Goal: Transaction & Acquisition: Subscribe to service/newsletter

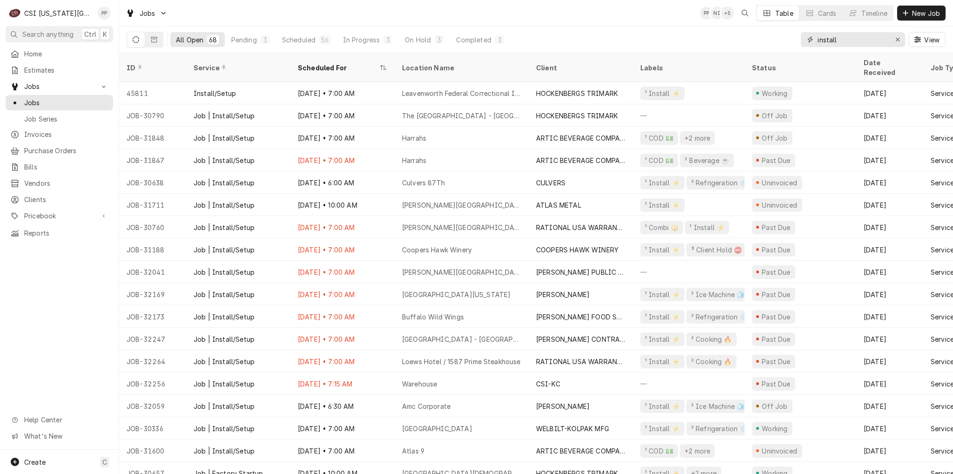
drag, startPoint x: 895, startPoint y: 39, endPoint x: 884, endPoint y: 39, distance: 10.7
click at [895, 39] on icon "Erase input" at bounding box center [897, 39] width 5 height 7
click at [884, 40] on input "Dynamic Content Wrapper" at bounding box center [853, 39] width 70 height 15
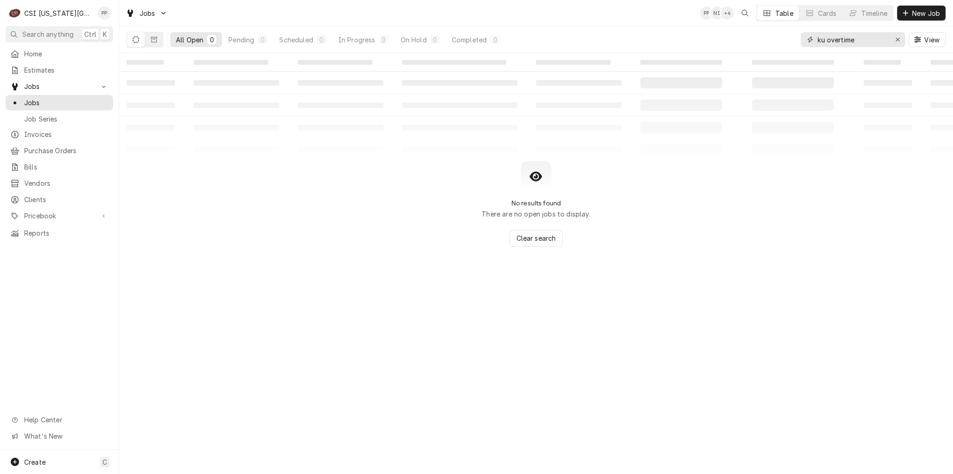
click at [826, 40] on input "ku overtime" at bounding box center [853, 39] width 70 height 15
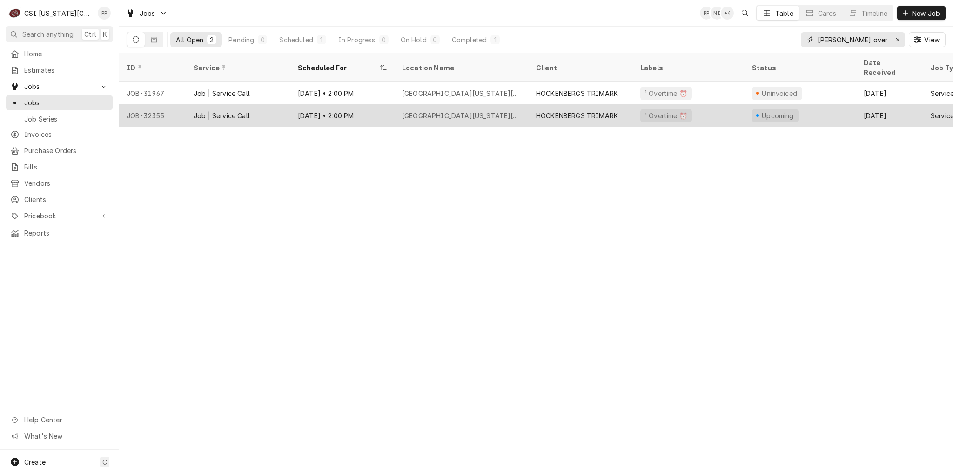
type input "david booth overtime"
click at [471, 111] on div "University Of Kansas David Booth Memorial Stadium" at bounding box center [461, 116] width 119 height 10
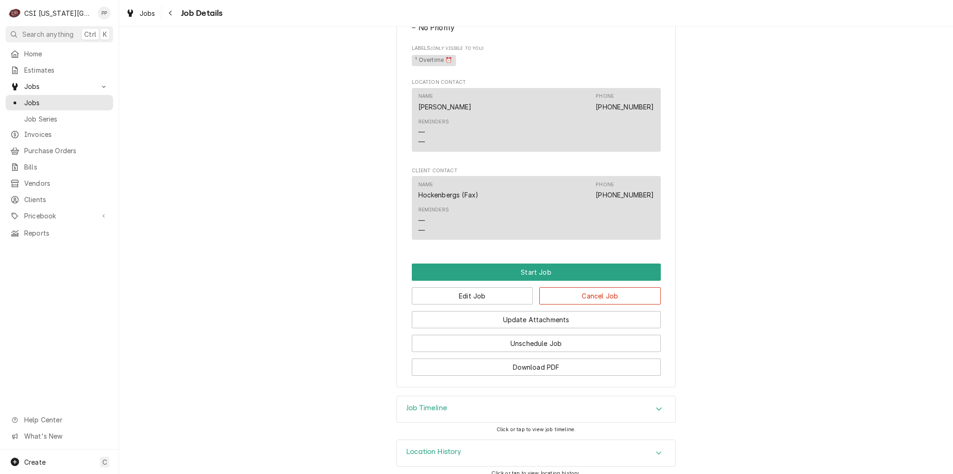
scroll to position [507, 0]
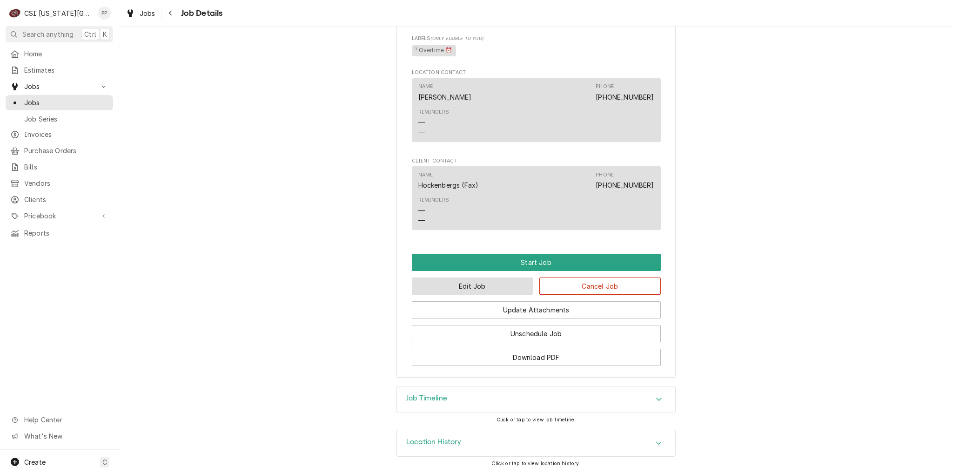
click at [476, 291] on button "Edit Job" at bounding box center [472, 285] width 121 height 17
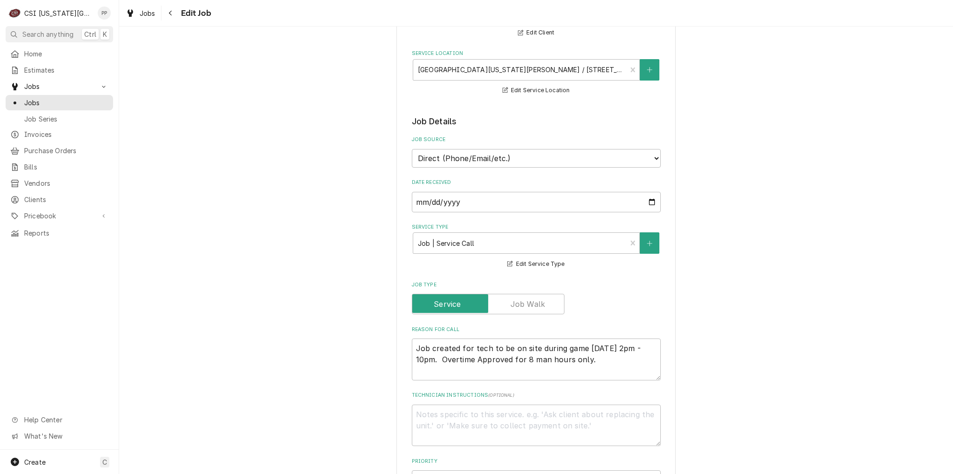
scroll to position [186, 0]
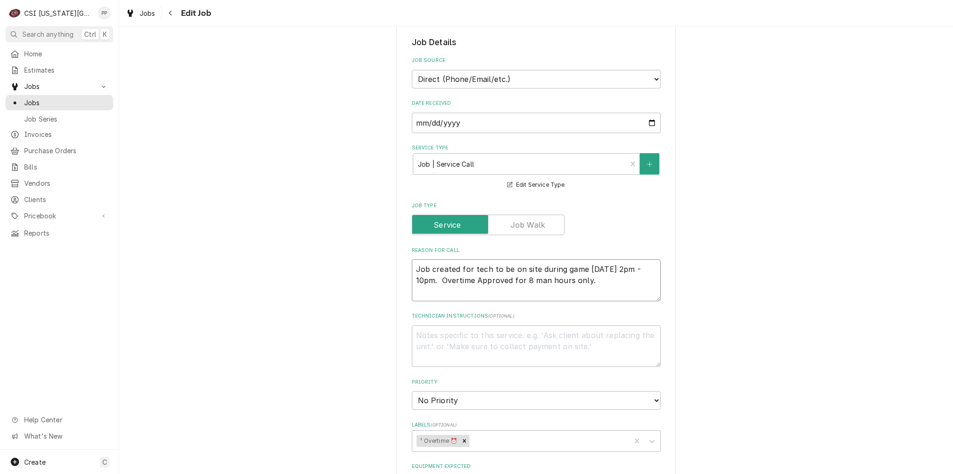
click at [412, 263] on textarea "Job created for tech to be on site during game [DATE] 2pm - 10pm. Overtime Appr…" at bounding box center [536, 280] width 249 height 42
type textarea "x"
type textarea "Job created for tech to be on site during game [DATE] 2pm - 10pm. Overtime Appr…"
type textarea "x"
type textarea "Job created for tech to be on site during game [DATE] 2pm - 10pm. Overtime Appr…"
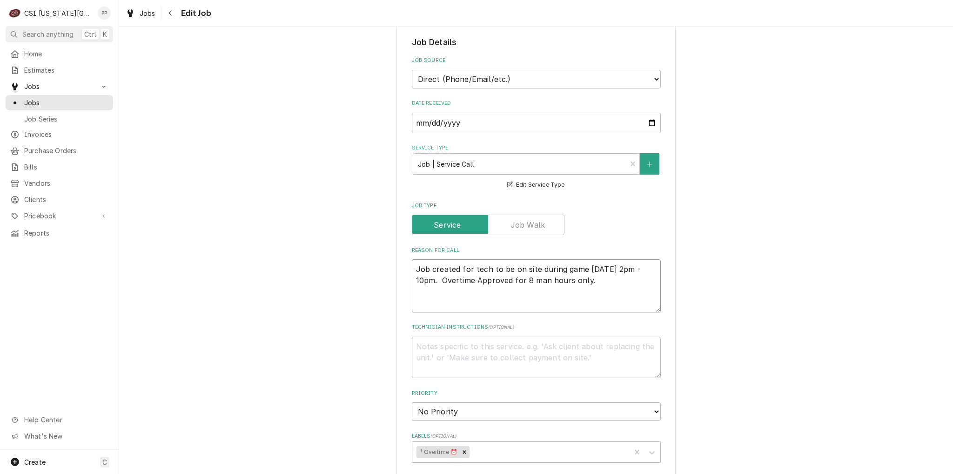
type textarea "x"
type textarea "T Job created for tech to be on site during game Friday 8/29/25 from 2pm - 10pm…"
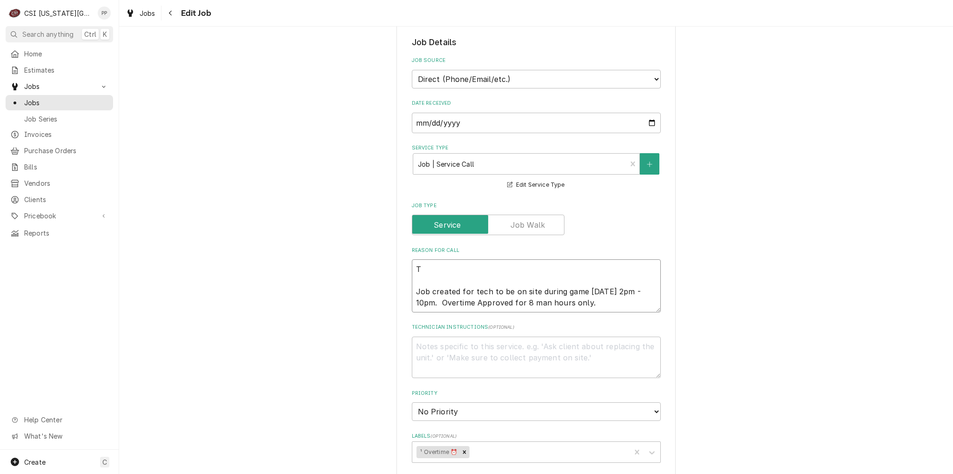
type textarea "x"
type textarea "TR Job created for tech to be on site during game Friday 8/29/25 from 2pm - 10p…"
type textarea "x"
type textarea "TRi Job created for tech to be on site during game Friday 8/29/25 from 2pm - 10…"
type textarea "x"
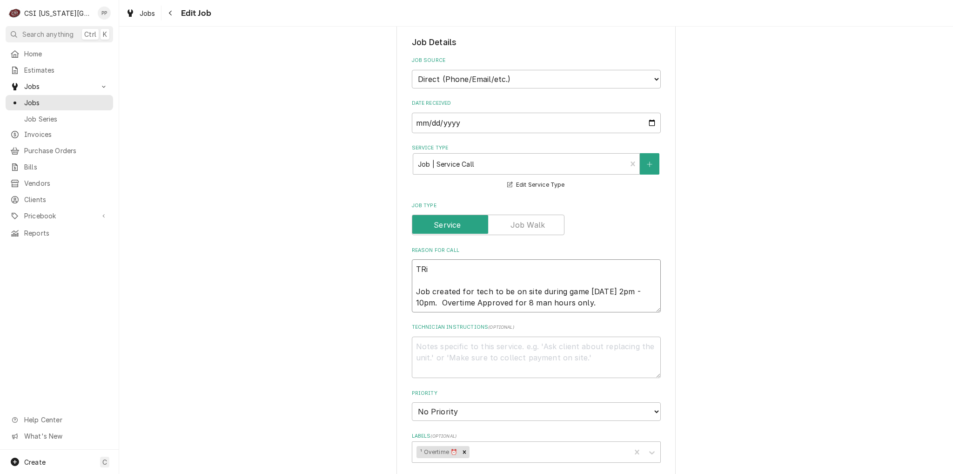
type textarea "TRim Job created for tech to be on site during game Friday 8/29/25 from 2pm - 1…"
type textarea "x"
type textarea "TRima Job created for tech to be on site during game Friday 8/29/25 from 2pm - …"
type textarea "x"
type textarea "TRimar Job created for tech to be on site during game Friday 8/29/25 from 2pm -…"
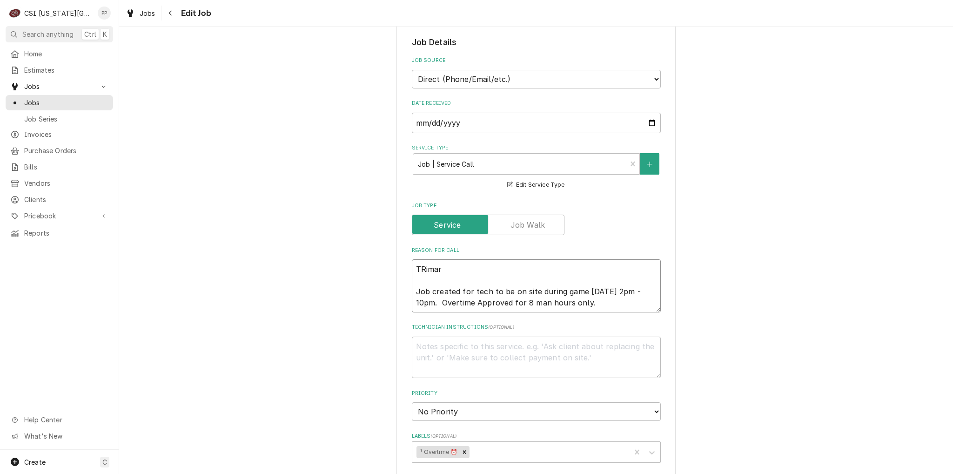
type textarea "x"
type textarea "TRimark Job created for tech to be on site during game Friday 8/29/25 from 2pm …"
type textarea "x"
type textarea "TRimark Job created for tech to be on site during game Friday 8/29/25 from 2pm …"
type textarea "x"
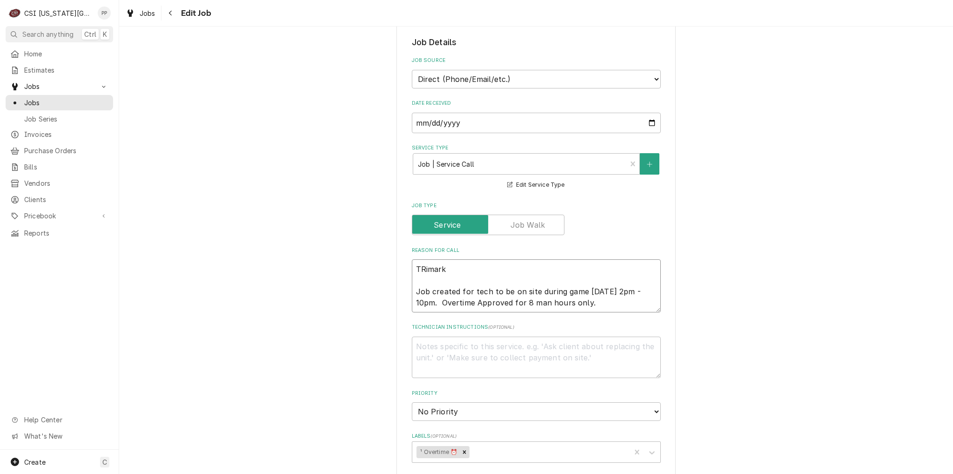
type textarea "TRimark P Job created for tech to be on site during game Friday 8/29/25 from 2p…"
type textarea "x"
type textarea "TRimark PO Job created for tech to be on site during game Friday 8/29/25 from 2…"
type textarea "x"
type textarea "TRimark PO Job created for tech to be on site during game Friday 8/29/25 from 2…"
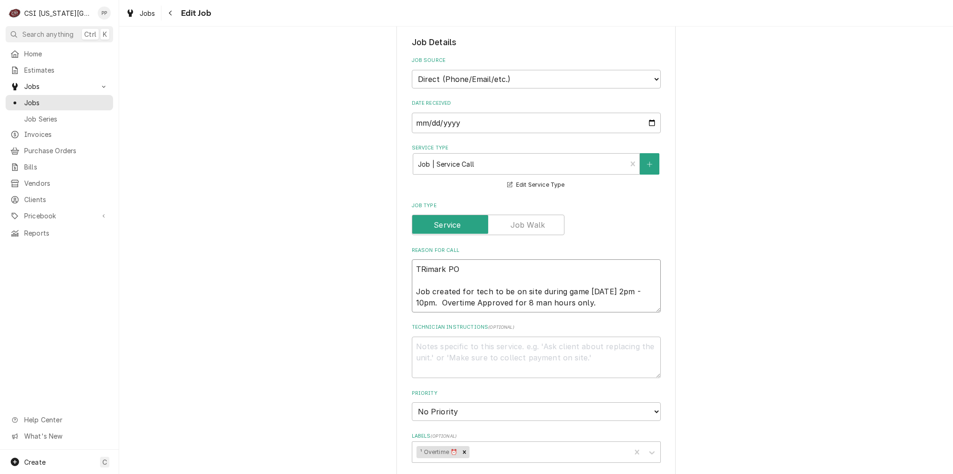
type textarea "x"
type textarea "TRimark PO 8 Job created for tech to be on site during game Friday 8/29/25 from…"
type textarea "x"
type textarea "TRimark PO 83 Job created for tech to be on site during game Friday 8/29/25 fro…"
type textarea "x"
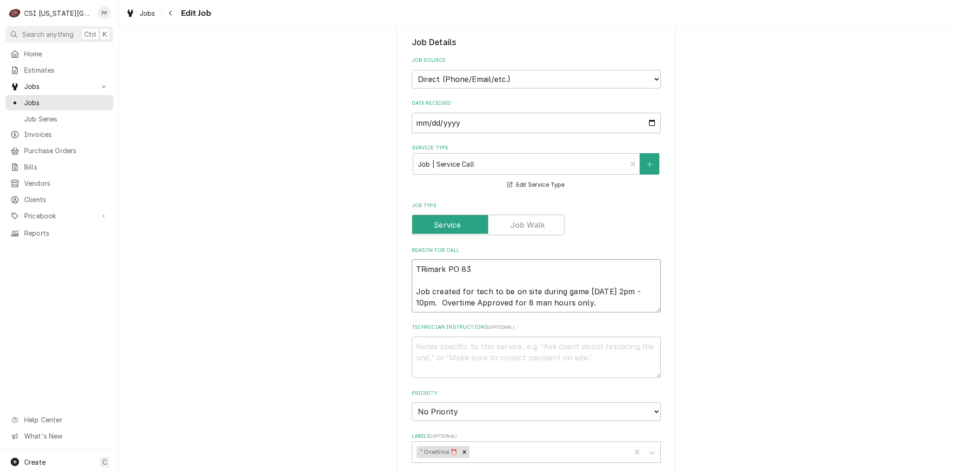
type textarea "TRimark PO 839 Job created for tech to be on site during game Friday 8/29/25 fr…"
type textarea "x"
type textarea "TRimark PO 8398 Job created for tech to be on site during game Friday 8/29/25 f…"
type textarea "x"
type textarea "TRimark PO 83987 Job created for tech to be on site during game Friday 8/29/25 …"
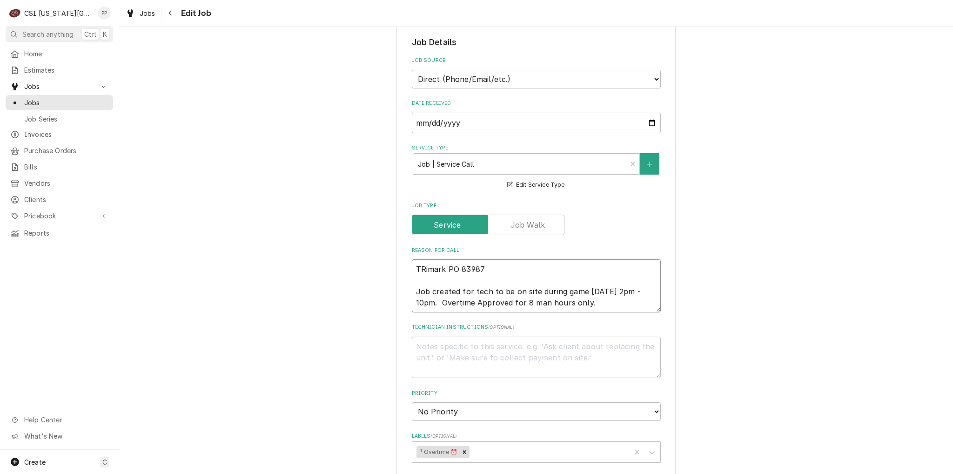
type textarea "x"
type textarea "TRimark PO 839877 Job created for tech to be on site during game Friday 8/29/25…"
click at [420, 267] on textarea "TRimark PO 839877 Job created for tech to be on site during game Friday 8/29/25…" at bounding box center [536, 285] width 249 height 53
type textarea "x"
type textarea "Timark PO 839877 Job created for tech to be on site during game Friday 8/29/25 …"
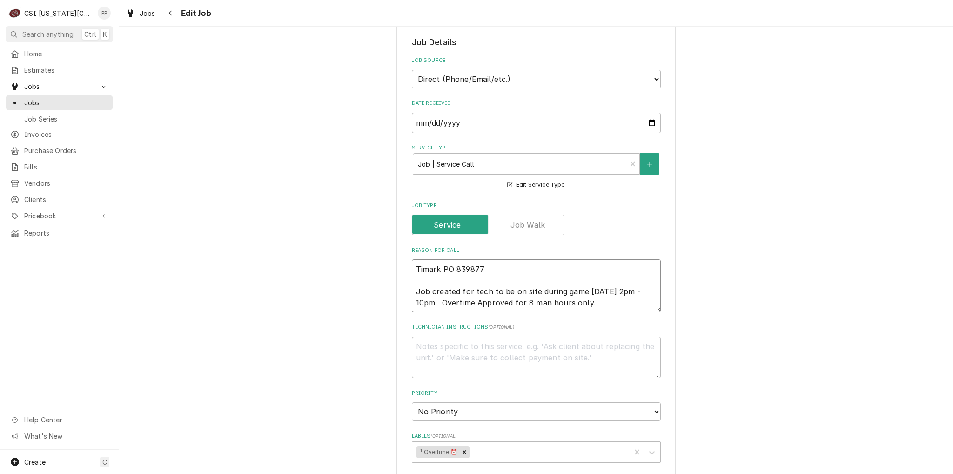
type textarea "x"
type textarea "Trimark PO 839877 Job created for tech to be on site during game Friday 8/29/25…"
type textarea "x"
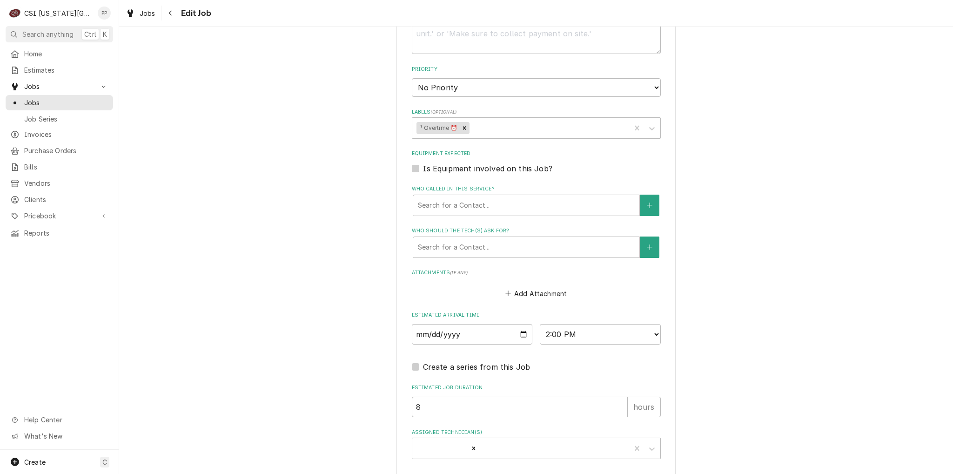
scroll to position [549, 0]
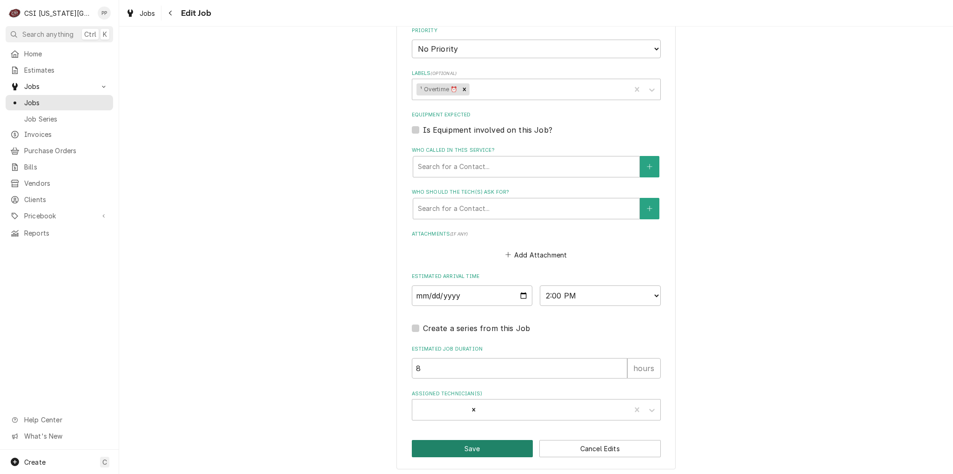
type textarea "Trimark PO 839877 Job created for tech to be on site during game Friday 8/29/25…"
click at [483, 443] on button "Save" at bounding box center [472, 448] width 121 height 17
type textarea "x"
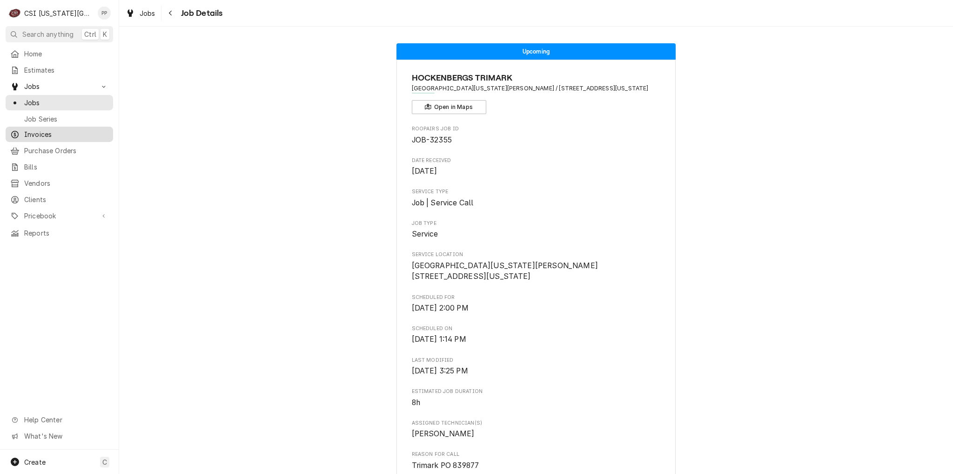
click at [60, 134] on span "Invoices" at bounding box center [66, 134] width 84 height 10
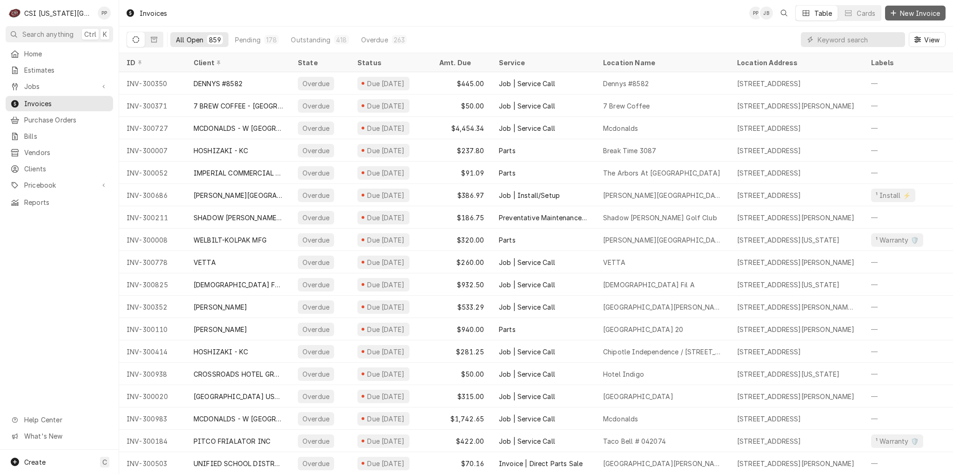
click at [897, 9] on button "New Invoice" at bounding box center [915, 13] width 60 height 15
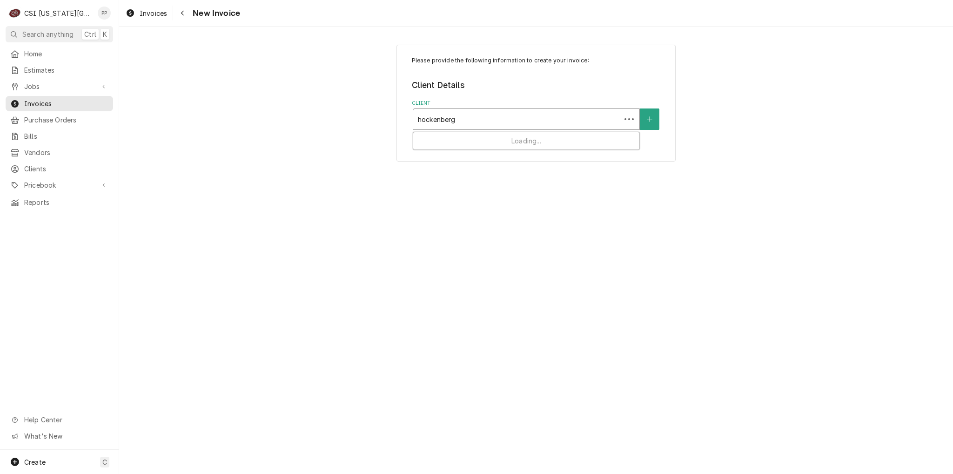
type input "hockenbergs"
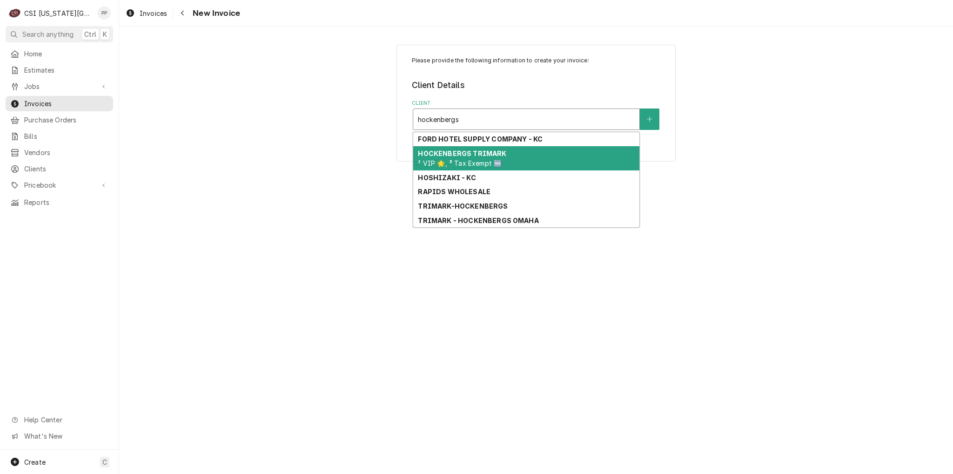
click at [498, 149] on strong "HOCKENBERGS TRIMARK" at bounding box center [462, 153] width 88 height 8
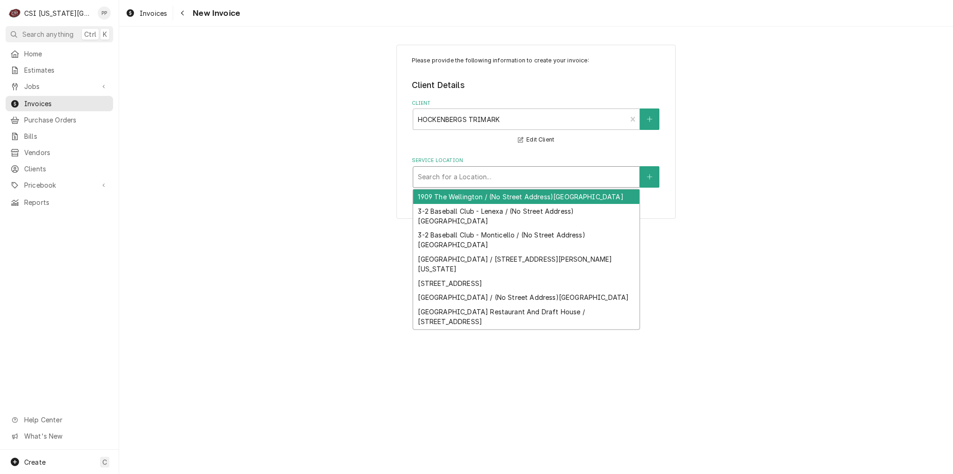
click at [499, 174] on div "Service Location" at bounding box center [526, 176] width 217 height 17
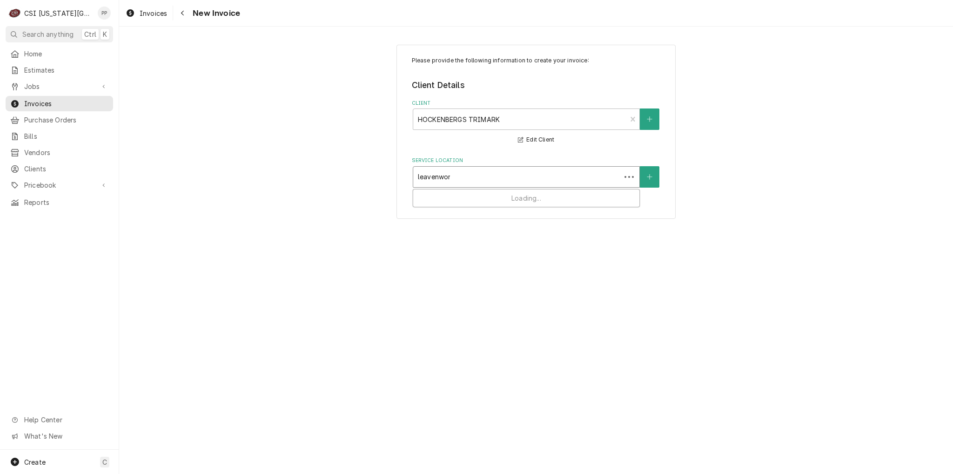
type input "leavenworth"
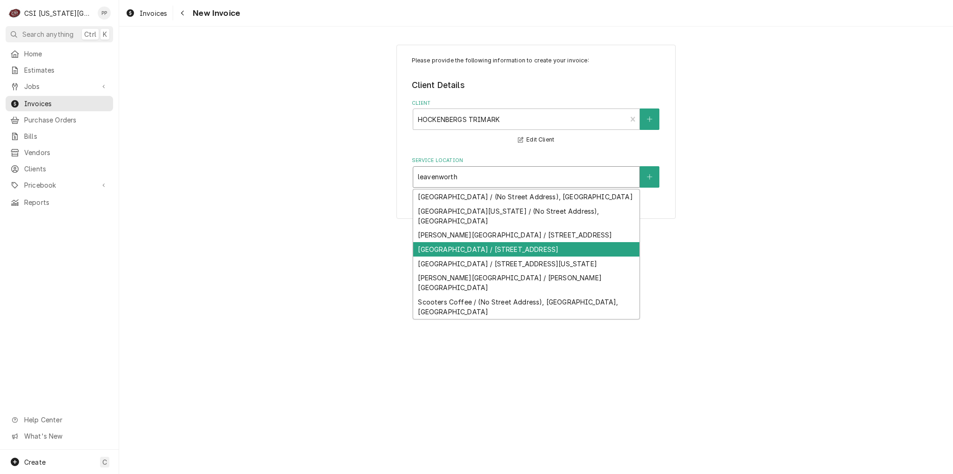
click at [537, 256] on div "Leavenworth Federal Correctional Institution / 1020 Metropolitan Avenue, Leaven…" at bounding box center [526, 249] width 226 height 14
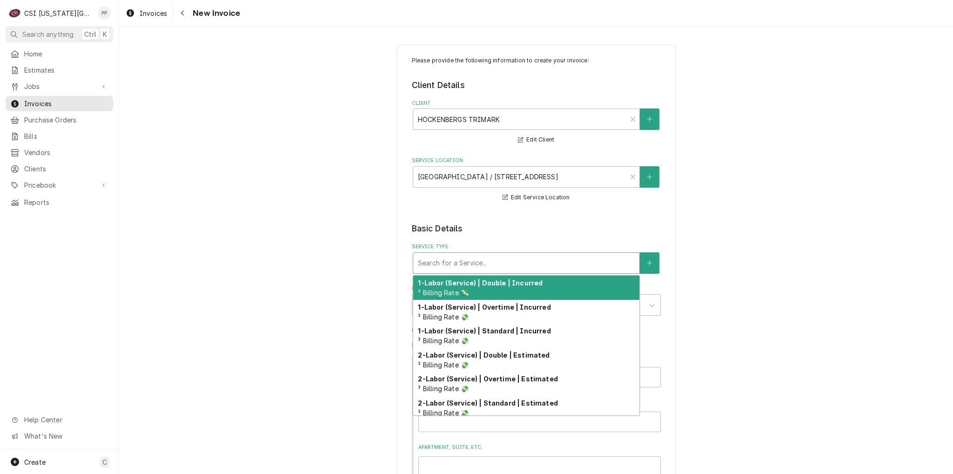
click at [514, 259] on div "Service Type" at bounding box center [526, 263] width 217 height 17
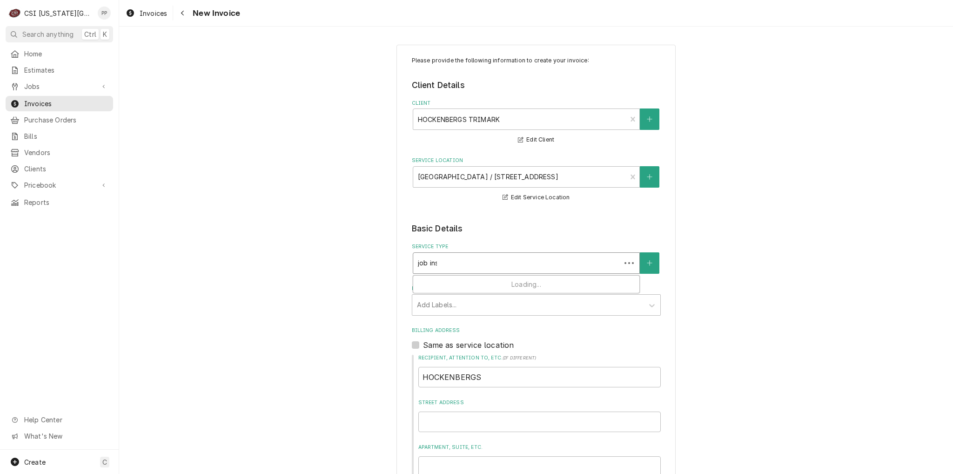
type input "job inst"
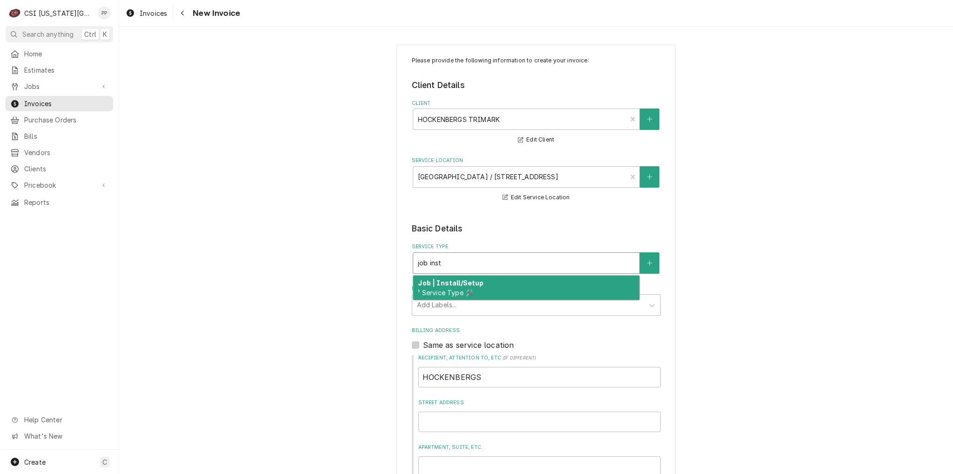
click at [495, 285] on div "Job | Install/Setup ¹ Service Type 🛠️" at bounding box center [526, 287] width 226 height 24
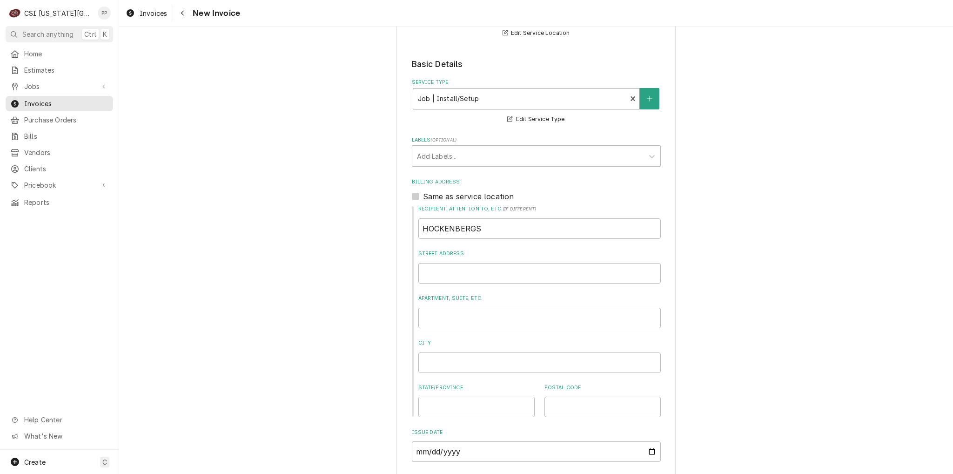
scroll to position [93, 0]
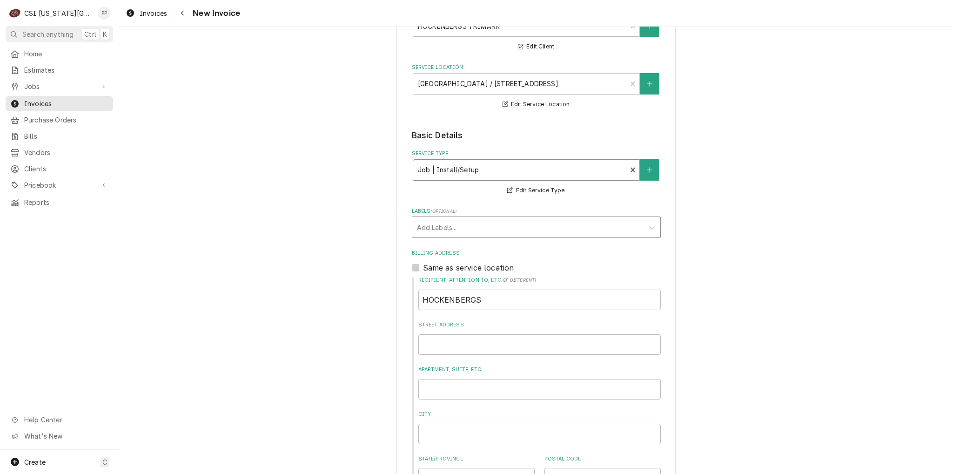
click at [460, 226] on div "Labels" at bounding box center [528, 227] width 222 height 17
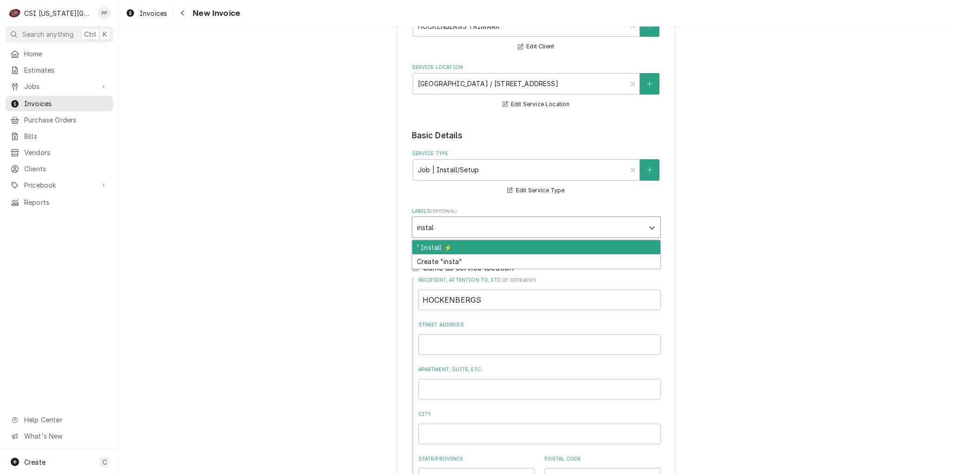
type input "install"
click at [452, 249] on div "¹ Install ⚡️" at bounding box center [536, 247] width 248 height 14
type textarea "x"
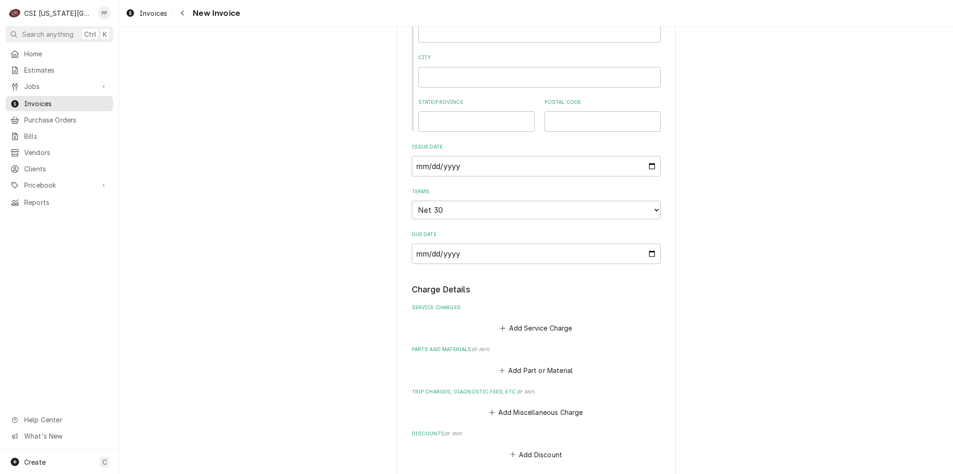
scroll to position [558, 0]
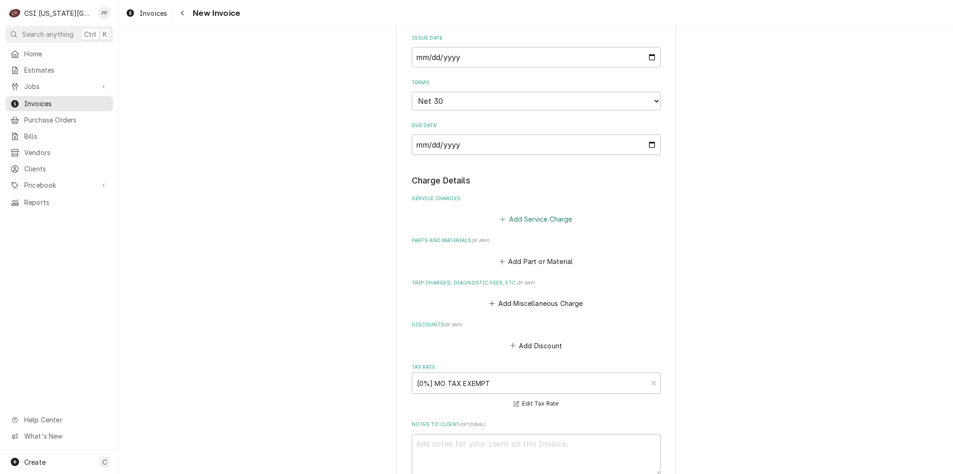
click at [532, 220] on button "Add Service Charge" at bounding box center [535, 219] width 75 height 13
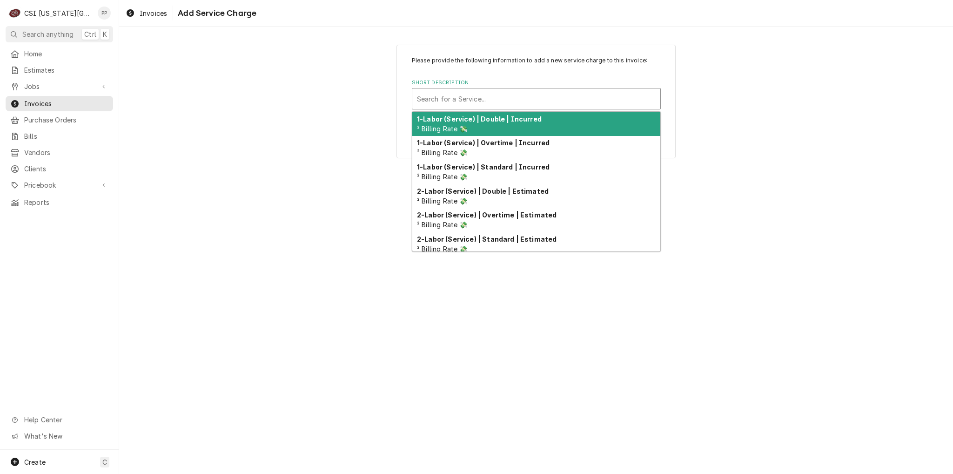
click at [498, 105] on div "Short Description" at bounding box center [536, 98] width 239 height 17
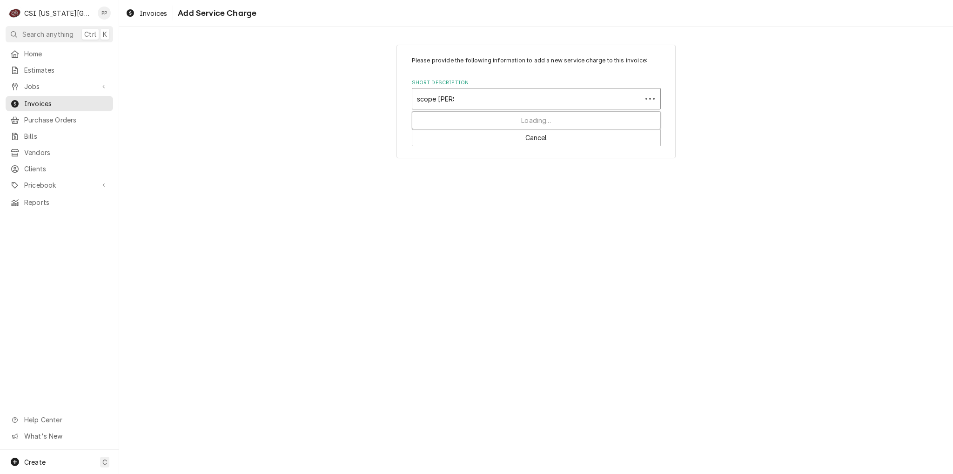
type input "scope blank"
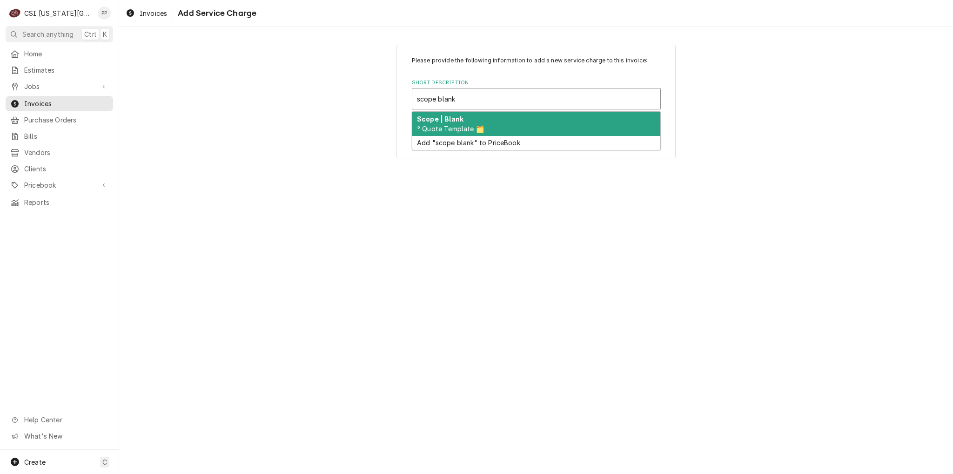
click at [503, 119] on div "Scope | Blank ³ Quote Template 🗂️" at bounding box center [536, 124] width 248 height 24
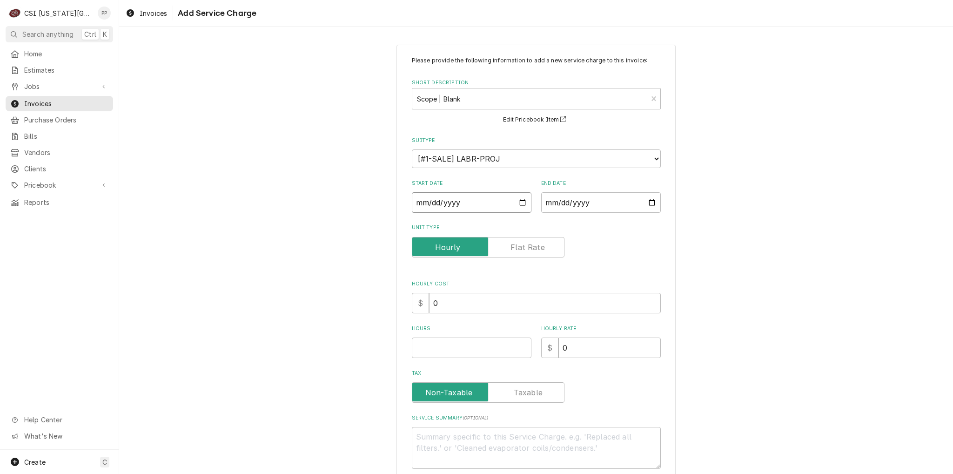
click at [516, 201] on input "Start Date" at bounding box center [472, 202] width 120 height 20
click at [635, 208] on input "End Date" at bounding box center [601, 202] width 120 height 20
click at [516, 201] on input "Start Date" at bounding box center [472, 202] width 120 height 20
type textarea "x"
type input "2025-08-26"
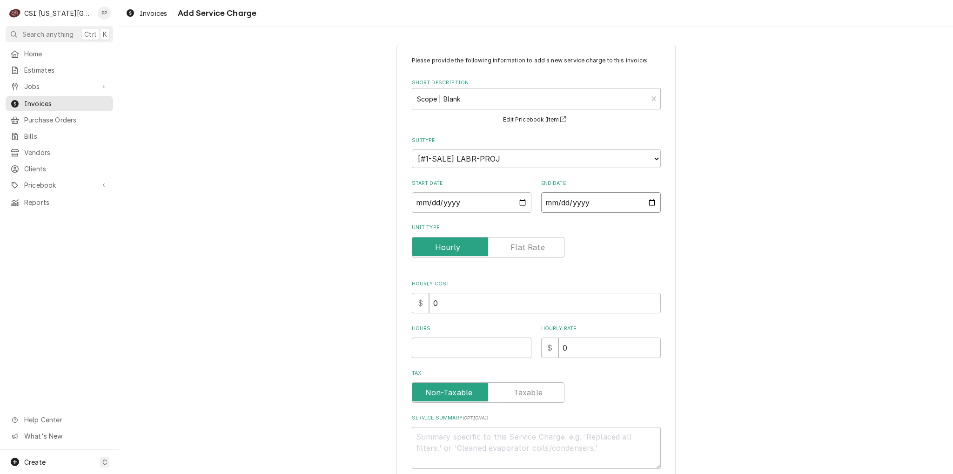
click at [648, 203] on input "End Date" at bounding box center [601, 202] width 120 height 20
type textarea "x"
type input "2025-08-26"
click at [458, 342] on input "Hours" at bounding box center [472, 347] width 120 height 20
type textarea "x"
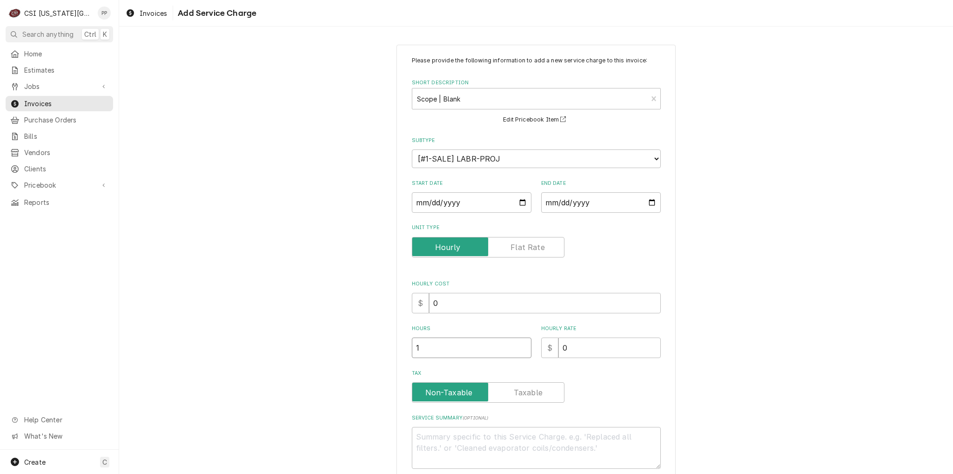
type input "1"
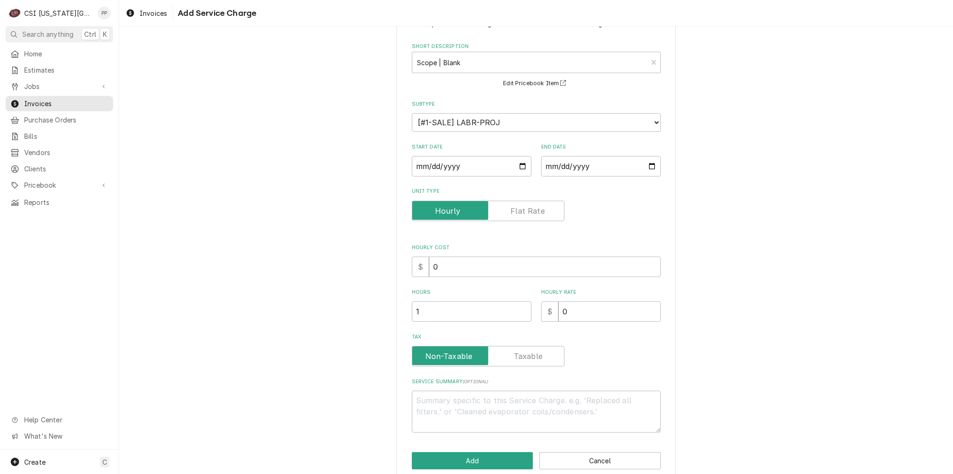
scroll to position [47, 0]
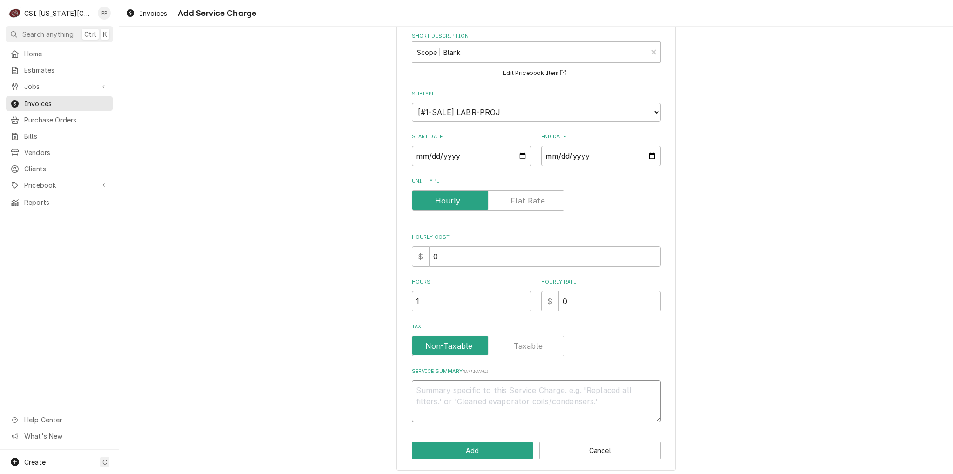
click at [500, 405] on textarea "Service Summary ( optional )" at bounding box center [536, 401] width 249 height 42
type textarea "x"
type textarea "P"
type textarea "x"
type textarea "Pr"
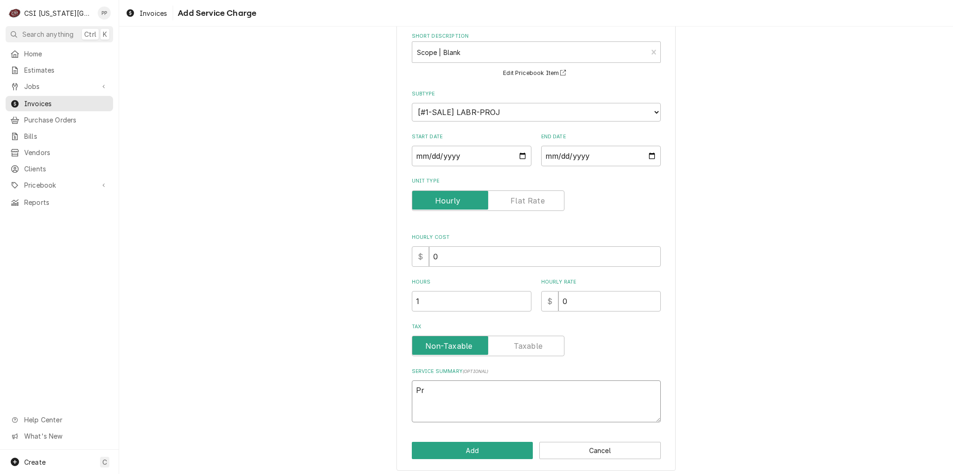
type textarea "x"
type textarea "Pro"
type textarea "x"
type textarea "Prog"
type textarea "x"
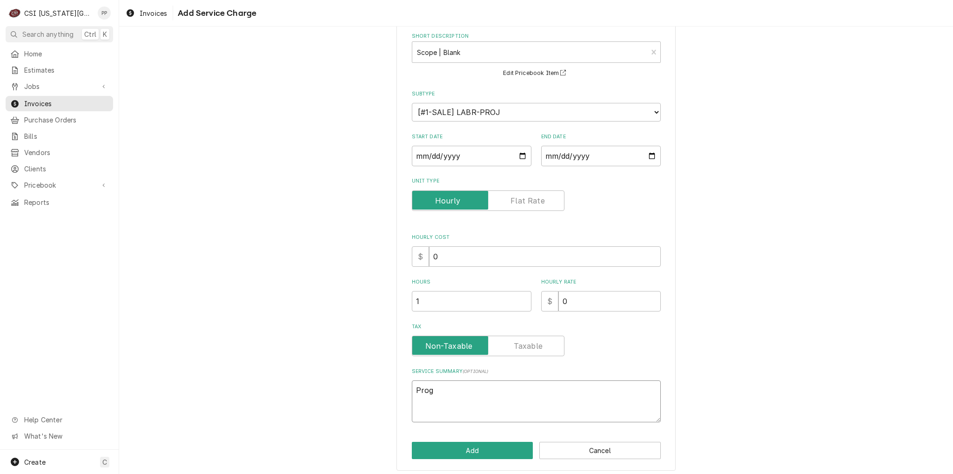
type textarea "Progr"
type textarea "x"
type textarea "Progre"
type textarea "x"
type textarea "Progres"
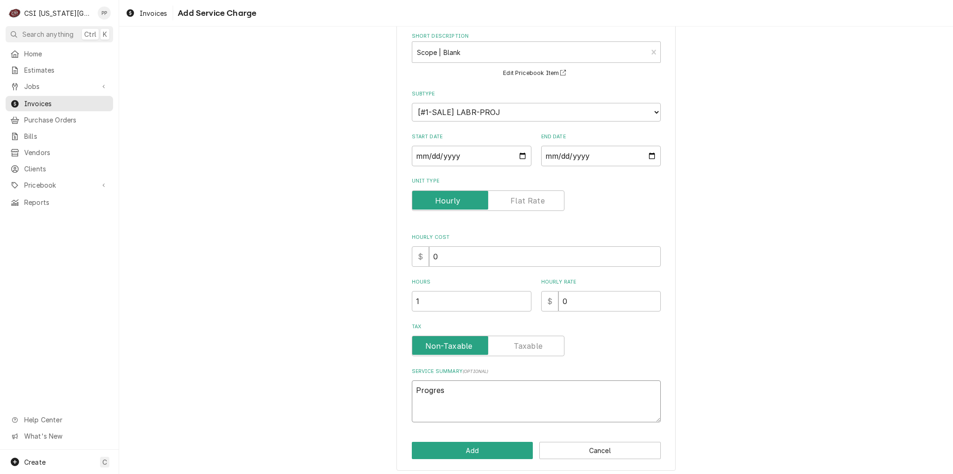
type textarea "x"
type textarea "Progress"
type textarea "x"
type textarea "Progress"
type textarea "x"
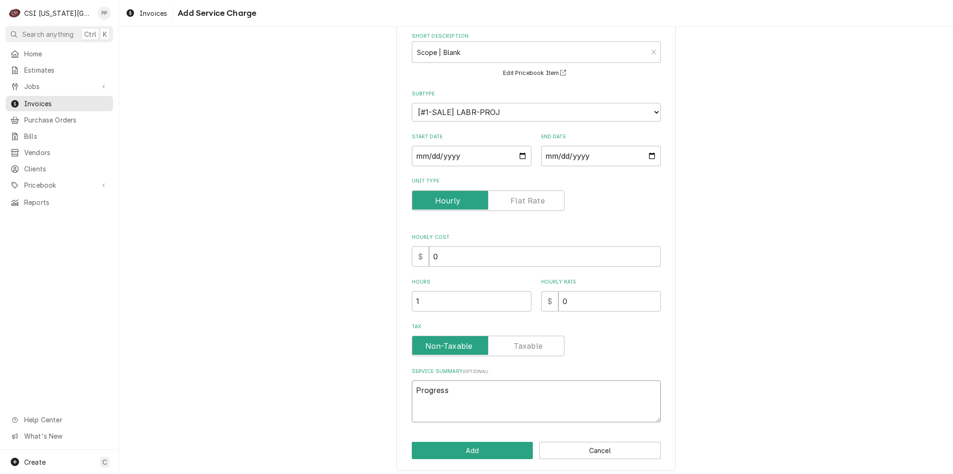
type textarea "Progress B"
type textarea "x"
type textarea "Progress Bi"
type textarea "x"
type textarea "Progress Bil"
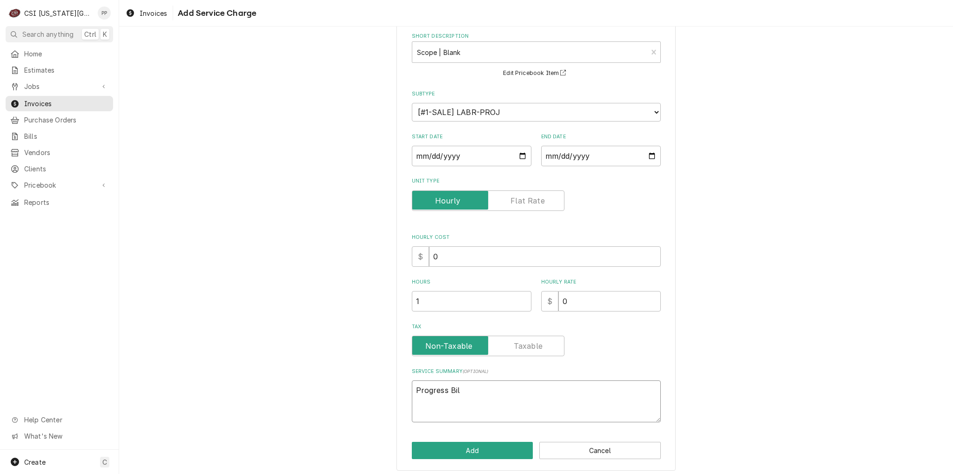
type textarea "x"
type textarea "Progress Bill"
type textarea "x"
type textarea "Progress Bill"
type textarea "x"
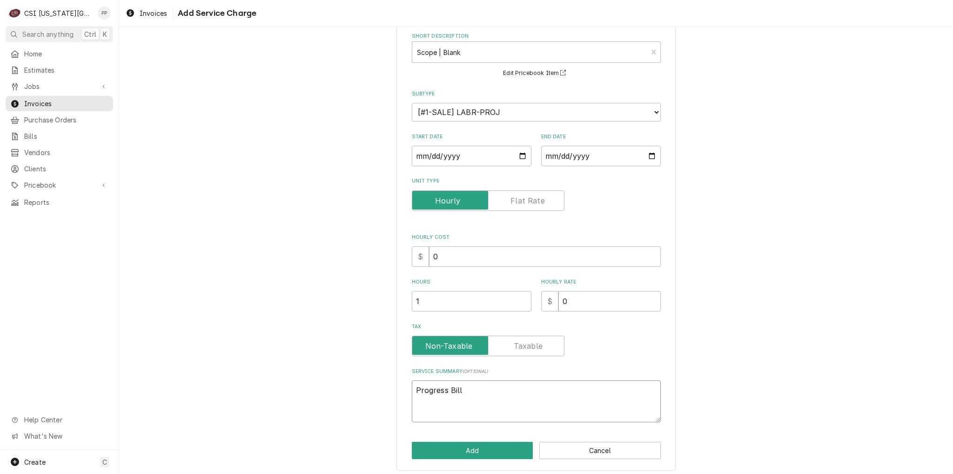
type textarea "Progress Bill #"
type textarea "x"
type textarea "Progress Bill #"
type textarea "x"
type textarea "Progress Bill # 3"
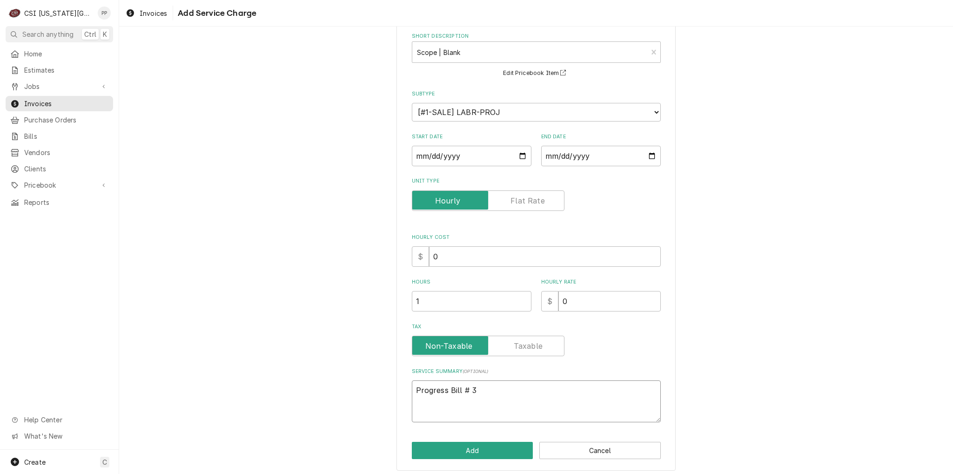
type textarea "x"
type textarea "Progress Bill # 3"
type textarea "x"
type textarea "Progress Bill # 3 f"
type textarea "x"
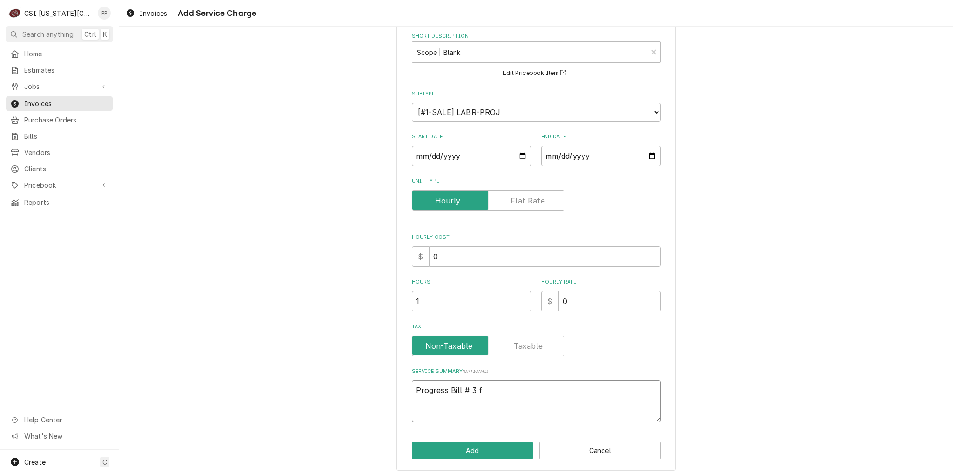
type textarea "Progress Bill # 3 fo"
type textarea "x"
type textarea "Progress Bill # 3 for"
type textarea "x"
type textarea "Progress Bill # 3 for"
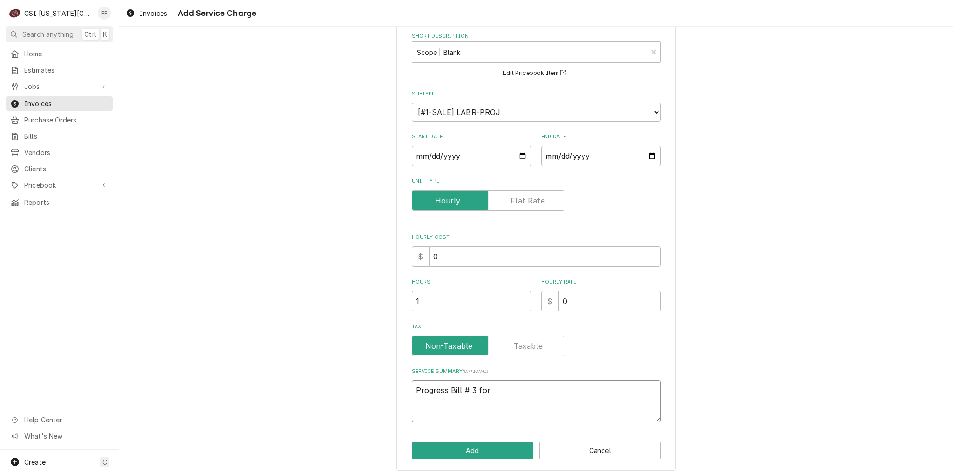
type textarea "x"
type textarea "Progress Bill # 3 for i"
type textarea "x"
type textarea "Progress Bill # 3 for in"
type textarea "x"
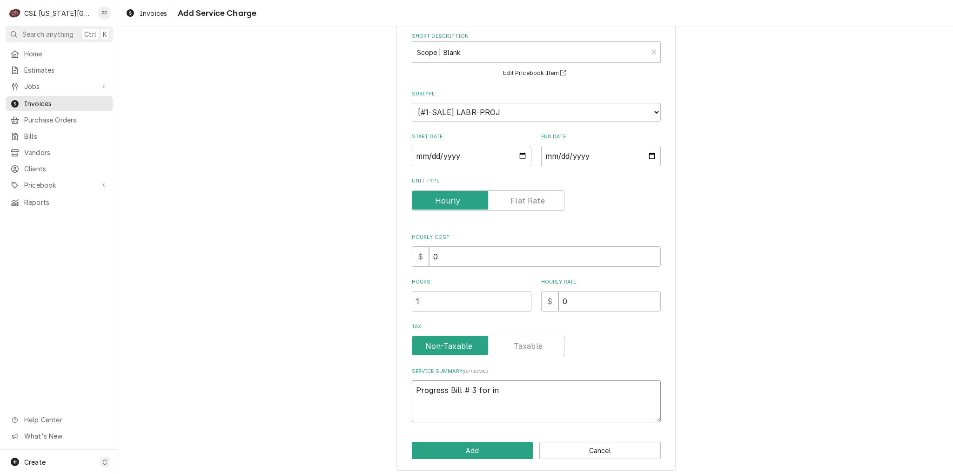
type textarea "Progress Bill # 3 for ins"
type textarea "x"
type textarea "Progress Bill # 3 for inst"
type textarea "x"
type textarea "Progress Bill # 3 for insta"
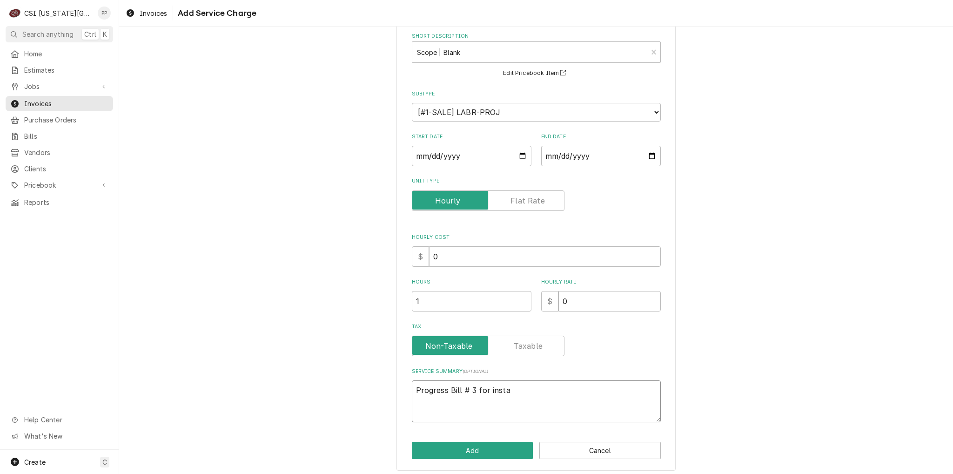
type textarea "x"
type textarea "Progress Bill # 3 for instal"
type textarea "x"
type textarea "Progress Bill # 3 for install"
type textarea "x"
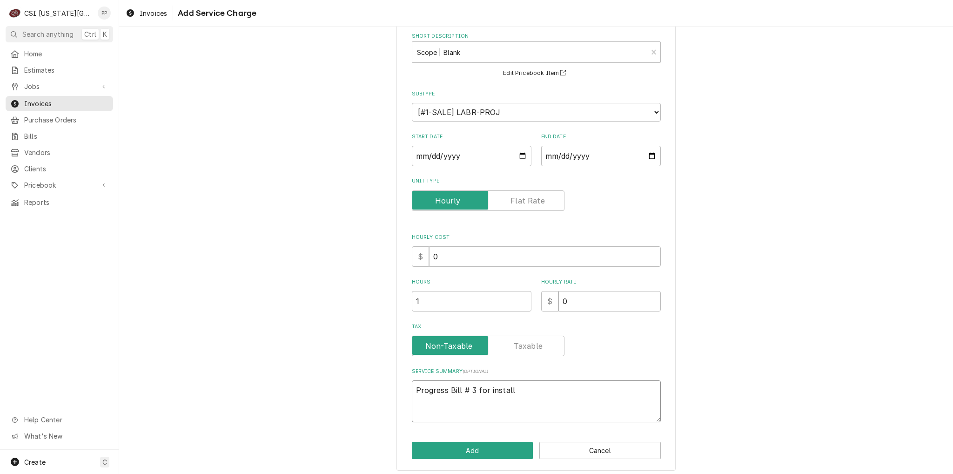
type textarea "Progress Bill # 3 for installa"
type textarea "x"
type textarea "Progress Bill # 3 for installati"
type textarea "x"
type textarea "Progress Bill # 3 for installatio"
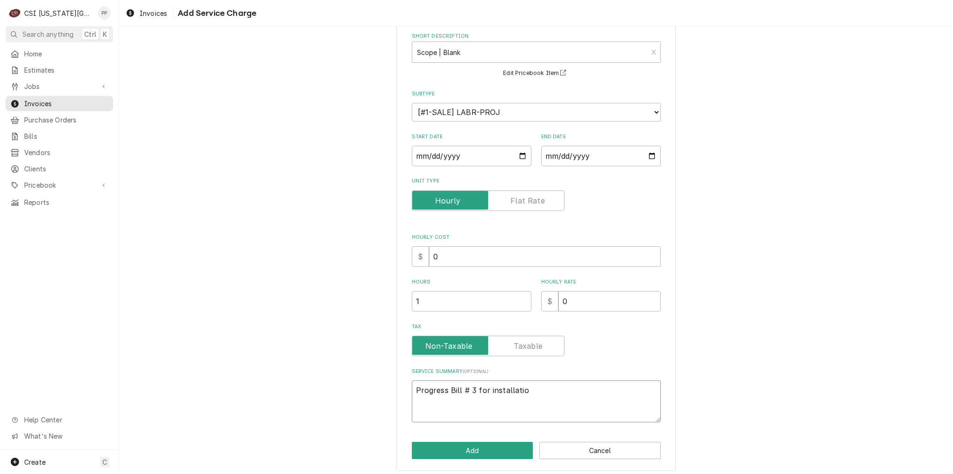
type textarea "x"
type textarea "Progress Bill # 3 for installation"
type textarea "x"
type textarea "Progress Bill # 3 for installation"
type textarea "x"
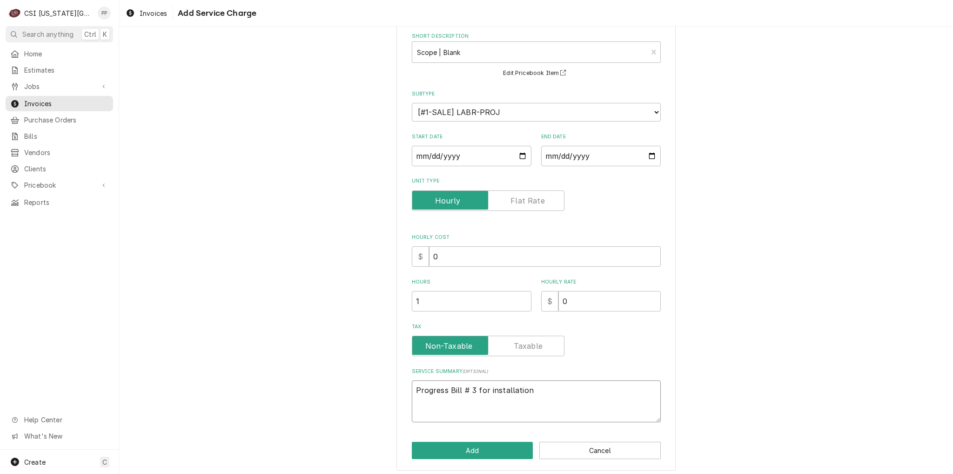
type textarea "Progress Bill # 3 for installation o"
type textarea "x"
type textarea "Progress Bill # 3 for installation of"
type textarea "x"
type textarea "Progress Bill # 3 for installation of"
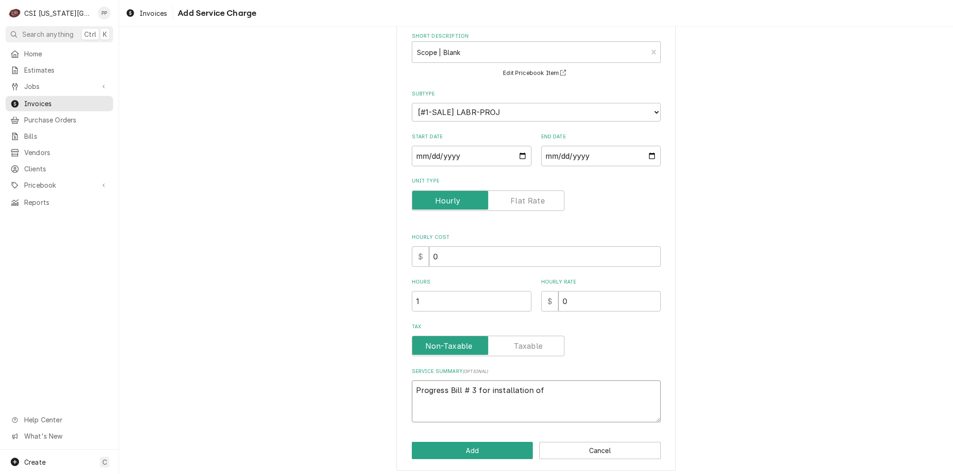
type textarea "x"
type textarea "Progress Bill # 3 for installation of w"
type textarea "x"
type textarea "Progress Bill # 3 for installation of wa"
type textarea "x"
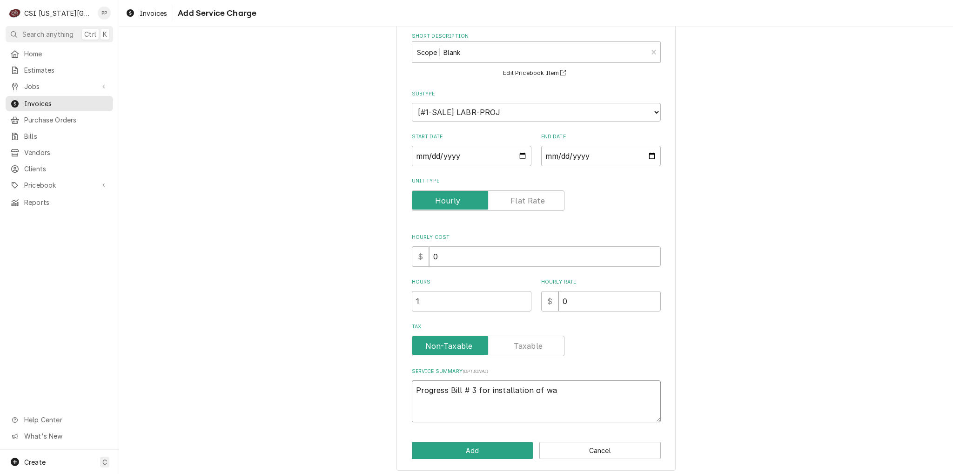
type textarea "Progress Bill # 3 for installation of wal"
type textarea "x"
type textarea "Progress Bill # 3 for installation of walk"
type textarea "x"
type textarea "Progress Bill # 3 for installation of walk"
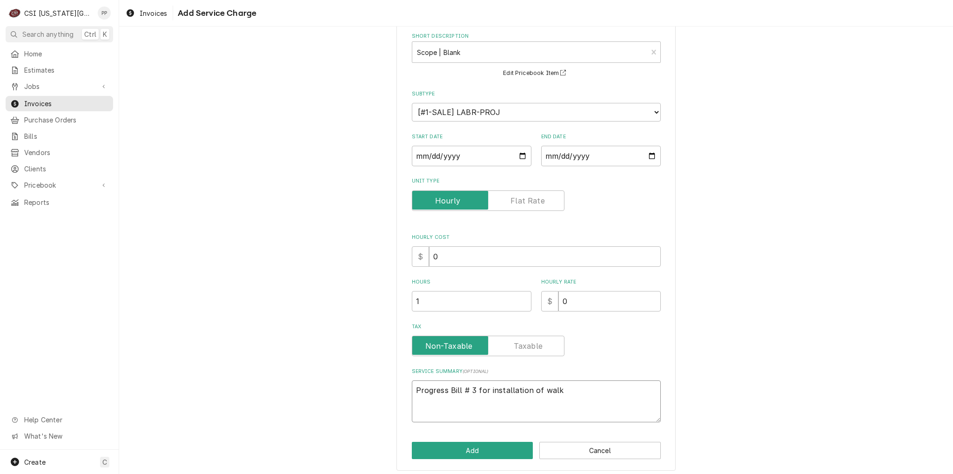
type textarea "x"
type textarea "Progress Bill # 3 for installation of walk i"
type textarea "x"
type textarea "Progress Bill # 3 for installation of walk in"
type textarea "x"
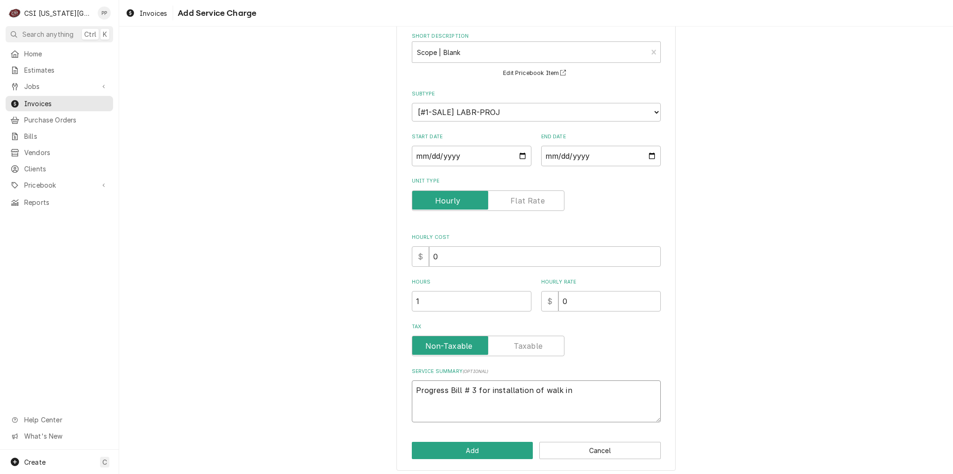
type textarea "Progress Bill # 3 for installation of walk ins"
type textarea "x"
type textarea "Progress Bill # 3 for installation of walk ins"
type textarea "x"
type textarea "Progress Bill # 3 for installation of walk ins a"
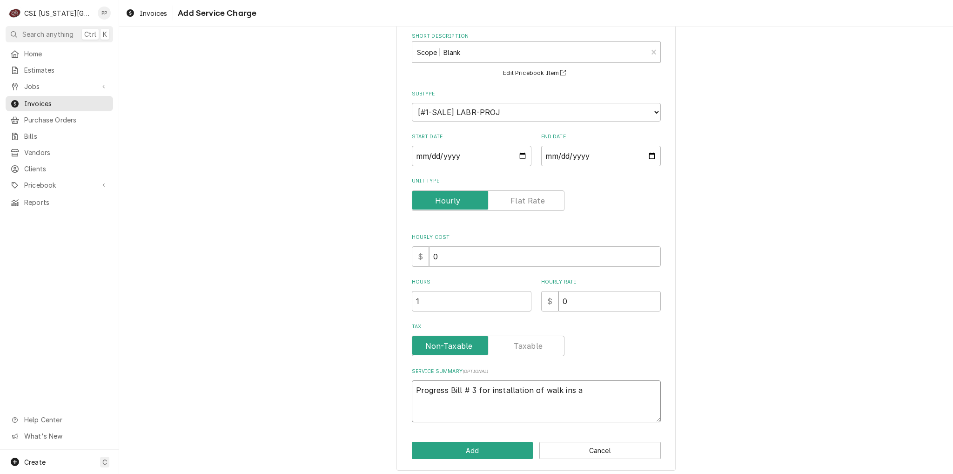
type textarea "x"
type textarea "Progress Bill # 3 for installation of walk ins an"
type textarea "x"
type textarea "Progress Bill # 3 for installation of walk ins and"
type textarea "x"
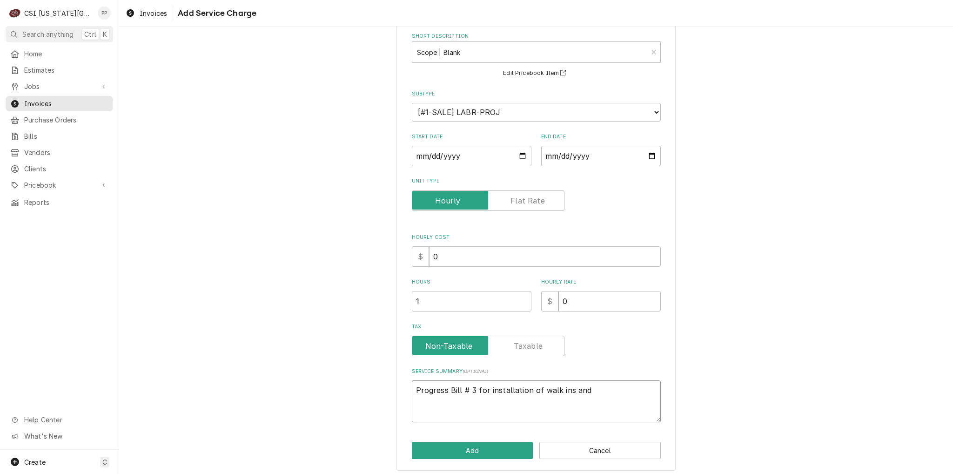
type textarea "Progress Bill # 3 for installation of walk ins and"
type textarea "x"
type textarea "Progress Bill # 3 for installation of walk ins and r"
type textarea "x"
type textarea "Progress Bill # 3 for installation of walk ins and re"
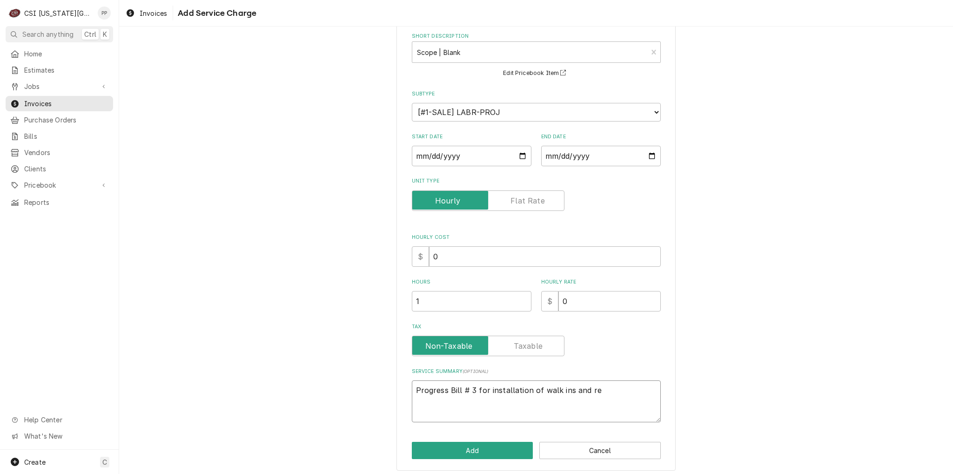
type textarea "x"
type textarea "Progress Bill # 3 for installation of walk ins and ref"
type textarea "x"
type textarea "Progress Bill # 3 for installation of walk ins and refr"
type textarea "x"
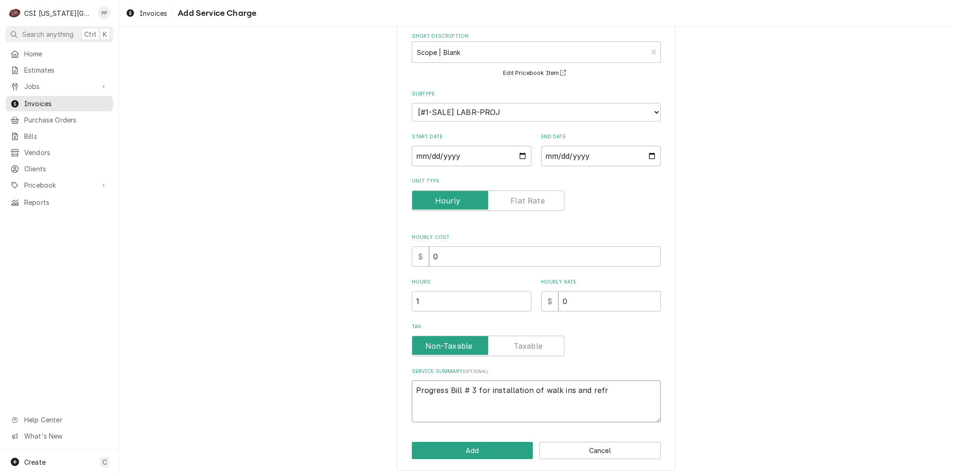
type textarea "Progress Bill # 3 for installation of walk ins and refri"
type textarea "x"
type textarea "Progress Bill # 3 for installation of walk ins and refrig"
type textarea "x"
type textarea "Progress Bill # 3 for installation of walk ins and refrige"
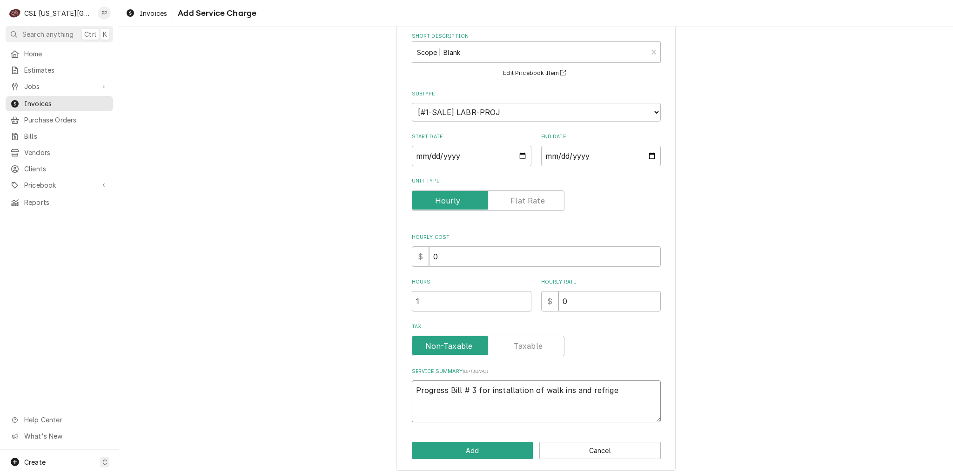
type textarea "x"
type textarea "Progress Bill # 3 for installation of walk ins and refriger"
type textarea "x"
type textarea "Progress Bill # 3 for installation of walk ins and refrigera"
type textarea "x"
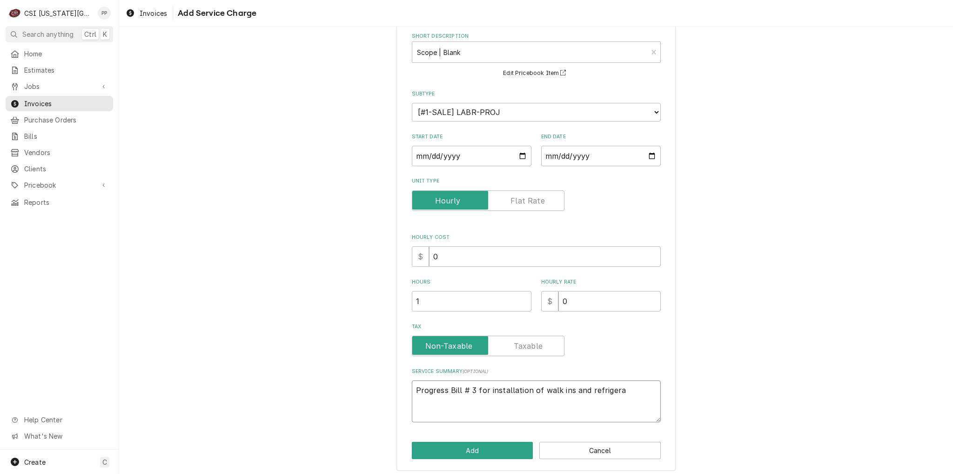
type textarea "Progress Bill # 3 for installation of walk ins and refrigerat"
type textarea "x"
type textarea "Progress Bill # 3 for installation of walk ins and refrigerati"
type textarea "x"
type textarea "Progress Bill # 3 for installation of walk ins and refrigeratio"
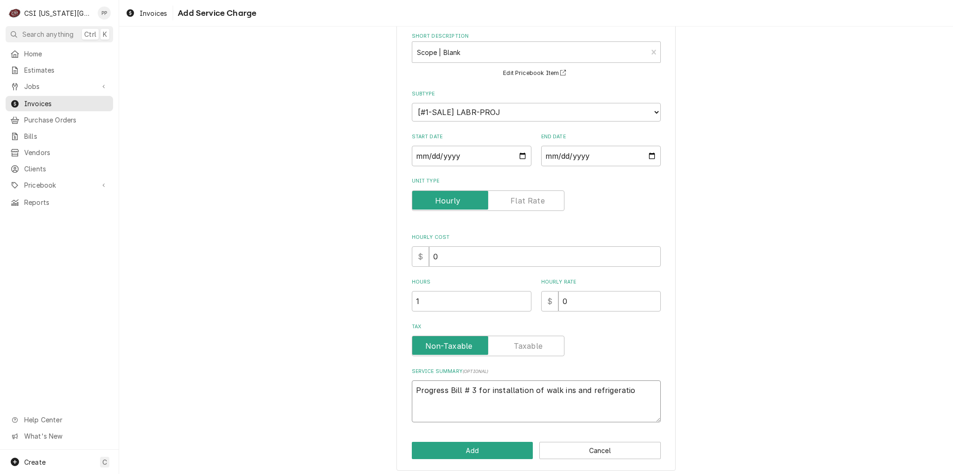
type textarea "x"
type textarea "Progress Bill # 3 for installation of walk ins and refrigeration"
type textarea "x"
type textarea "Progress Bill # 3 for installation of walk ins and refrigeration"
type textarea "x"
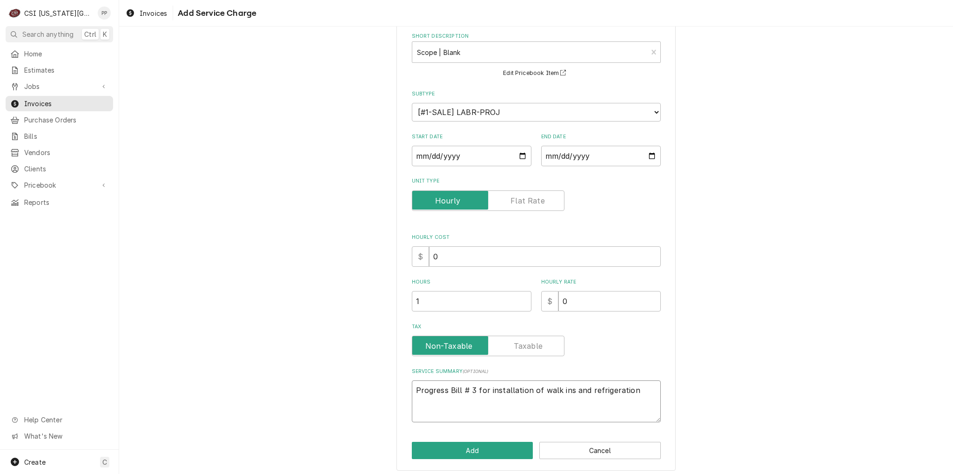
type textarea "Progress Bill # 3 for installation of walk ins and refrigeration p"
type textarea "x"
type textarea "Progress Bill # 3 for installation of walk ins and refrigeration pi"
type textarea "x"
type textarea "Progress Bill # 3 for installation of walk ins and refrigeration pip"
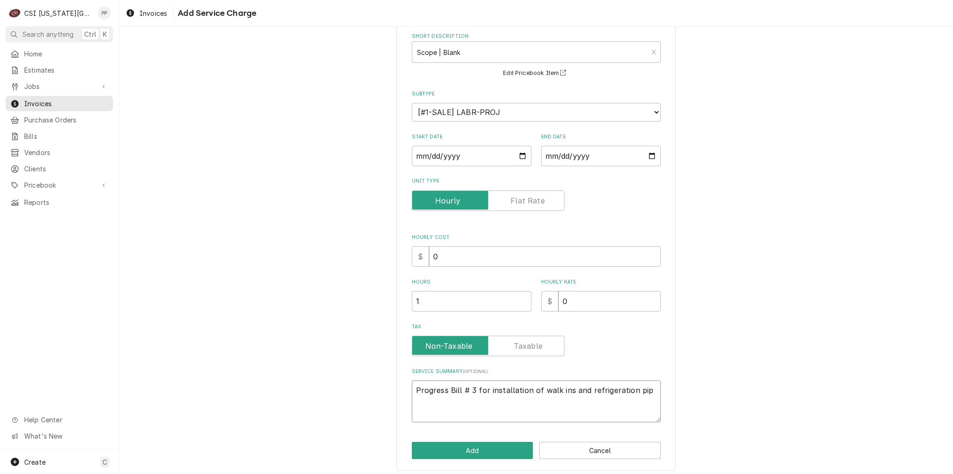
type textarea "x"
type textarea "Progress Bill # 3 for installation of walk ins and refrigeration pipi"
type textarea "x"
type textarea "Progress Bill # 3 for installation of walk ins and refrigeration pipin"
type textarea "x"
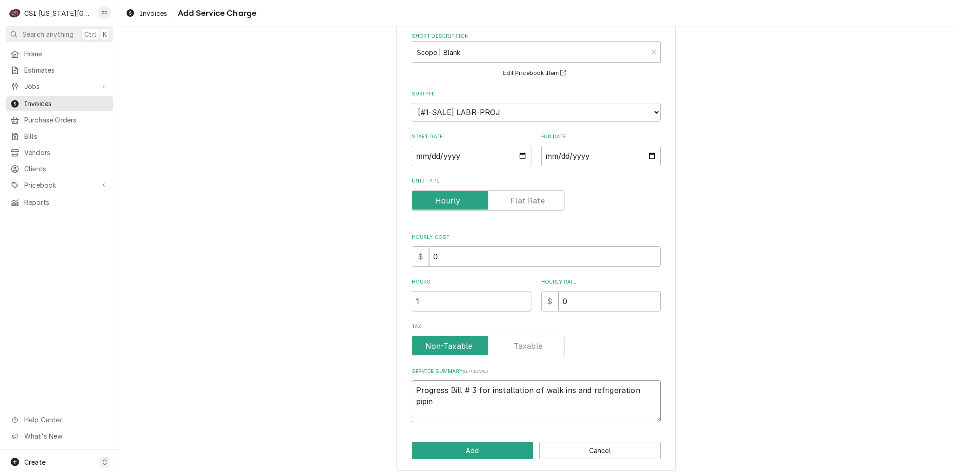
type textarea "Progress Bill # 3 for installation of walk ins and refrigeration piping"
type textarea "x"
type textarea "Progress Bill # 3 for installation of walk ins and refrigeration piping"
click at [467, 442] on button "Add" at bounding box center [472, 450] width 121 height 17
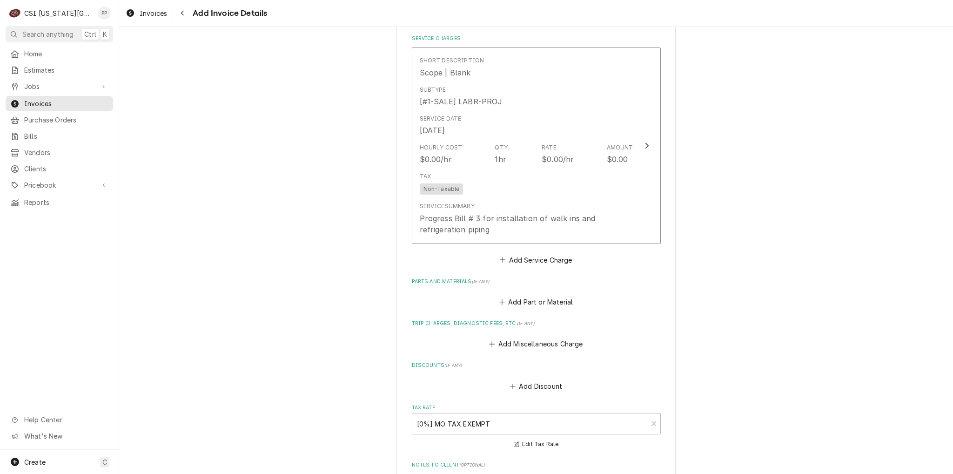
scroll to position [733, 0]
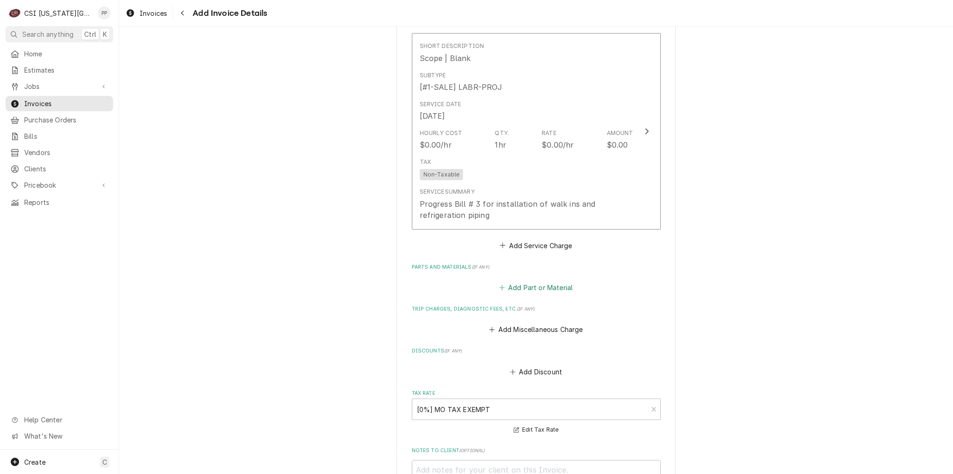
click at [538, 285] on button "Add Part or Material" at bounding box center [535, 287] width 77 height 13
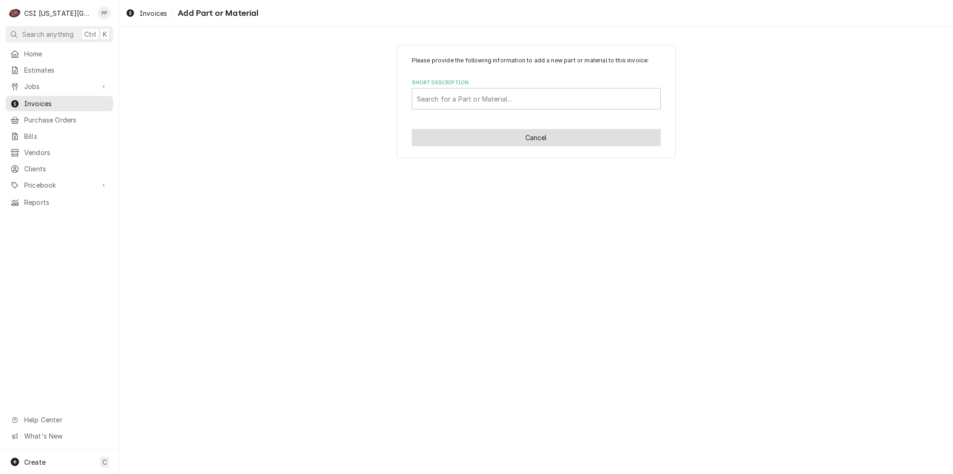
click at [517, 143] on button "Cancel" at bounding box center [536, 137] width 249 height 17
type textarea "x"
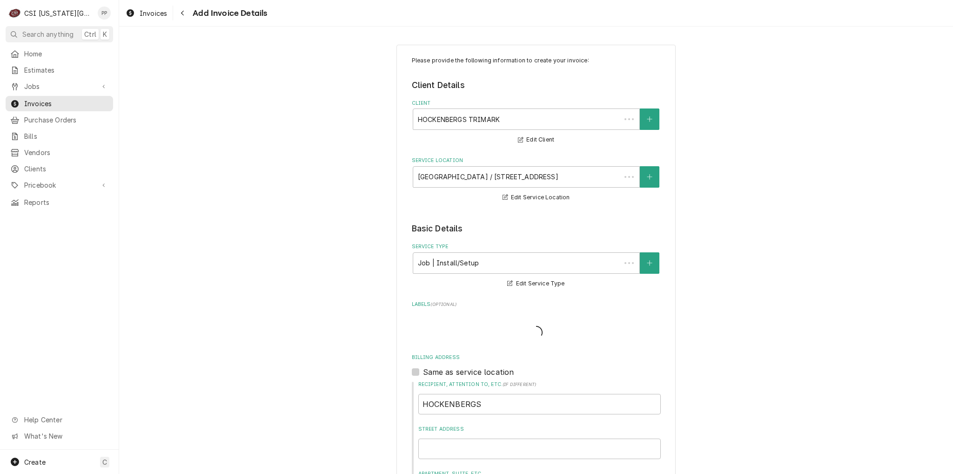
scroll to position [721, 0]
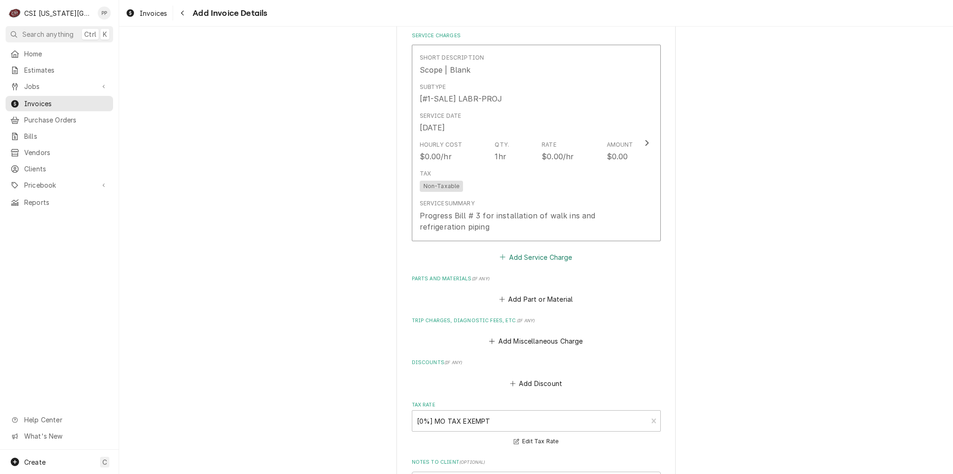
click at [536, 261] on button "Add Service Charge" at bounding box center [535, 256] width 75 height 13
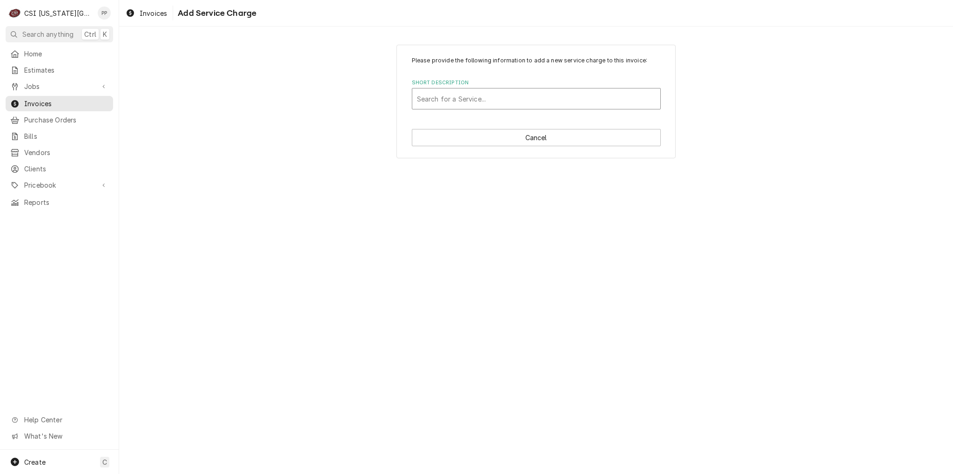
click at [523, 93] on div "Short Description" at bounding box center [536, 98] width 239 height 17
type input "project labor"
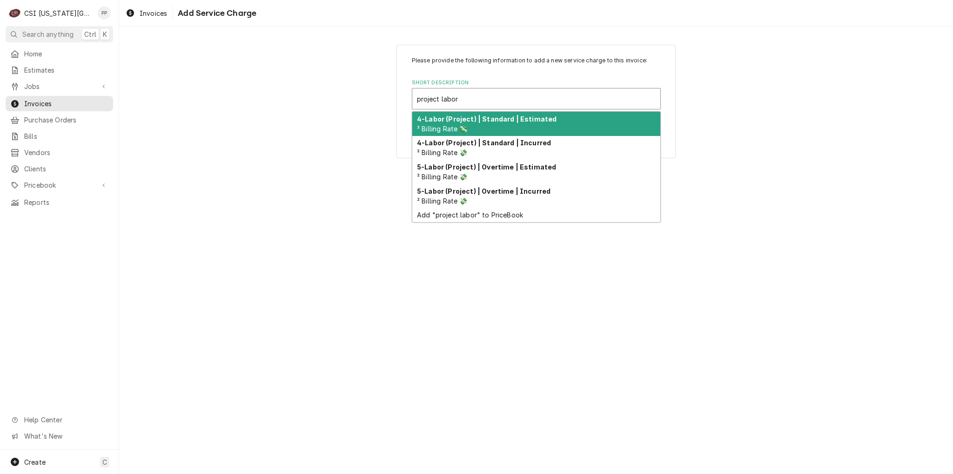
click at [518, 121] on strong "4-Labor (Project) | Standard | Estimated" at bounding box center [487, 119] width 140 height 8
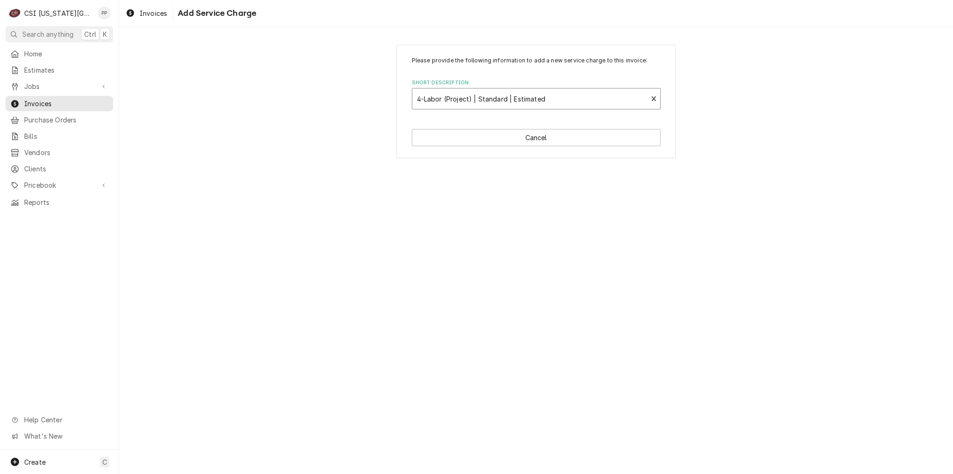
type textarea "x"
click at [637, 100] on div "Short Description" at bounding box center [527, 98] width 220 height 17
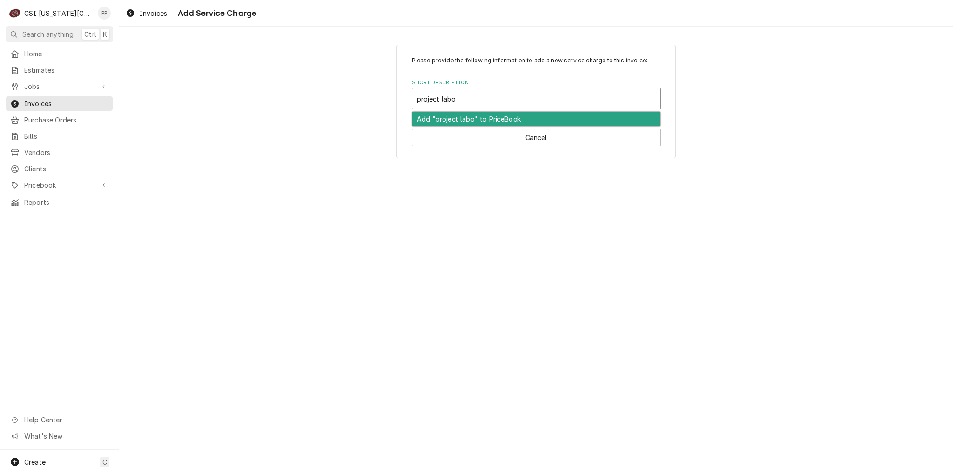
type input "project labor"
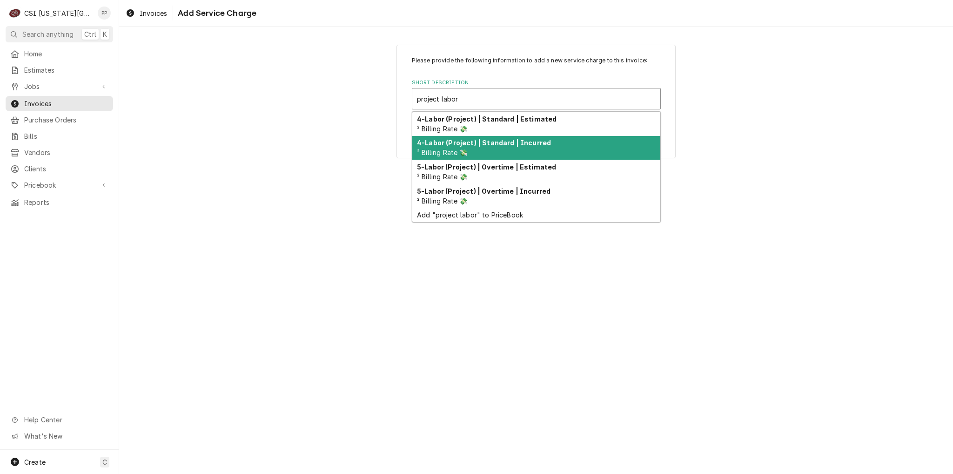
click at [541, 148] on div "4-Labor (Project) | Standard | Incurred ² Billing Rate 💸" at bounding box center [536, 148] width 248 height 24
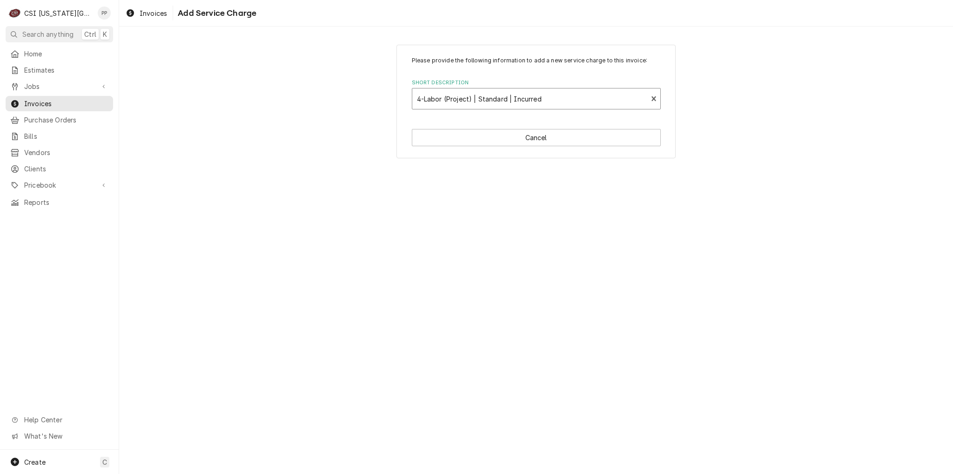
type textarea "x"
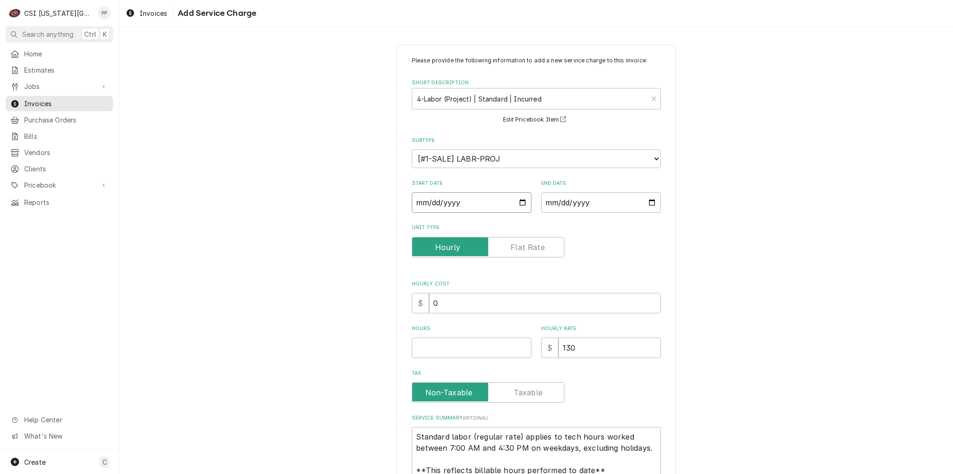
click at [515, 201] on input "Start Date" at bounding box center [472, 202] width 120 height 20
type input "[DATE]"
click at [646, 201] on input "End Date" at bounding box center [601, 202] width 120 height 20
type textarea "x"
type input "[DATE]"
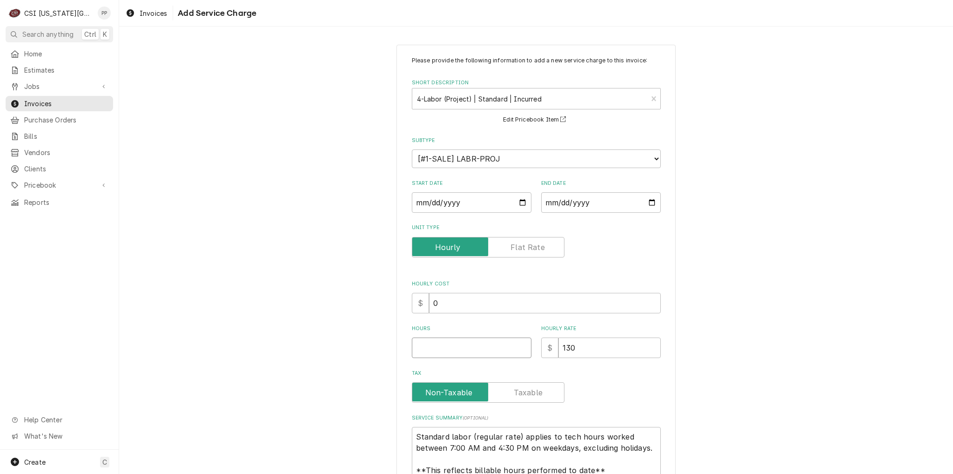
click at [467, 354] on input "Hours" at bounding box center [472, 347] width 120 height 20
click at [501, 240] on input "Unit Type" at bounding box center [488, 247] width 144 height 20
checkbox input "true"
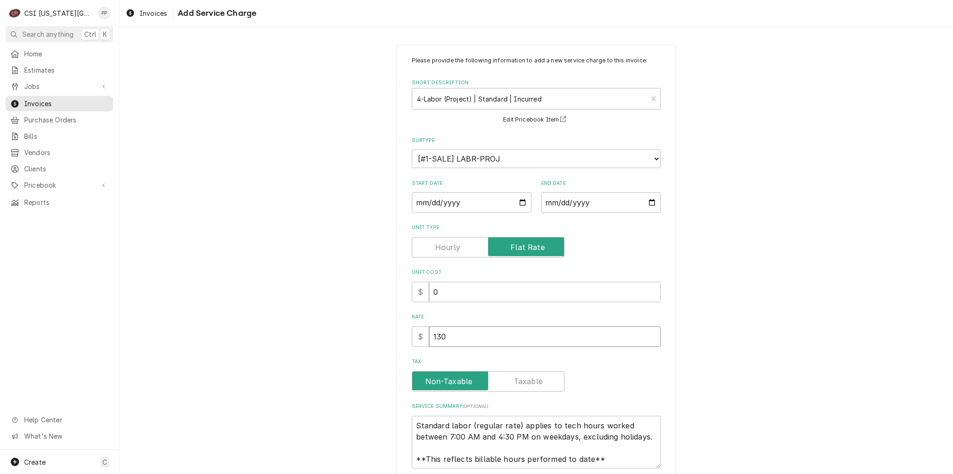
drag, startPoint x: 451, startPoint y: 335, endPoint x: 393, endPoint y: 334, distance: 58.6
click at [396, 334] on div "Please provide the following information to add a new service charge to this in…" at bounding box center [535, 281] width 279 height 472
type textarea "x"
type input "7"
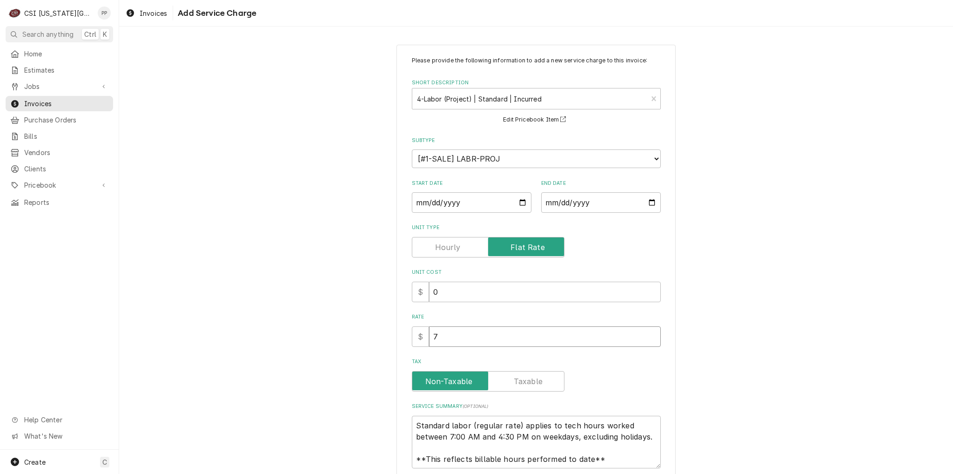
type textarea "x"
type input "71"
type textarea "x"
type input "712"
type textarea "x"
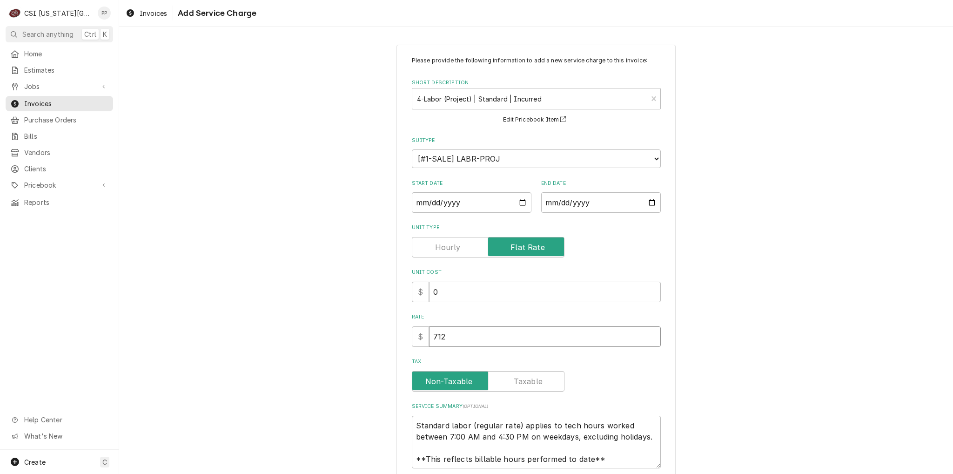
type input "7121"
type textarea "x"
type input "71210"
drag, startPoint x: 683, startPoint y: 369, endPoint x: 690, endPoint y: 375, distance: 8.9
click at [683, 369] on div "Please provide the following information to add a new service charge to this in…" at bounding box center [536, 280] width 834 height 489
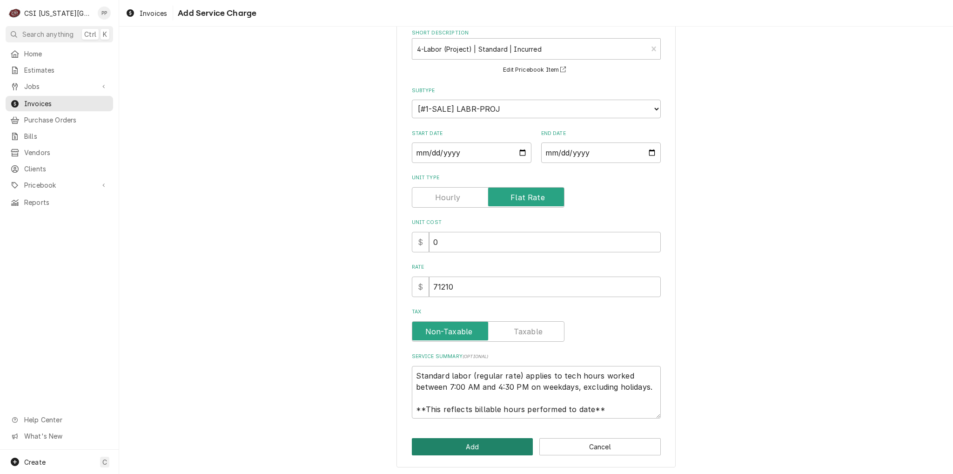
click at [509, 441] on button "Add" at bounding box center [472, 446] width 121 height 17
type textarea "x"
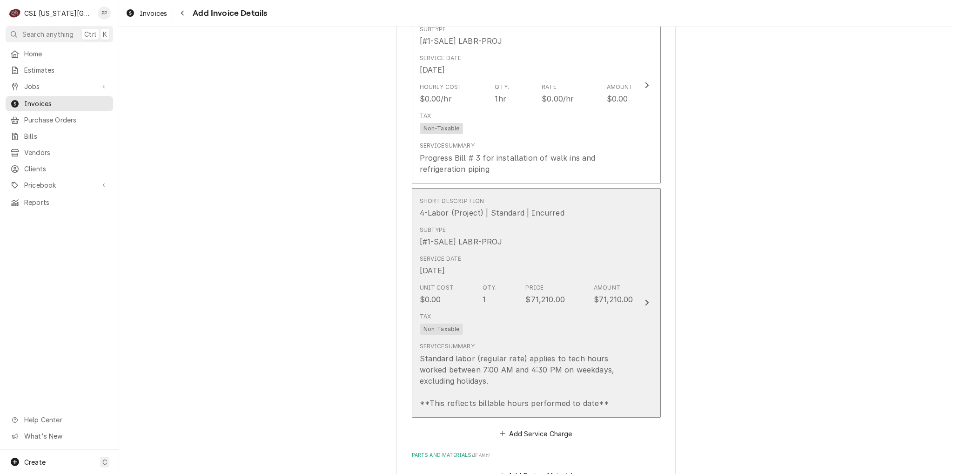
scroll to position [850, 0]
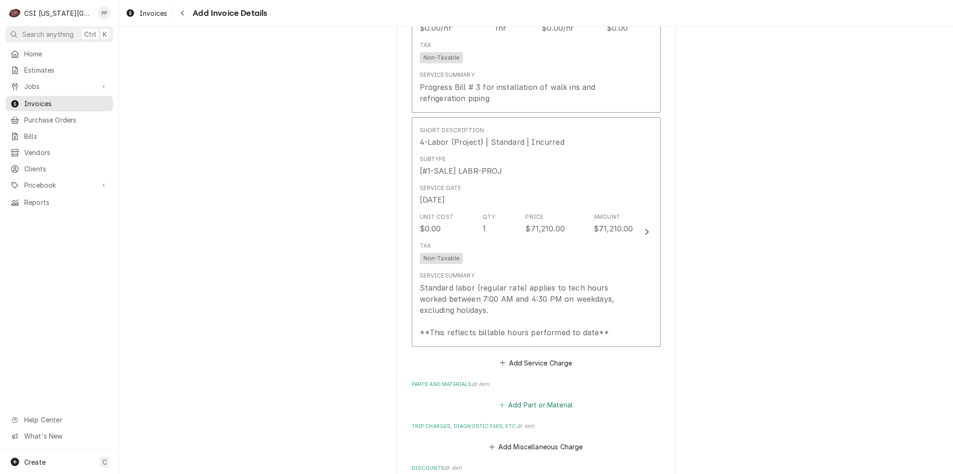
click at [533, 399] on button "Add Part or Material" at bounding box center [535, 404] width 77 height 13
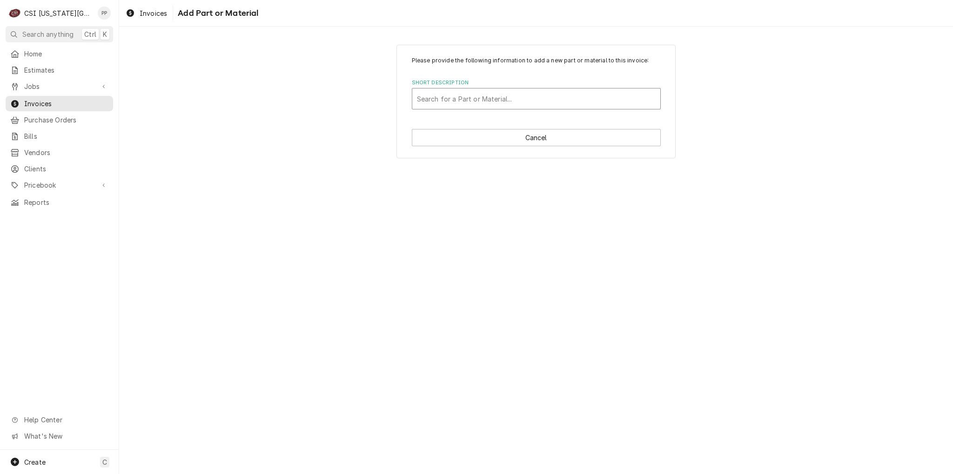
click at [492, 100] on div "Short Description" at bounding box center [536, 98] width 239 height 17
type input "project materials"
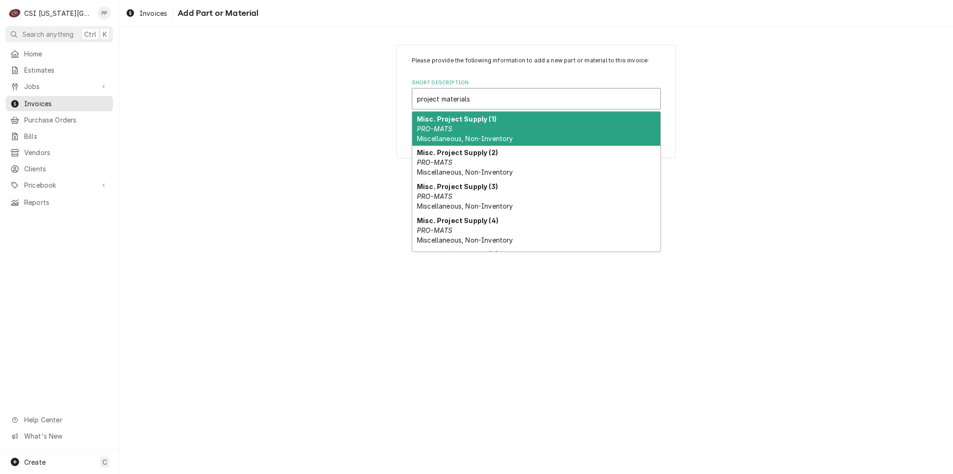
click at [483, 121] on strong "Misc. Project Supply (1)" at bounding box center [457, 119] width 80 height 8
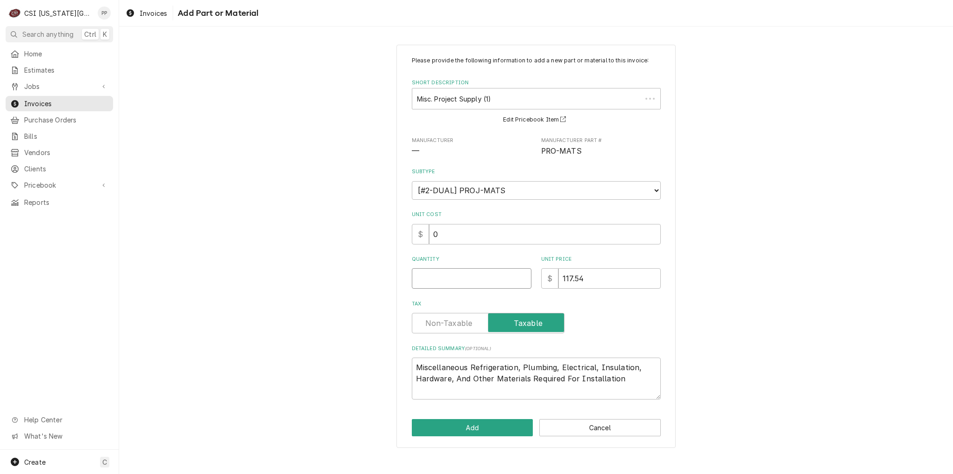
click at [482, 273] on input "Quantity" at bounding box center [472, 278] width 120 height 20
type textarea "x"
type input "1"
type textarea "x"
type input "8"
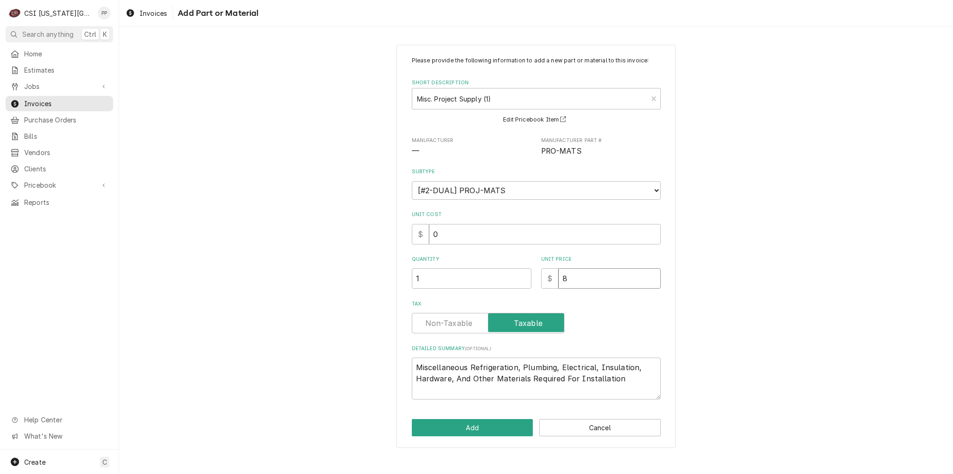
type textarea "x"
type input "84"
type textarea "x"
type input "840"
type textarea "x"
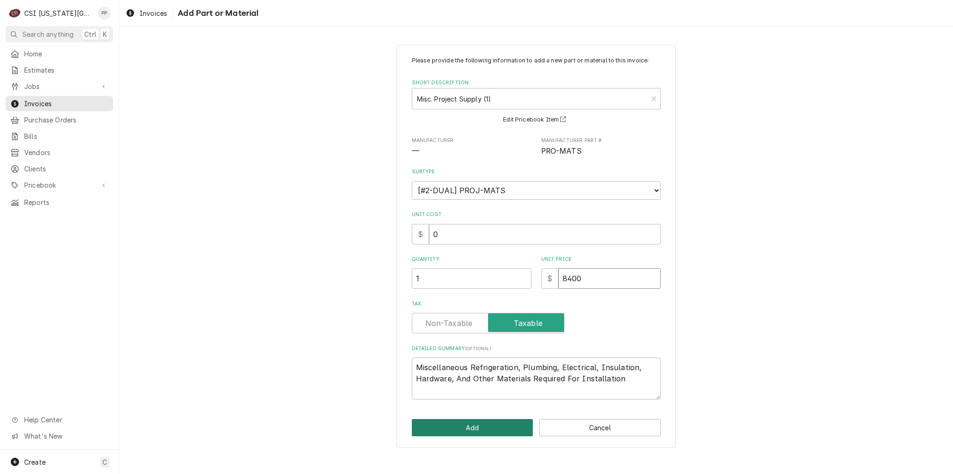
type input "8400"
click at [506, 422] on button "Add" at bounding box center [472, 427] width 121 height 17
type textarea "x"
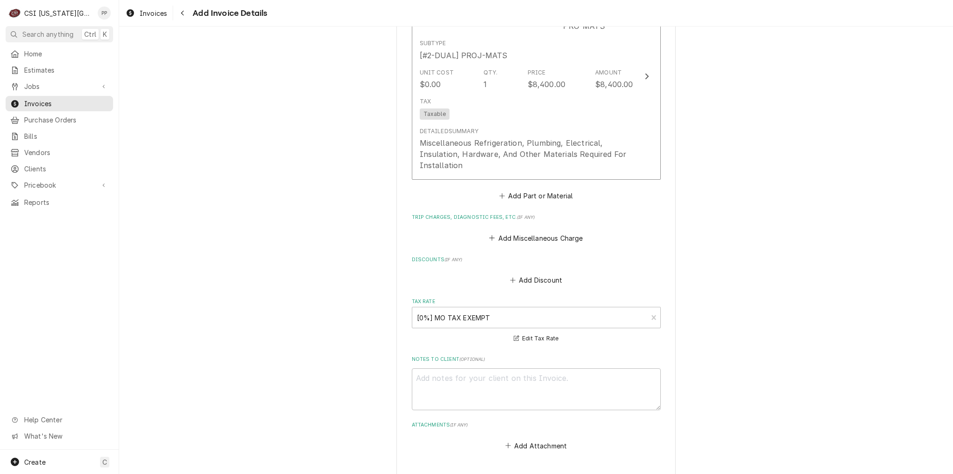
scroll to position [1286, 0]
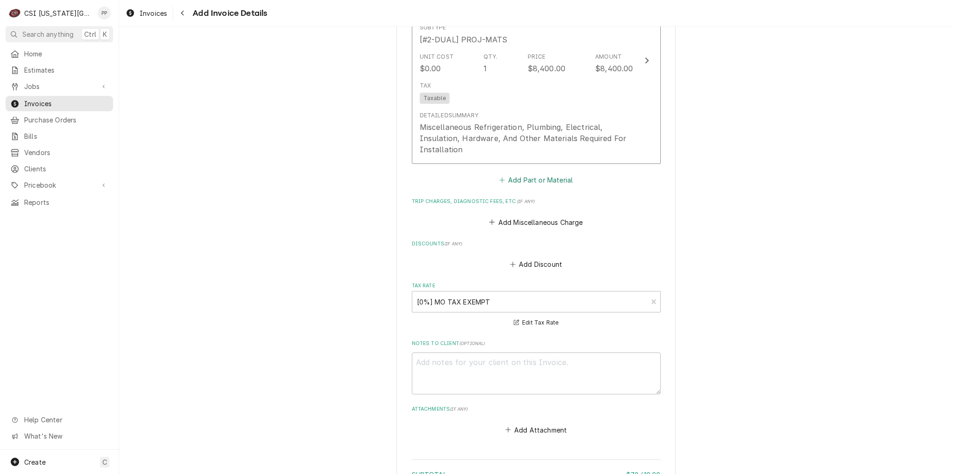
click at [527, 180] on button "Add Part or Material" at bounding box center [535, 180] width 77 height 13
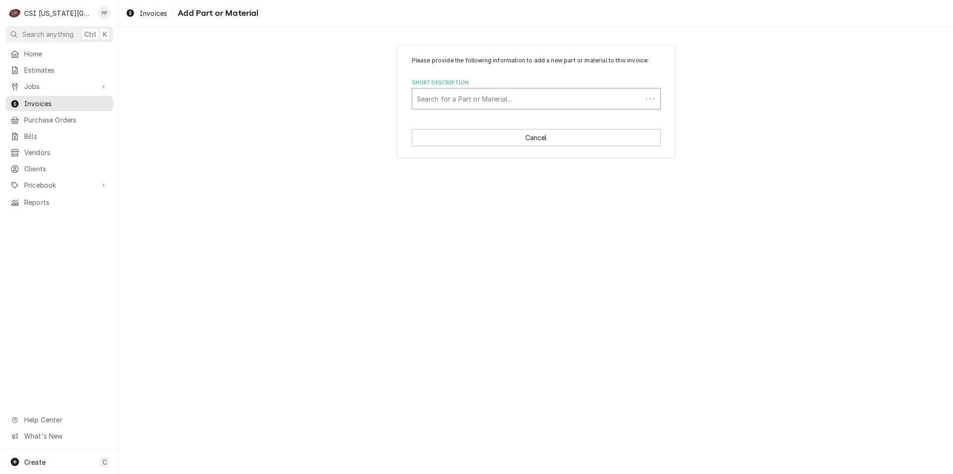
click at [489, 100] on div "Short Description" at bounding box center [527, 98] width 220 height 17
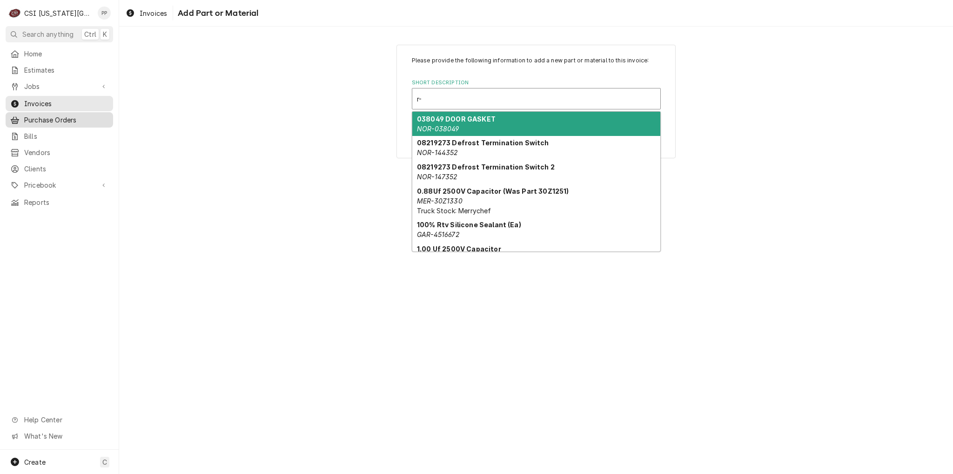
type input "r-"
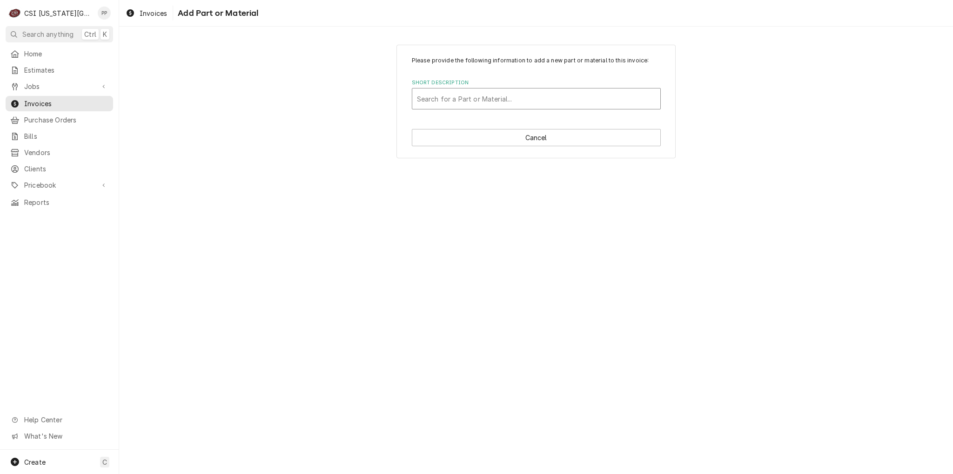
drag, startPoint x: 473, startPoint y: 99, endPoint x: 467, endPoint y: 101, distance: 6.7
click at [473, 99] on div "Short Description" at bounding box center [536, 98] width 239 height 17
type input "r-448a refrigerant"
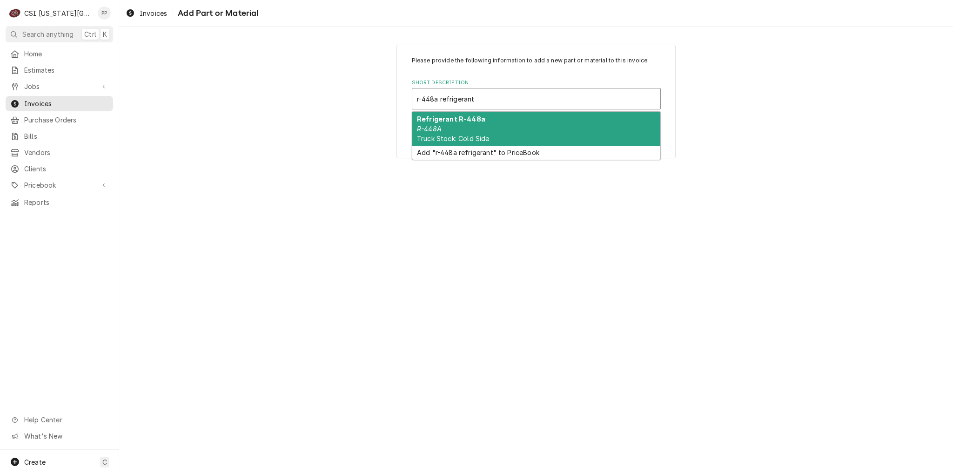
click at [473, 121] on strong "Refrigerant R-448a" at bounding box center [451, 119] width 68 height 8
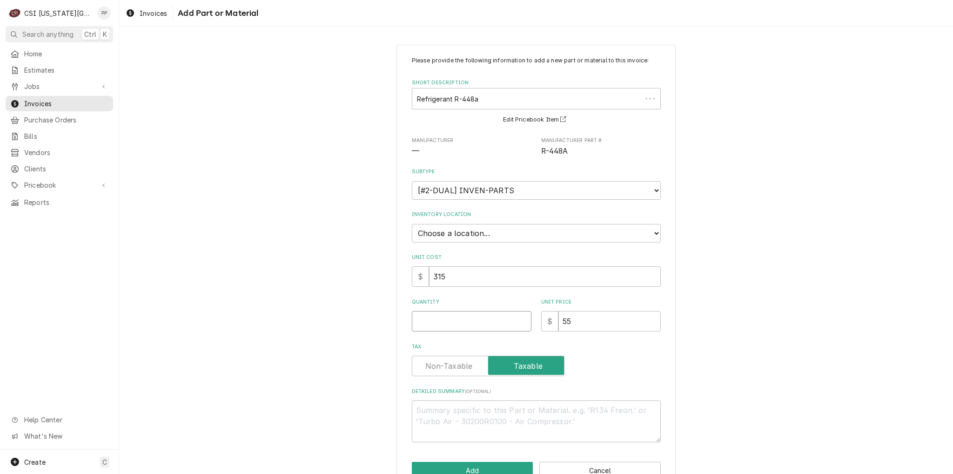
click at [459, 320] on input "Quantity" at bounding box center [472, 321] width 120 height 20
type textarea "x"
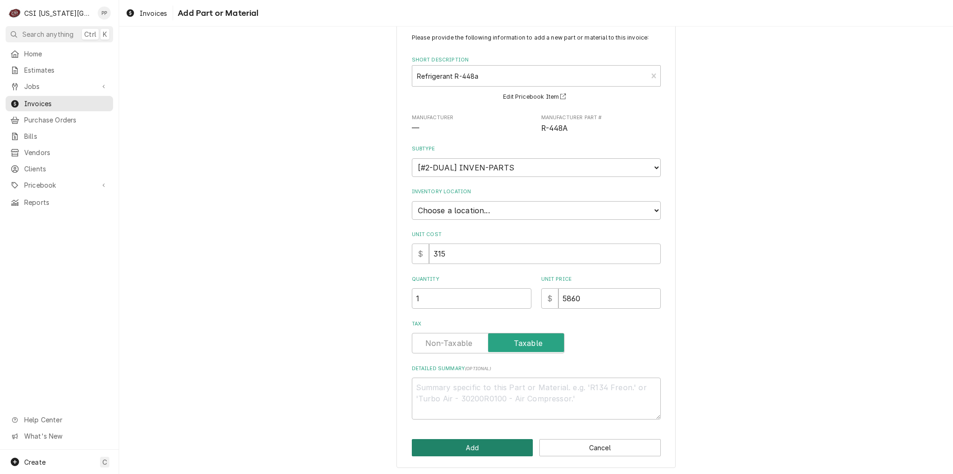
click at [478, 443] on button "Add" at bounding box center [472, 447] width 121 height 17
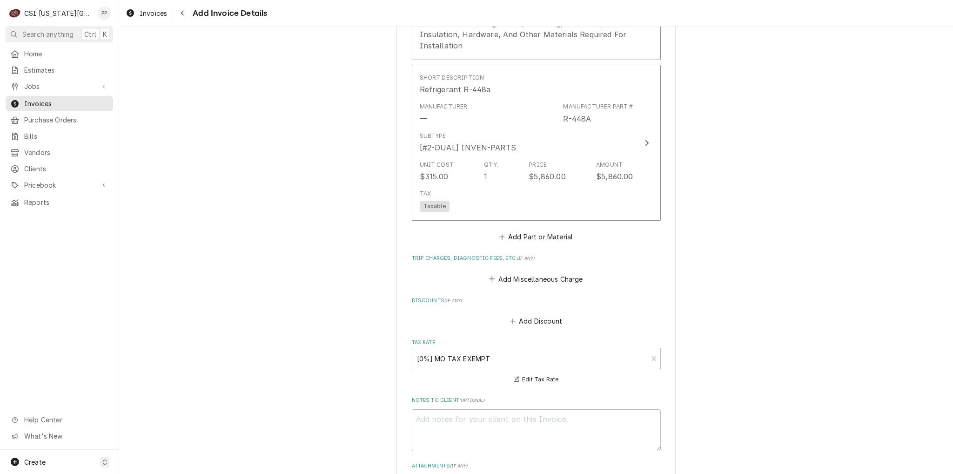
scroll to position [1361, 0]
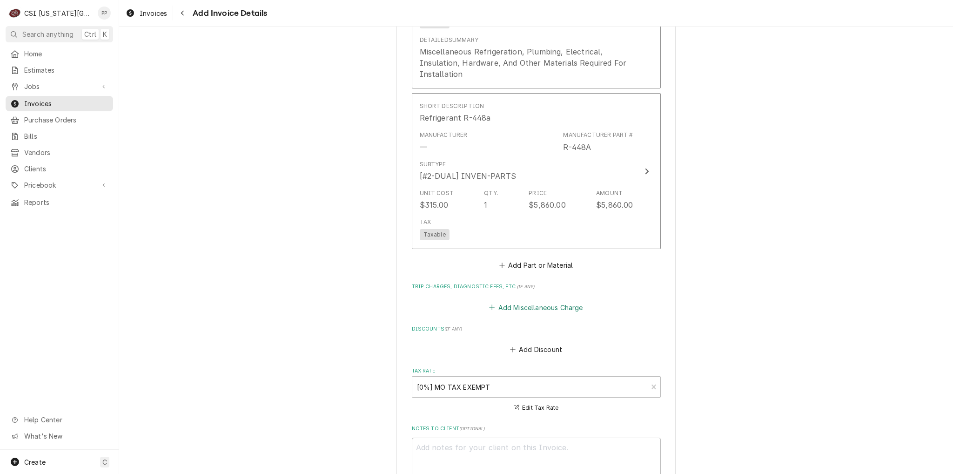
drag, startPoint x: 546, startPoint y: 302, endPoint x: 540, endPoint y: 295, distance: 9.6
click at [546, 303] on button "Add Miscellaneous Charge" at bounding box center [536, 307] width 97 height 13
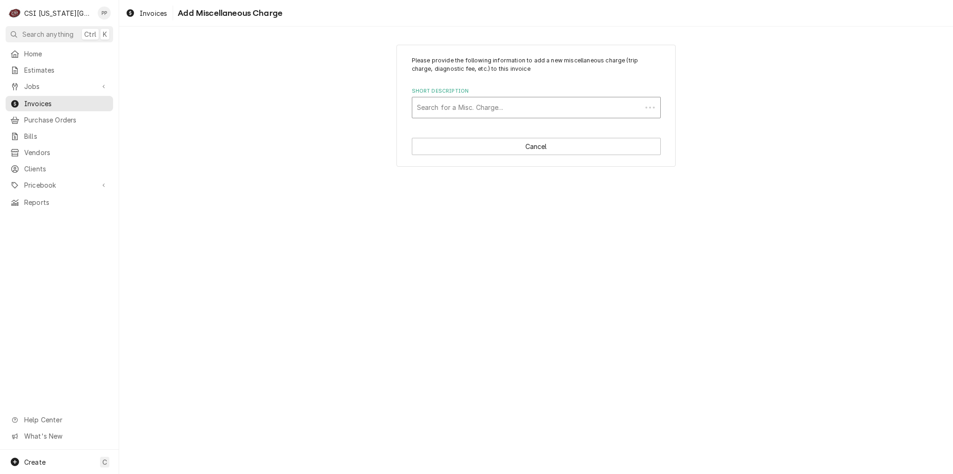
click at [486, 106] on div "Short Description" at bounding box center [527, 107] width 220 height 17
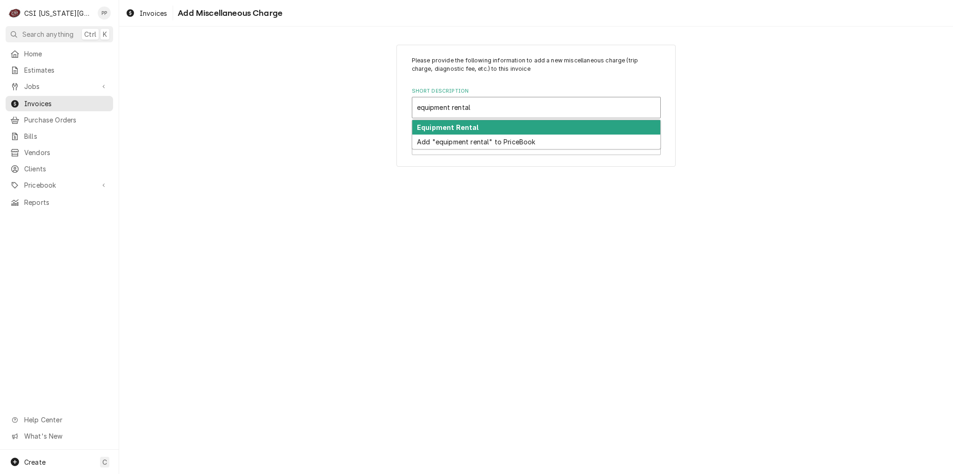
click at [484, 127] on div "Equipment Rental" at bounding box center [536, 127] width 248 height 14
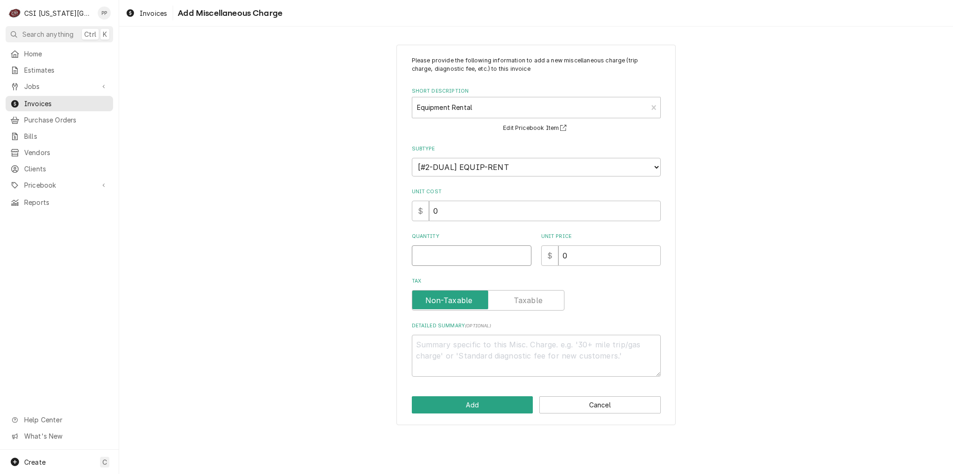
click at [482, 245] on input "Quantity" at bounding box center [472, 255] width 120 height 20
click at [495, 402] on button "Add" at bounding box center [472, 404] width 121 height 17
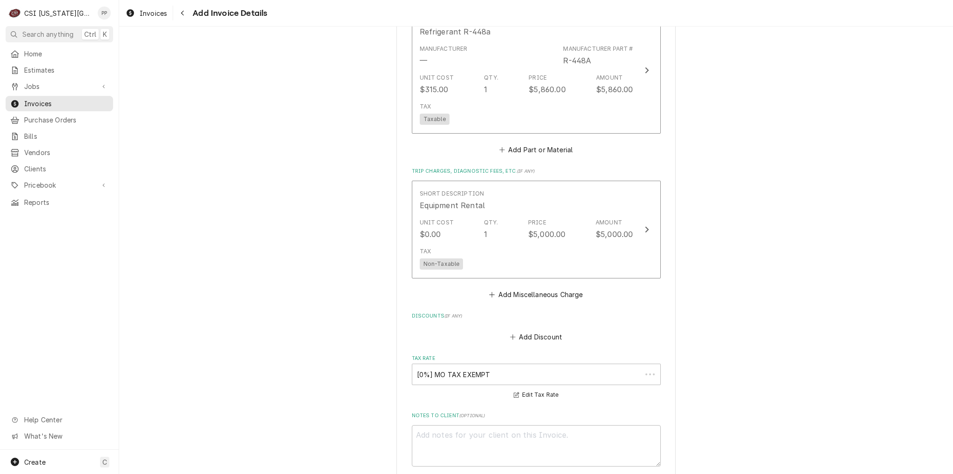
scroll to position [1448, 0]
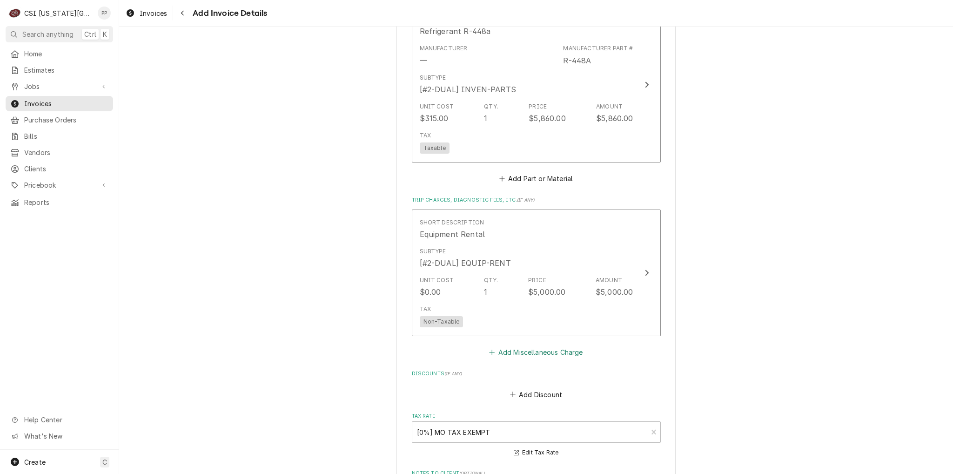
click at [533, 350] on button "Add Miscellaneous Charge" at bounding box center [536, 352] width 97 height 13
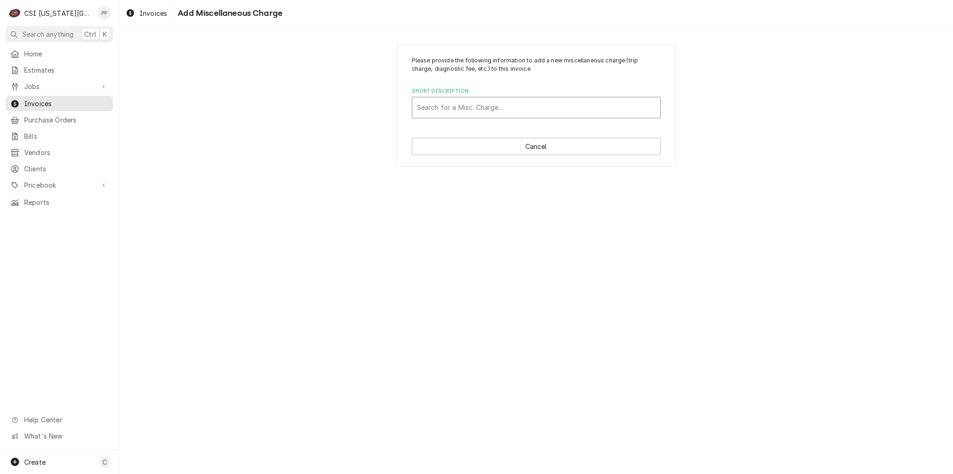
click at [508, 105] on div "Short Description" at bounding box center [536, 107] width 239 height 17
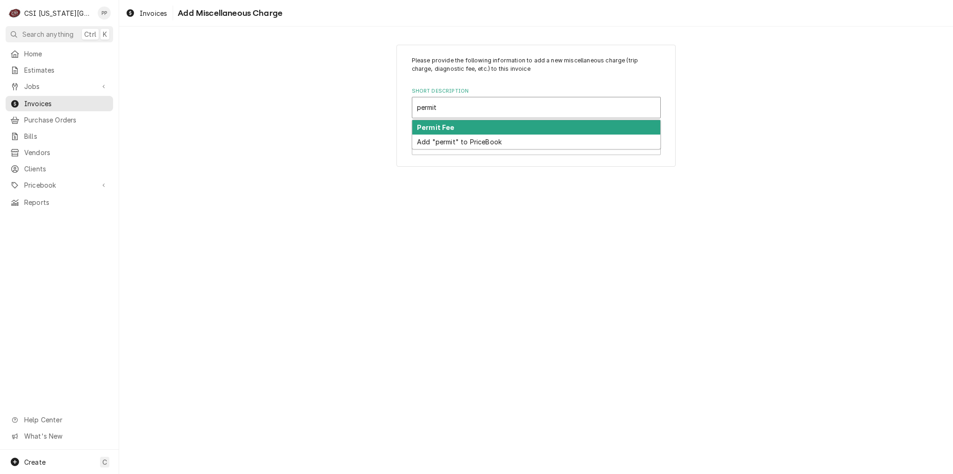
click at [488, 127] on div "Permit Fee" at bounding box center [536, 127] width 248 height 14
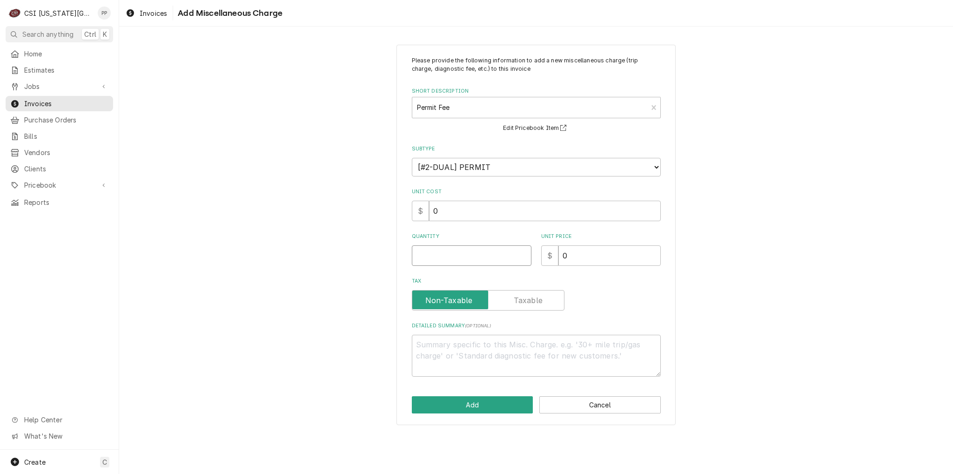
click at [478, 252] on input "Quantity" at bounding box center [472, 255] width 120 height 20
click at [494, 410] on button "Add" at bounding box center [472, 404] width 121 height 17
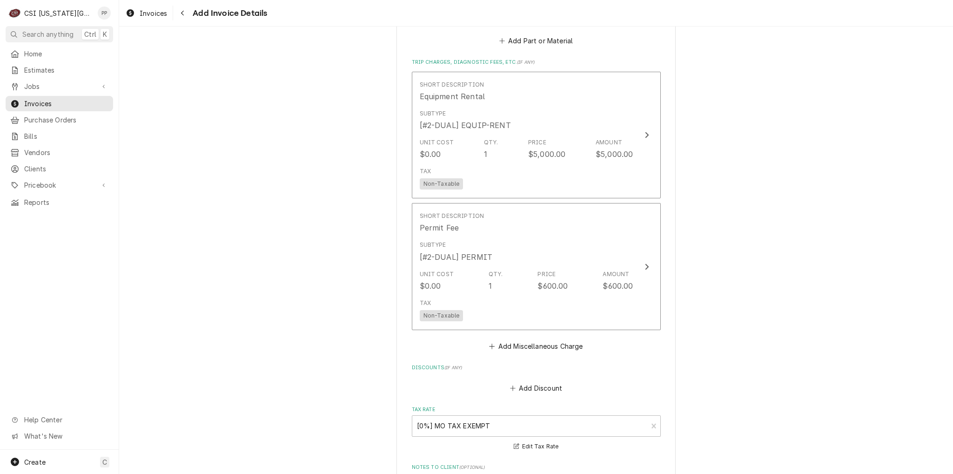
scroll to position [1772, 0]
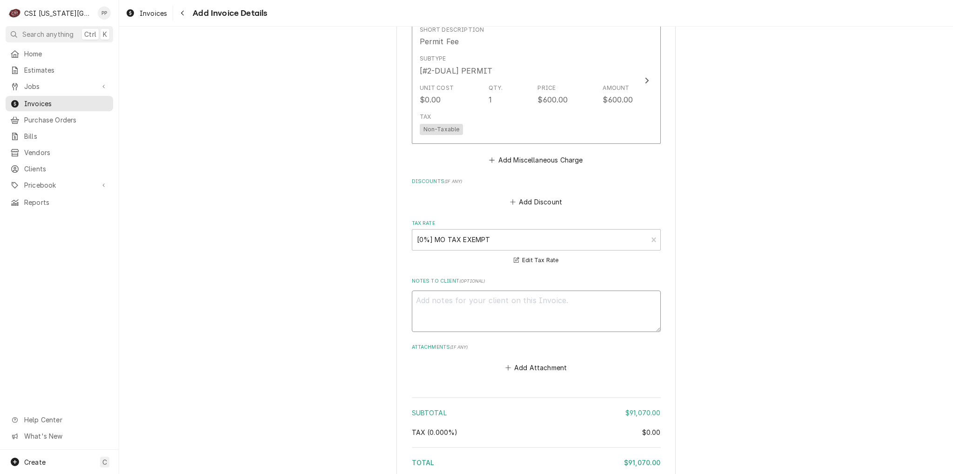
click at [452, 290] on textarea "Notes to Client ( optional )" at bounding box center [536, 311] width 249 height 42
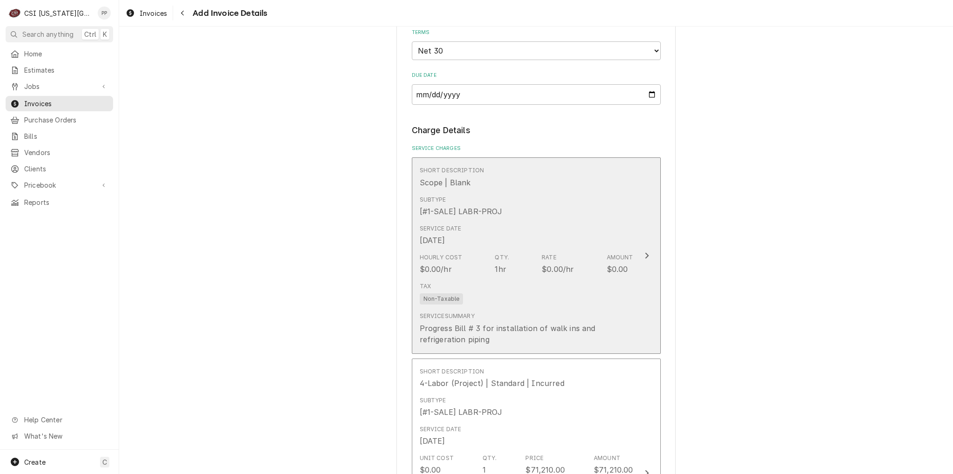
click at [614, 274] on div "Hourly Cost $0.00/hr Qty. 1hr Rate $0.00/hr Amount $0.00" at bounding box center [527, 263] width 214 height 29
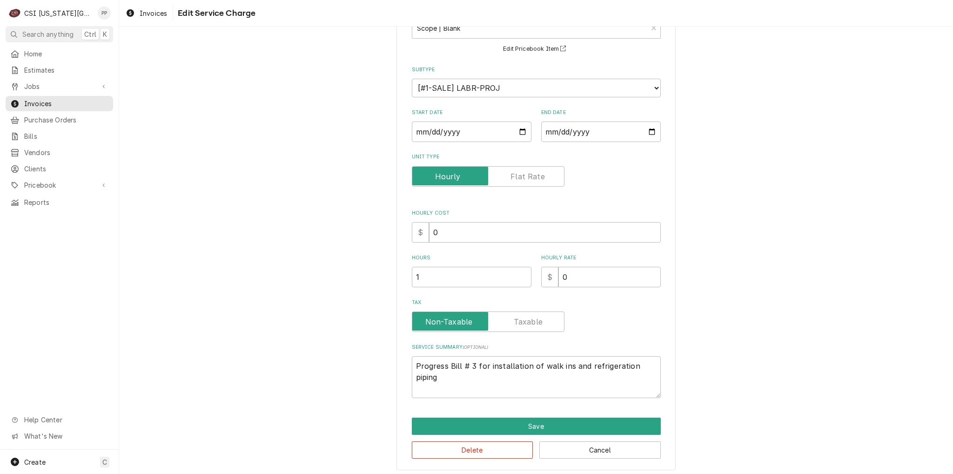
scroll to position [74, 0]
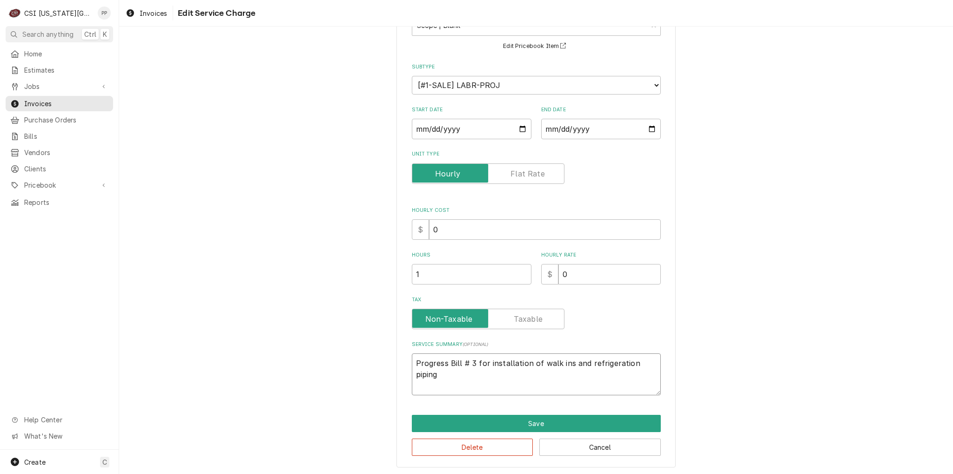
click at [652, 362] on textarea "Progress Bill # 3 for installation of walk ins and refrigeration piping" at bounding box center [536, 374] width 249 height 42
click at [566, 415] on button "Save" at bounding box center [536, 423] width 249 height 17
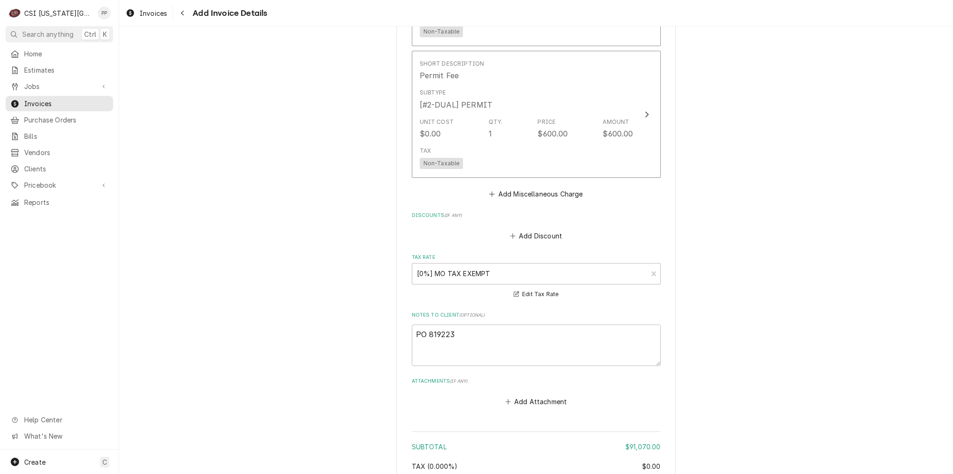
scroll to position [1887, 0]
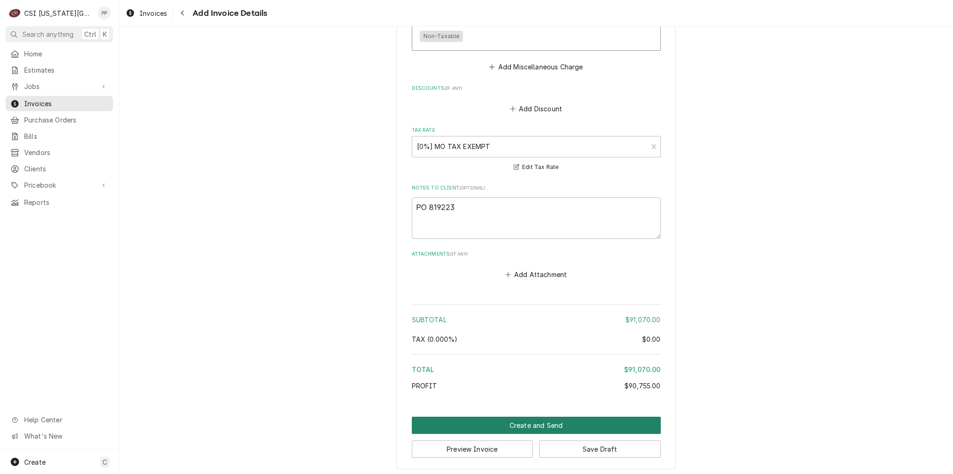
click at [539, 422] on button "Create and Send" at bounding box center [536, 424] width 249 height 17
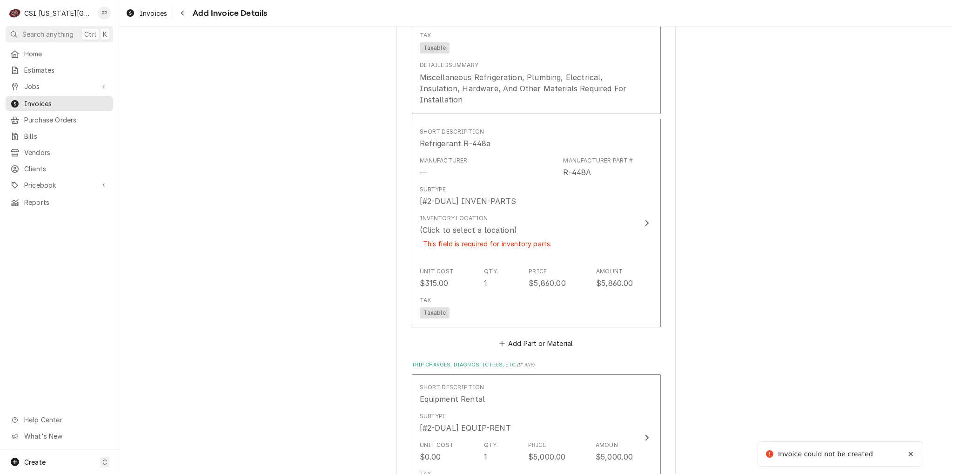
scroll to position [1277, 0]
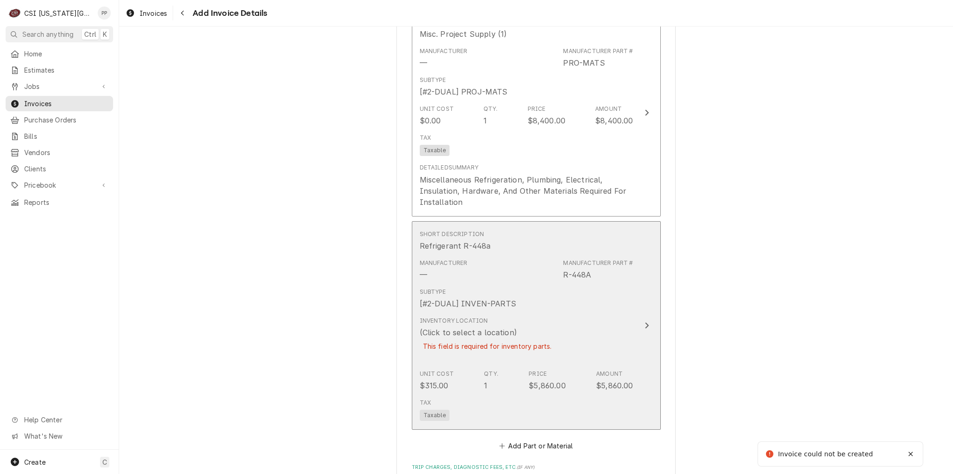
click at [597, 317] on div "Inventory Location (Click to select a location) This field is required for inve…" at bounding box center [527, 339] width 214 height 53
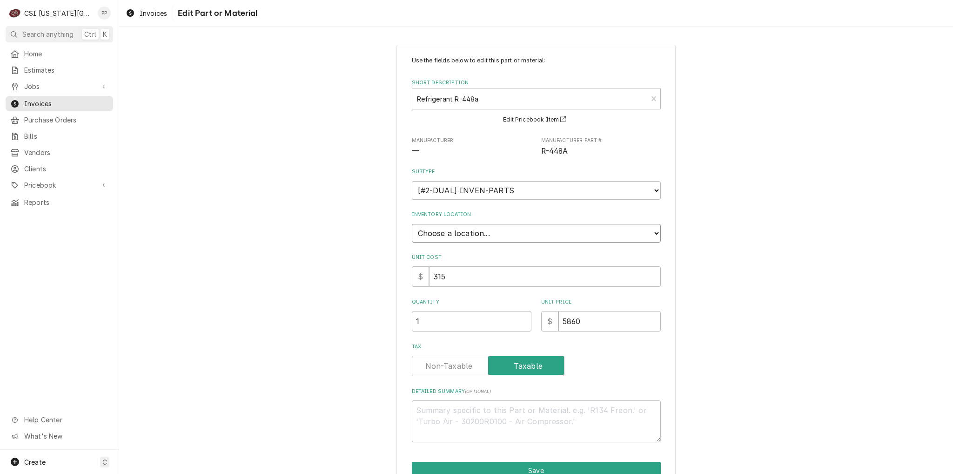
click at [517, 228] on select "Choose a location... 00 | KC WAREHOUSE 00 | MAIN WAREHOUSE 01 | BRIAN BREAZIER …" at bounding box center [536, 233] width 249 height 19
click at [412, 224] on select "Choose a location... 00 | KC WAREHOUSE 00 | MAIN WAREHOUSE 01 | BRIAN BREAZIER …" at bounding box center [536, 233] width 249 height 19
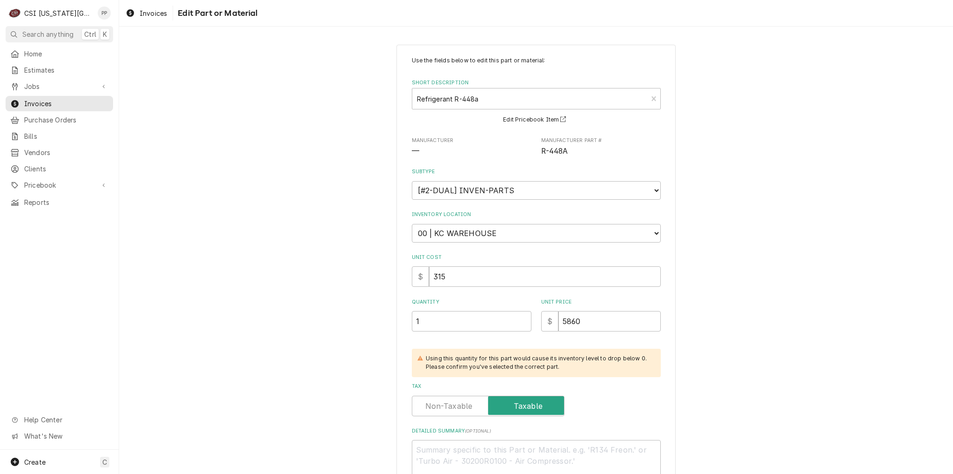
click at [776, 247] on div "Use the fields below to edit this part or material: Short Description Refrigera…" at bounding box center [536, 299] width 834 height 526
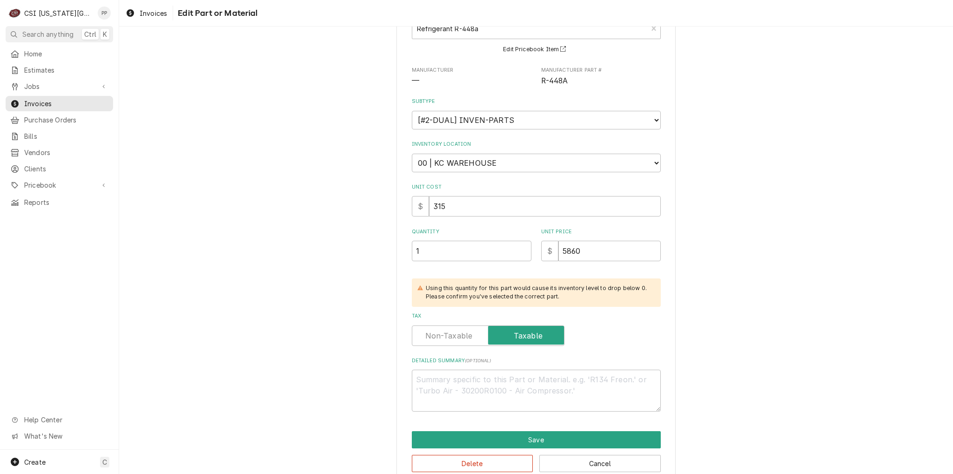
scroll to position [86, 0]
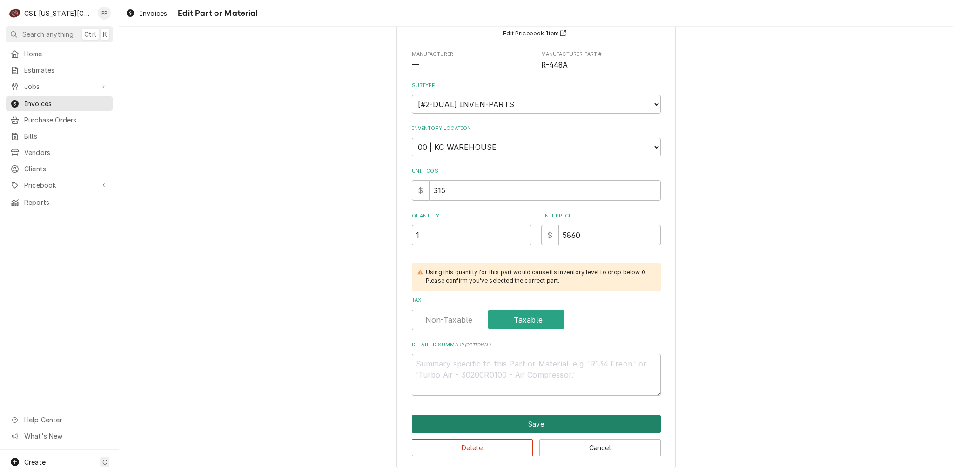
click at [530, 422] on button "Save" at bounding box center [536, 423] width 249 height 17
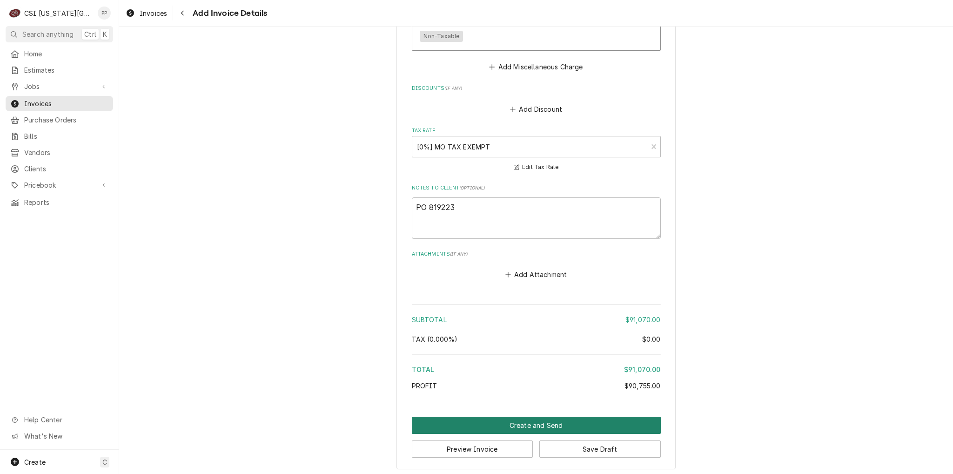
click at [549, 417] on button "Create and Send" at bounding box center [536, 424] width 249 height 17
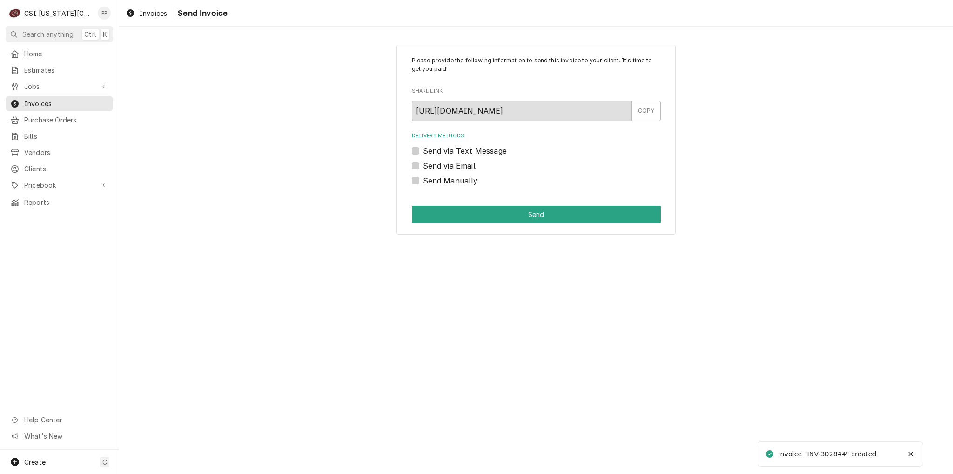
click at [423, 164] on label "Send via Email" at bounding box center [449, 165] width 53 height 11
click at [423, 164] on input "Send via Email" at bounding box center [547, 170] width 249 height 20
checkbox input "true"
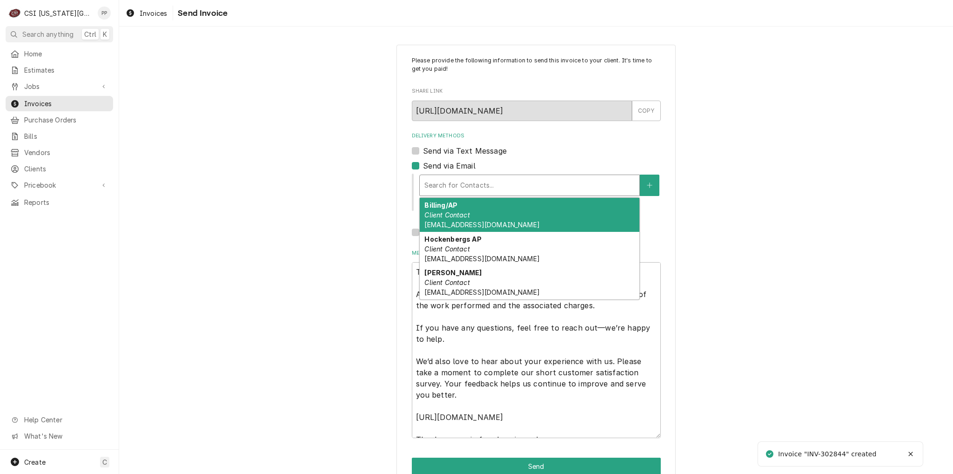
click at [437, 181] on div "Delivery Methods" at bounding box center [529, 185] width 210 height 17
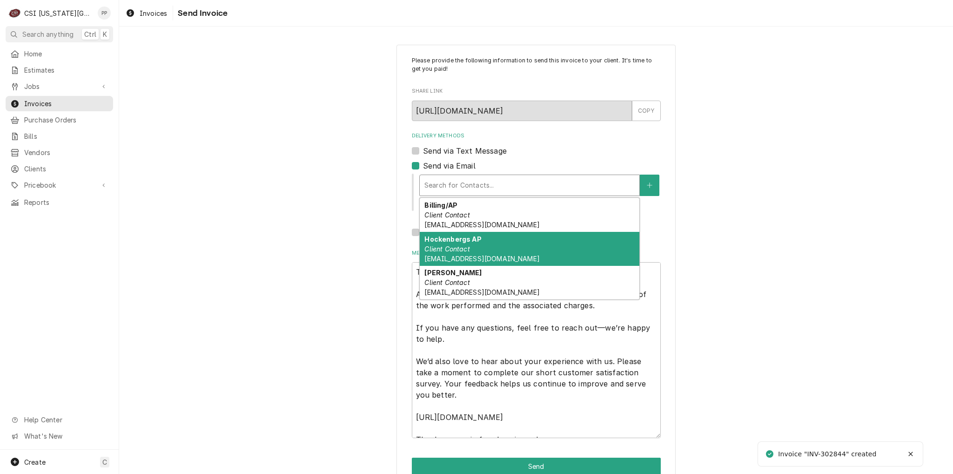
click at [469, 241] on strong "Hockenbergs AP" at bounding box center [452, 239] width 57 height 8
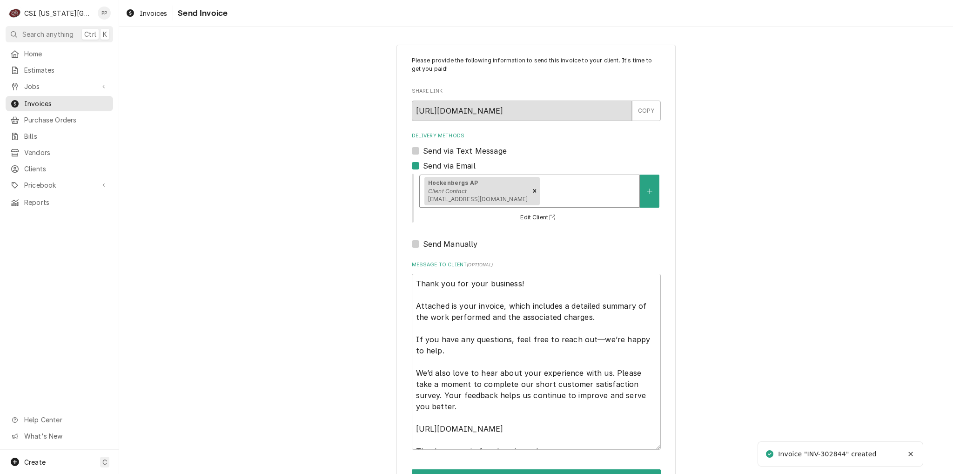
click at [757, 249] on div "Please provide the following information to send this invoice to your client. I…" at bounding box center [536, 271] width 834 height 470
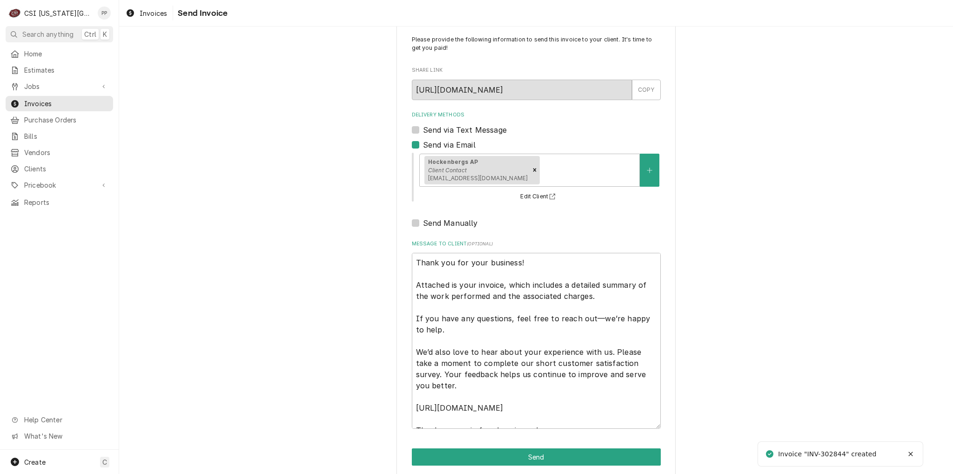
scroll to position [32, 0]
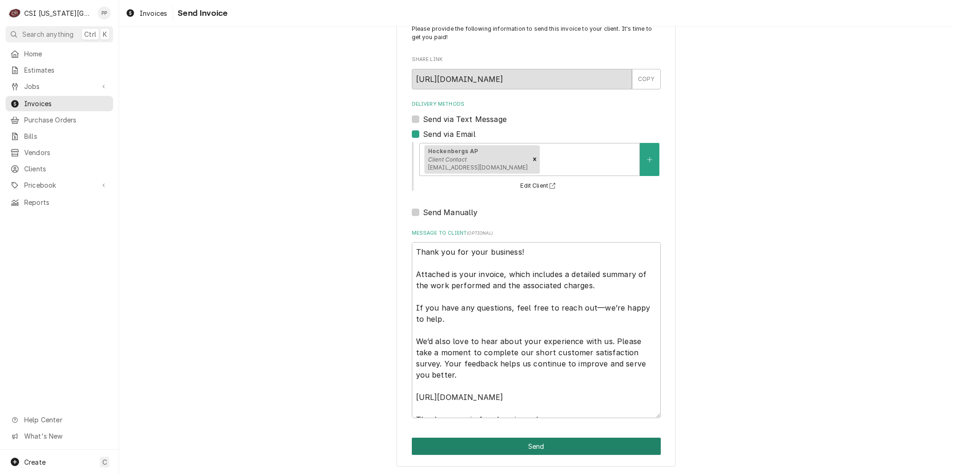
click at [516, 449] on button "Send" at bounding box center [536, 445] width 249 height 17
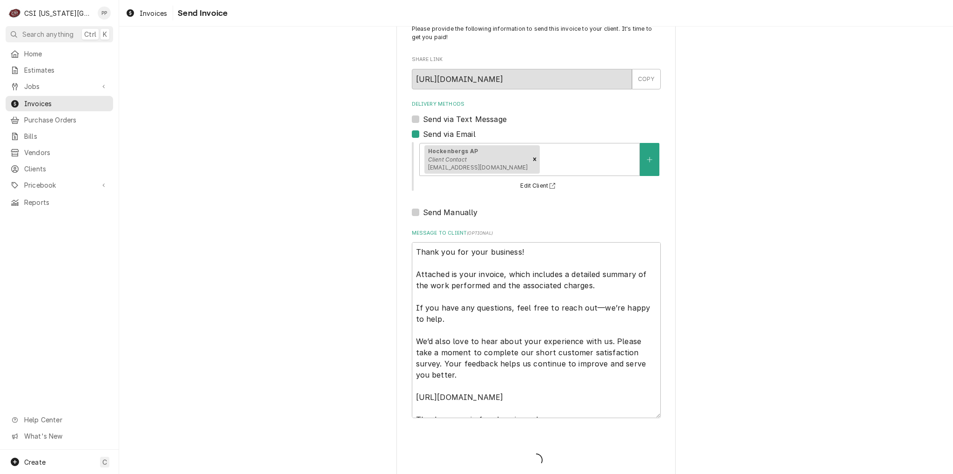
type textarea "x"
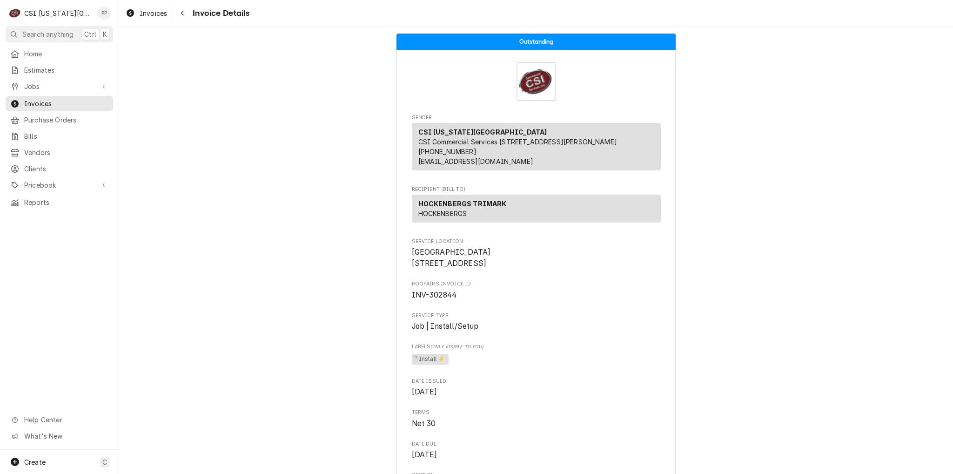
drag, startPoint x: 154, startPoint y: 13, endPoint x: 151, endPoint y: 0, distance: 12.5
click at [154, 13] on span "Invoices" at bounding box center [153, 13] width 27 height 10
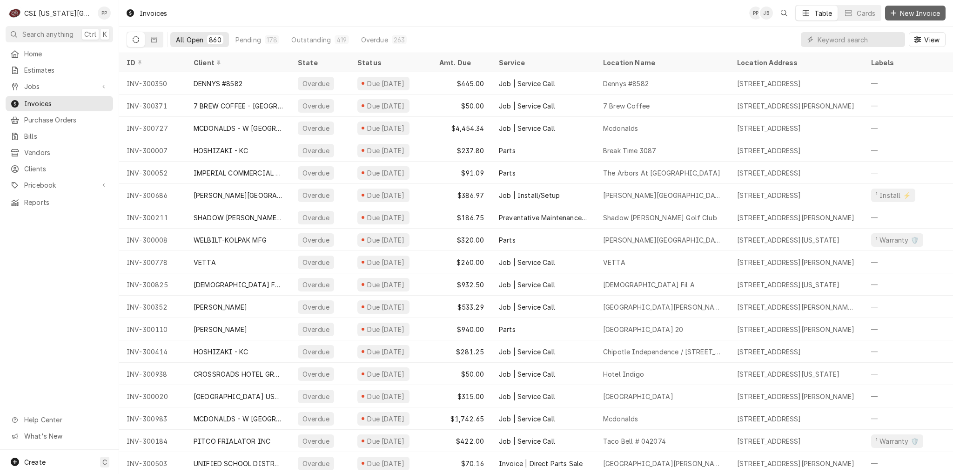
click at [906, 13] on span "New Invoice" at bounding box center [920, 13] width 44 height 10
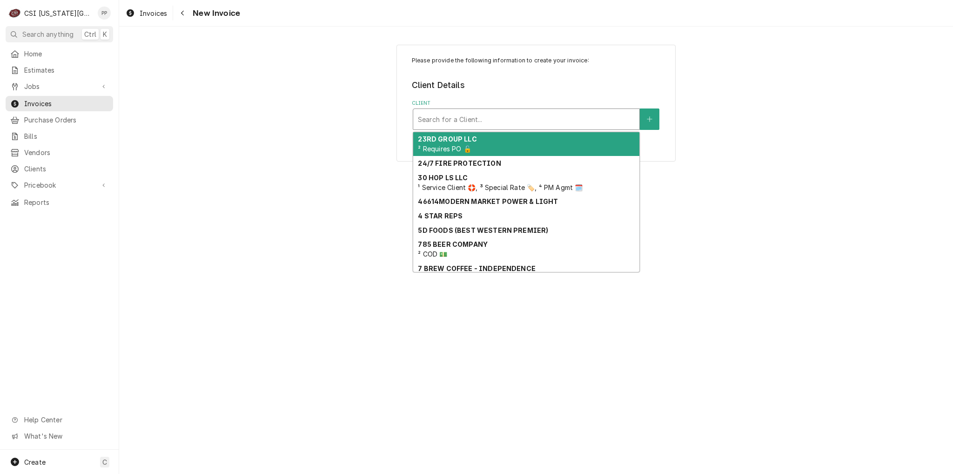
click at [491, 122] on div "Client" at bounding box center [526, 119] width 217 height 17
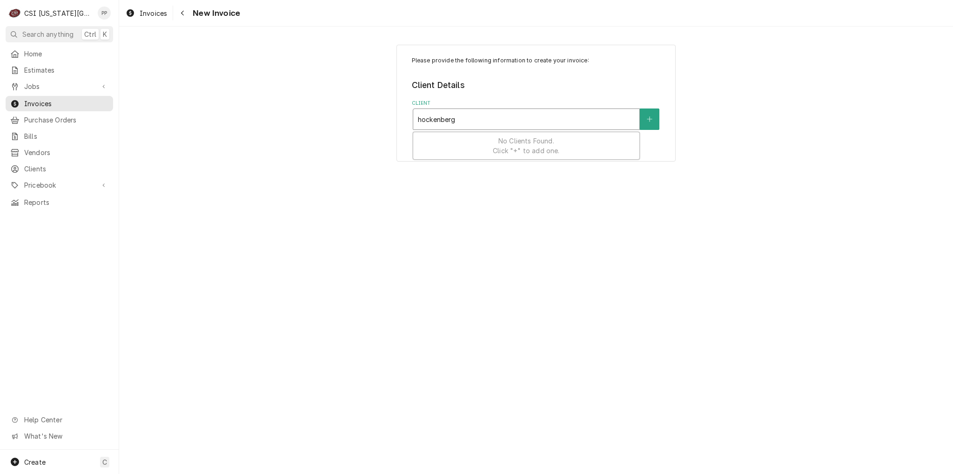
type input "hockenbergs"
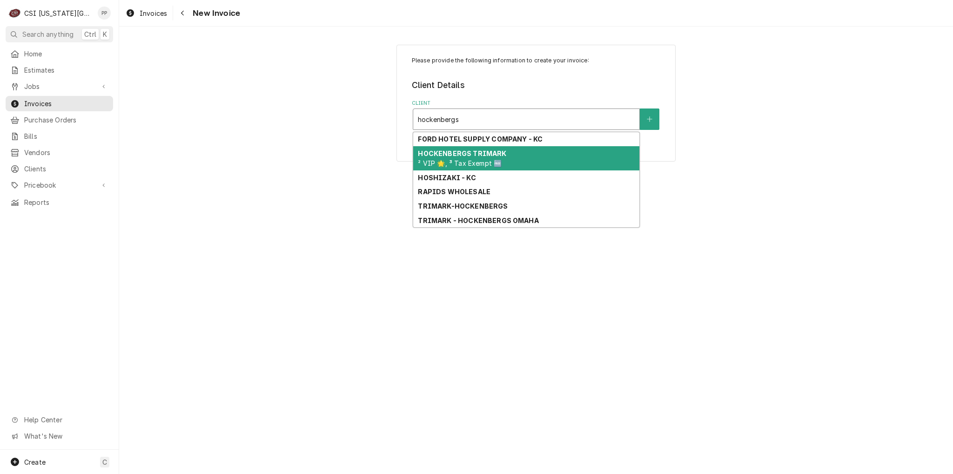
click at [484, 155] on strong "HOCKENBERGS TRIMARK" at bounding box center [462, 153] width 88 height 8
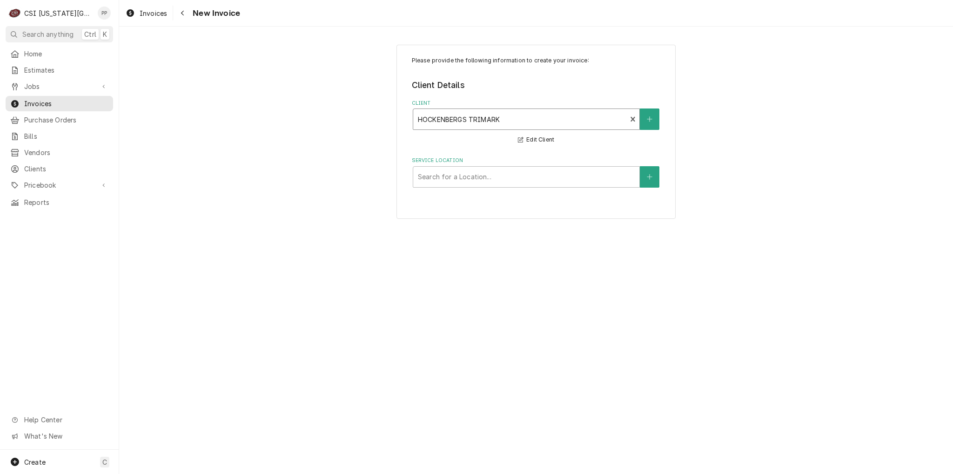
click at [491, 181] on div "Service Location" at bounding box center [526, 176] width 217 height 17
type input "f"
type input "leavenworth"
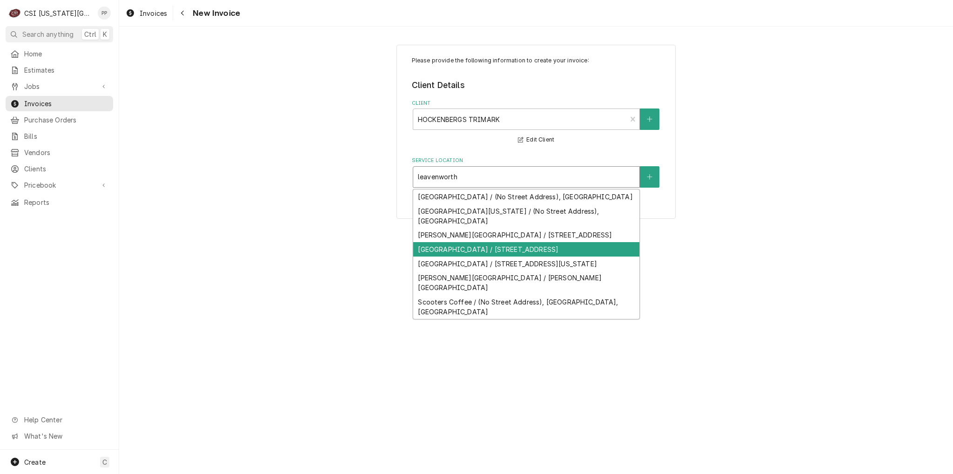
click at [515, 256] on div "Leavenworth Federal Correctional Institution / 1020 Metropolitan Avenue, Leaven…" at bounding box center [526, 249] width 226 height 14
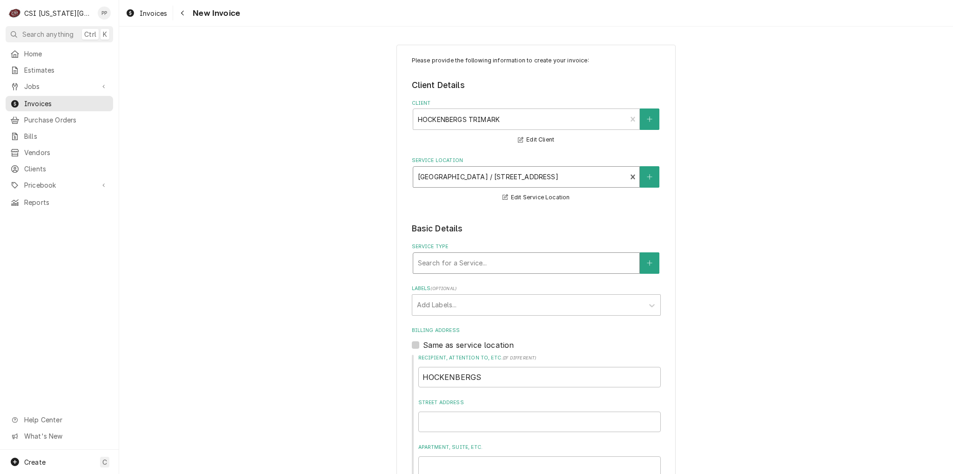
click at [519, 267] on div "Service Type" at bounding box center [526, 263] width 217 height 17
type input "job service call"
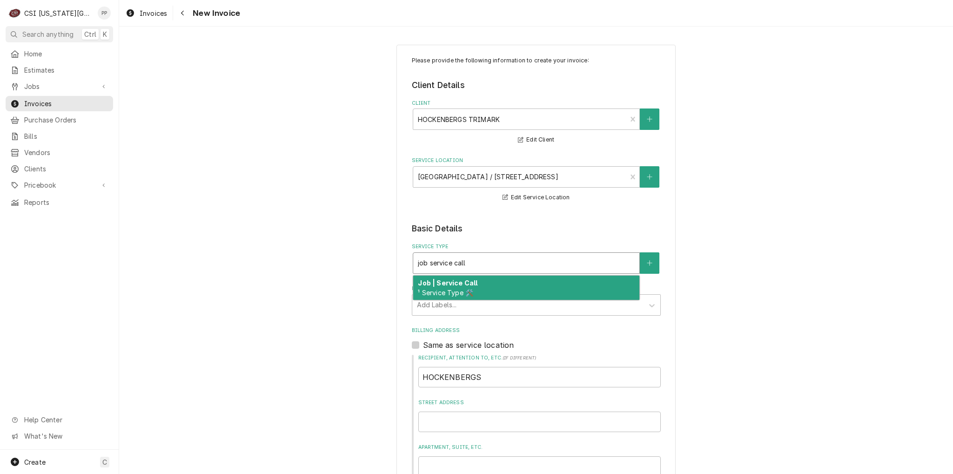
click at [500, 291] on div "Job | Service Call ¹ Service Type 🛠️" at bounding box center [526, 287] width 226 height 24
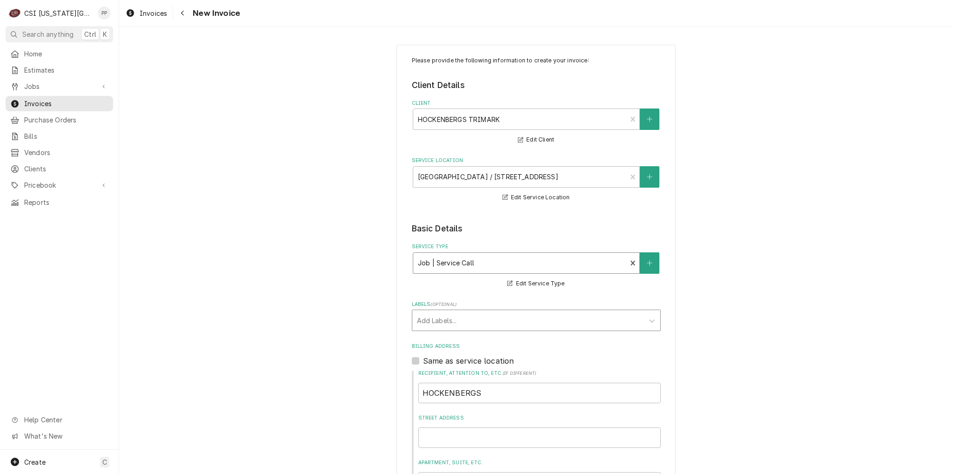
click at [496, 316] on div "Labels" at bounding box center [528, 320] width 222 height 17
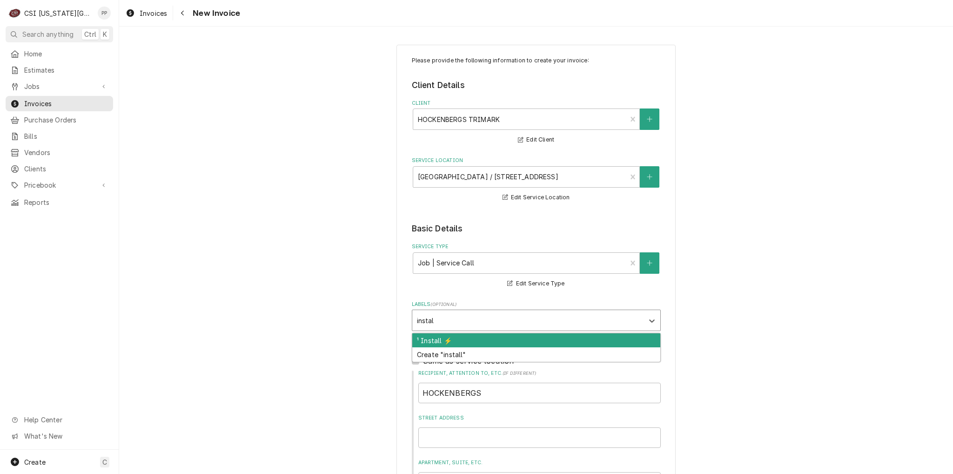
type input "install"
type textarea "x"
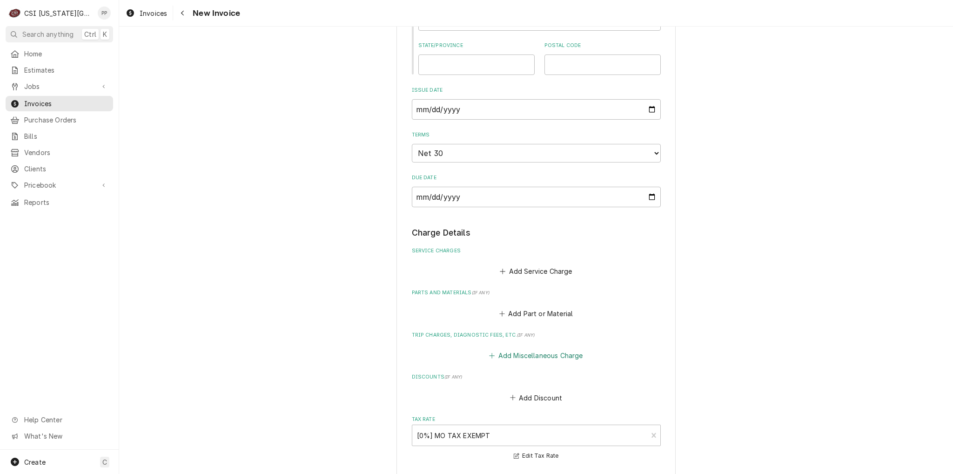
scroll to position [558, 0]
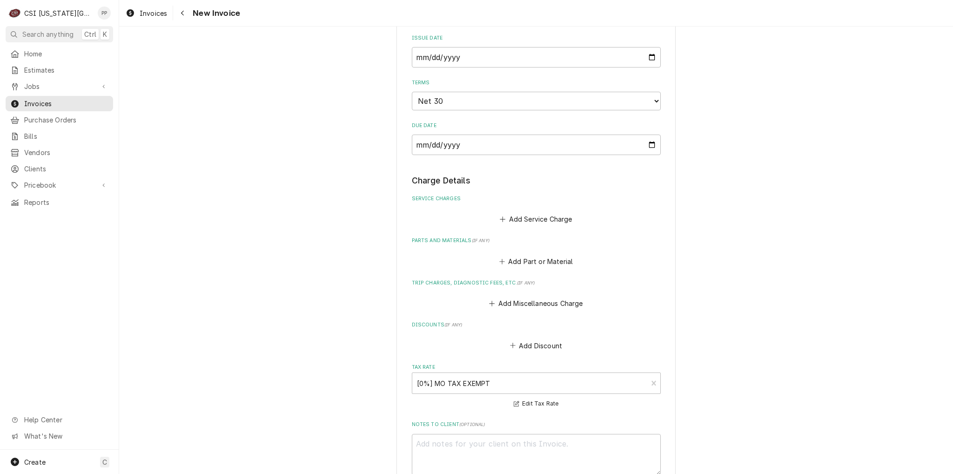
click at [528, 208] on div "Add Service Charge" at bounding box center [536, 217] width 249 height 18
click at [529, 218] on button "Add Service Charge" at bounding box center [535, 219] width 75 height 13
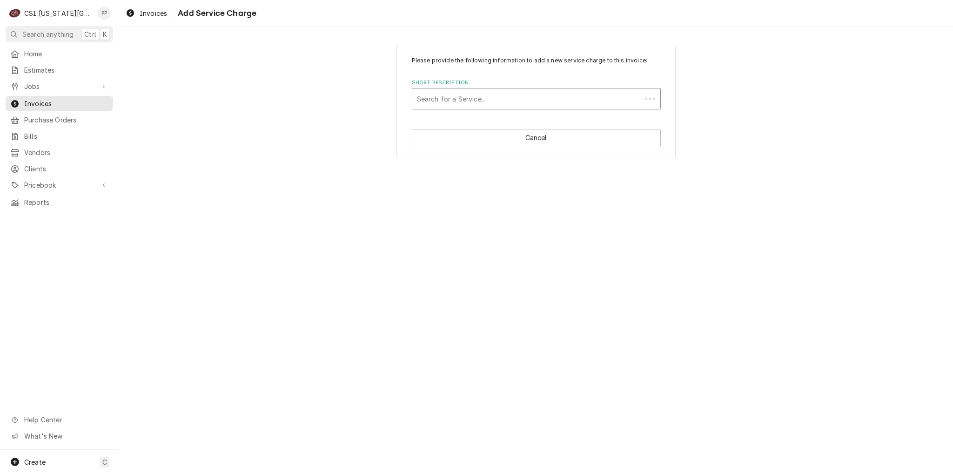
click at [483, 94] on div "Short Description" at bounding box center [527, 98] width 220 height 17
type input "scope blank"
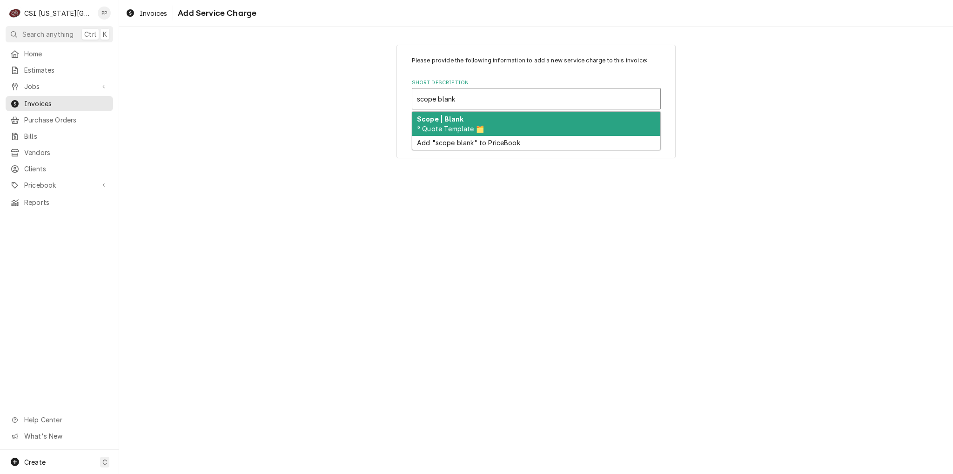
click at [478, 121] on div "Scope | Blank ³ Quote Template 🗂️" at bounding box center [536, 124] width 248 height 24
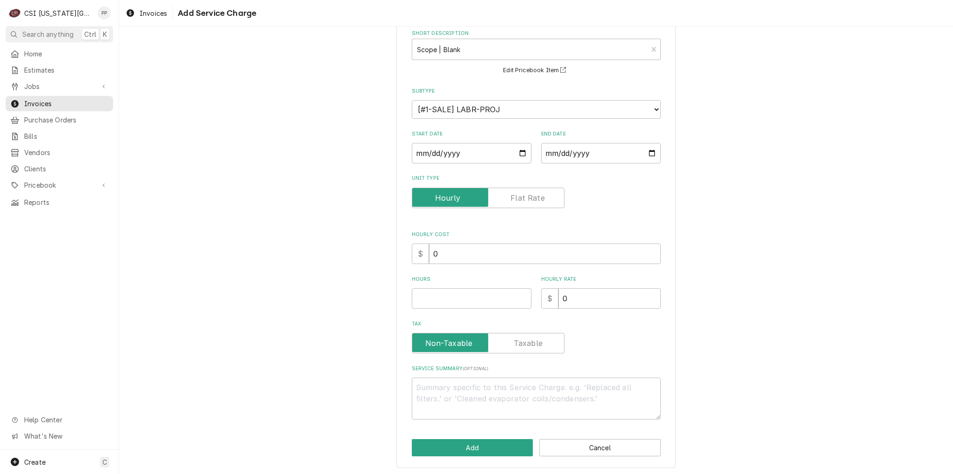
scroll to position [50, 0]
click at [515, 151] on input "Start Date" at bounding box center [472, 152] width 120 height 20
type textarea "x"
type input "2025-08-26"
click at [649, 150] on input "End Date" at bounding box center [601, 152] width 120 height 20
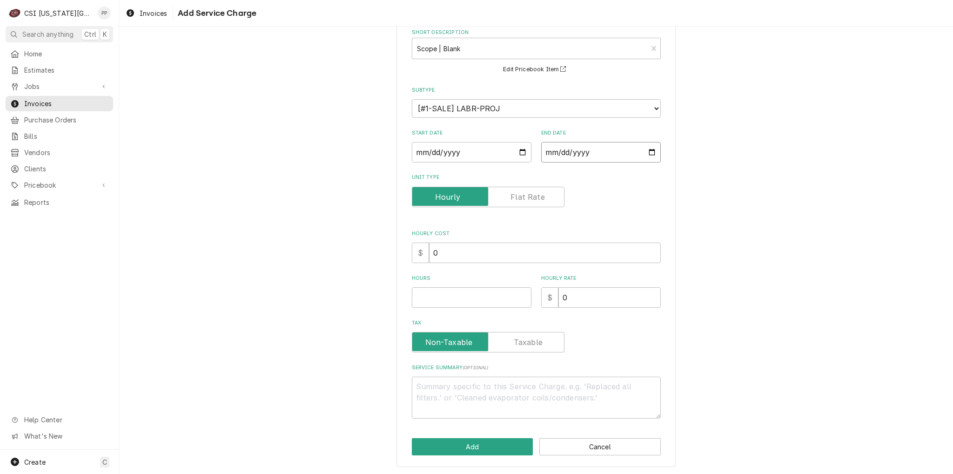
type textarea "x"
type input "2025-08-26"
click at [468, 309] on div "Please provide the following information to add a new service charge to this in…" at bounding box center [536, 212] width 249 height 412
click at [473, 299] on input "Hours" at bounding box center [472, 297] width 120 height 20
type textarea "x"
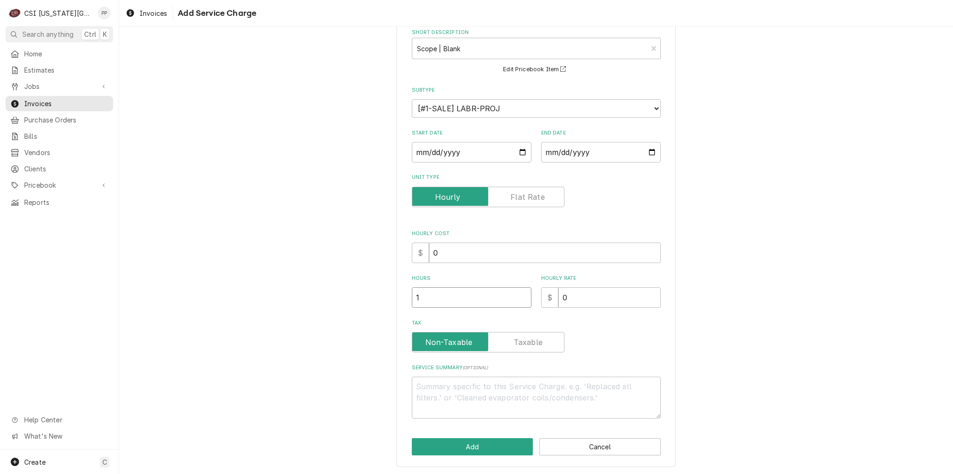
type input "1"
click at [446, 389] on textarea "Service Summary ( optional )" at bounding box center [536, 397] width 249 height 42
paste textarea "Progress Bill # 3 for installation of walk ins and refrigeration piping PO # 81…"
type textarea "x"
type textarea "Progress Bill # 3 for installation of walk ins and refrigeration piping PO # 81…"
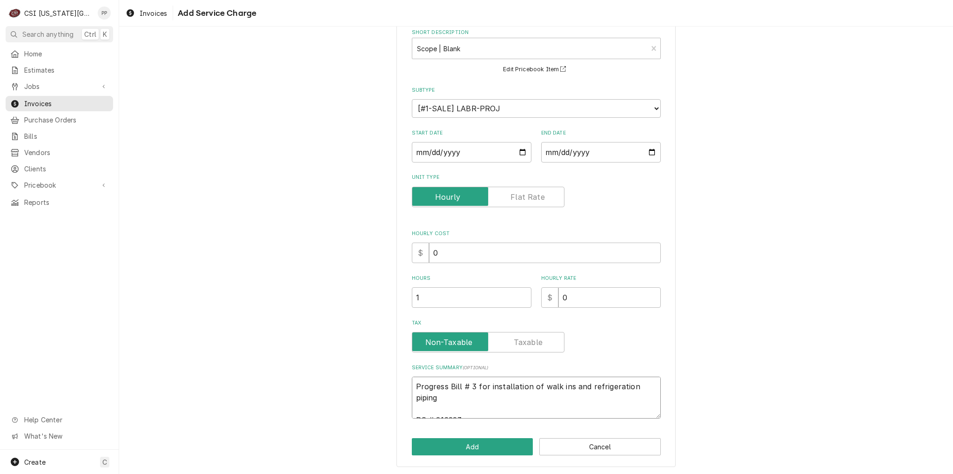
click at [470, 382] on textarea "Progress Bill # 3 for installation of walk ins and refrigeration piping PO # 81…" at bounding box center [536, 397] width 249 height 42
type textarea "x"
type textarea "Progress Bill # for installation of walk ins and refrigeration piping PO # 8192…"
type textarea "x"
type textarea "Progress Bill # 4 for installation of walk ins and refrigeration piping PO # 81…"
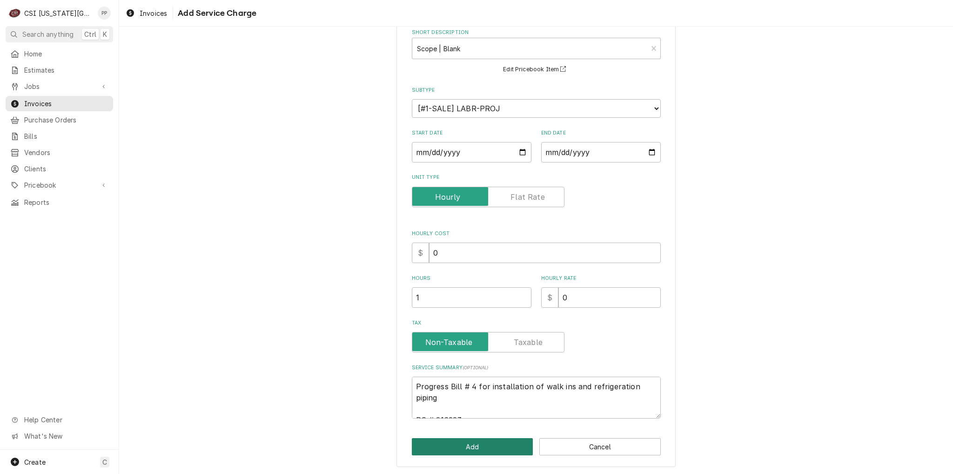
click at [496, 440] on button "Add" at bounding box center [472, 446] width 121 height 17
type textarea "x"
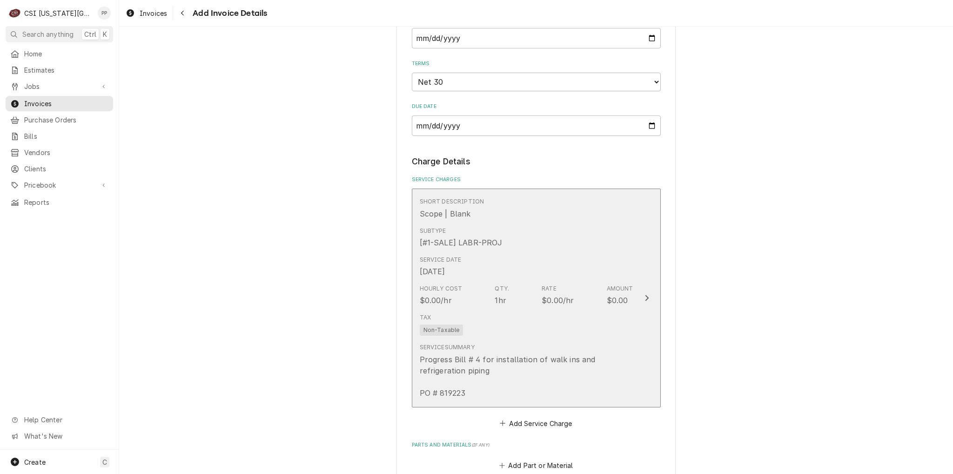
scroll to position [640, 0]
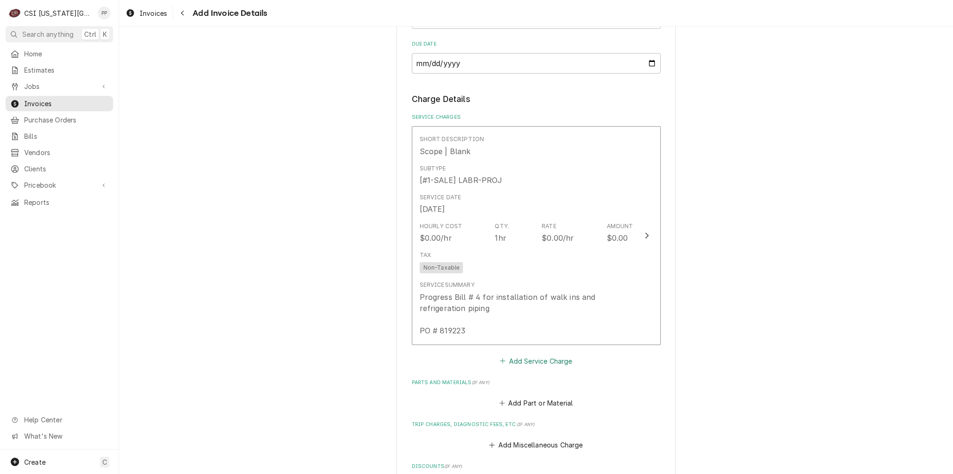
click at [540, 355] on button "Add Service Charge" at bounding box center [535, 360] width 75 height 13
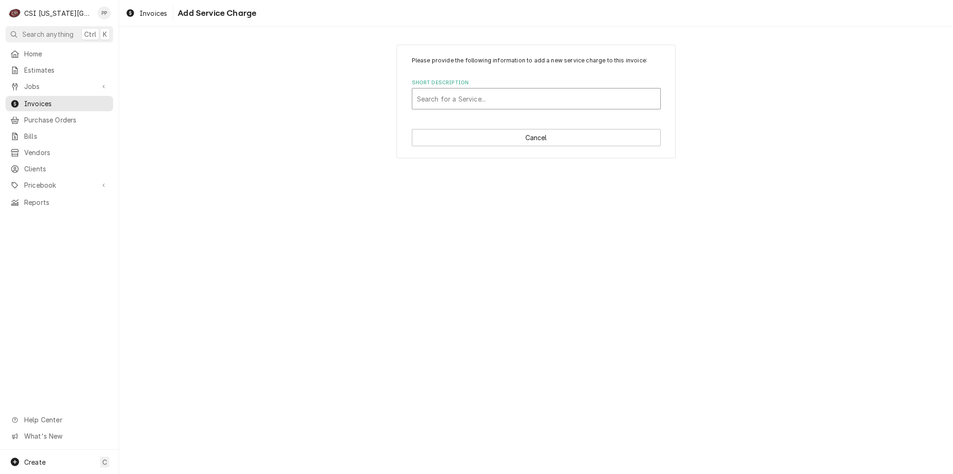
click at [473, 97] on div "Short Description" at bounding box center [536, 98] width 239 height 17
type input "project labor"
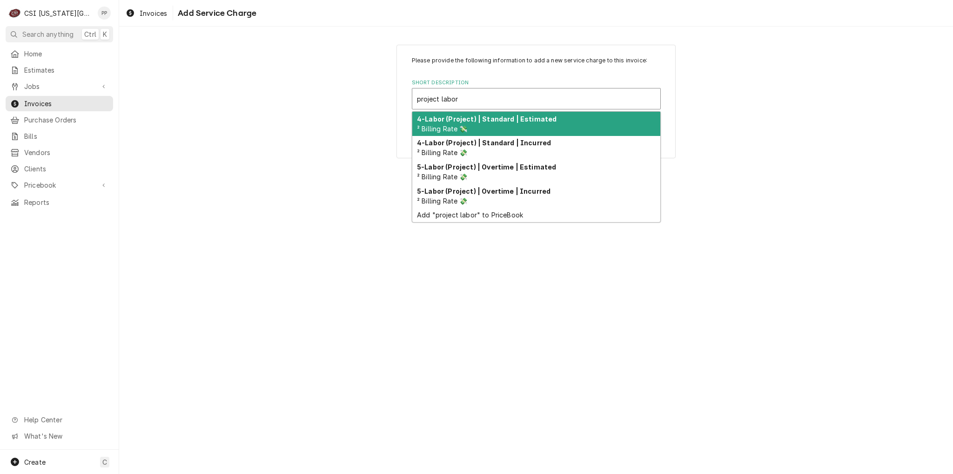
click at [465, 126] on span "² Billing Rate 💸" at bounding box center [442, 129] width 51 height 8
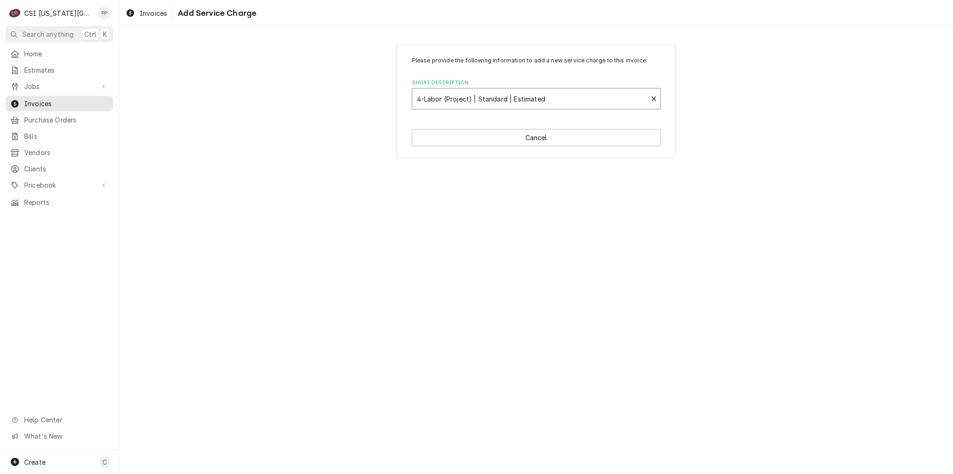
type textarea "x"
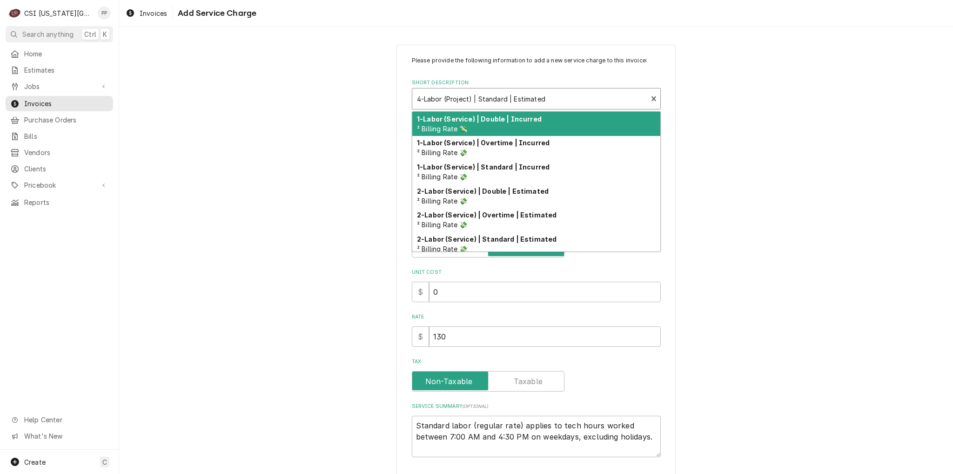
click at [642, 100] on div "4-Labor (Project) | Standard | Estimated ² Billing Rate 💸" at bounding box center [529, 98] width 235 height 20
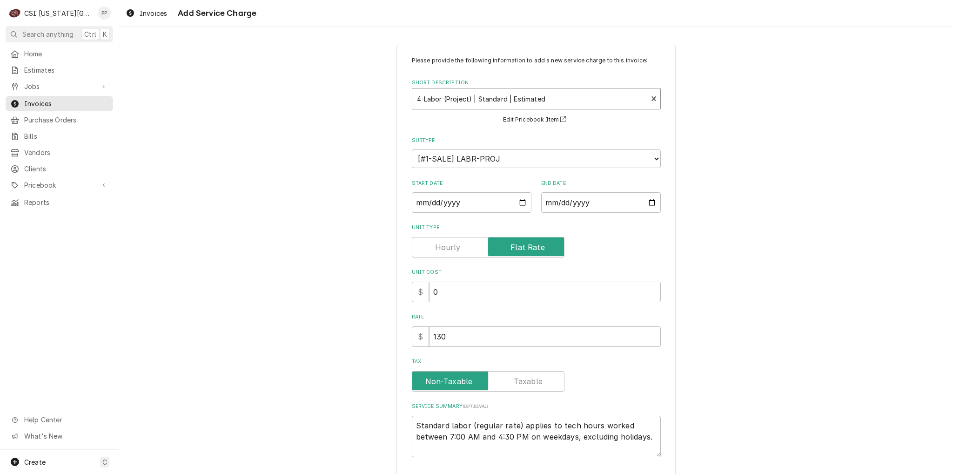
click at [637, 100] on div "Short Description" at bounding box center [530, 98] width 226 height 17
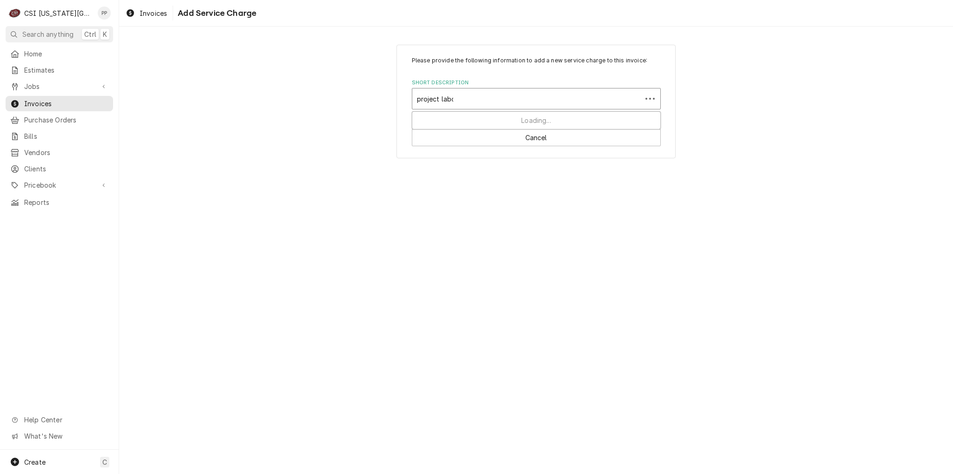
type input "project labor"
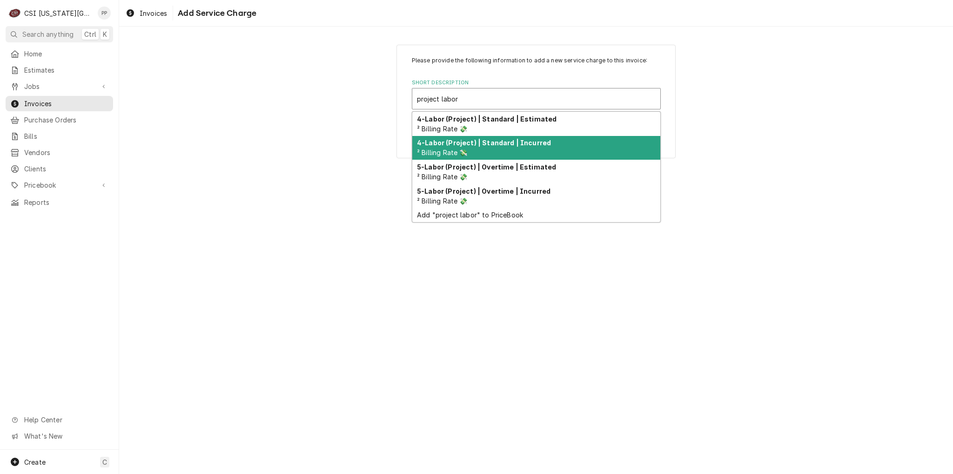
click at [583, 141] on div "4-Labor (Project) | Standard | Incurred ² Billing Rate 💸" at bounding box center [536, 148] width 248 height 24
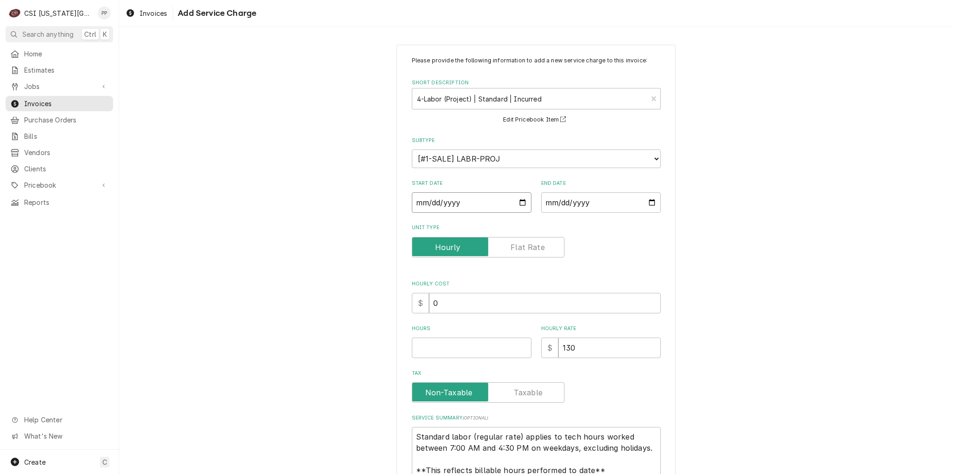
drag, startPoint x: 509, startPoint y: 198, endPoint x: 517, endPoint y: 202, distance: 8.9
click at [509, 198] on input "Start Date" at bounding box center [472, 202] width 120 height 20
click at [519, 202] on input "Start Date" at bounding box center [472, 202] width 120 height 20
type textarea "x"
type input "2025-09-01"
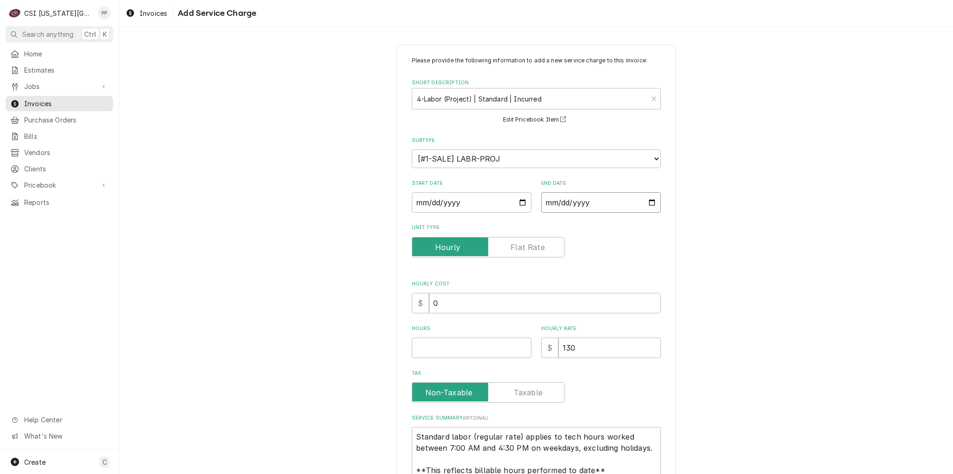
click at [650, 202] on input "End Date" at bounding box center [601, 202] width 120 height 20
type textarea "x"
type input "2025-09-01"
click at [485, 342] on input "Hours" at bounding box center [472, 347] width 120 height 20
click at [512, 248] on label "Unit Type" at bounding box center [488, 247] width 153 height 20
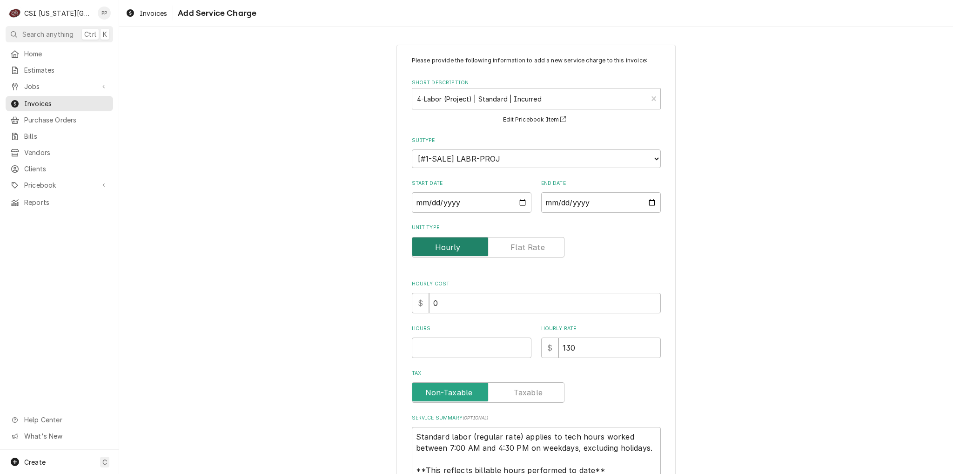
click at [512, 248] on input "Unit Type" at bounding box center [488, 247] width 144 height 20
checkbox input "true"
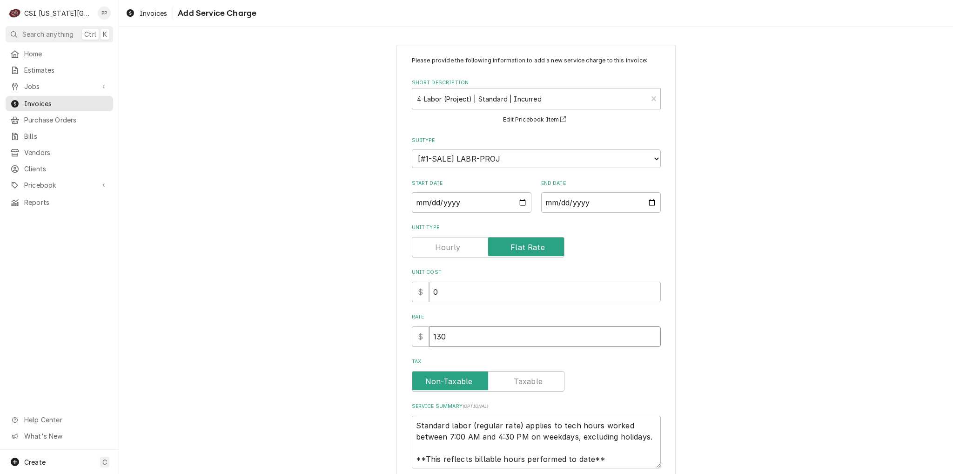
drag, startPoint x: 447, startPoint y: 334, endPoint x: 414, endPoint y: 334, distance: 33.0
click at [415, 334] on div "$ 130" at bounding box center [536, 336] width 249 height 20
type textarea "x"
type input "7"
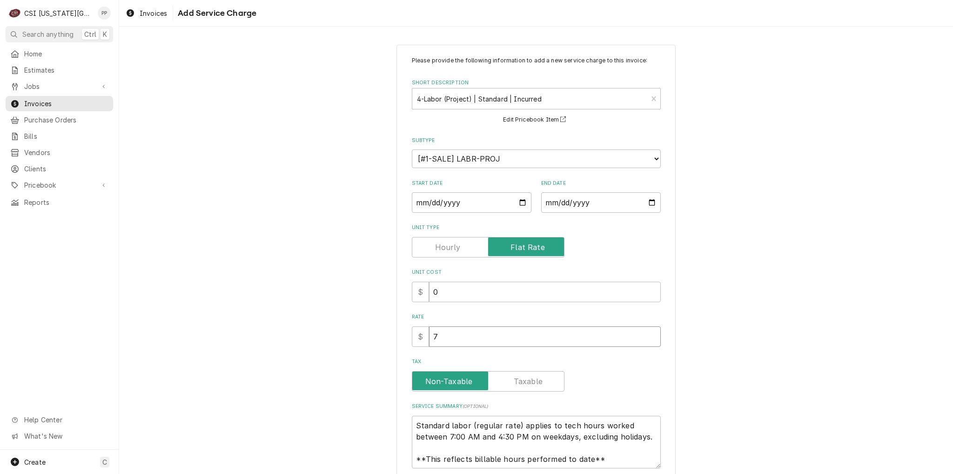
type textarea "x"
type input "71"
type textarea "x"
type input "712"
type textarea "x"
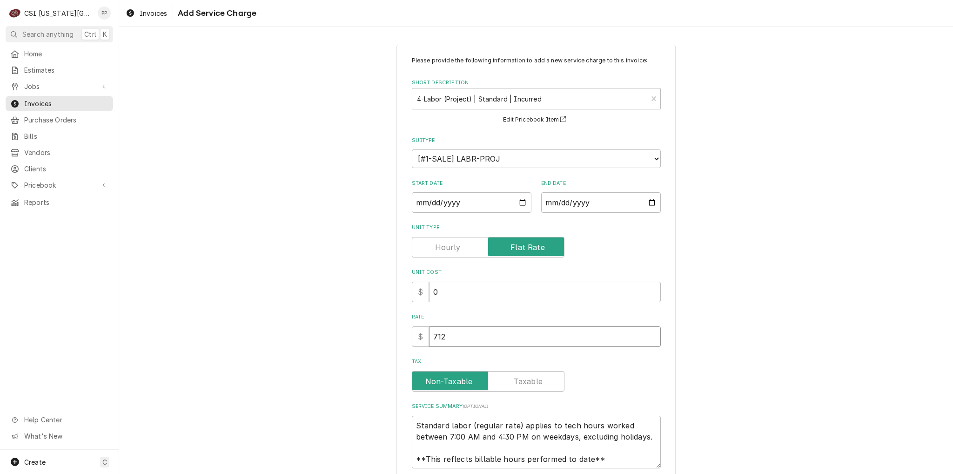
type input "7121"
type textarea "x"
type input "71210"
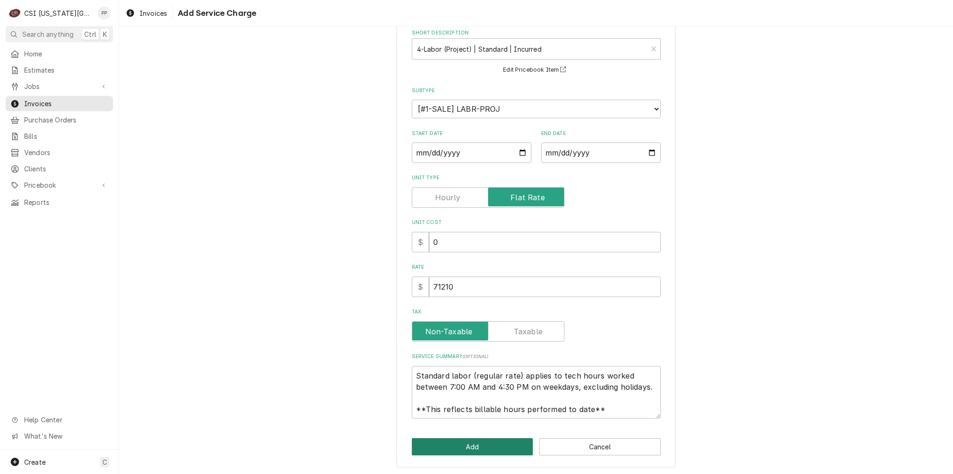
click at [488, 439] on button "Add" at bounding box center [472, 446] width 121 height 17
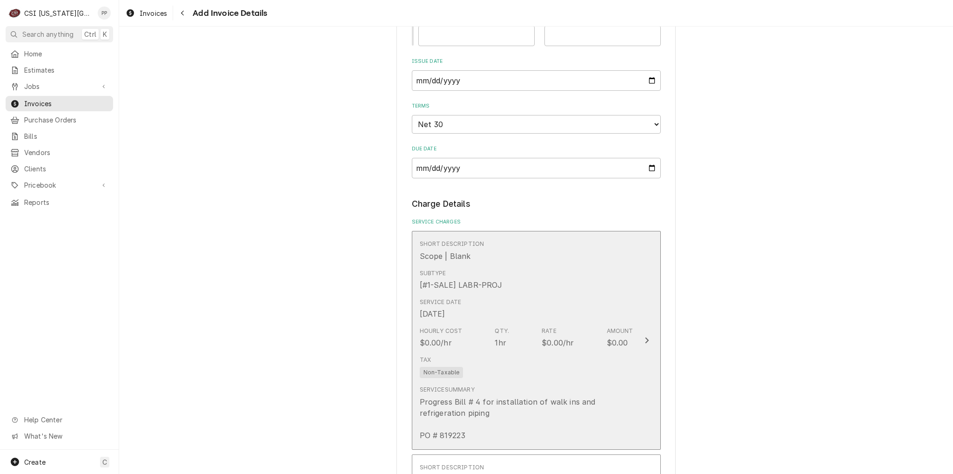
click at [583, 353] on div "Tax Non-Taxable" at bounding box center [527, 367] width 214 height 30
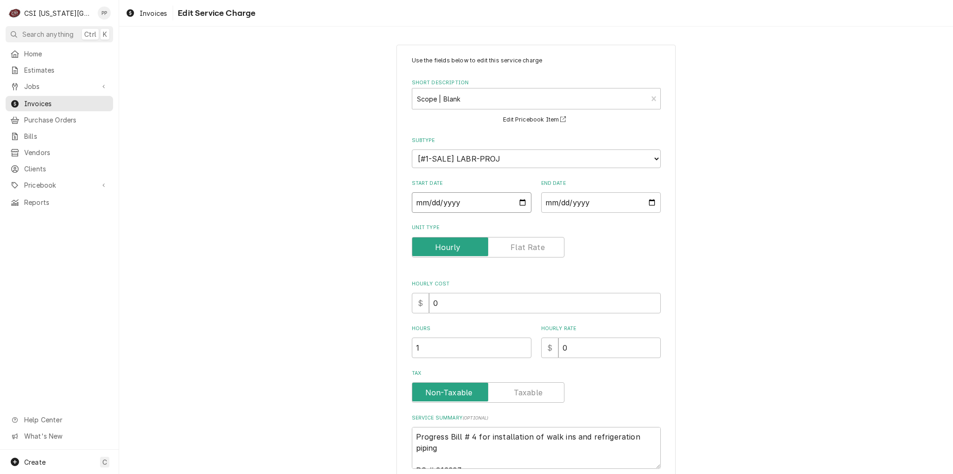
click at [518, 202] on input "2025-08-26" at bounding box center [472, 202] width 120 height 20
type textarea "x"
type input "2025-09-01"
click at [633, 201] on input "2025-08-26" at bounding box center [601, 202] width 120 height 20
click at [644, 199] on input "2025-08-26" at bounding box center [601, 202] width 120 height 20
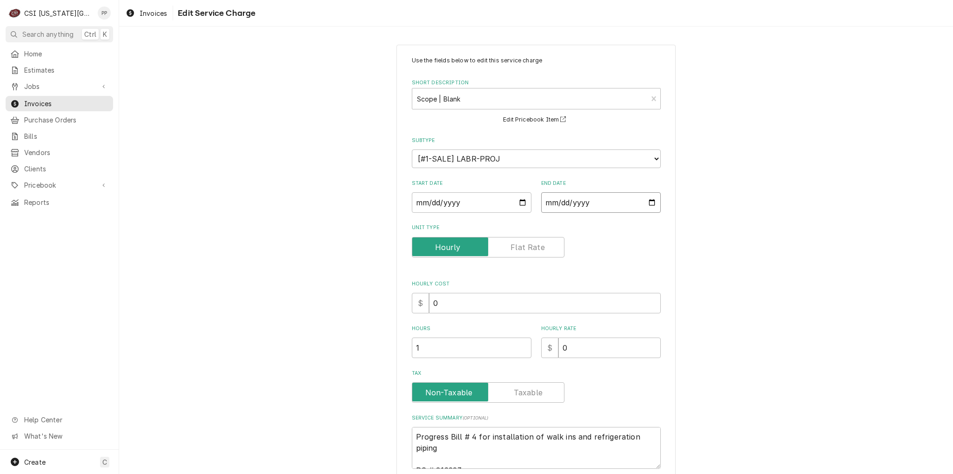
type textarea "x"
type input "2025-09-01"
click at [697, 227] on div "Use the fields below to edit this service charge Short Description Scope | Blan…" at bounding box center [536, 292] width 834 height 513
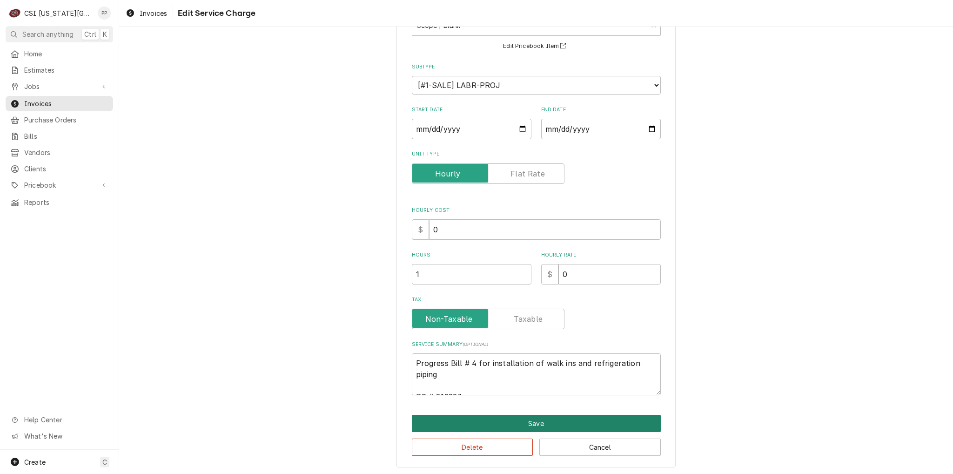
click at [540, 425] on button "Save" at bounding box center [536, 423] width 249 height 17
type textarea "x"
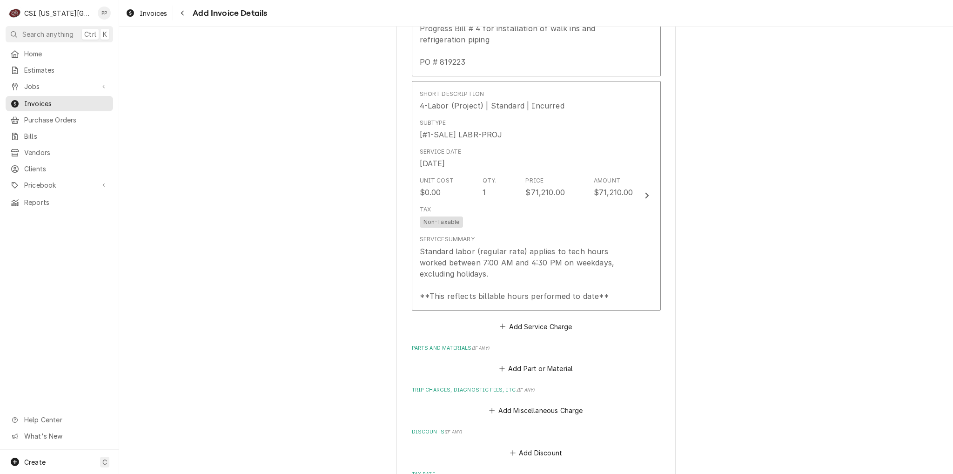
scroll to position [942, 0]
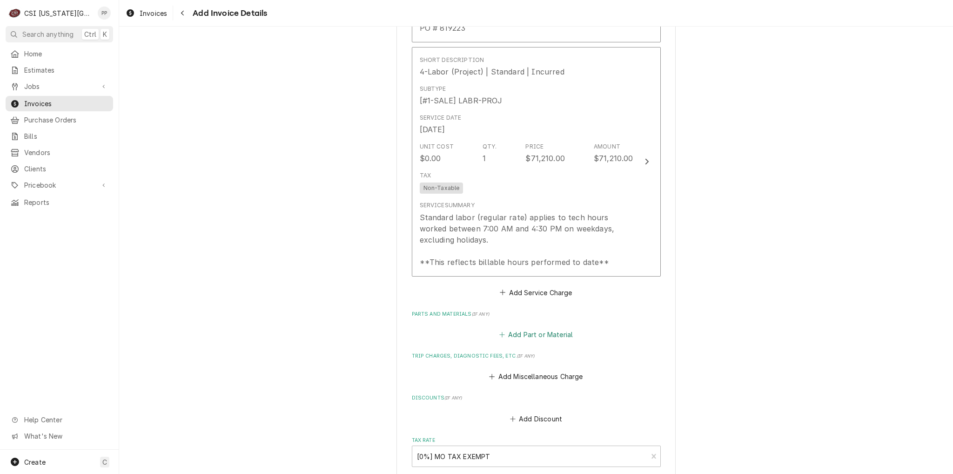
click at [546, 328] on button "Add Part or Material" at bounding box center [535, 334] width 77 height 13
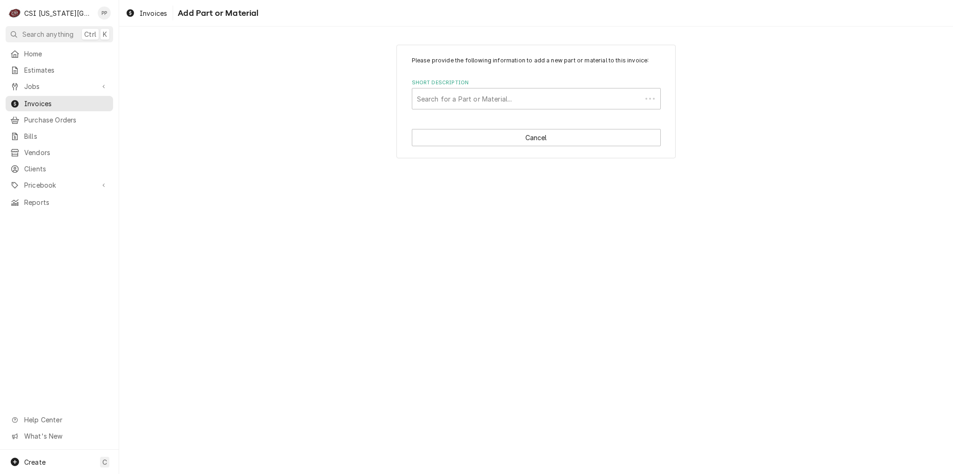
click at [489, 91] on div "Short Description" at bounding box center [527, 98] width 220 height 17
type input "pro mat"
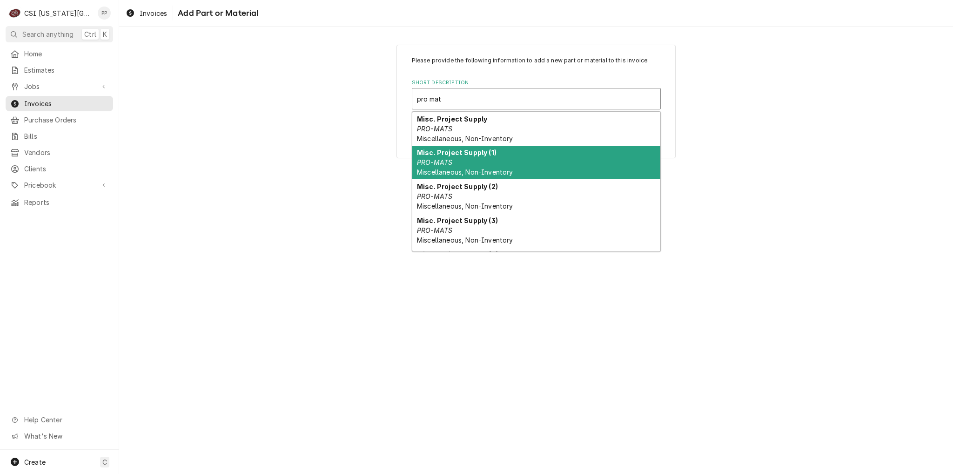
click at [484, 150] on strong "Misc. Project Supply (1)" at bounding box center [457, 152] width 80 height 8
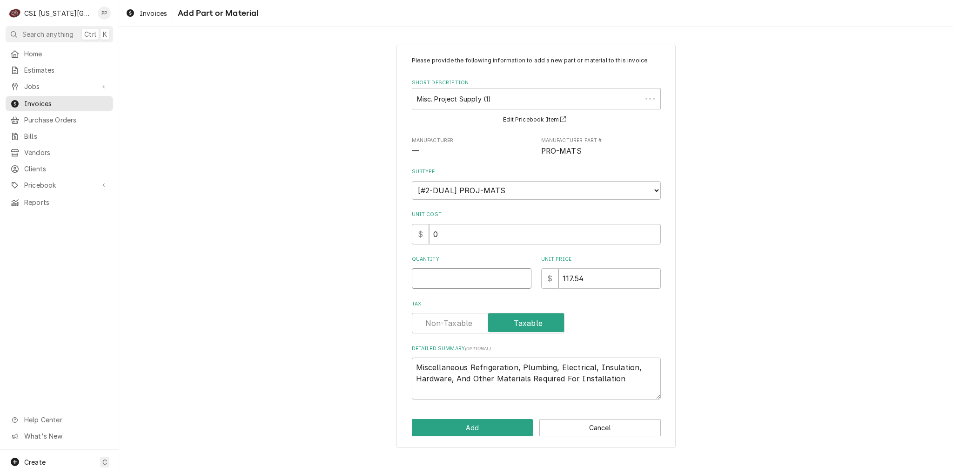
click at [491, 275] on input "Quantity" at bounding box center [472, 278] width 120 height 20
click at [491, 278] on input "Quantity" at bounding box center [472, 278] width 120 height 20
type textarea "x"
type input "1"
type textarea "x"
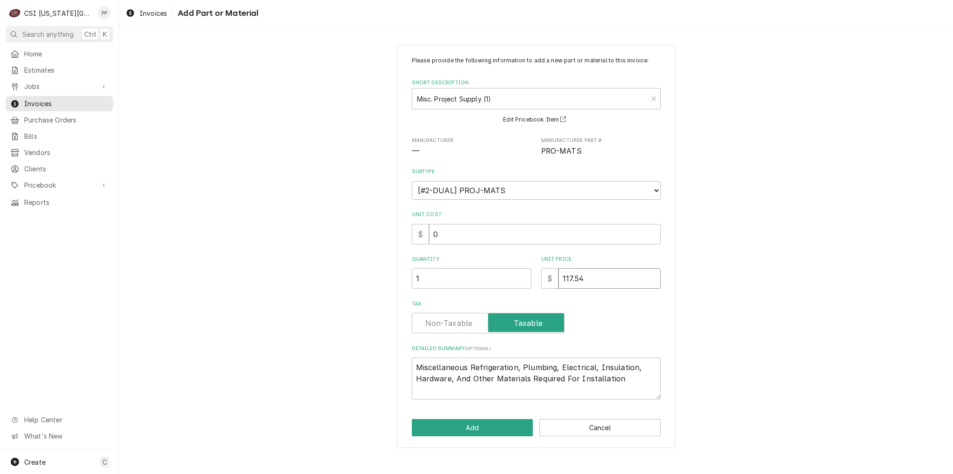
type input "8"
type textarea "x"
type input "84"
type textarea "x"
type input "840"
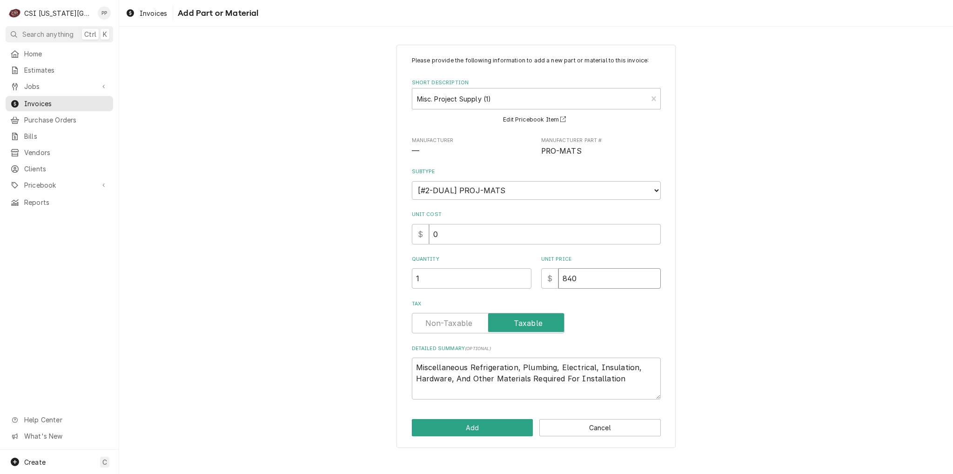
type textarea "x"
type input "8400"
click at [504, 410] on div "Please provide the following information to add a new part or material to this …" at bounding box center [535, 246] width 279 height 403
click at [499, 422] on button "Add" at bounding box center [472, 427] width 121 height 17
type textarea "x"
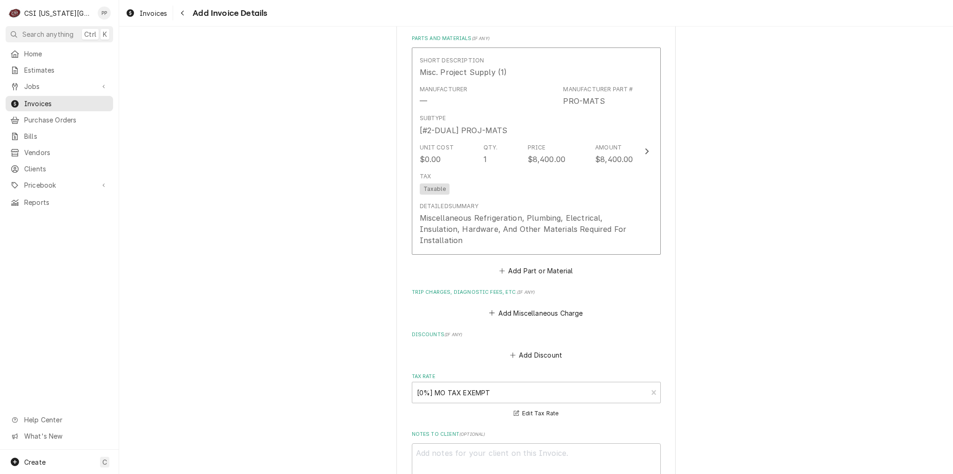
scroll to position [1239, 0]
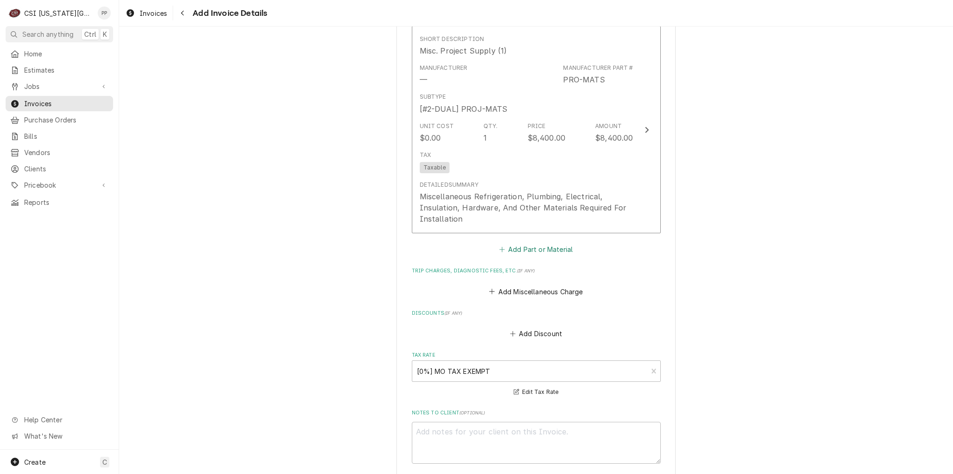
click at [521, 248] on button "Add Part or Material" at bounding box center [535, 249] width 77 height 13
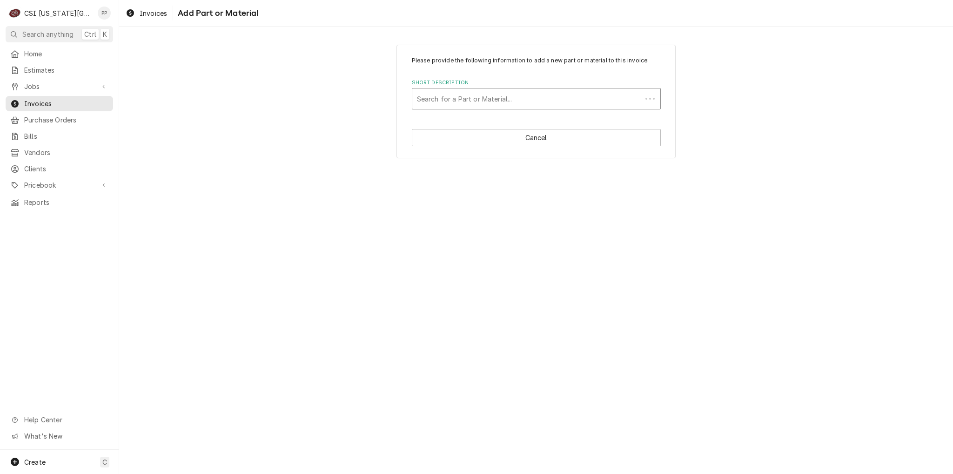
click at [465, 92] on div "Short Description" at bounding box center [527, 98] width 220 height 17
type input "r-448a"
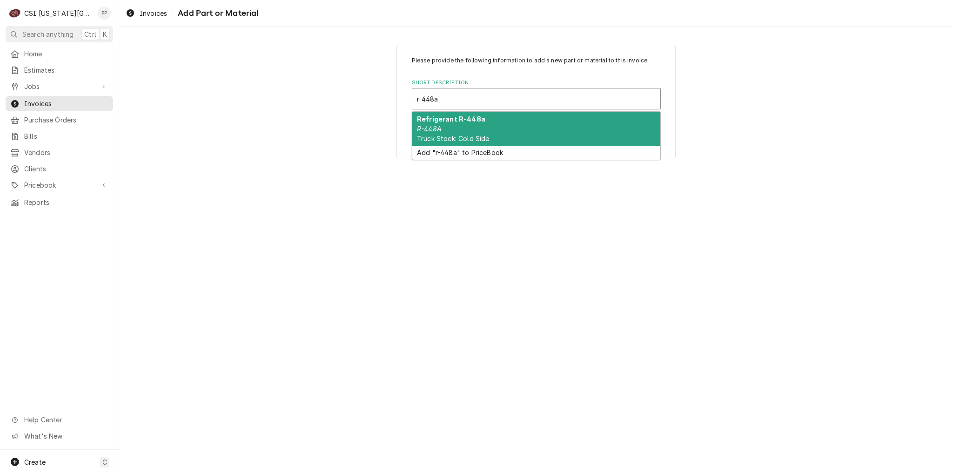
click at [463, 118] on strong "Refrigerant R-448a" at bounding box center [451, 119] width 68 height 8
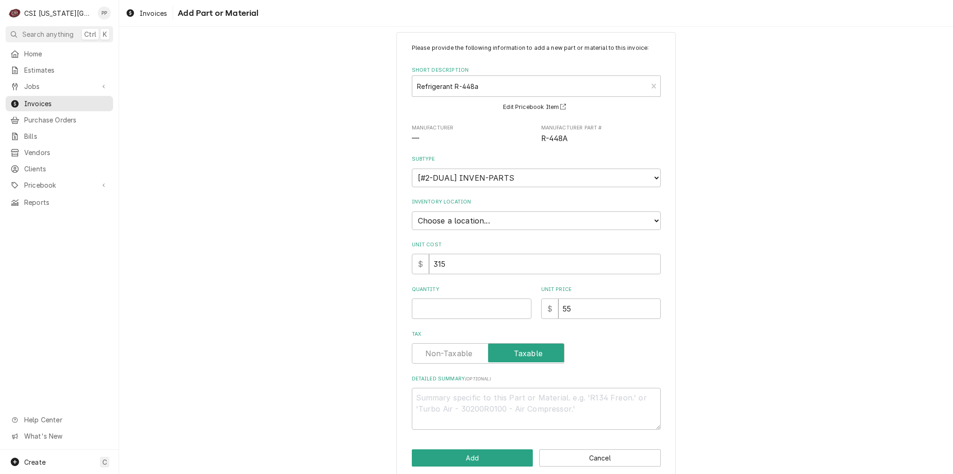
scroll to position [23, 0]
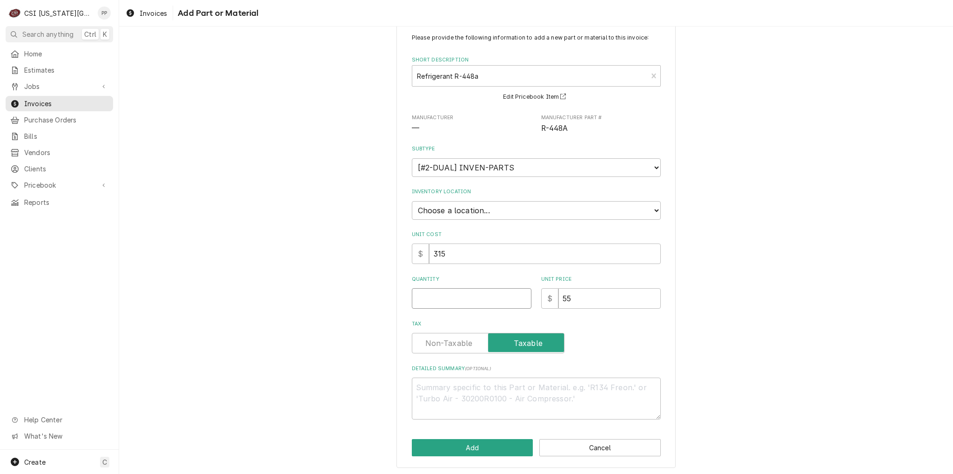
click at [478, 301] on input "Quantity" at bounding box center [472, 298] width 120 height 20
type textarea "x"
type input "1"
type textarea "x"
type input "5"
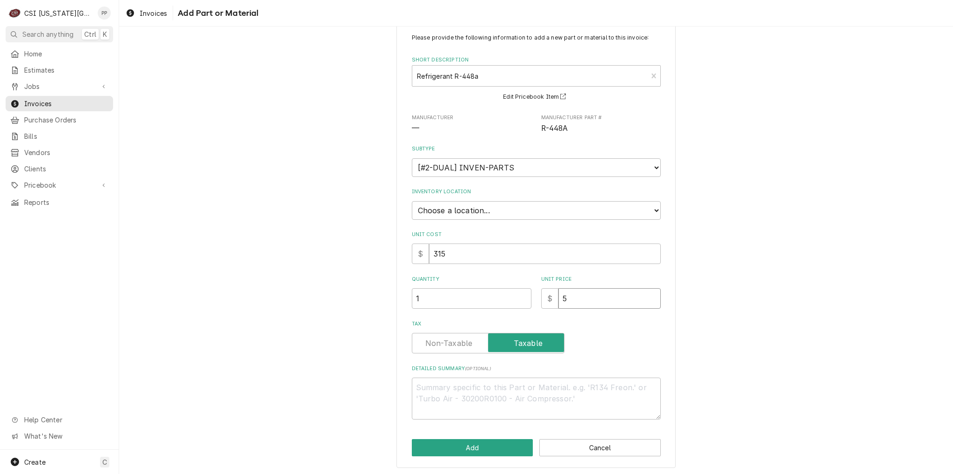
type textarea "x"
type input "58"
type textarea "x"
type input "586"
type textarea "x"
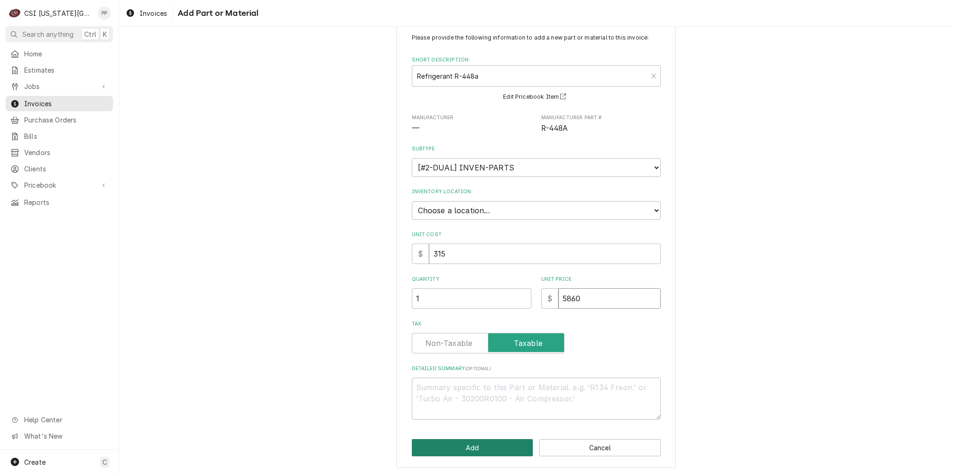
type input "5860"
click at [472, 447] on button "Add" at bounding box center [472, 447] width 121 height 17
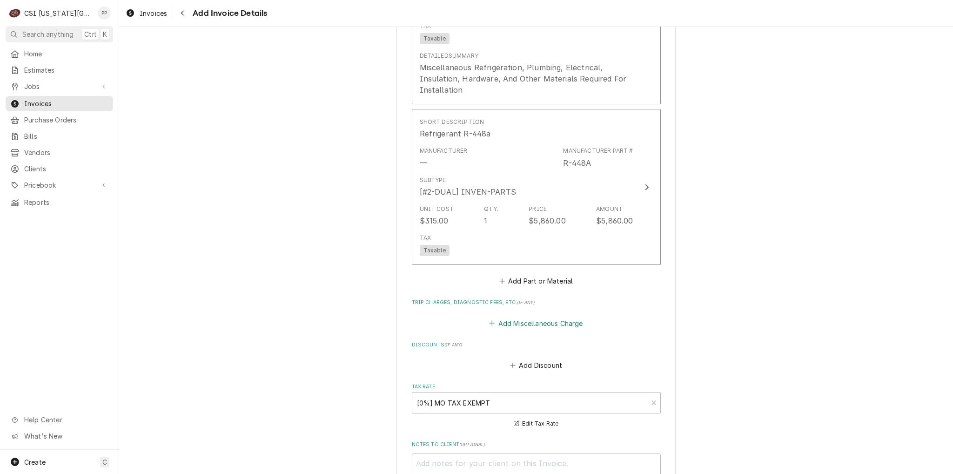
scroll to position [1379, 0]
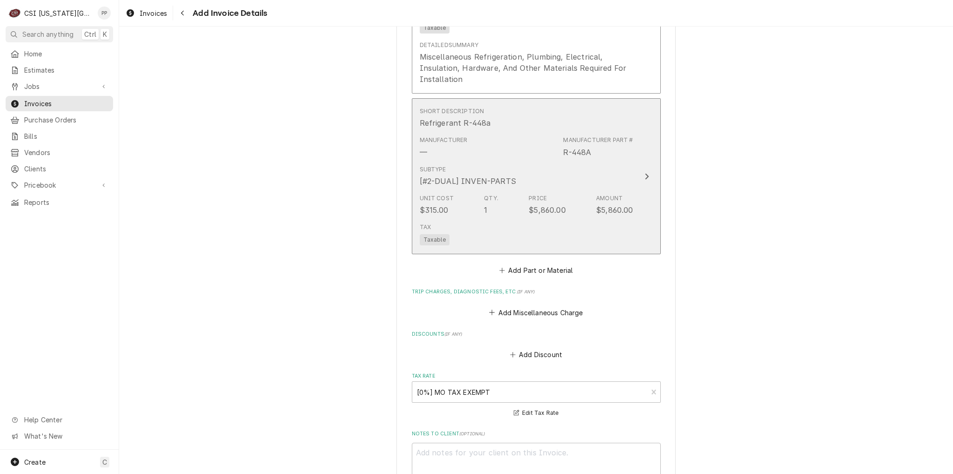
click at [549, 219] on div "Tax Taxable" at bounding box center [527, 234] width 214 height 30
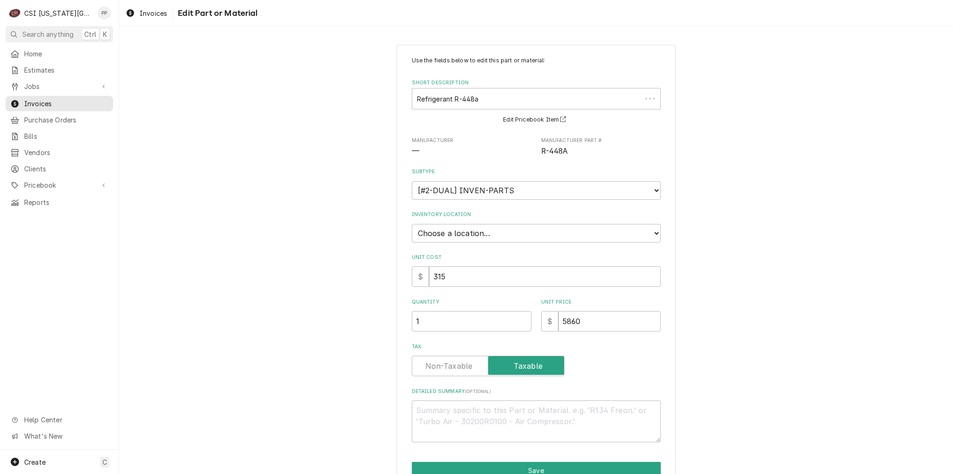
type textarea "x"
click at [501, 230] on select "Choose a location... 00 | KC WAREHOUSE 00 | MAIN WAREHOUSE 01 | BRIAN BREAZIER …" at bounding box center [536, 233] width 249 height 19
select select "2694"
click at [412, 224] on select "Choose a location... 00 | KC WAREHOUSE 00 | MAIN WAREHOUSE 01 | BRIAN BREAZIER …" at bounding box center [536, 233] width 249 height 19
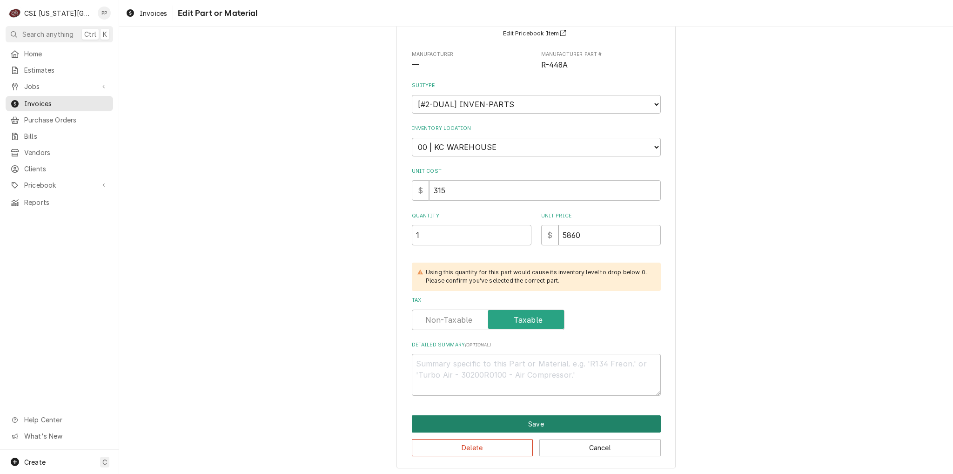
click at [486, 415] on button "Save" at bounding box center [536, 423] width 249 height 17
type textarea "x"
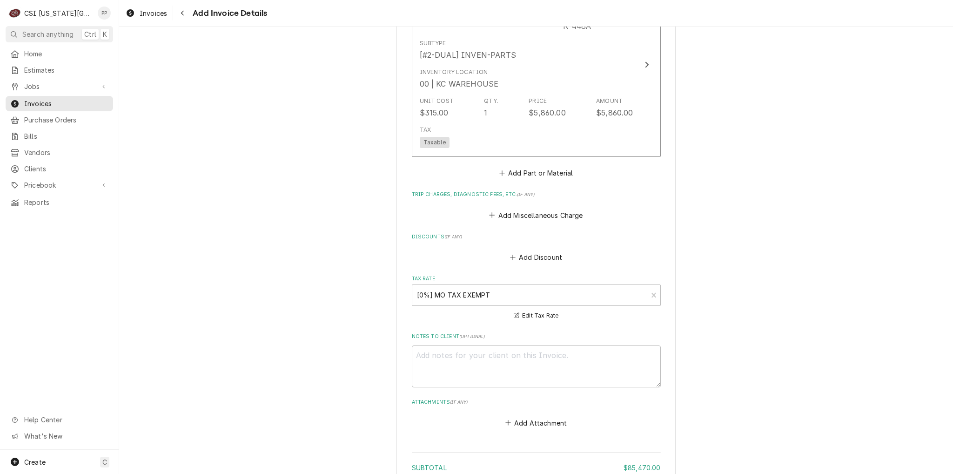
scroll to position [1558, 0]
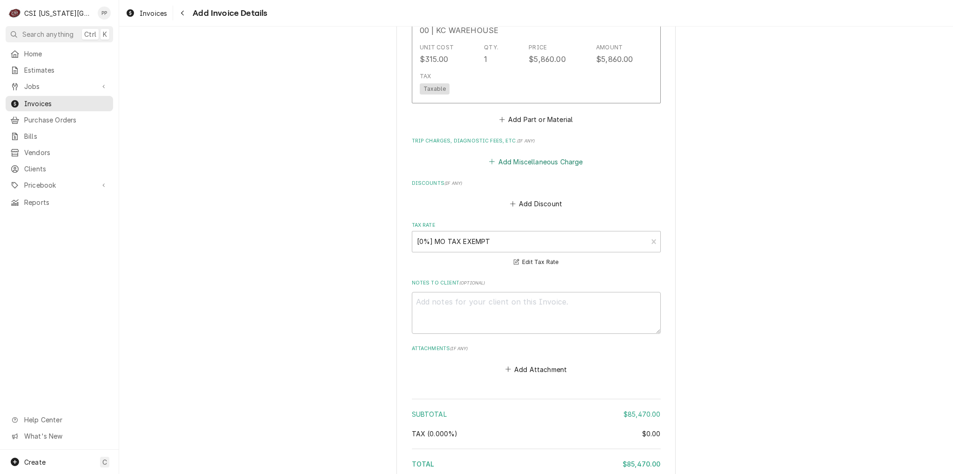
click at [539, 162] on button "Add Miscellaneous Charge" at bounding box center [536, 161] width 97 height 13
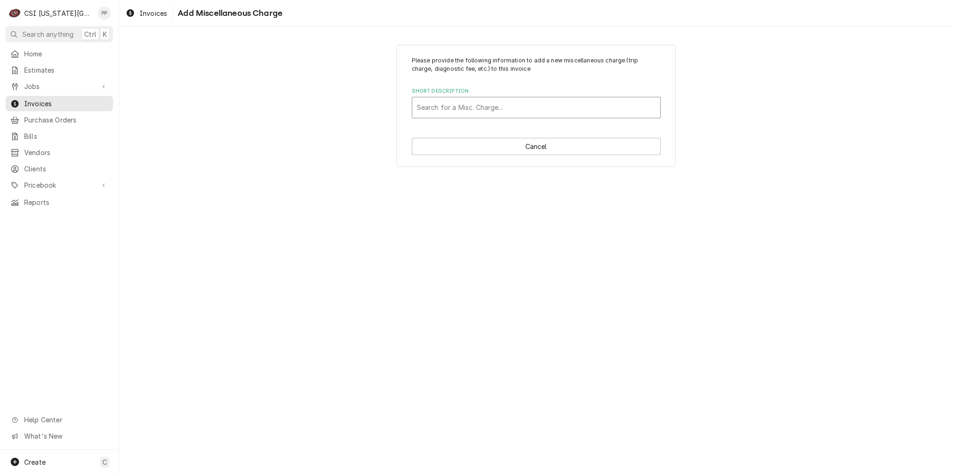
click at [516, 103] on div "Short Description" at bounding box center [536, 107] width 239 height 17
type input "equipment renta"
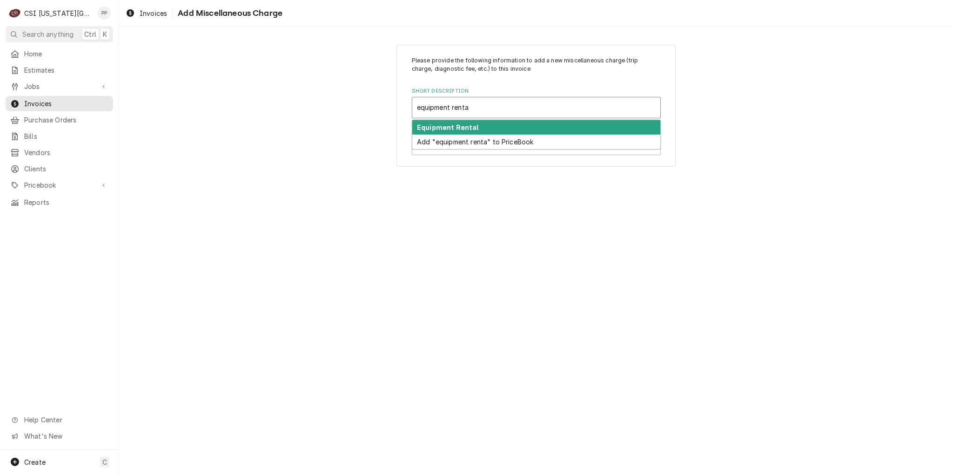
click at [525, 128] on div "Equipment Rental" at bounding box center [536, 127] width 248 height 14
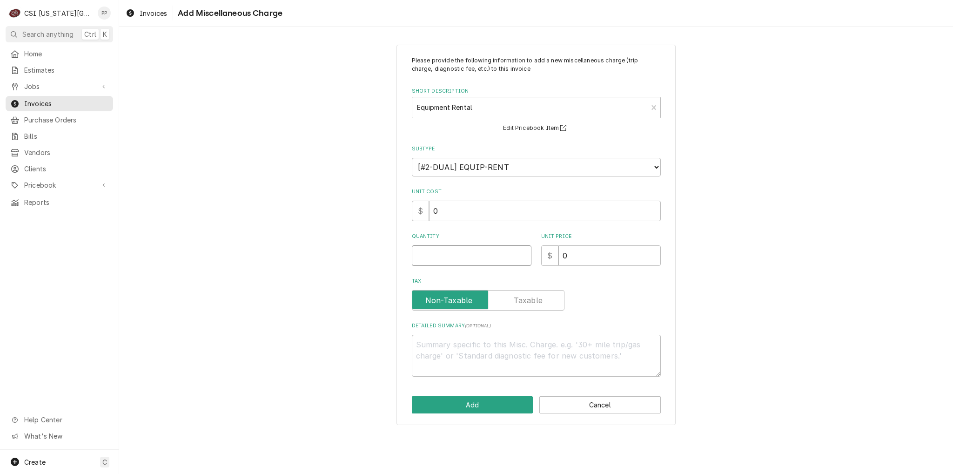
click at [461, 254] on input "Quantity" at bounding box center [472, 255] width 120 height 20
type textarea "x"
type input "1"
type textarea "x"
type input "5"
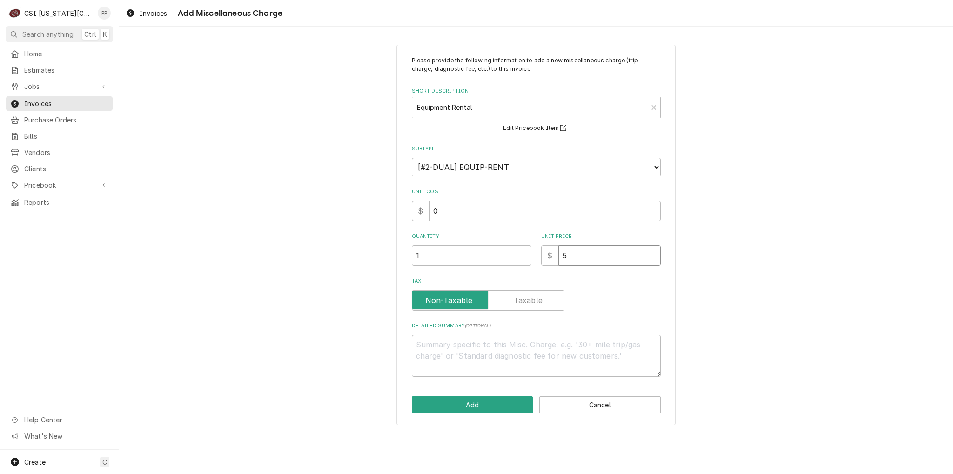
type textarea "x"
type input "50"
type textarea "x"
type input "500"
type textarea "x"
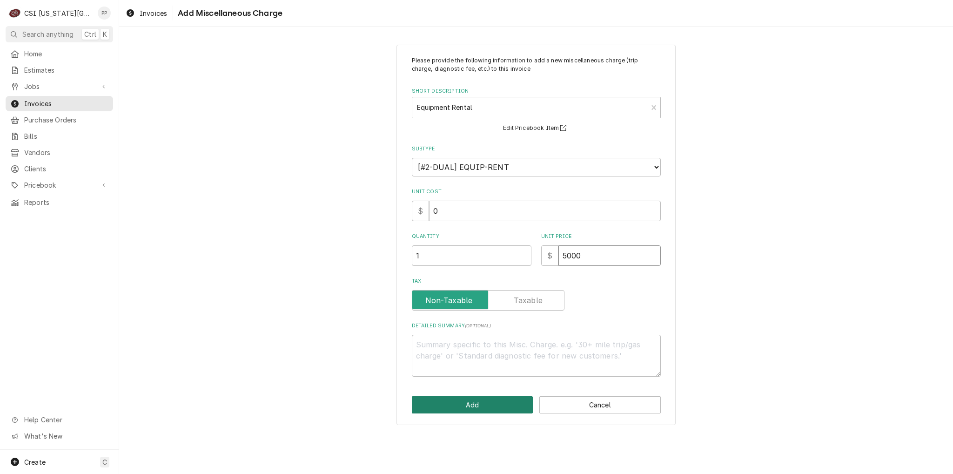
type input "5000"
click at [489, 408] on button "Add" at bounding box center [472, 404] width 121 height 17
type textarea "x"
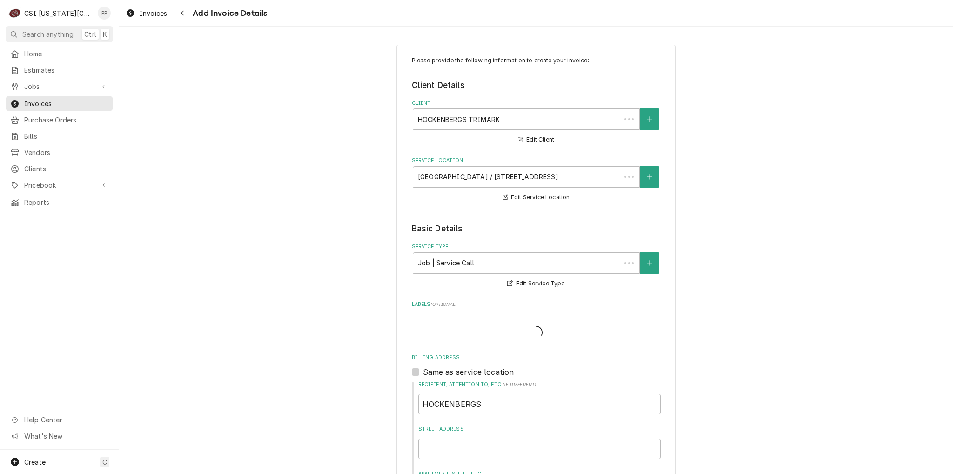
scroll to position [1674, 0]
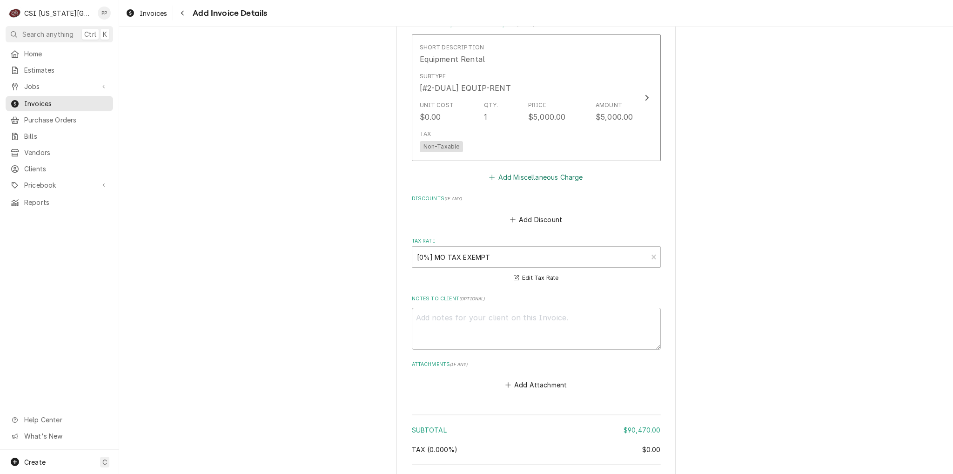
click at [575, 175] on button "Add Miscellaneous Charge" at bounding box center [536, 177] width 97 height 13
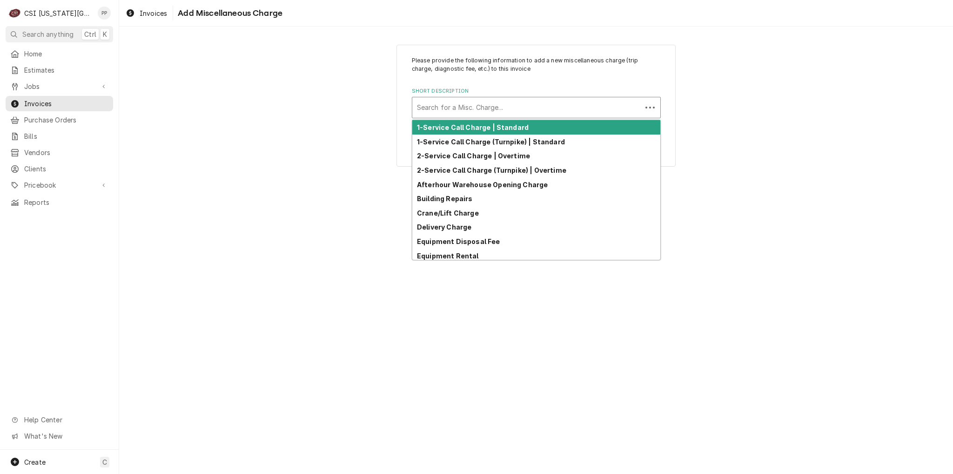
click at [532, 108] on div "Short Description" at bounding box center [527, 107] width 220 height 17
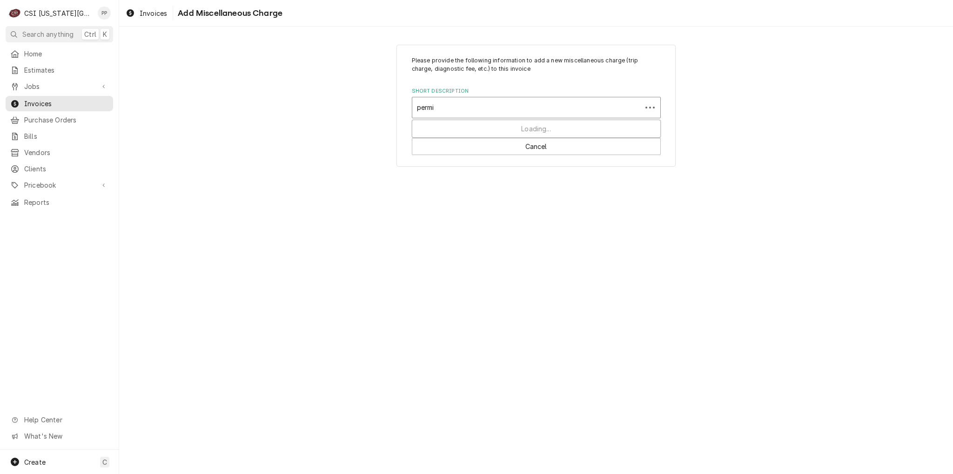
type input "permit"
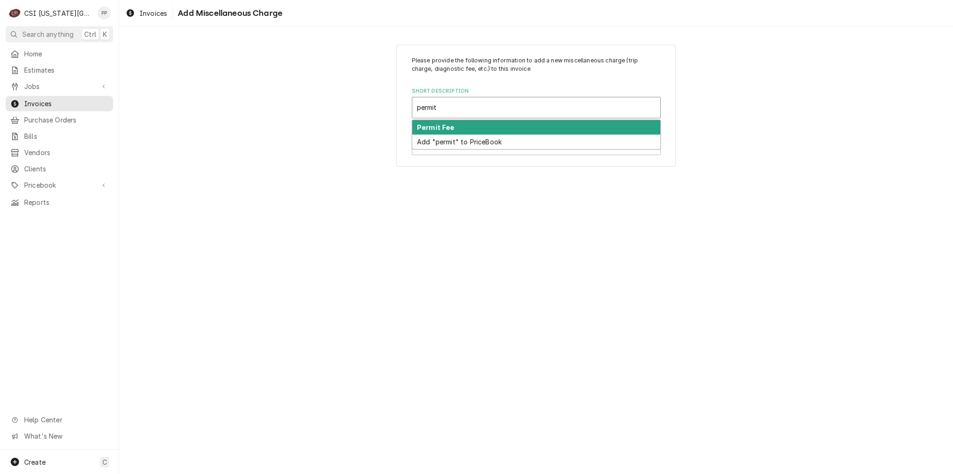
click at [529, 123] on div "Permit Fee" at bounding box center [536, 127] width 248 height 14
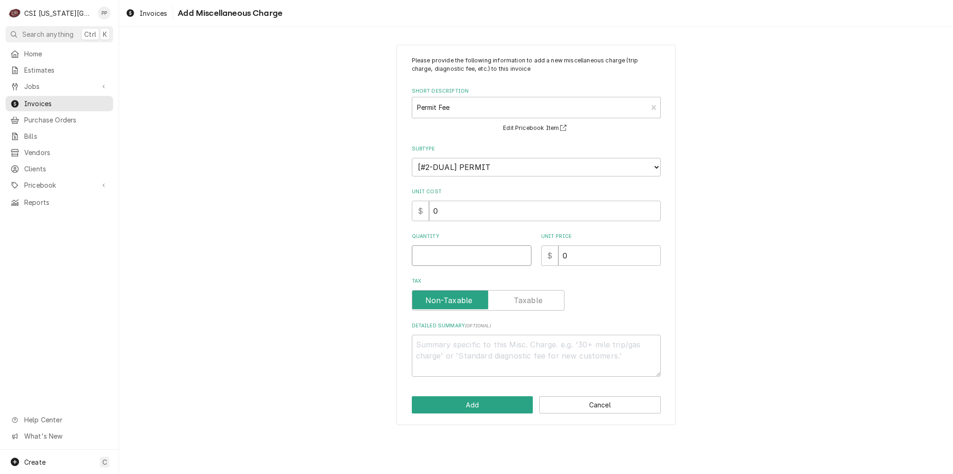
click at [511, 255] on input "Quantity" at bounding box center [472, 255] width 120 height 20
type textarea "x"
type input "1"
type textarea "x"
type input "6"
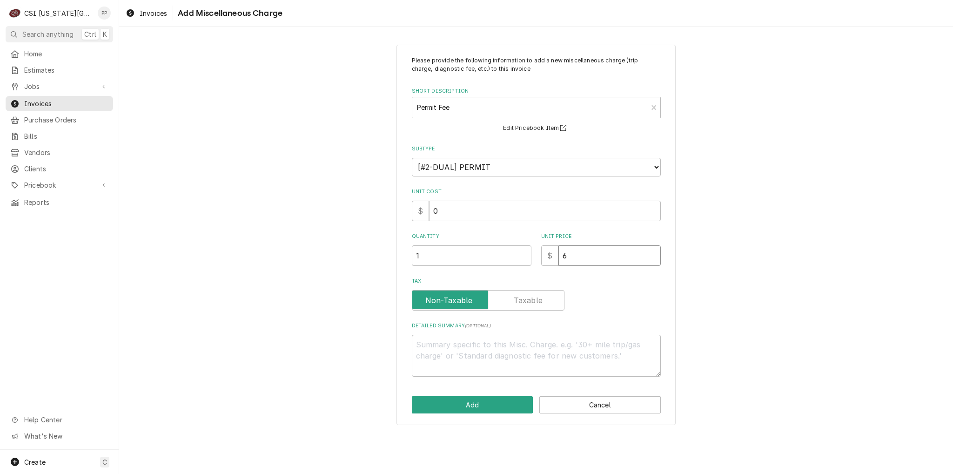
type textarea "x"
type input "60"
type textarea "x"
type input "600"
click at [496, 398] on button "Add" at bounding box center [472, 404] width 121 height 17
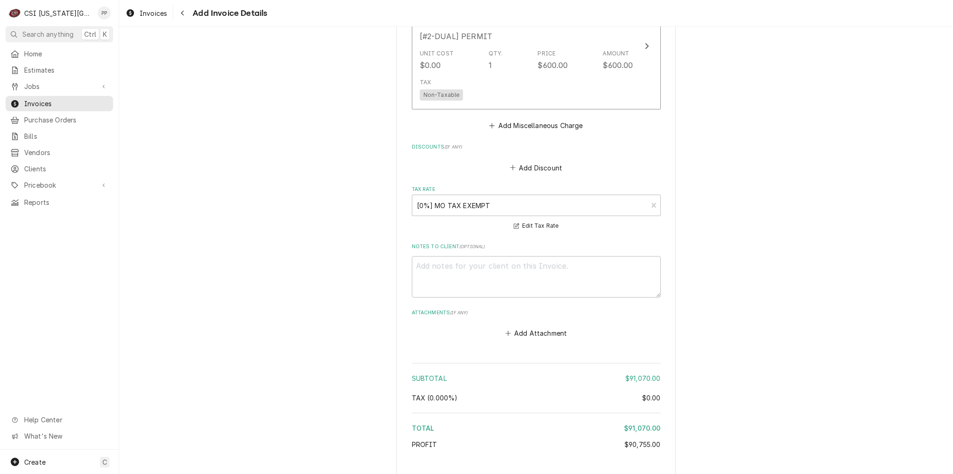
scroll to position [1776, 0]
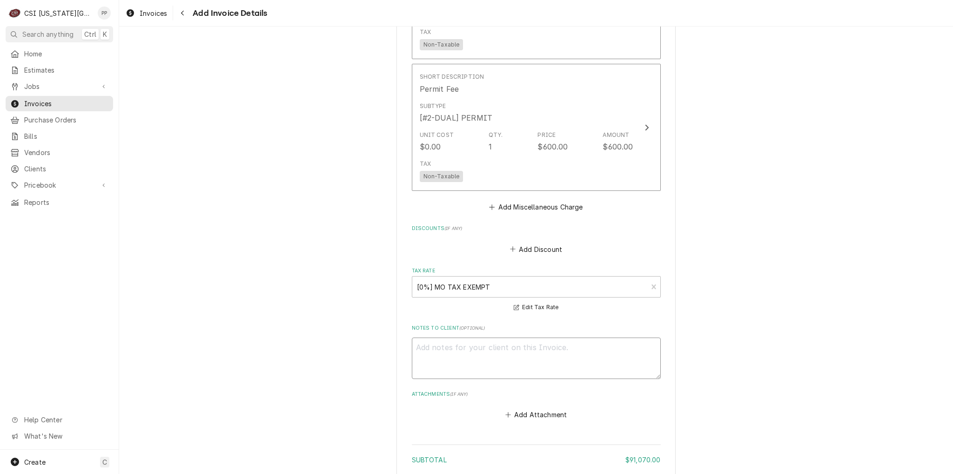
click at [477, 350] on textarea "Notes to Client ( optional )" at bounding box center [536, 358] width 249 height 42
click at [436, 352] on textarea "Notes to Client ( optional )" at bounding box center [536, 358] width 249 height 42
type textarea "x"
type textarea "T"
type textarea "x"
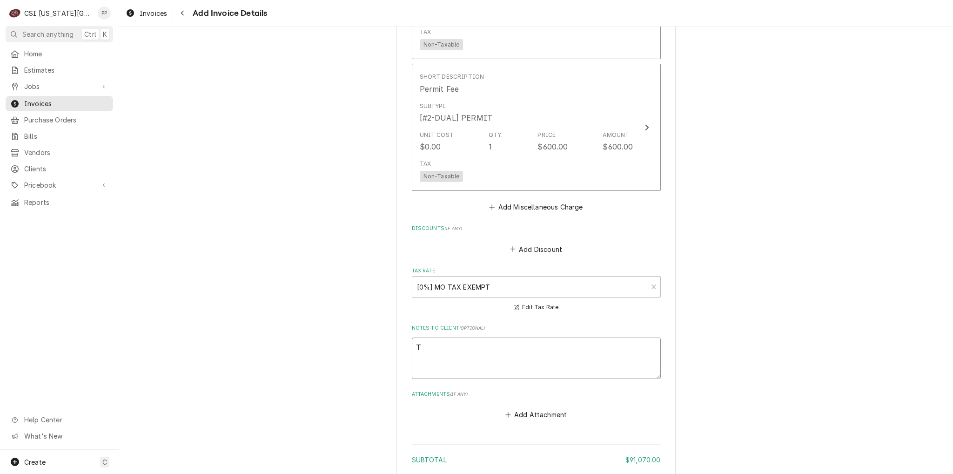
type textarea "TR"
type textarea "x"
type textarea "TRi"
type textarea "x"
type textarea "TRiam"
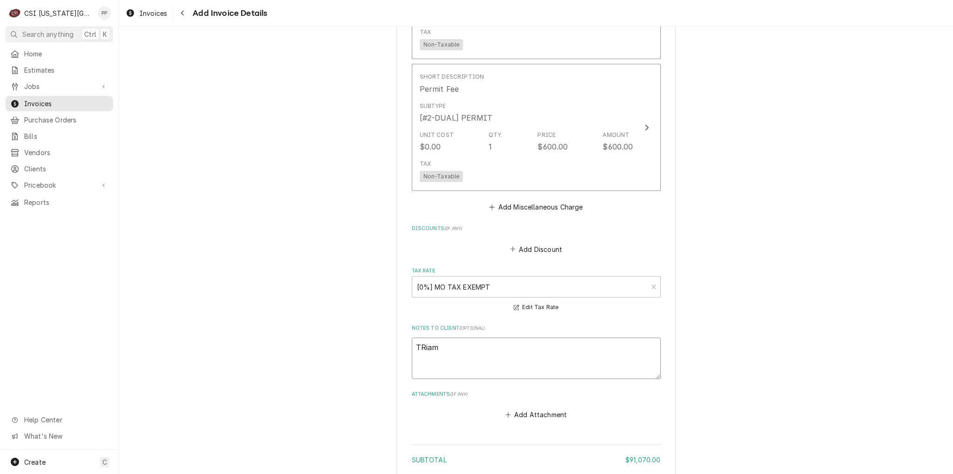
type textarea "x"
type textarea "TRia"
type textarea "x"
type textarea "TRi"
type textarea "x"
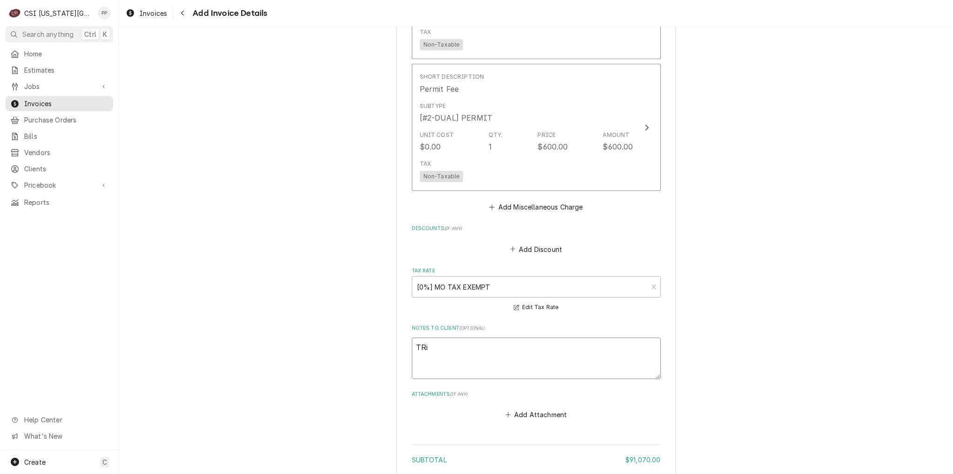
type textarea "TR"
type textarea "x"
type textarea "T"
type textarea "x"
type textarea "Tr"
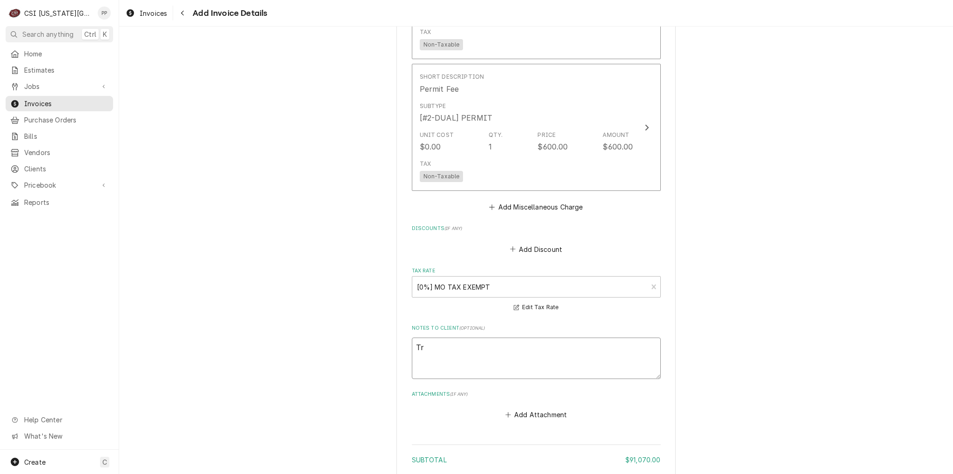
type textarea "x"
type textarea "Tri"
type textarea "x"
type textarea "Trim"
type textarea "x"
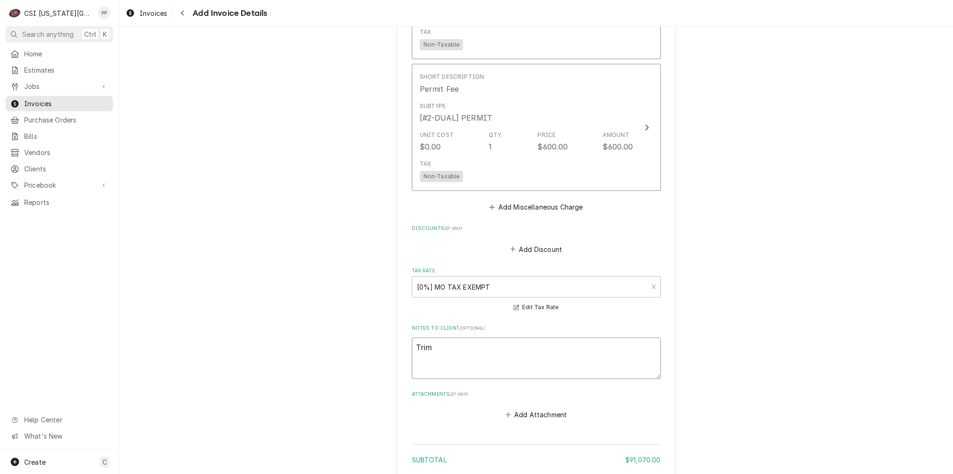
type textarea "Trima"
type textarea "x"
type textarea "Trimar"
type textarea "x"
type textarea "Trimark"
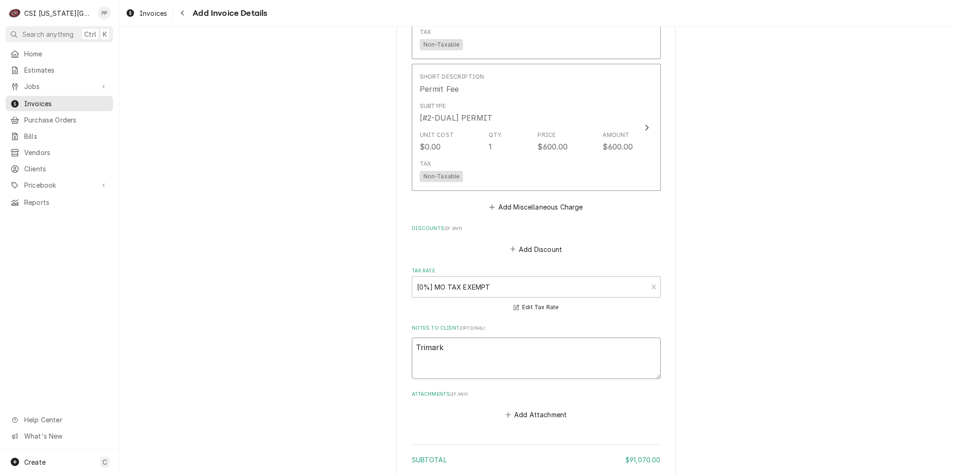
type textarea "x"
type textarea "Trimark"
type textarea "x"
type textarea "Trimark P"
type textarea "x"
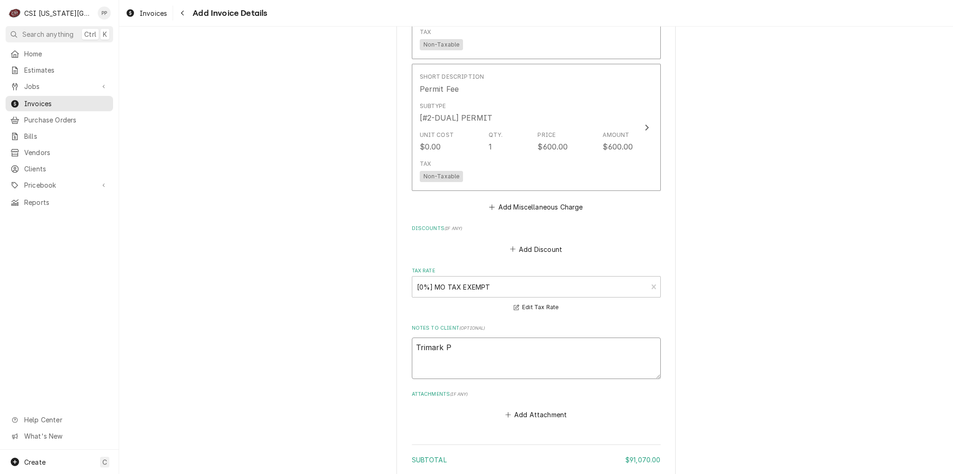
type textarea "Trimark PO"
type textarea "x"
type textarea "Trimark PO"
paste textarea "PO # 819223"
type textarea "x"
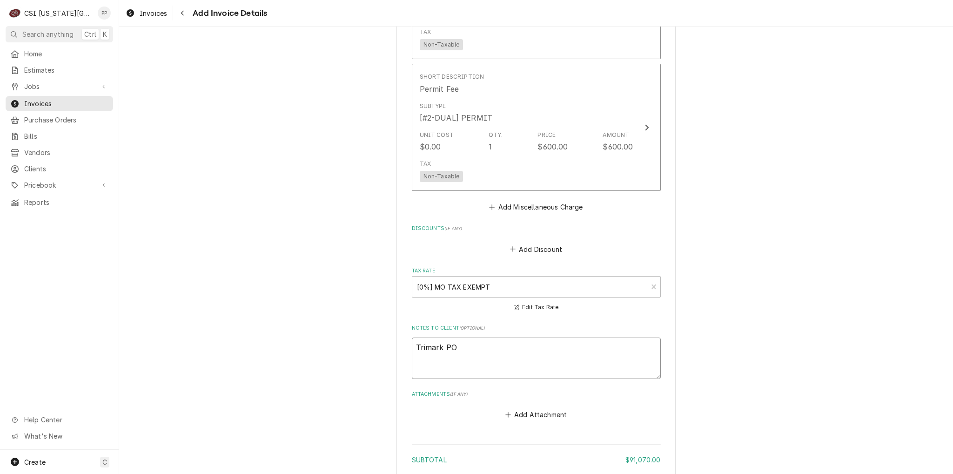
type textarea "Trimark PO PO # 819223"
click at [466, 343] on textarea "Trimark PO PO # 819223" at bounding box center [536, 358] width 249 height 42
type textarea "x"
type textarea "Trimark PO PO# 819223"
type textarea "x"
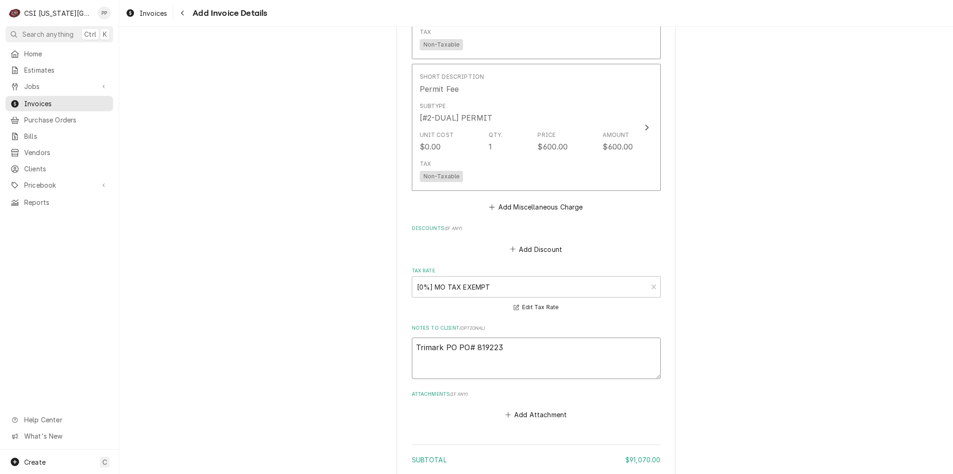
type textarea "Trimark PO P# 819223"
type textarea "x"
type textarea "Trimark PO # 819223"
type textarea "x"
type textarea "Trimark PO# 819223"
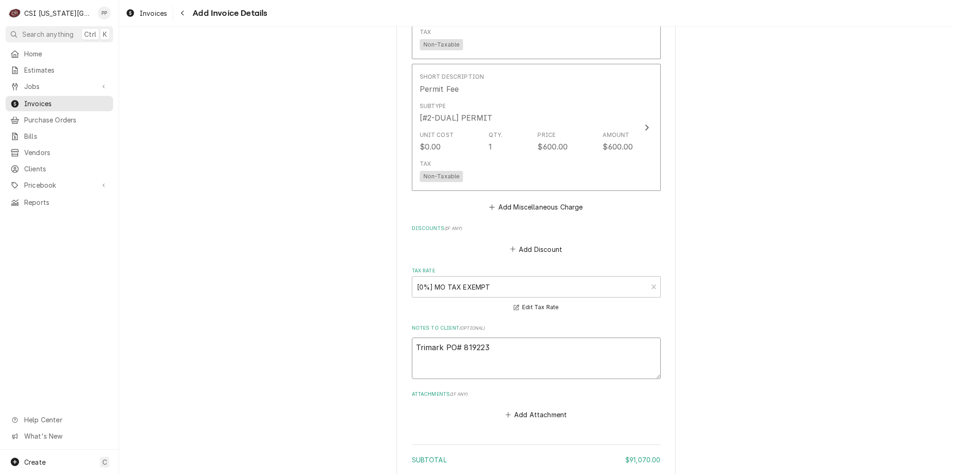
type textarea "x"
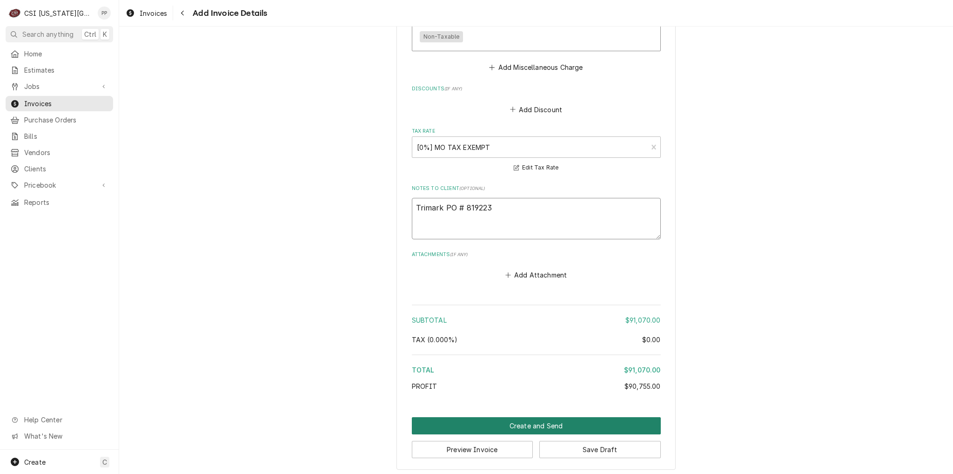
type textarea "Trimark PO # 819223"
click at [512, 417] on button "Create and Send" at bounding box center [536, 425] width 249 height 17
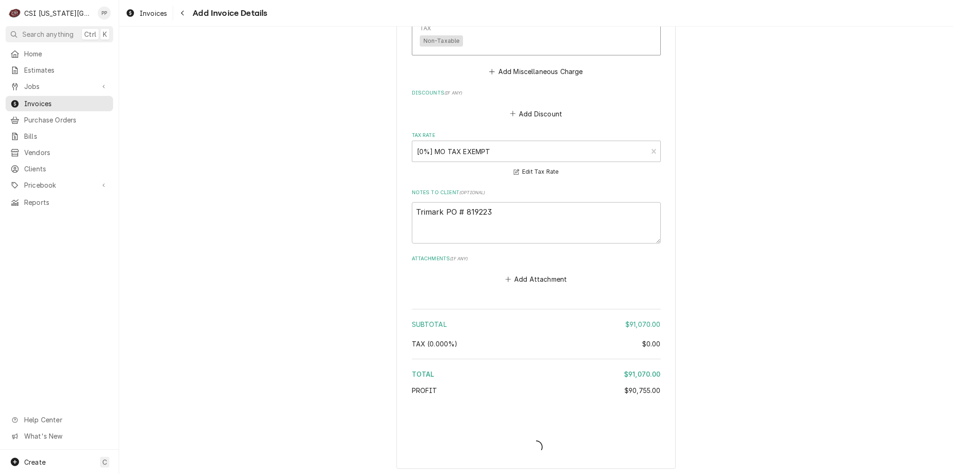
type textarea "x"
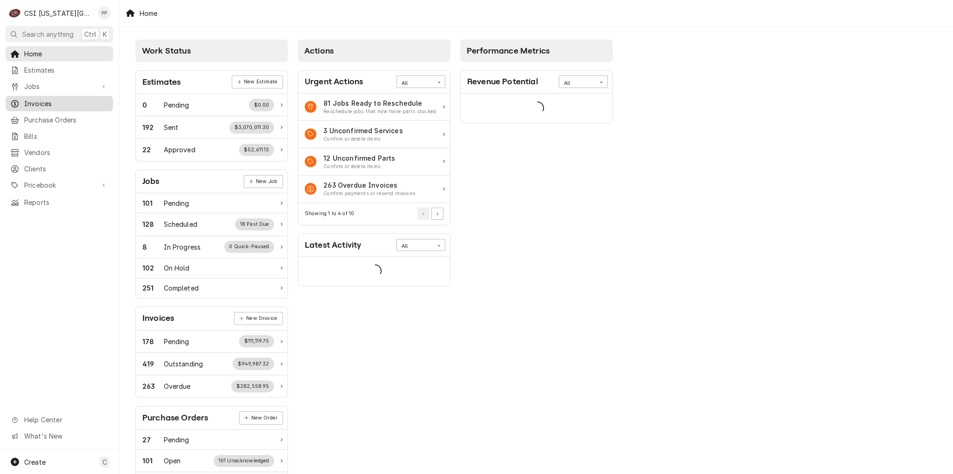
click at [43, 99] on span "Invoices" at bounding box center [66, 104] width 84 height 10
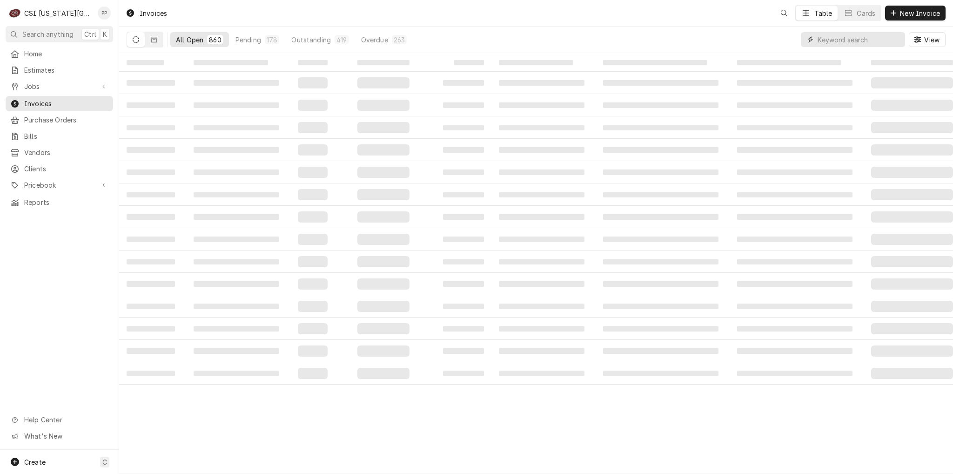
click at [873, 43] on input "Dynamic Content Wrapper" at bounding box center [859, 39] width 83 height 15
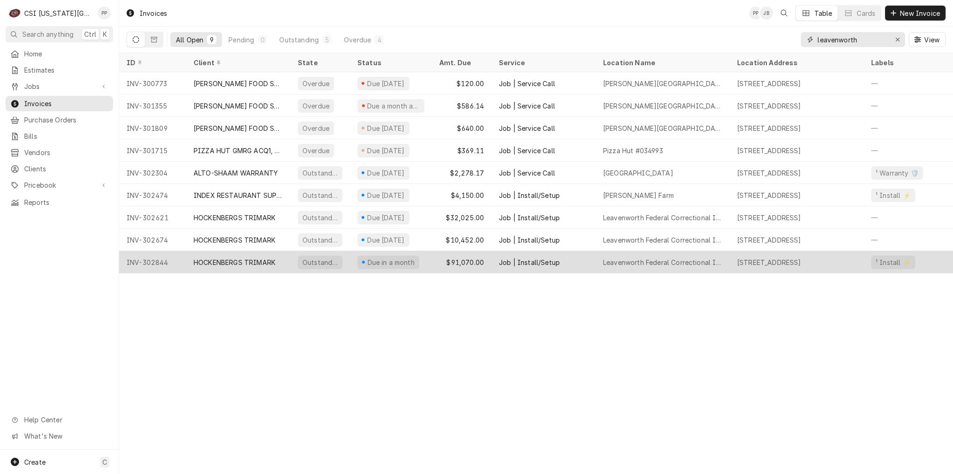
type input "leavenworth"
click at [421, 254] on div "Due in a month" at bounding box center [391, 262] width 82 height 22
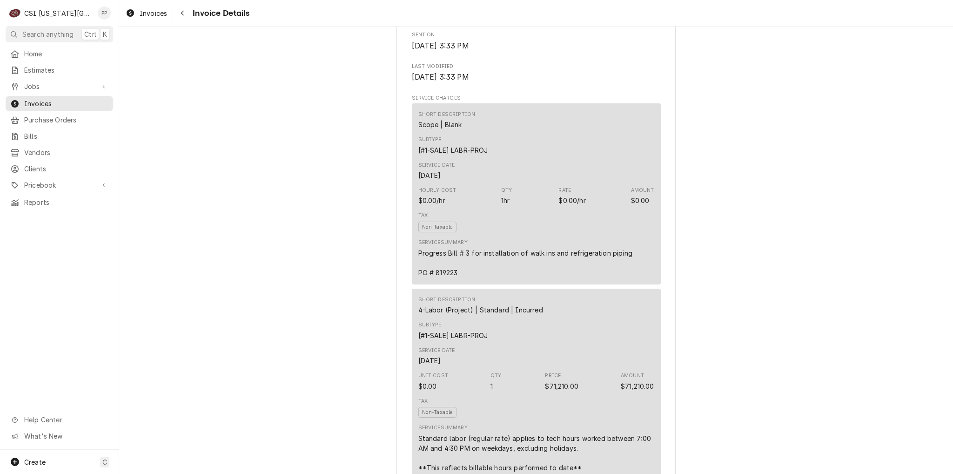
scroll to position [372, 0]
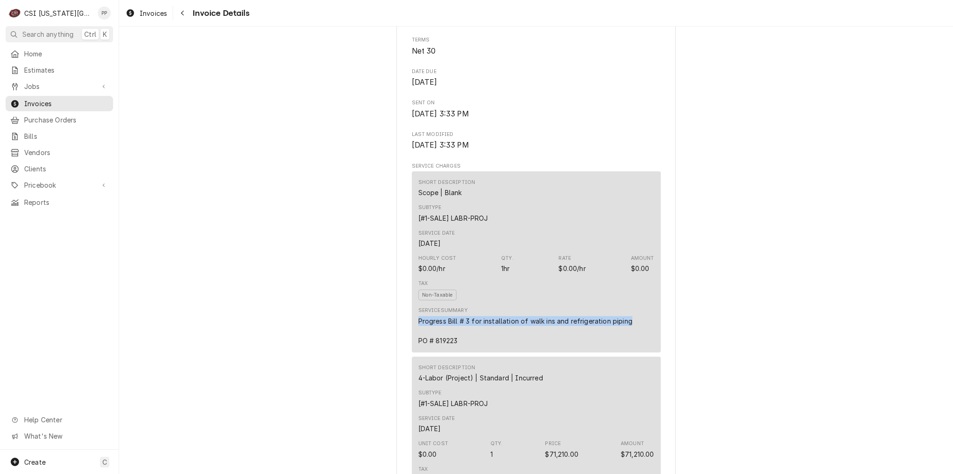
drag, startPoint x: 624, startPoint y: 341, endPoint x: 427, endPoint y: 342, distance: 197.3
click at [418, 341] on div "Progress Bill # 3 for installation of walk ins and refrigeration piping PO # 81…" at bounding box center [525, 330] width 214 height 29
click at [467, 345] on div "Progress Bill # 3 for installation of walk ins and refrigeration piping PO # 81…" at bounding box center [525, 330] width 214 height 29
drag, startPoint x: 465, startPoint y: 360, endPoint x: 412, endPoint y: 343, distance: 56.1
click at [412, 343] on div "Short Description Scope | Blank Subtype [#1-SALE] LABR-PROJ Service Date Aug 26…" at bounding box center [536, 261] width 249 height 181
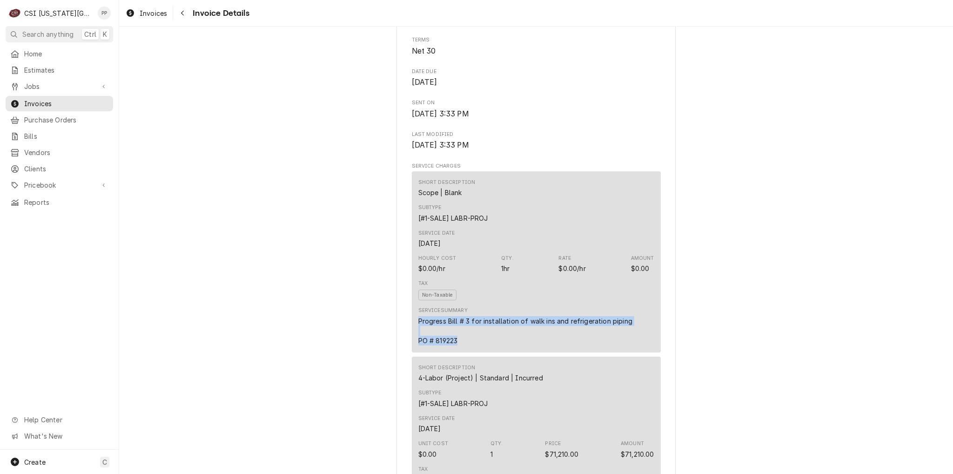
copy div "Progress Bill # 3 for installation of walk ins and refrigeration piping PO # 81…"
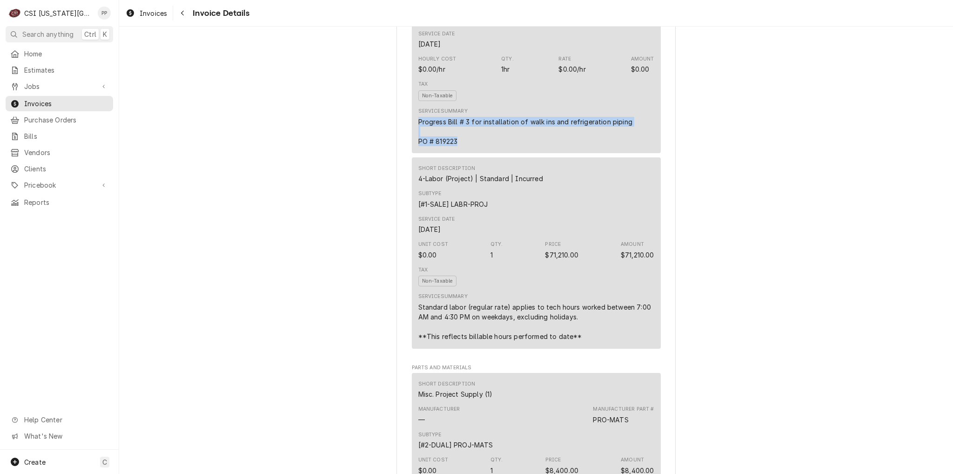
scroll to position [558, 0]
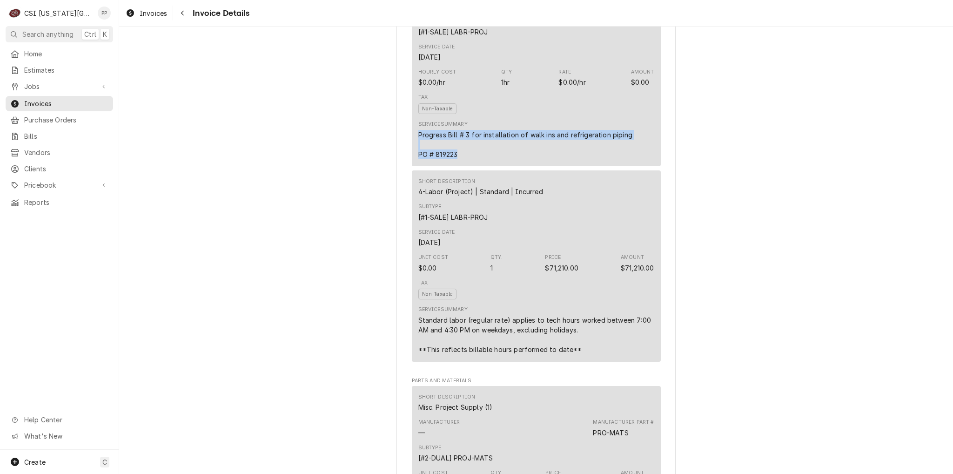
click at [467, 166] on div "Short Description Scope | Blank Subtype [#1-SALE] LABR-PROJ Service Date Aug 26…" at bounding box center [536, 75] width 249 height 181
click at [462, 159] on div "Progress Bill # 3 for installation of walk ins and refrigeration piping PO # 81…" at bounding box center [525, 144] width 214 height 29
click at [458, 159] on div "Progress Bill # 3 for installation of walk ins and refrigeration piping PO # 81…" at bounding box center [525, 144] width 214 height 29
drag, startPoint x: 455, startPoint y: 174, endPoint x: 441, endPoint y: 174, distance: 14.0
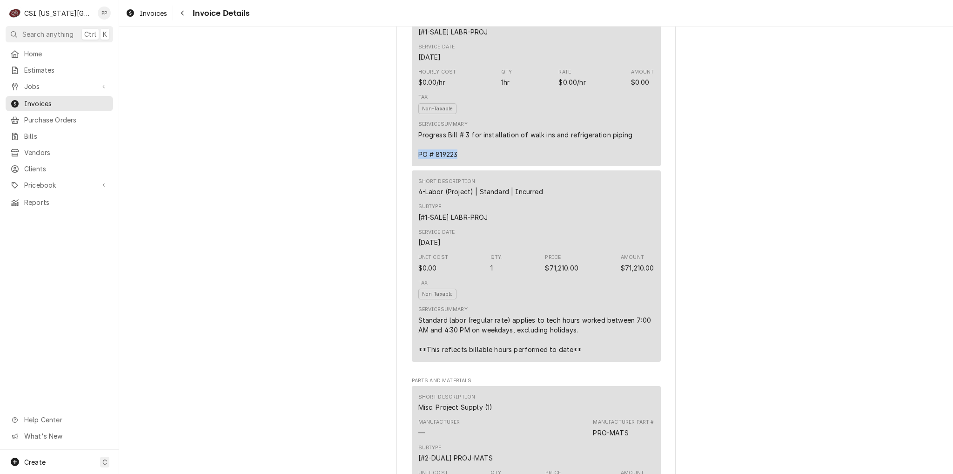
click at [413, 166] on div "Short Description Scope | Blank Subtype [#1-SALE] LABR-PROJ Service Date Aug 26…" at bounding box center [536, 75] width 249 height 181
copy div "PO # 819223"
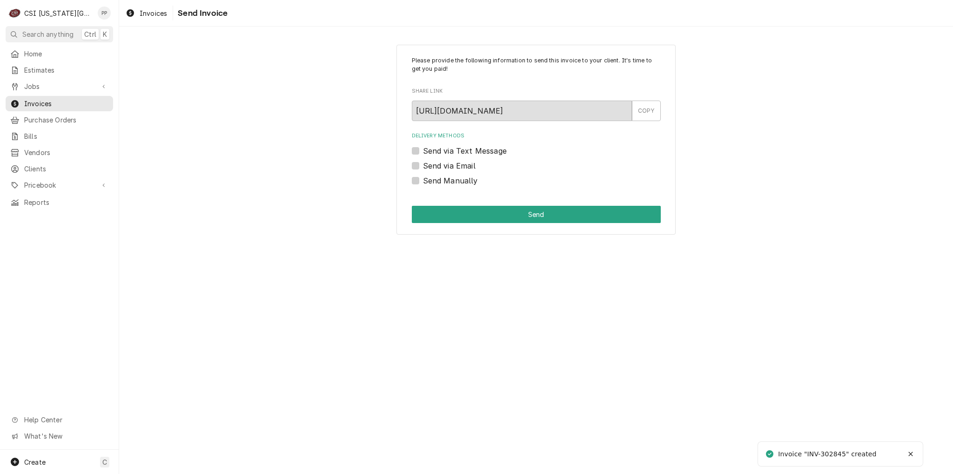
click at [423, 163] on label "Send via Email" at bounding box center [449, 165] width 53 height 11
click at [423, 163] on input "Send via Email" at bounding box center [547, 170] width 249 height 20
checkbox input "true"
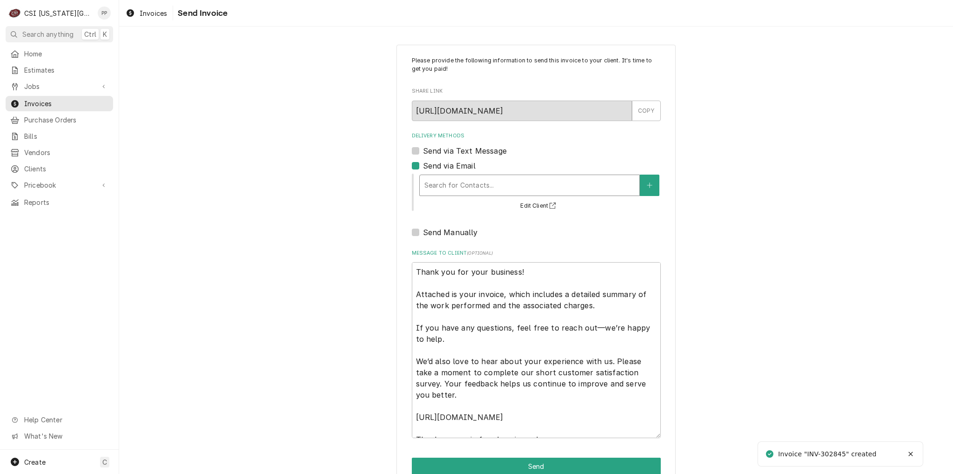
type textarea "x"
click at [462, 184] on div "Delivery Methods" at bounding box center [529, 185] width 210 height 17
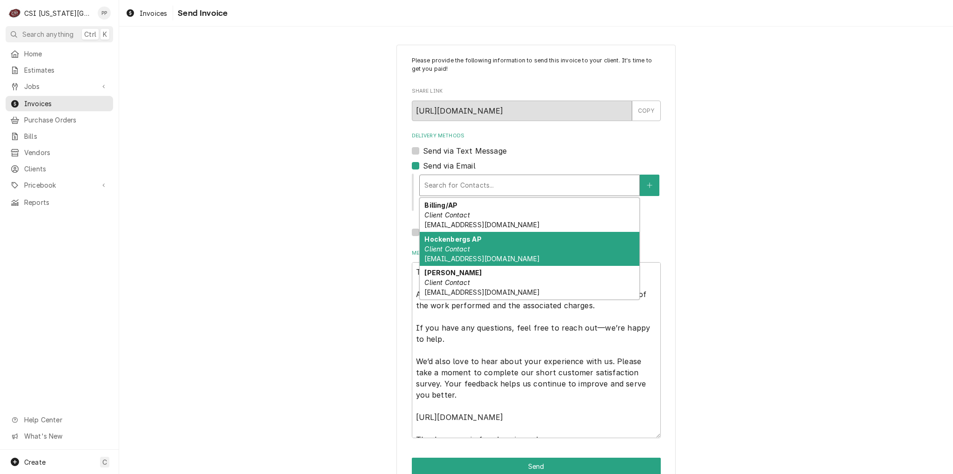
click at [674, 230] on div "Please provide the following information to send this invoice to your client. I…" at bounding box center [536, 265] width 834 height 458
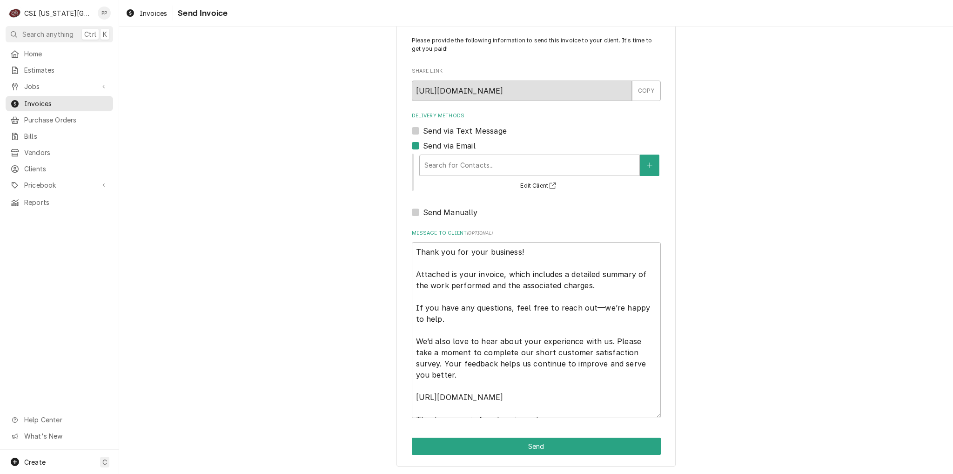
scroll to position [20, 0]
click at [413, 151] on div "Search for Contacts... Edit Client" at bounding box center [536, 171] width 249 height 40
click at [423, 147] on label "Send via Email" at bounding box center [449, 145] width 53 height 11
click at [423, 147] on input "Send via Email" at bounding box center [547, 150] width 249 height 20
checkbox input "false"
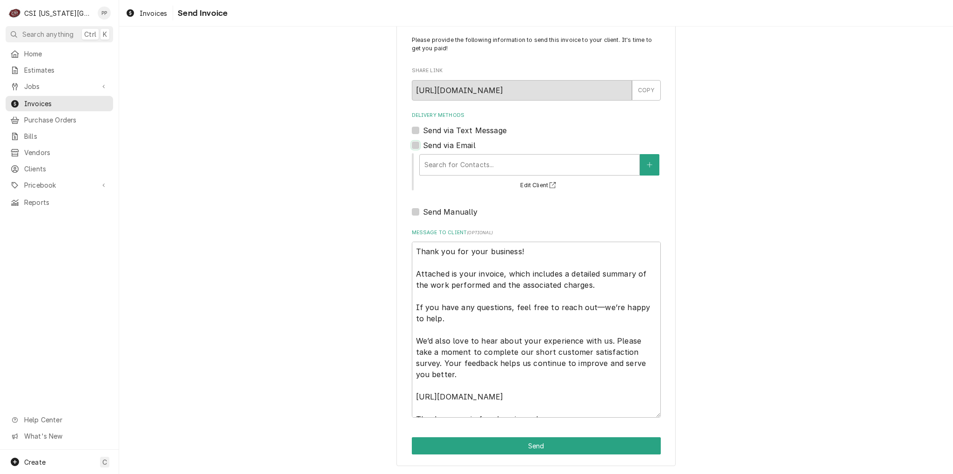
scroll to position [0, 0]
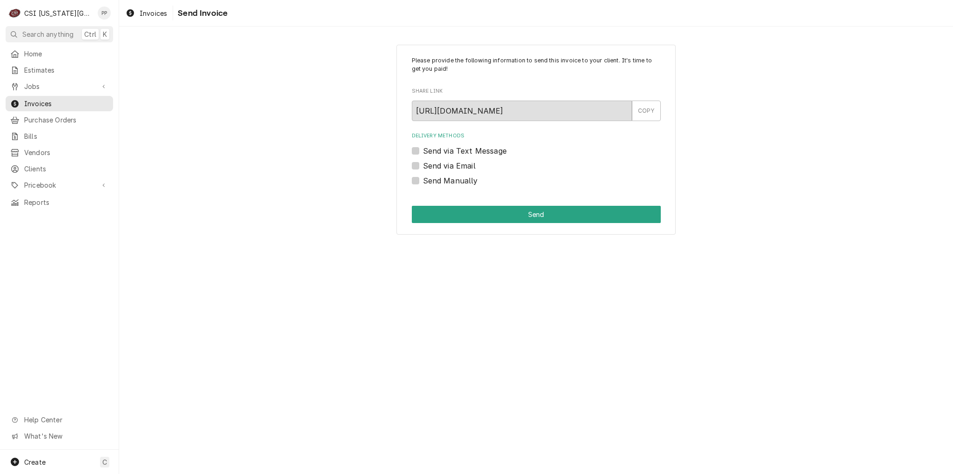
click at [423, 181] on label "Send Manually" at bounding box center [450, 180] width 55 height 11
click at [423, 181] on input "Send Manually" at bounding box center [547, 185] width 249 height 20
checkbox input "true"
click at [476, 215] on button "Send" at bounding box center [536, 214] width 249 height 17
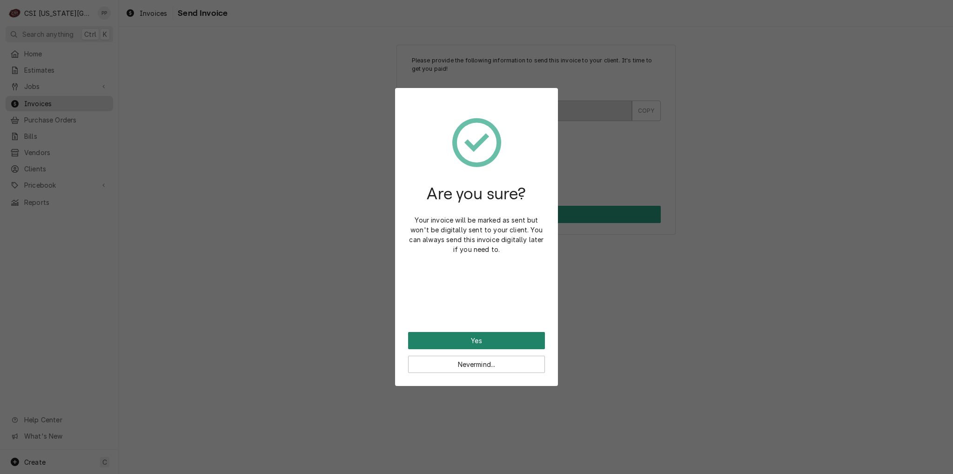
click at [512, 333] on button "Yes" at bounding box center [476, 340] width 137 height 17
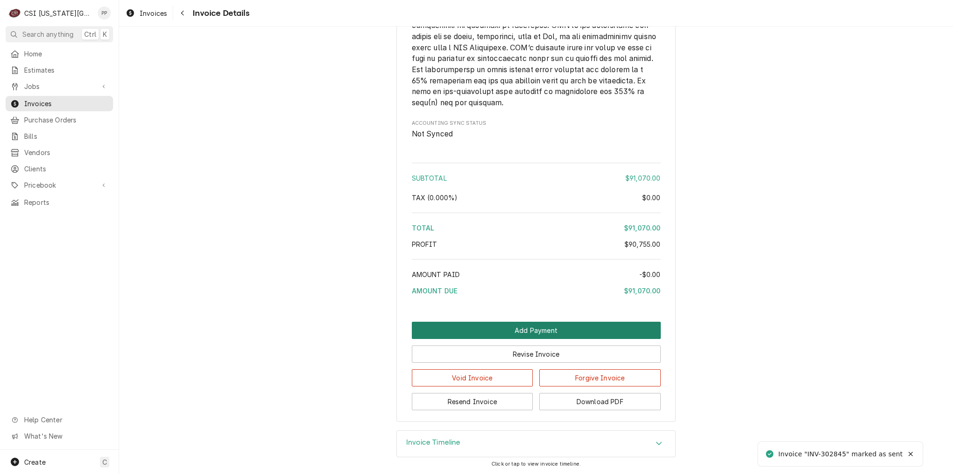
scroll to position [1984, 0]
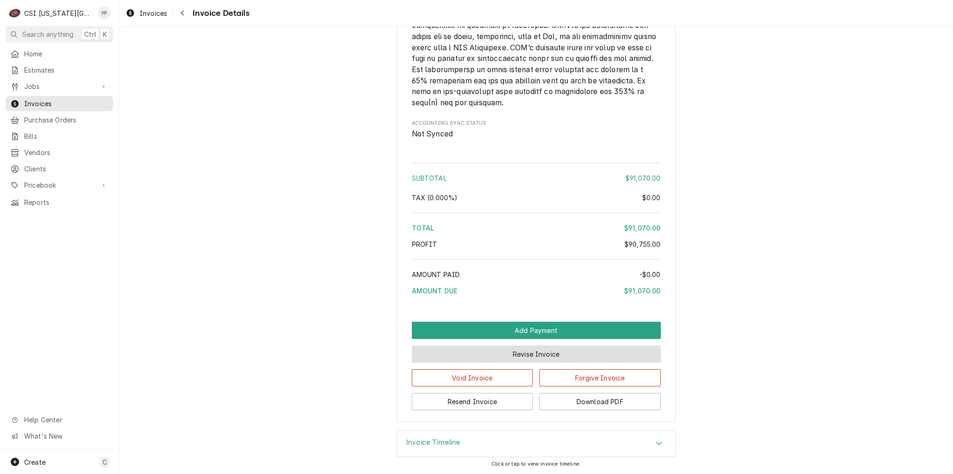
click at [490, 356] on button "Revise Invoice" at bounding box center [536, 353] width 249 height 17
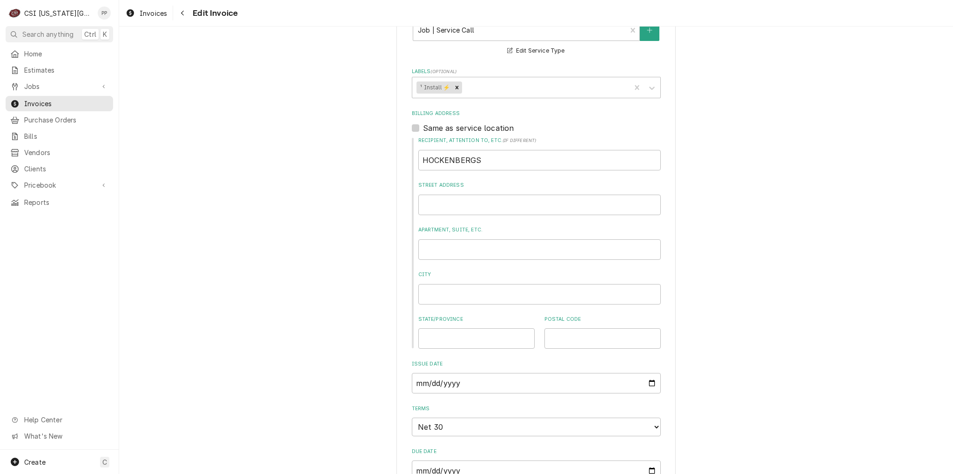
scroll to position [372, 0]
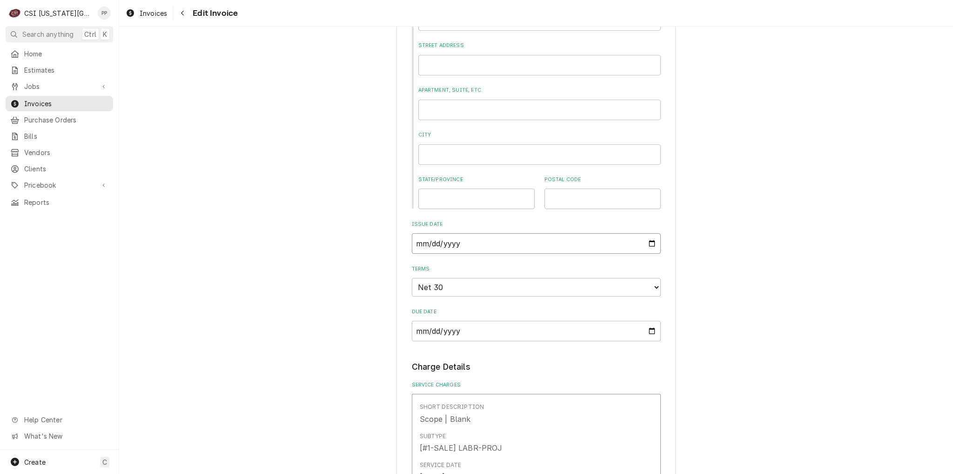
click at [649, 246] on input "[DATE]" at bounding box center [536, 243] width 249 height 20
type textarea "x"
type input "[DATE]"
click at [500, 302] on fieldset "Basic Details Service Type Job | Service Call ¹ Service Type 🛠️ Edit Service Ty…" at bounding box center [536, 95] width 249 height 491
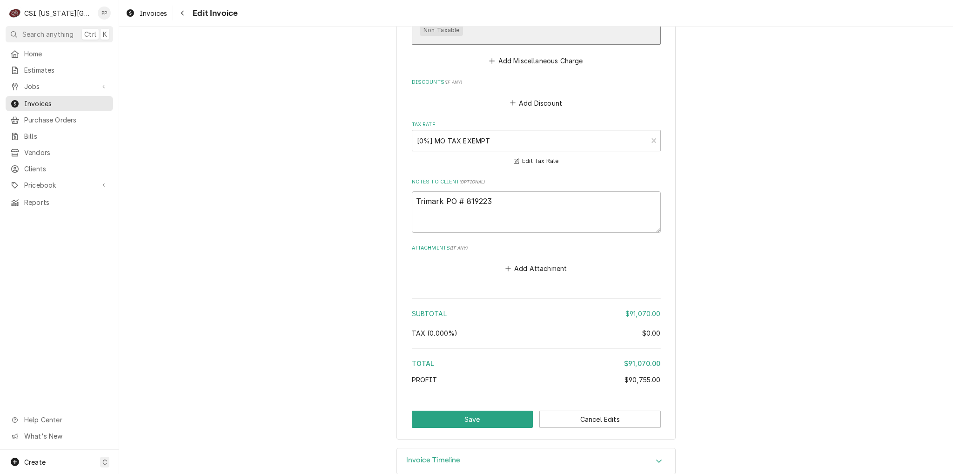
scroll to position [1936, 0]
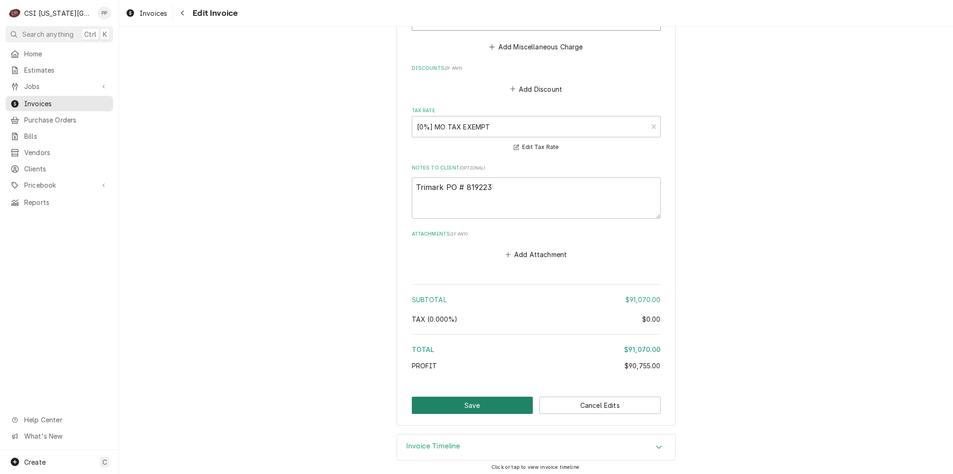
click at [476, 404] on button "Save" at bounding box center [472, 404] width 121 height 17
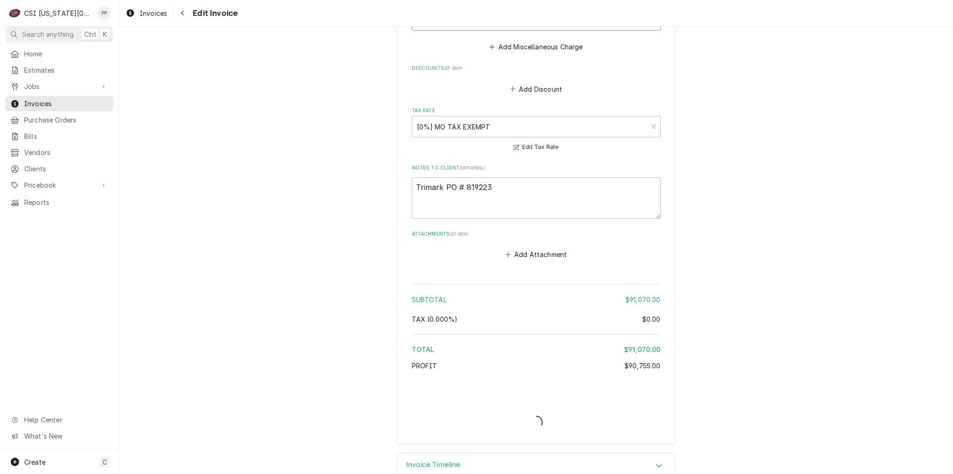
type textarea "x"
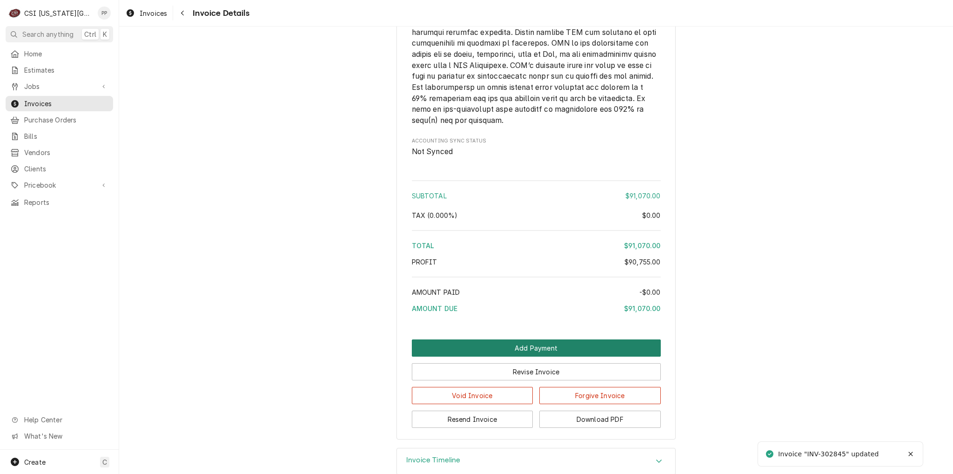
scroll to position [1984, 0]
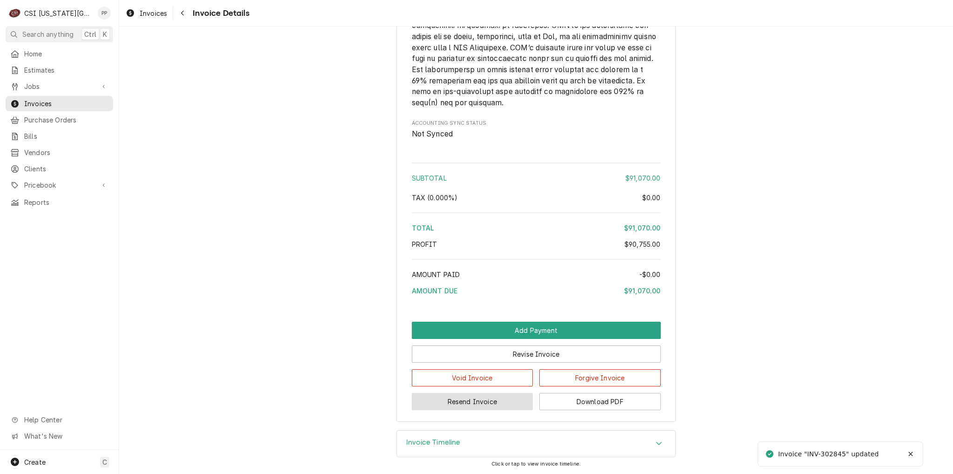
click at [467, 402] on button "Resend Invoice" at bounding box center [472, 401] width 121 height 17
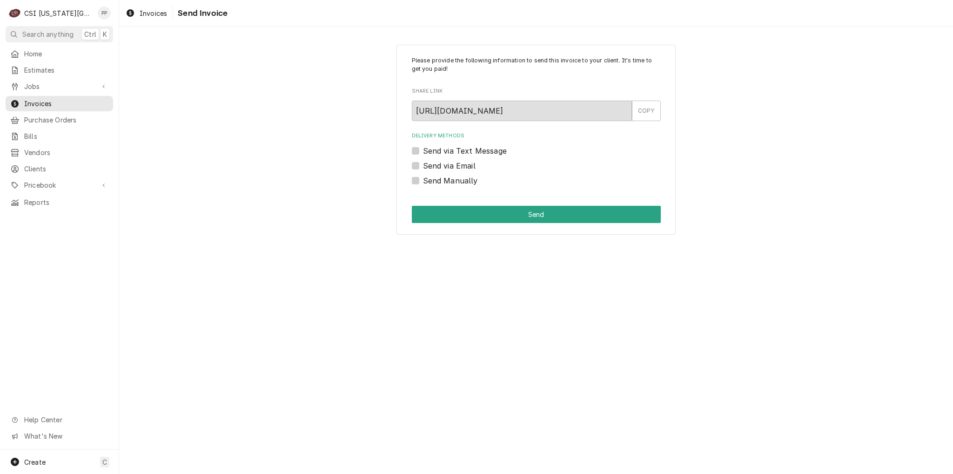
click at [413, 160] on div "Send via Email" at bounding box center [536, 165] width 249 height 11
click at [423, 164] on label "Send via Email" at bounding box center [449, 165] width 53 height 11
click at [423, 164] on input "Send via Email" at bounding box center [547, 170] width 249 height 20
checkbox input "true"
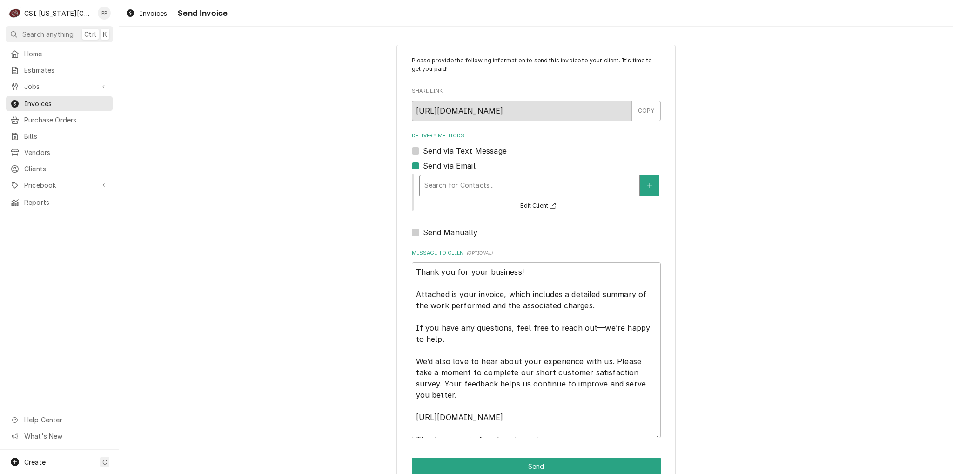
click at [456, 188] on div "Delivery Methods" at bounding box center [529, 185] width 210 height 17
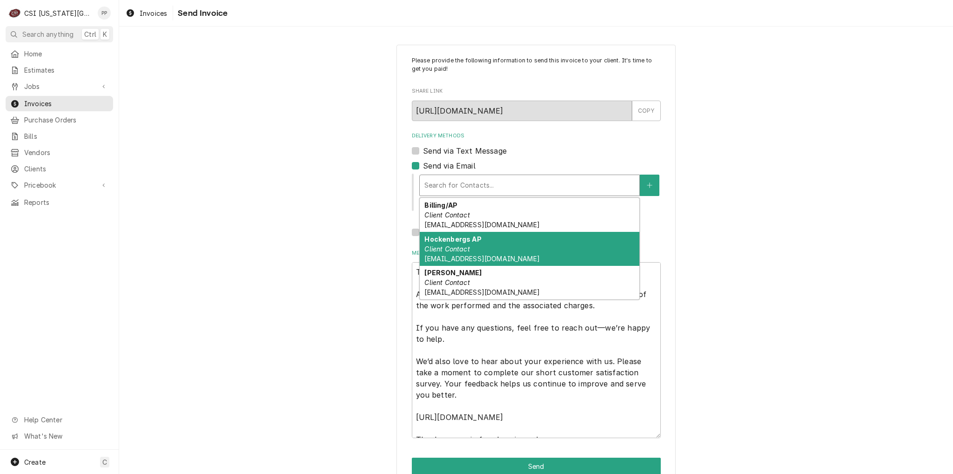
click at [466, 236] on strong "Hockenbergs AP" at bounding box center [452, 239] width 57 height 8
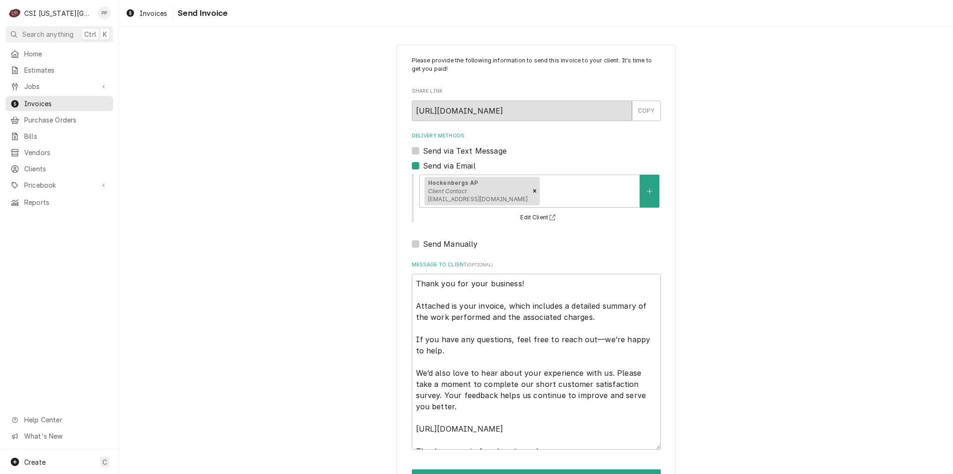
click at [666, 246] on div "Please provide the following information to send this invoice to your client. I…" at bounding box center [535, 272] width 279 height 454
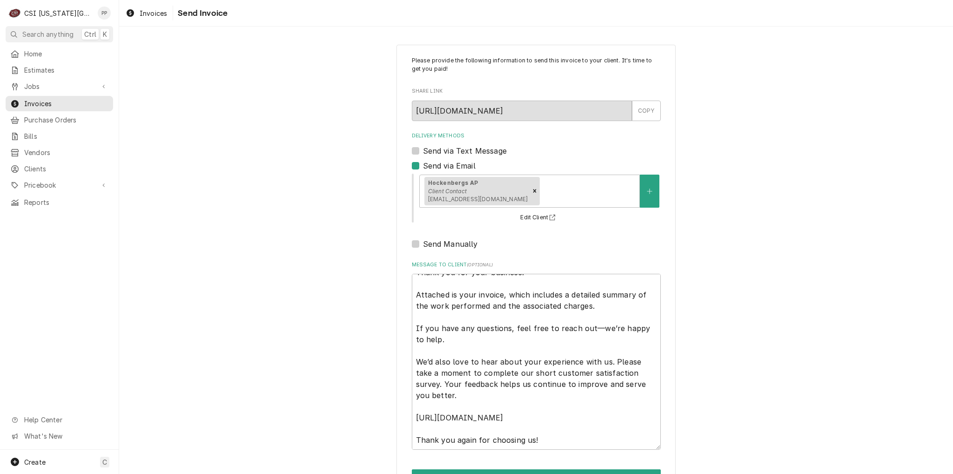
scroll to position [32, 0]
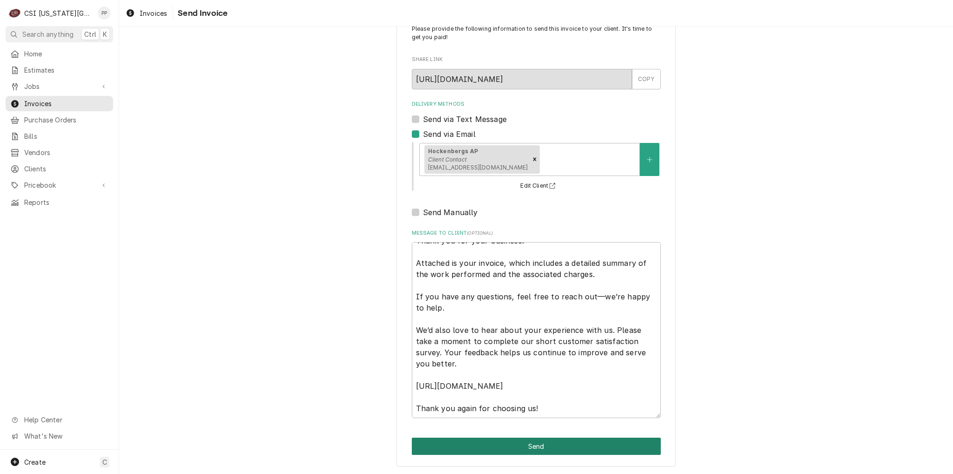
click at [619, 442] on button "Send" at bounding box center [536, 445] width 249 height 17
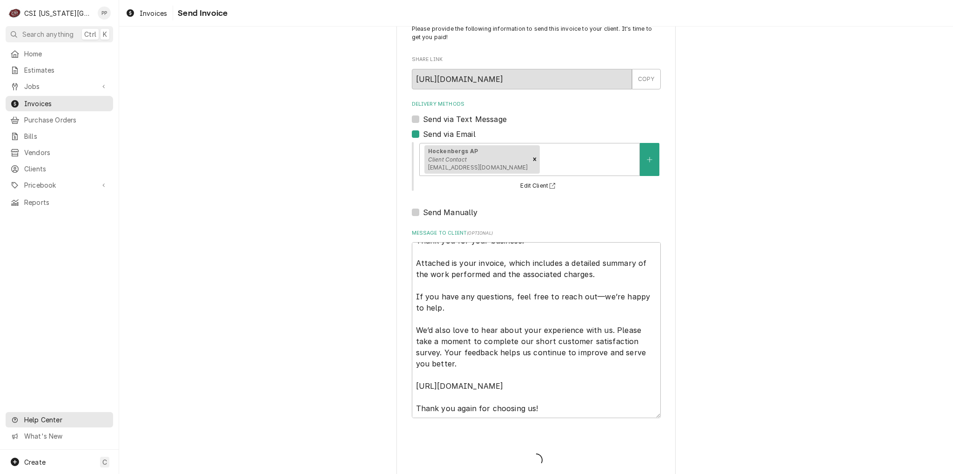
type textarea "x"
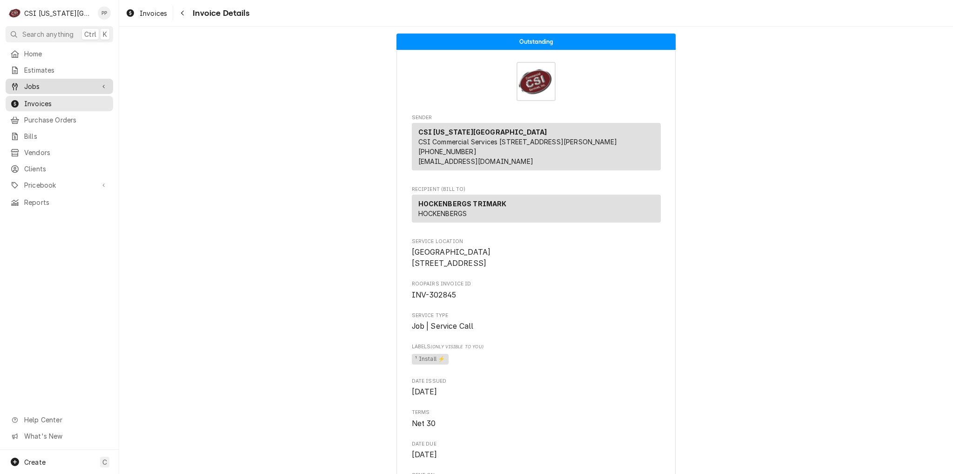
click at [53, 84] on span "Jobs" at bounding box center [59, 86] width 70 height 10
click at [55, 98] on span "Jobs" at bounding box center [66, 103] width 84 height 10
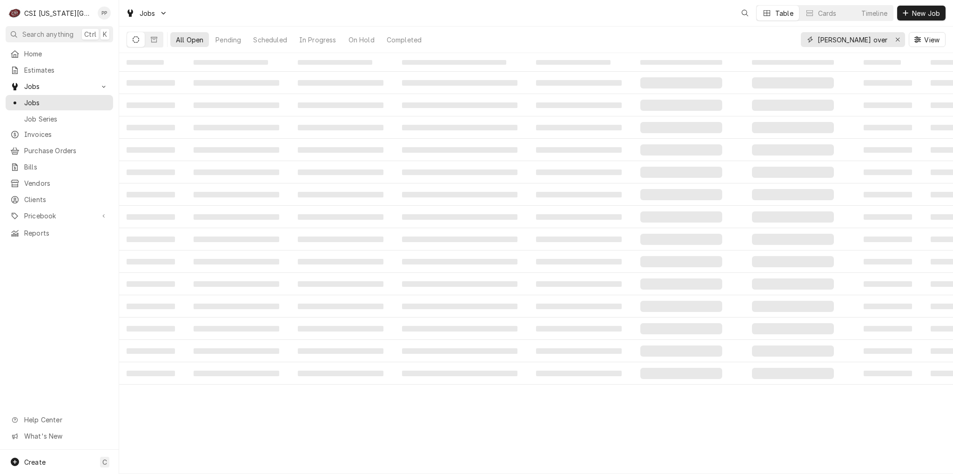
click at [867, 41] on input "david booth overtime" at bounding box center [853, 39] width 70 height 15
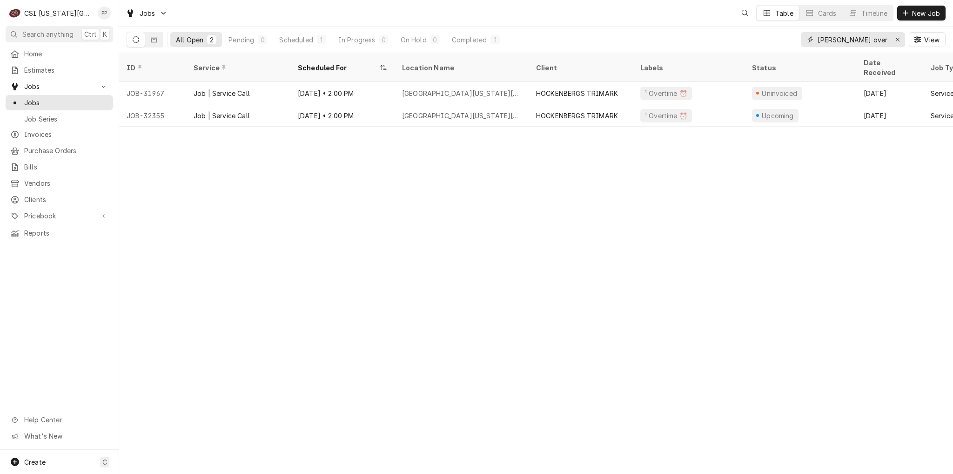
click at [897, 38] on icon "Erase input" at bounding box center [897, 39] width 5 height 7
click at [879, 40] on input "Dynamic Content Wrapper" at bounding box center [861, 39] width 87 height 15
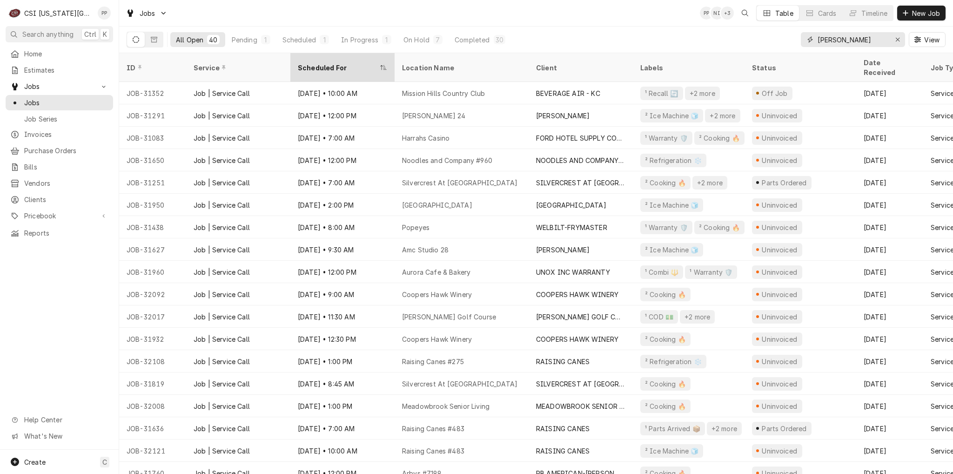
type input "mike s"
click at [319, 66] on div "Scheduled For" at bounding box center [342, 67] width 101 height 25
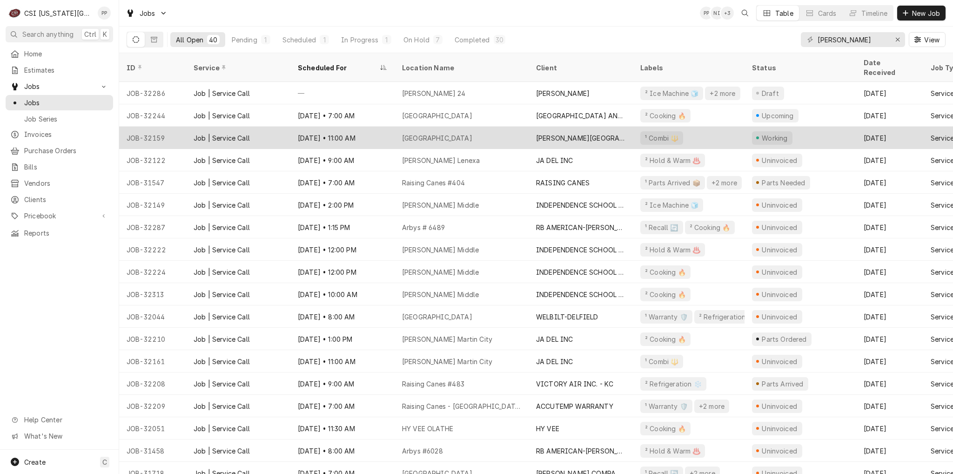
click at [342, 127] on div "Aug 26 • 11:00 AM" at bounding box center [342, 138] width 104 height 22
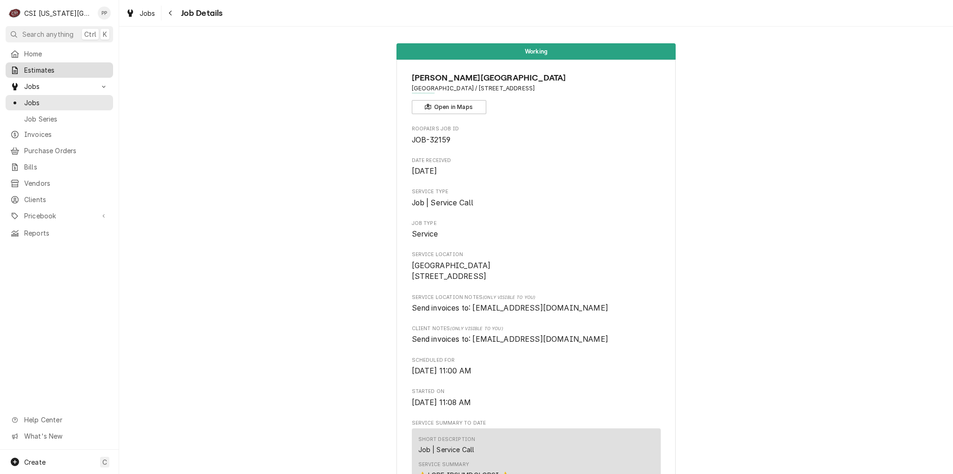
click at [56, 65] on span "Estimates" at bounding box center [66, 70] width 84 height 10
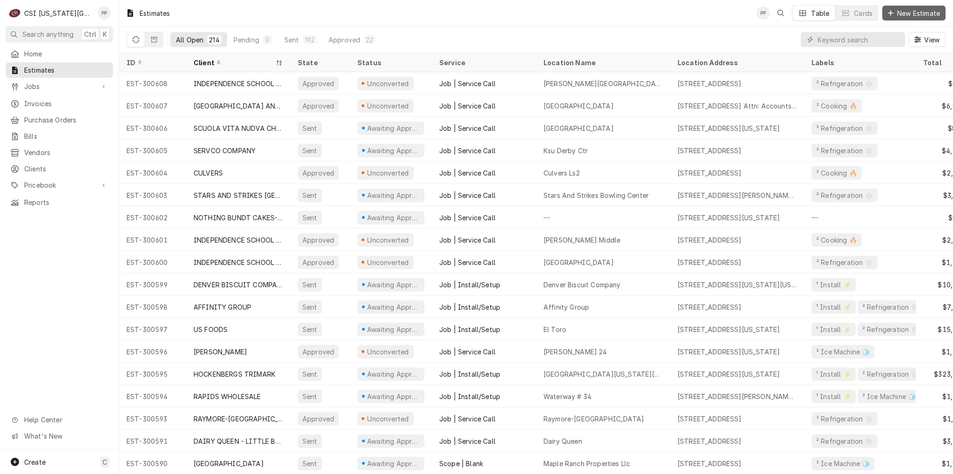
click at [901, 15] on span "New Estimate" at bounding box center [918, 13] width 47 height 10
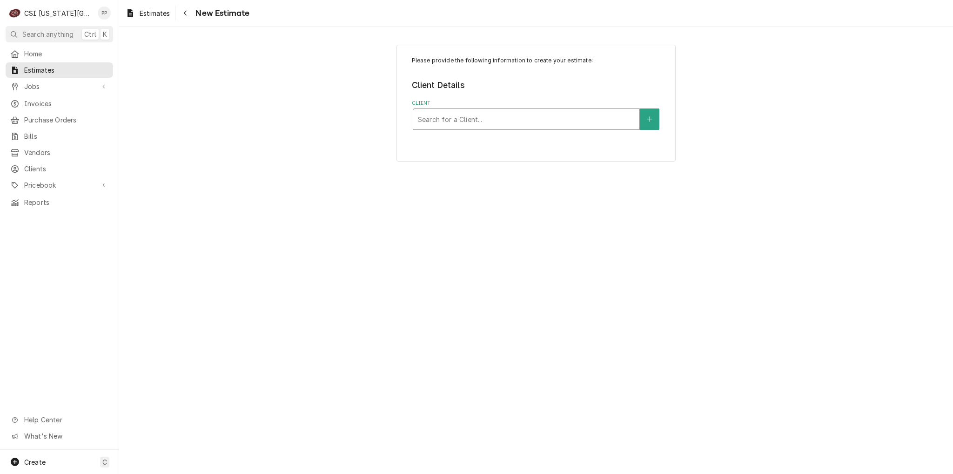
click at [536, 128] on div "Search for a Client..." at bounding box center [526, 119] width 226 height 20
type input "hockenbergs"
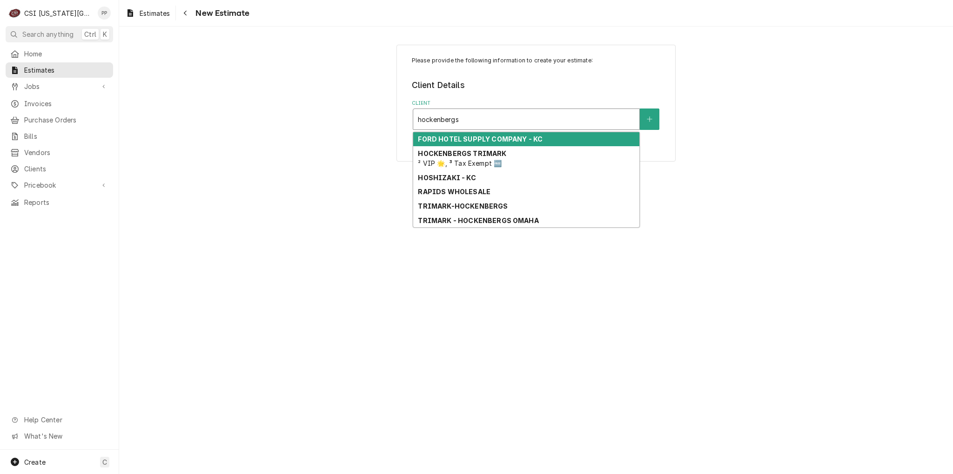
click at [521, 140] on strong "FORD HOTEL SUPPLY COMPANY - KC" at bounding box center [480, 139] width 125 height 8
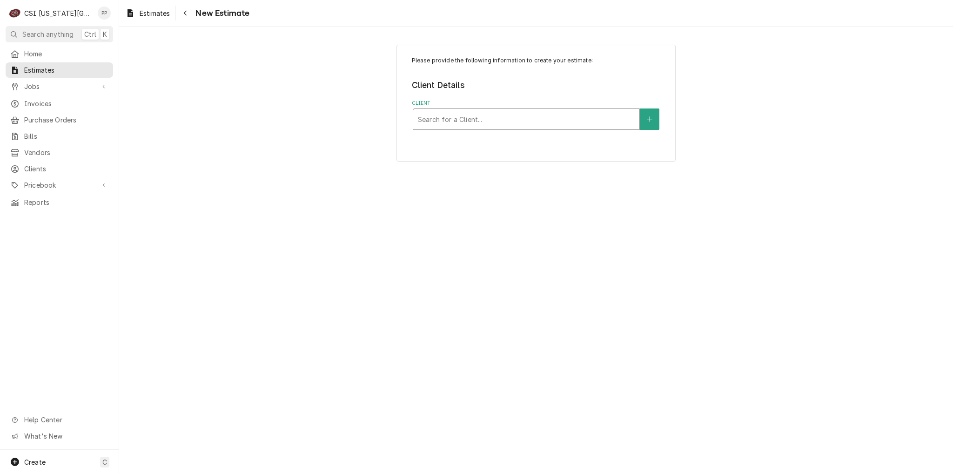
click at [615, 117] on div "Client" at bounding box center [526, 119] width 217 height 17
type input "hockenbergs"
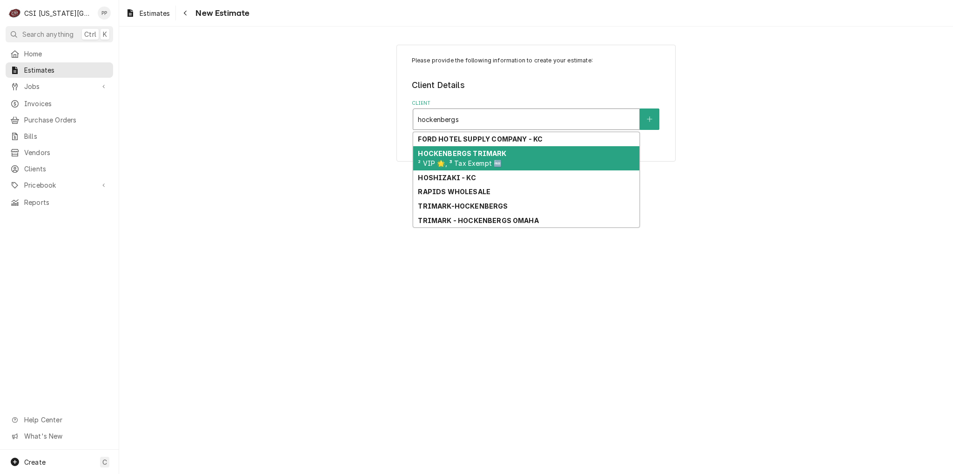
click at [543, 154] on div "HOCKENBERGS TRIMARK ² VIP 🌟, ³ Tax Exempt 🆓" at bounding box center [526, 158] width 226 height 24
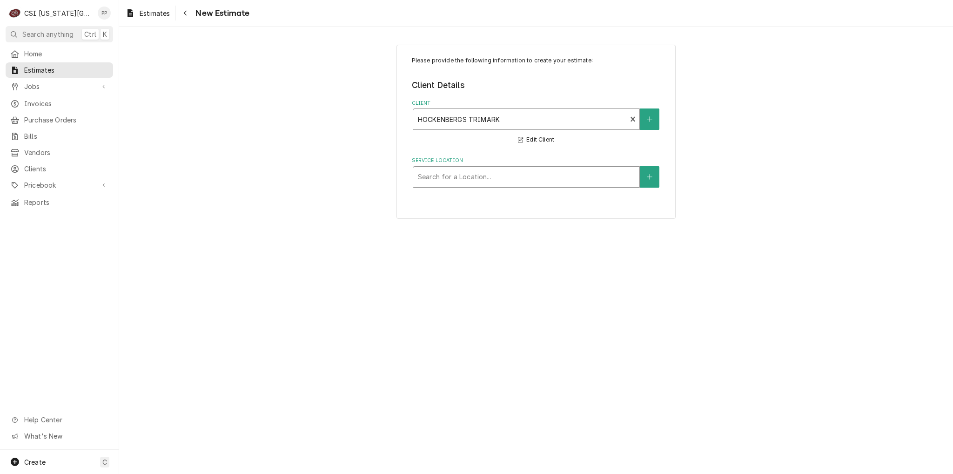
click at [483, 175] on div "Service Location" at bounding box center [526, 176] width 217 height 17
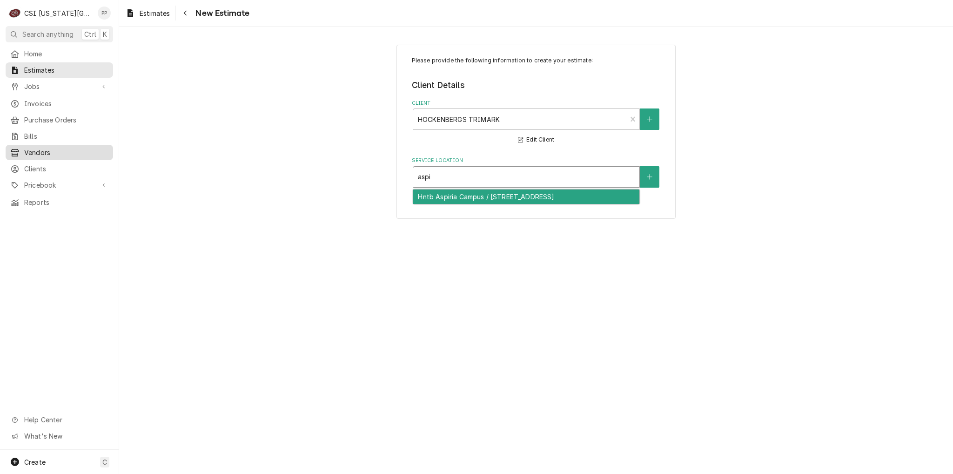
type input "aspi"
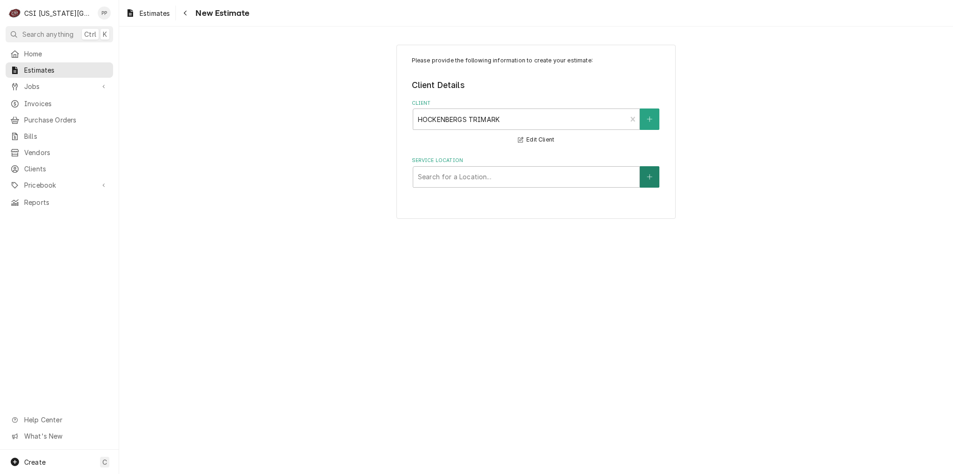
click at [656, 175] on button "Service Location" at bounding box center [650, 176] width 20 height 21
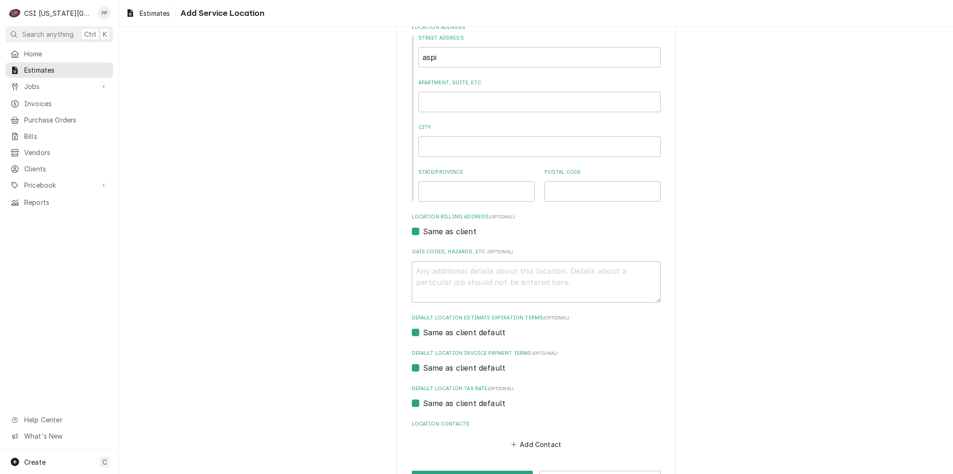
scroll to position [134, 0]
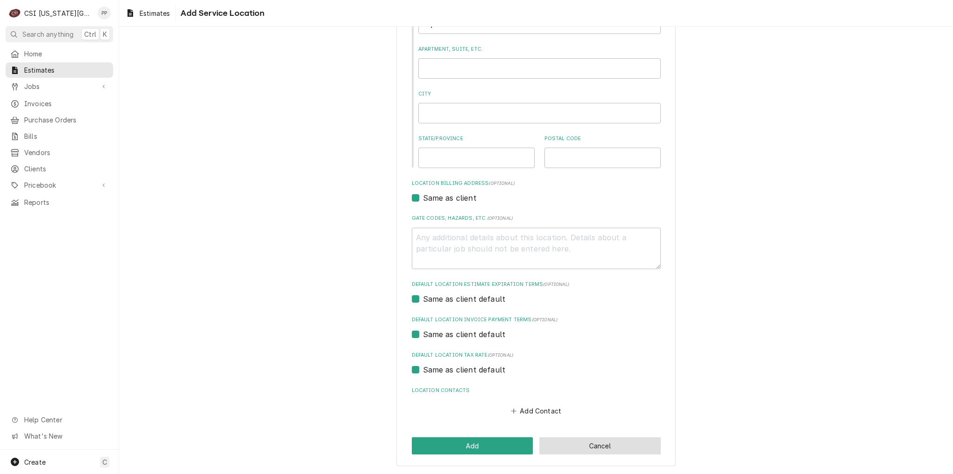
drag, startPoint x: 578, startPoint y: 445, endPoint x: 570, endPoint y: 437, distance: 11.5
click at [578, 445] on button "Cancel" at bounding box center [599, 445] width 121 height 17
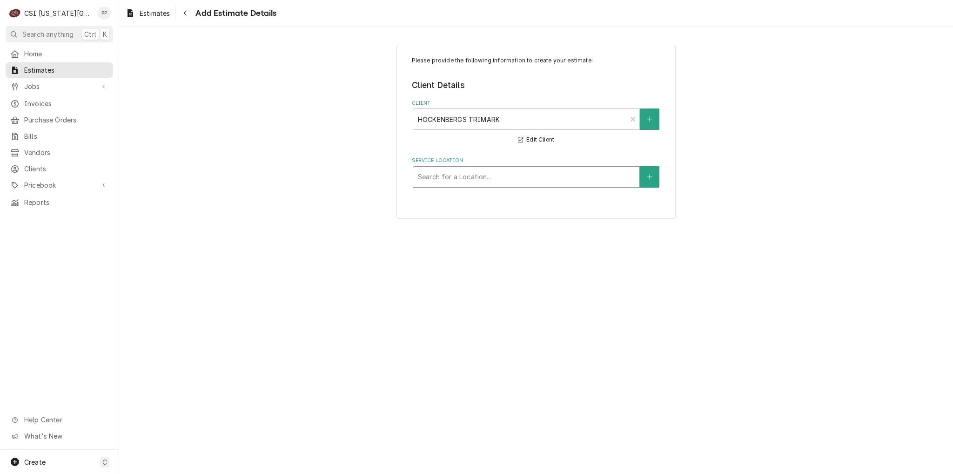
click at [507, 183] on div "Service Location" at bounding box center [526, 176] width 217 height 17
type input "aspir"
drag, startPoint x: 766, startPoint y: 186, endPoint x: 714, endPoint y: 183, distance: 52.7
click at [765, 186] on div "Please provide the following information to create your estimate: Client Detail…" at bounding box center [536, 131] width 834 height 191
click at [650, 175] on icon "Create New Location" at bounding box center [649, 176] width 5 height 5
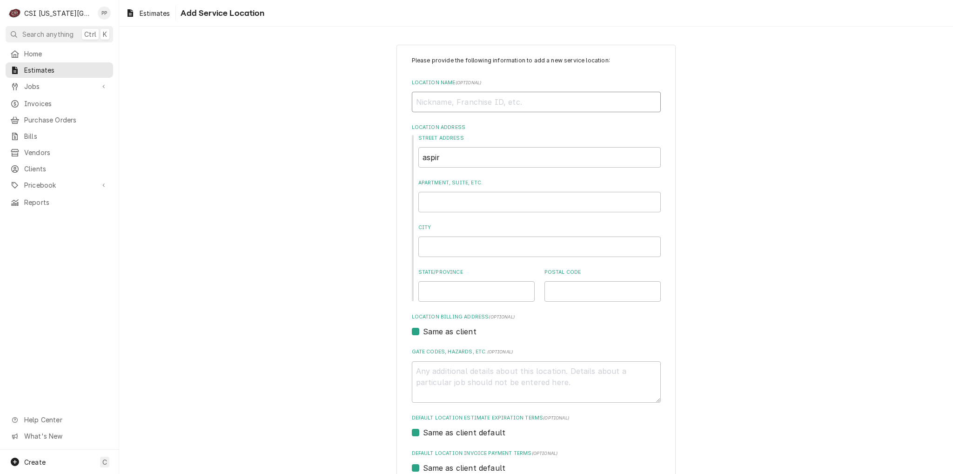
click at [503, 104] on input "Location Name ( optional )" at bounding box center [536, 102] width 249 height 20
type textarea "x"
type input "A"
type textarea "x"
type input "As"
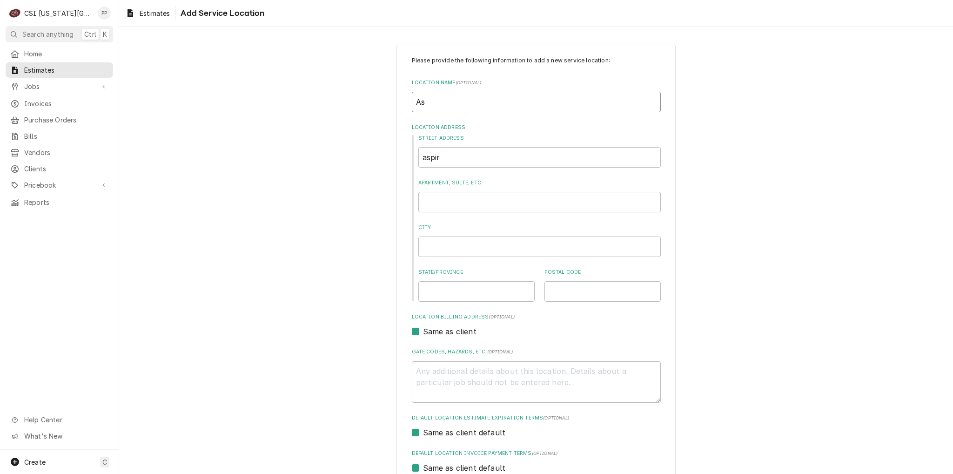
type textarea "x"
type input "Asp"
type textarea "x"
type input "Aspi"
type textarea "x"
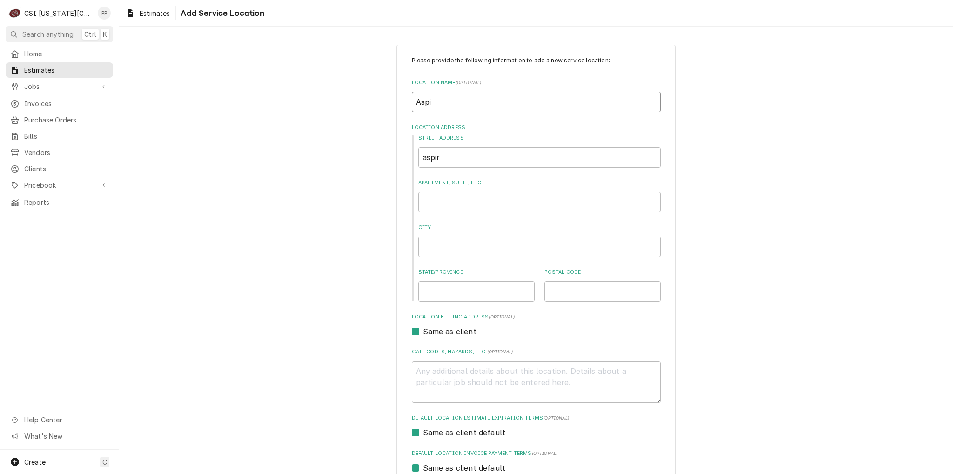
type input "Aspir"
type textarea "x"
type input "Aspiri"
type textarea "x"
type input "Aspiria"
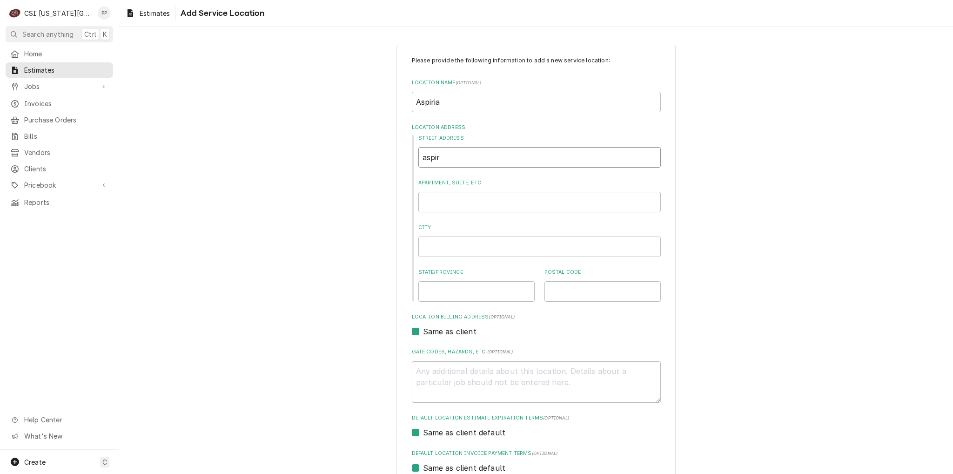
type textarea "x"
type input "1"
type textarea "x"
type input "11"
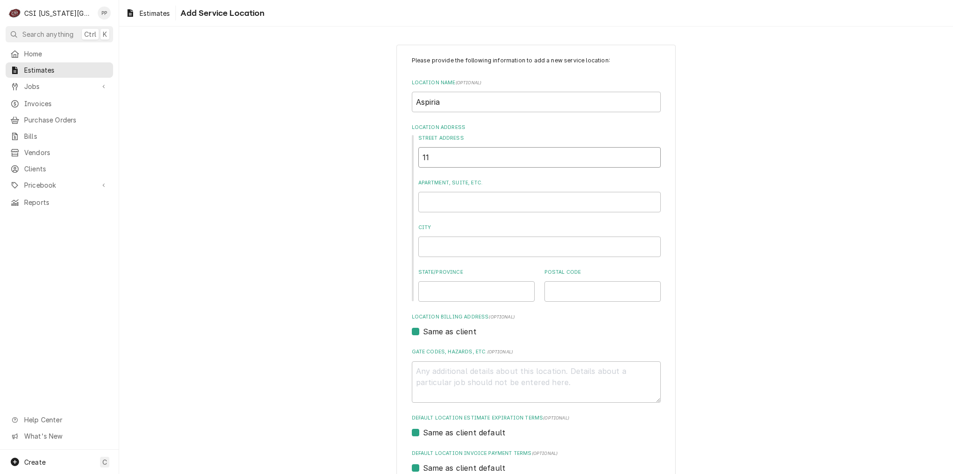
type textarea "x"
type input "115"
type textarea "x"
type input "1150"
type textarea "x"
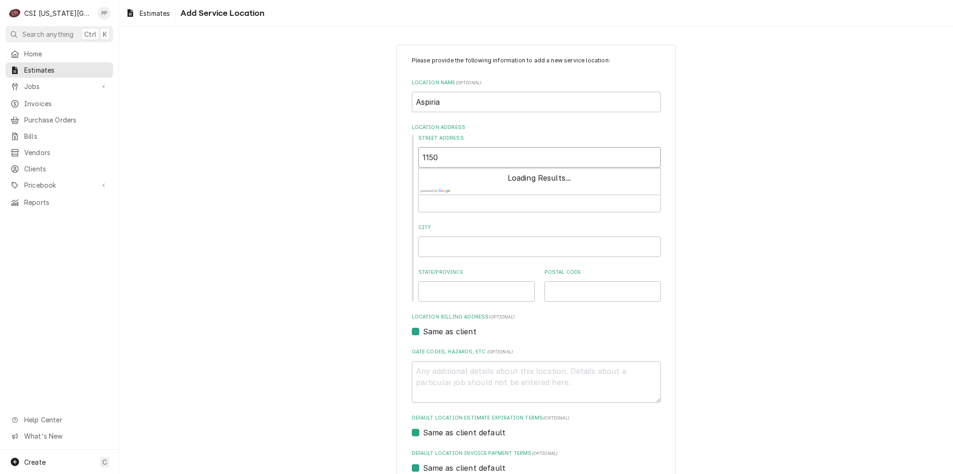
type input "11501"
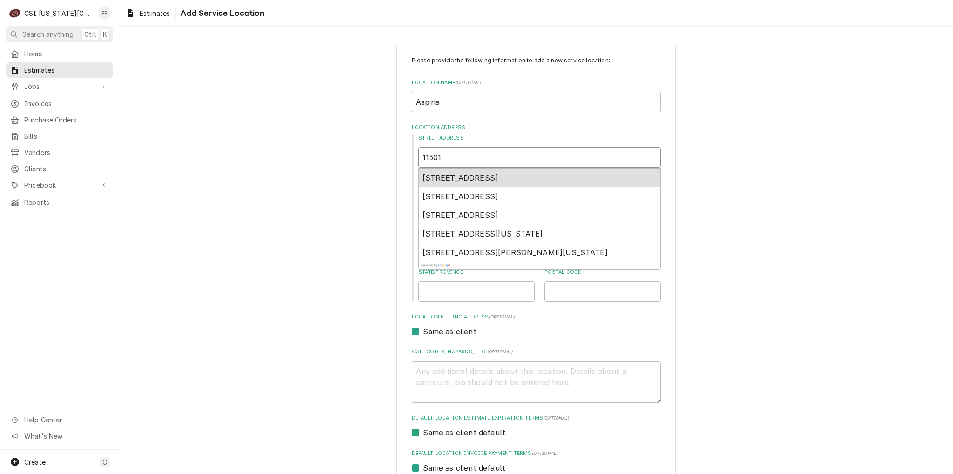
type textarea "x"
type input "11501"
type textarea "x"
type input "11501 o"
type textarea "x"
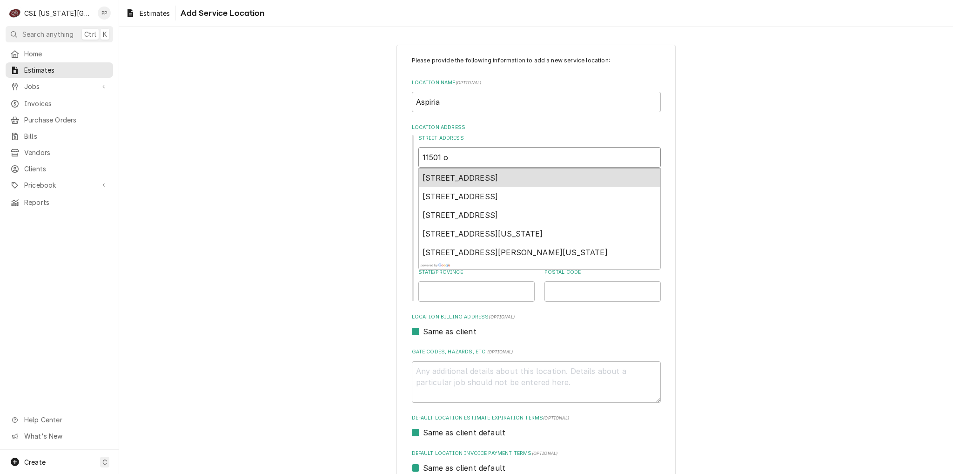
type input "11501 ou"
type textarea "x"
type input "11501 out"
type textarea "x"
type input "11501 outl"
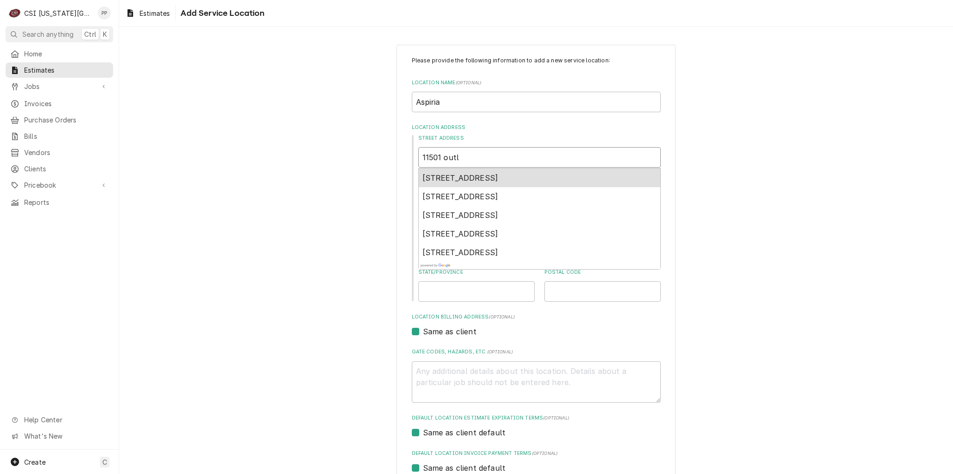
click at [498, 176] on span "11501 Outlook Street, Overland Park, KS, USA" at bounding box center [460, 177] width 76 height 9
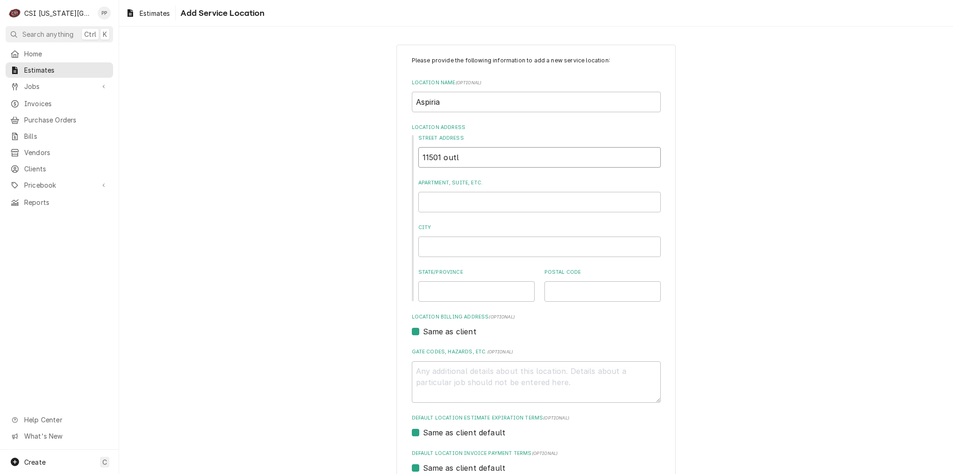
type textarea "x"
type input "11501 Outlook St"
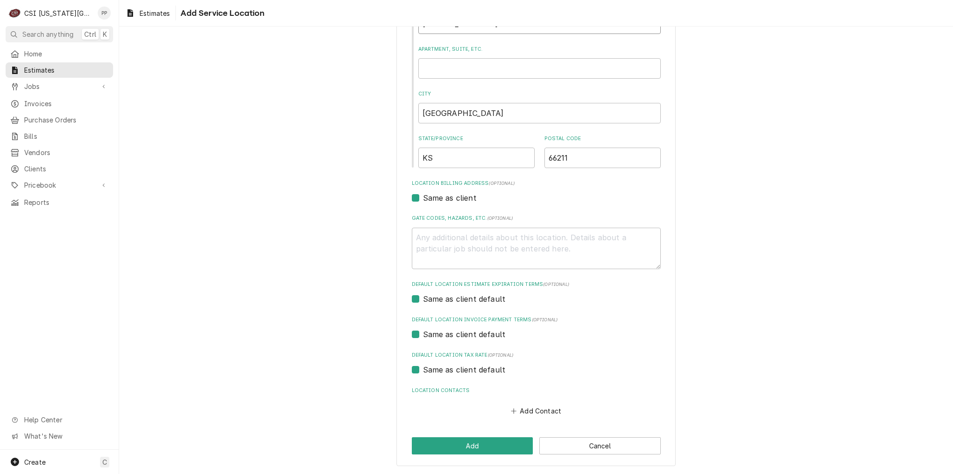
type textarea "x"
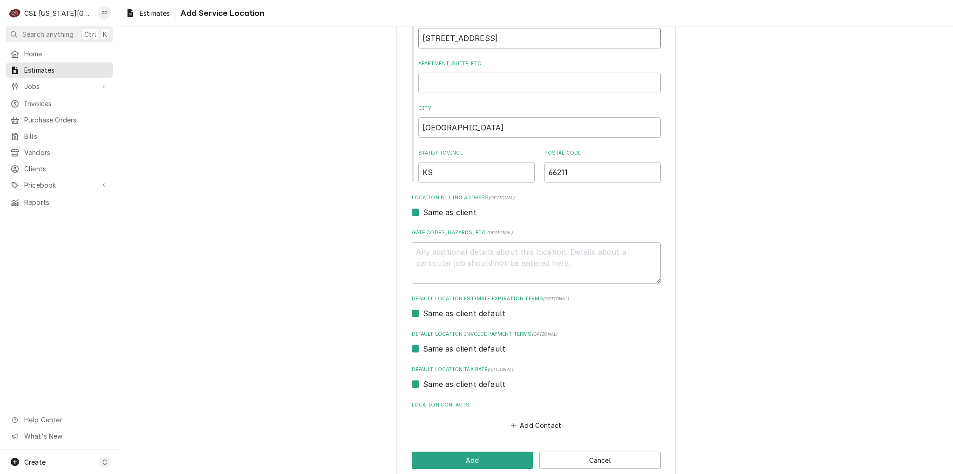
scroll to position [134, 0]
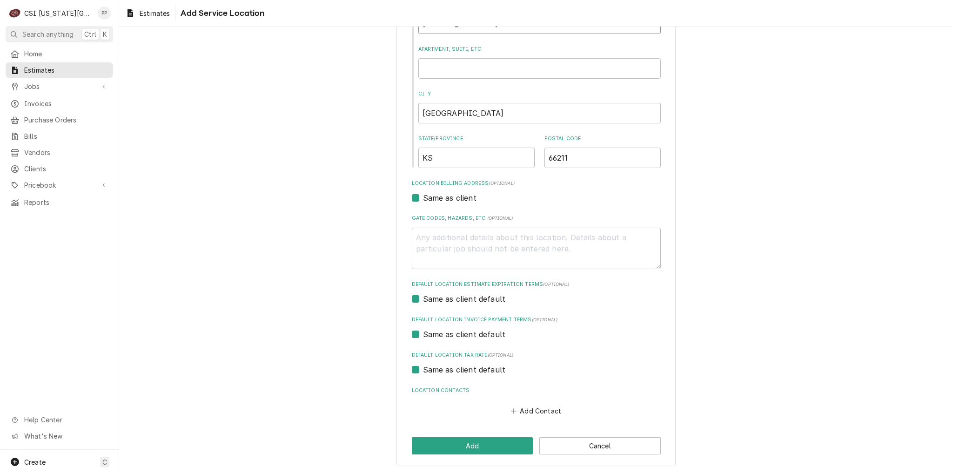
type input "11501 Outlook St"
click at [467, 439] on button "Add" at bounding box center [472, 445] width 121 height 17
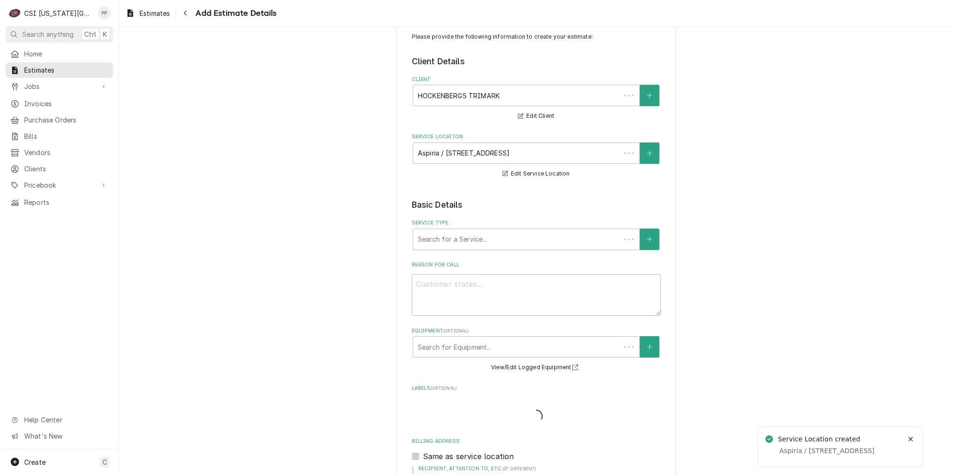
scroll to position [47, 0]
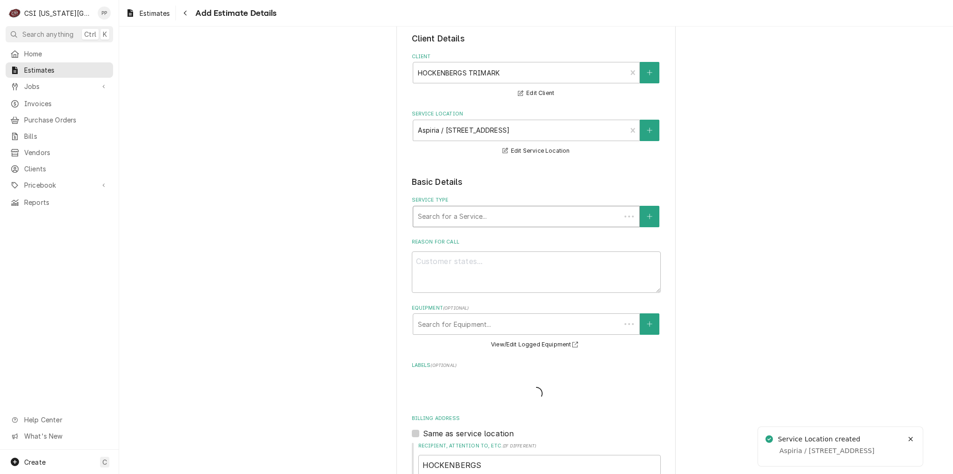
click at [503, 219] on div "Service Type" at bounding box center [517, 216] width 198 height 17
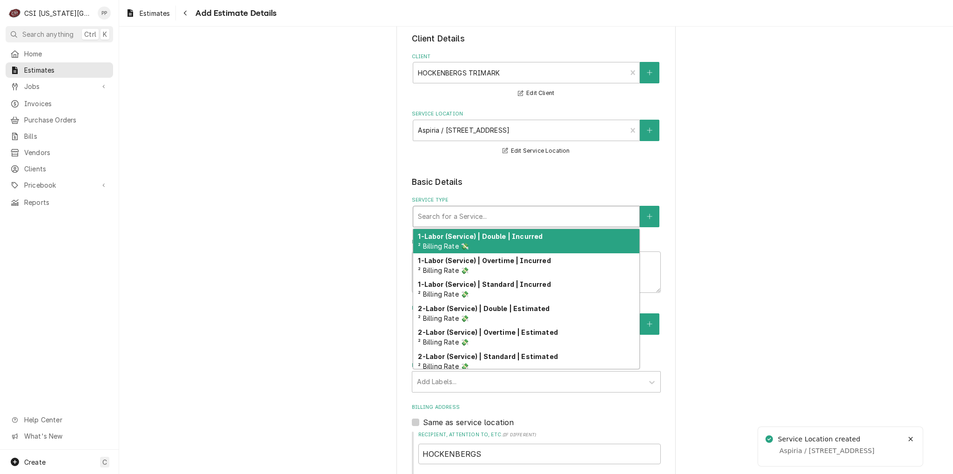
type textarea "x"
type input "j"
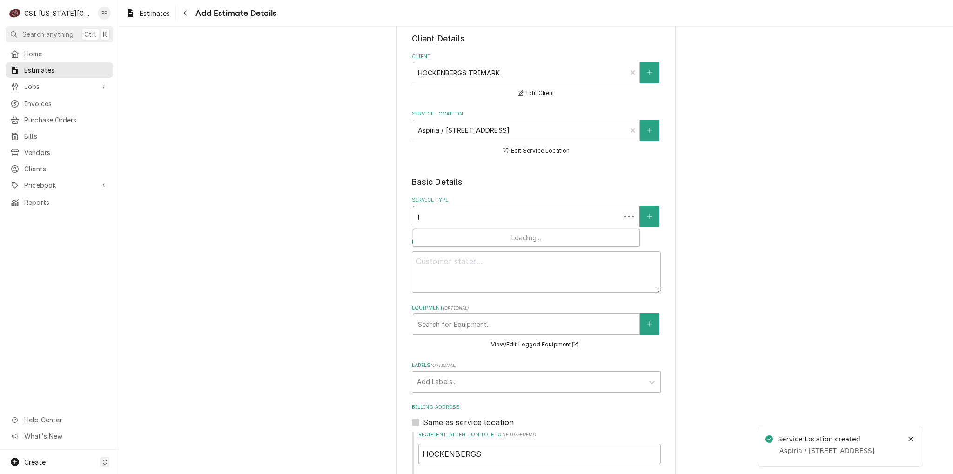
type textarea "x"
type input "jo"
type textarea "x"
type input "job"
type textarea "x"
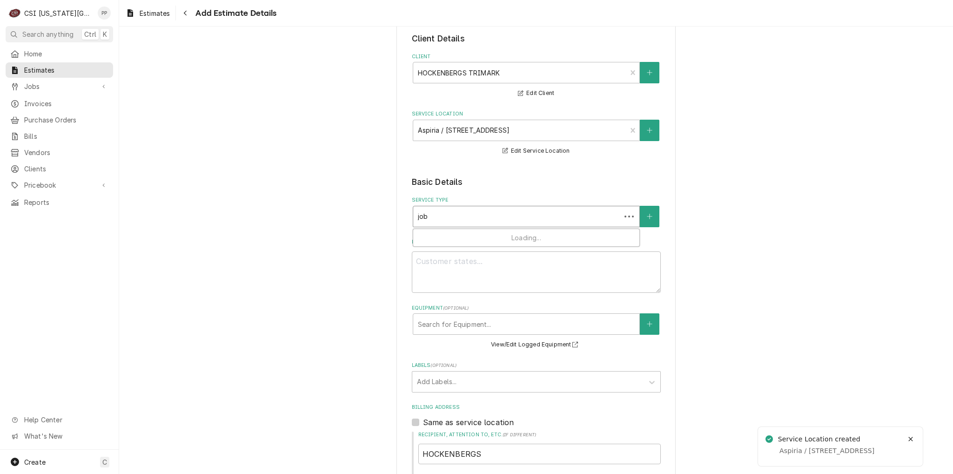
type input "job"
type textarea "x"
type input "job i"
type textarea "x"
type input "job in"
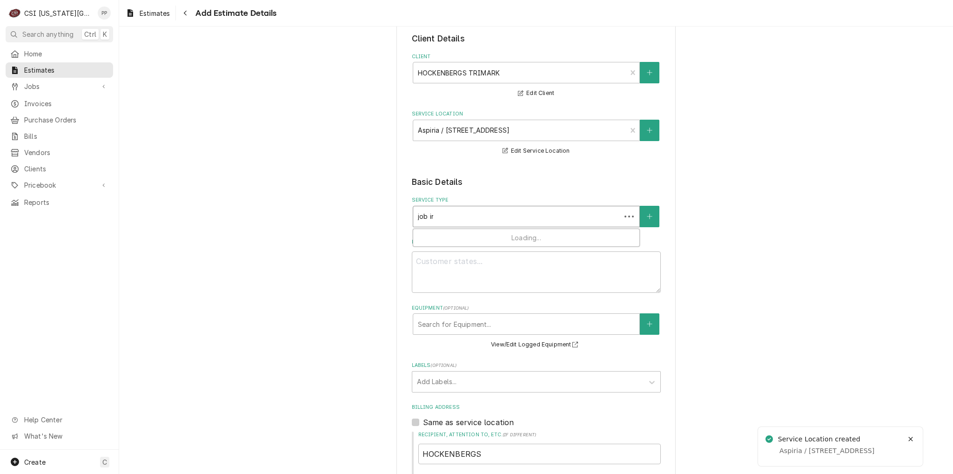
type textarea "x"
type input "job ins"
type textarea "x"
type input "job inst"
type textarea "x"
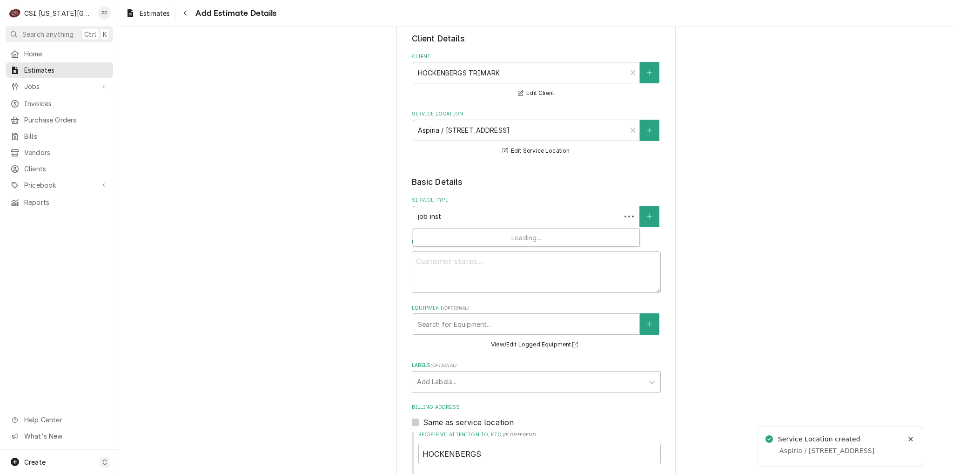
type input "job insta"
type textarea "x"
type input "job instal"
type textarea "x"
type input "job install"
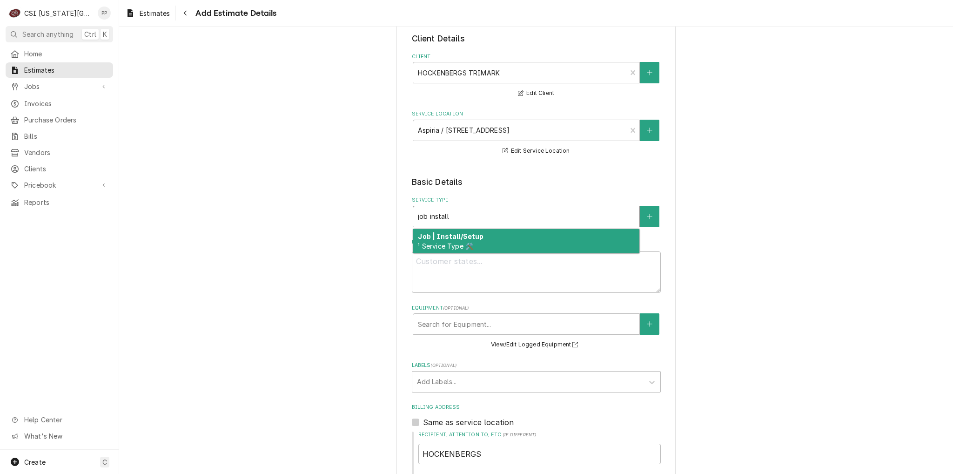
click at [526, 235] on div "Job | Install/Setup ¹ Service Type 🛠️" at bounding box center [526, 241] width 226 height 24
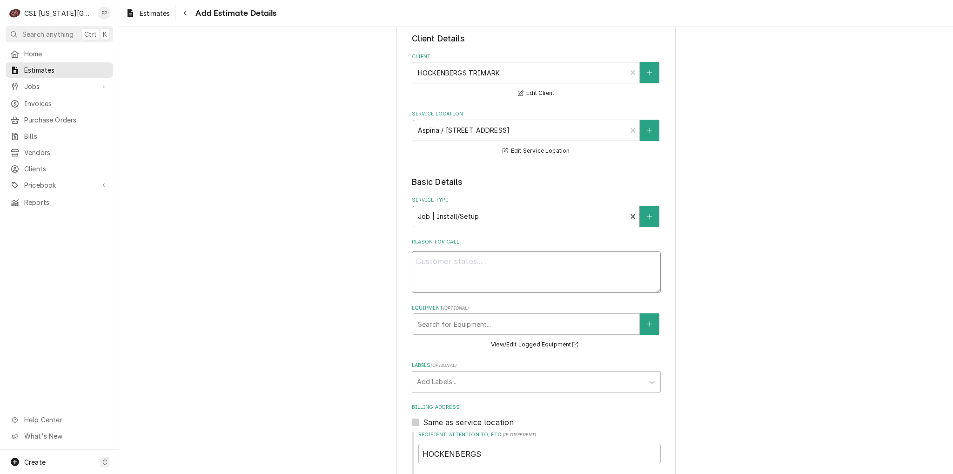
click at [505, 276] on textarea "Reason For Call" at bounding box center [536, 272] width 249 height 42
type textarea "x"
type textarea "Q"
type textarea "x"
type textarea "Qu"
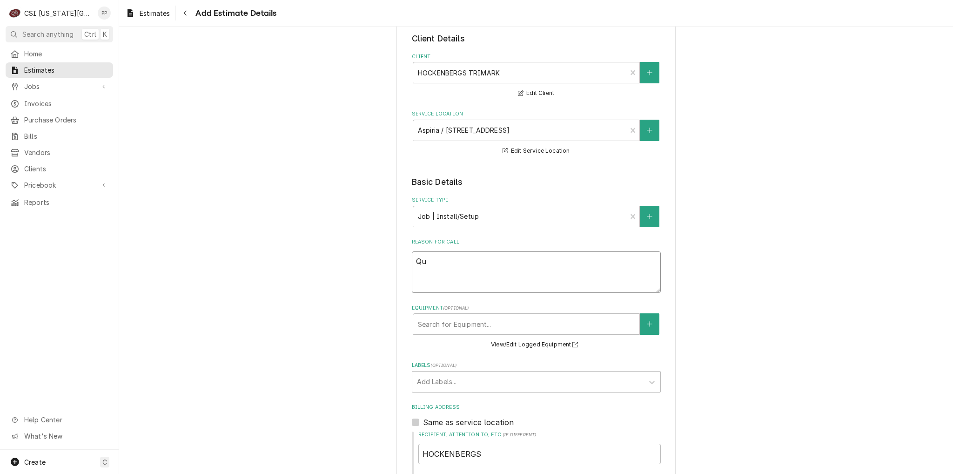
type textarea "x"
type textarea "Quo"
type textarea "x"
type textarea "Quot"
type textarea "x"
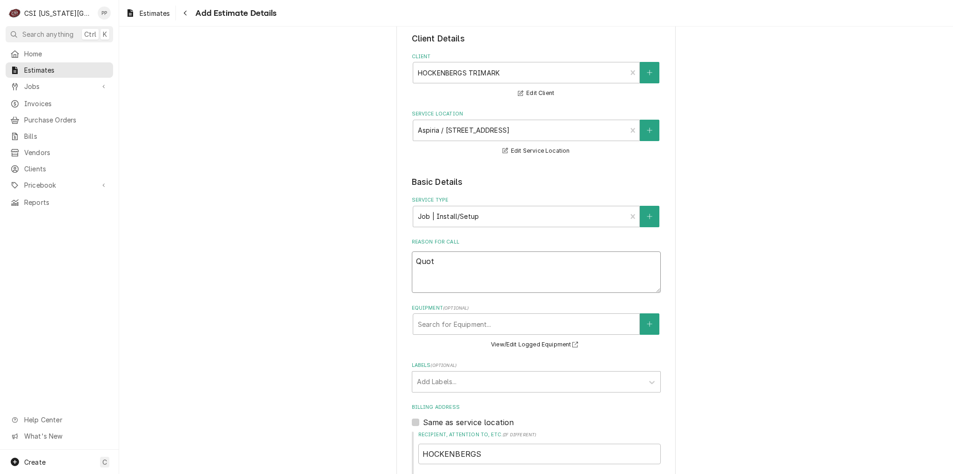
type textarea "Quote"
type textarea "x"
type textarea "Quote"
type textarea "x"
type textarea "Quote"
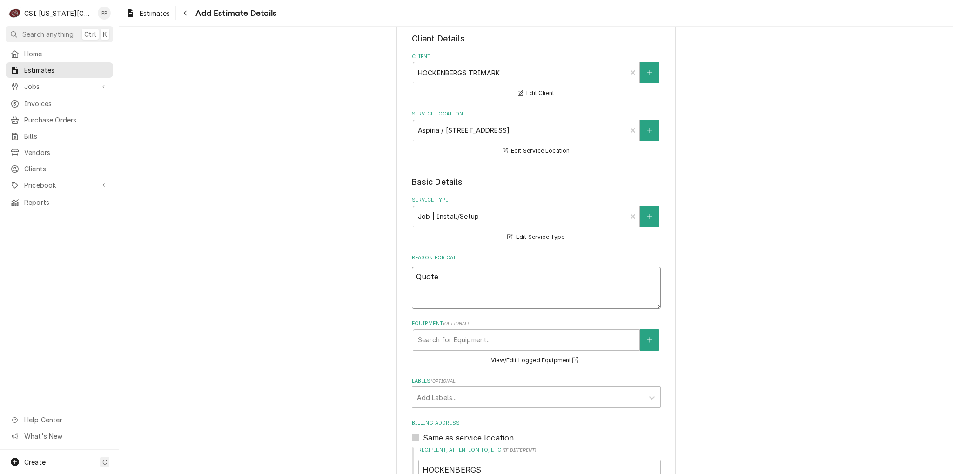
type textarea "x"
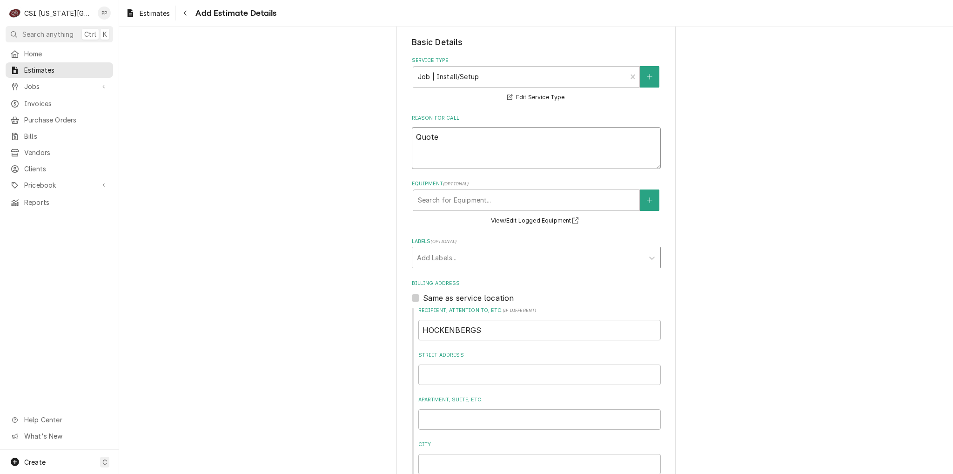
type textarea "Quote"
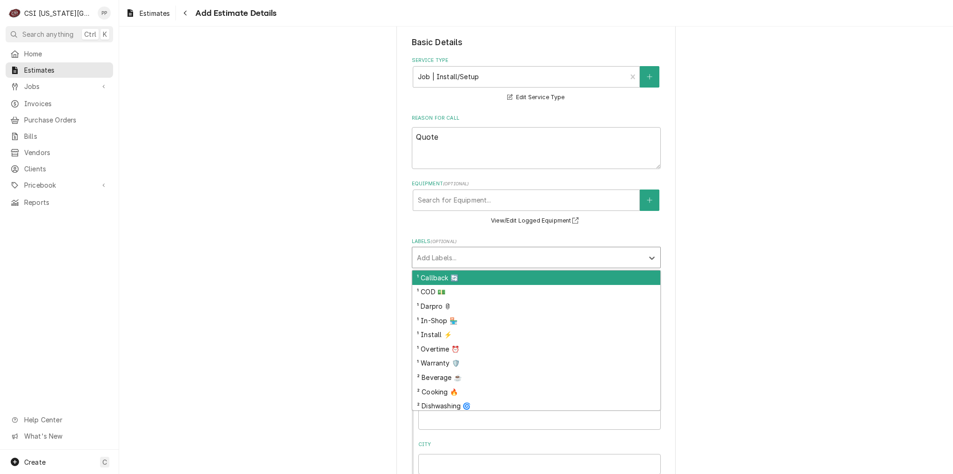
click at [469, 258] on div "Labels" at bounding box center [528, 257] width 222 height 17
type input "install"
type textarea "x"
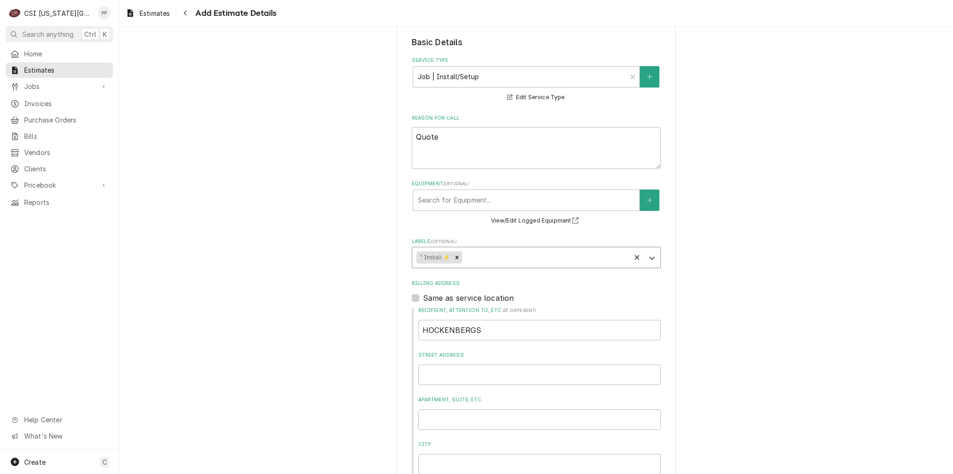
type textarea "x"
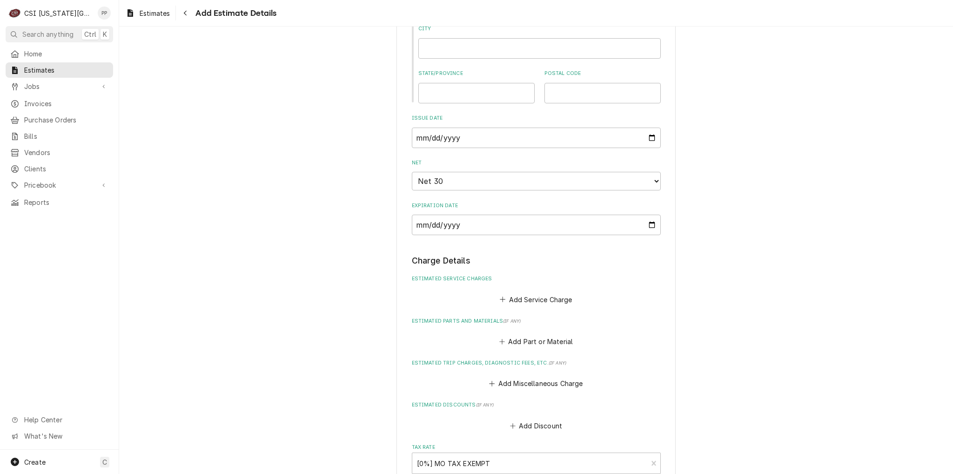
scroll to position [651, 0]
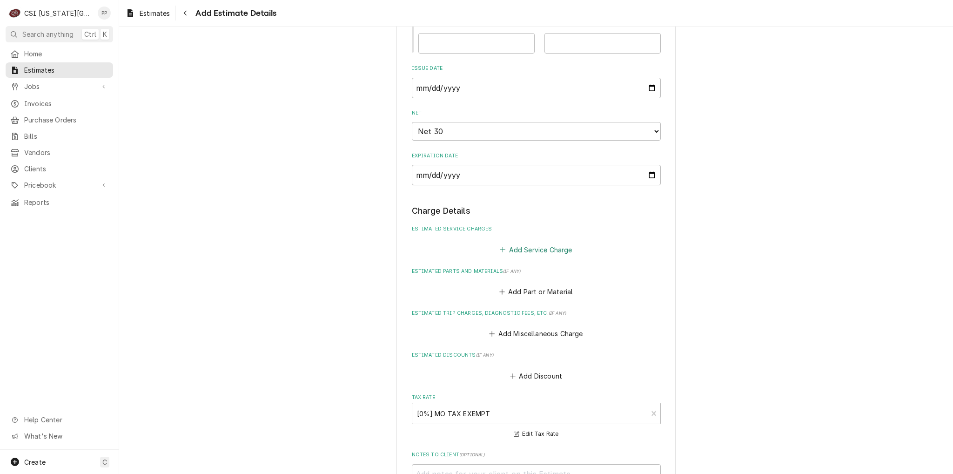
click at [536, 248] on button "Add Service Charge" at bounding box center [535, 249] width 75 height 13
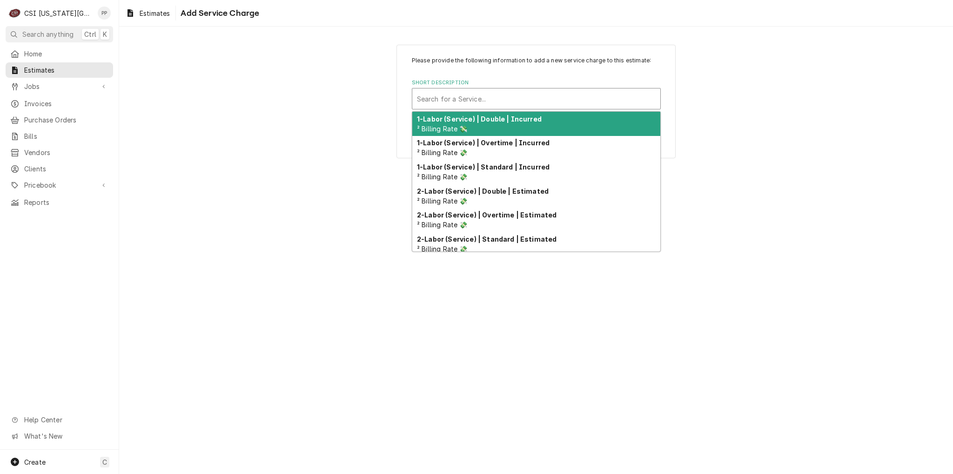
click at [491, 99] on div "Short Description" at bounding box center [536, 98] width 239 height 17
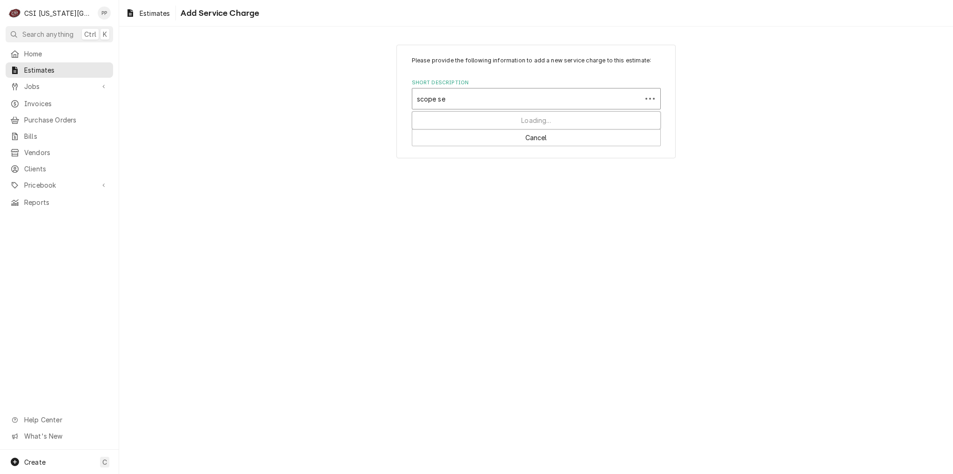
type input "scope set"
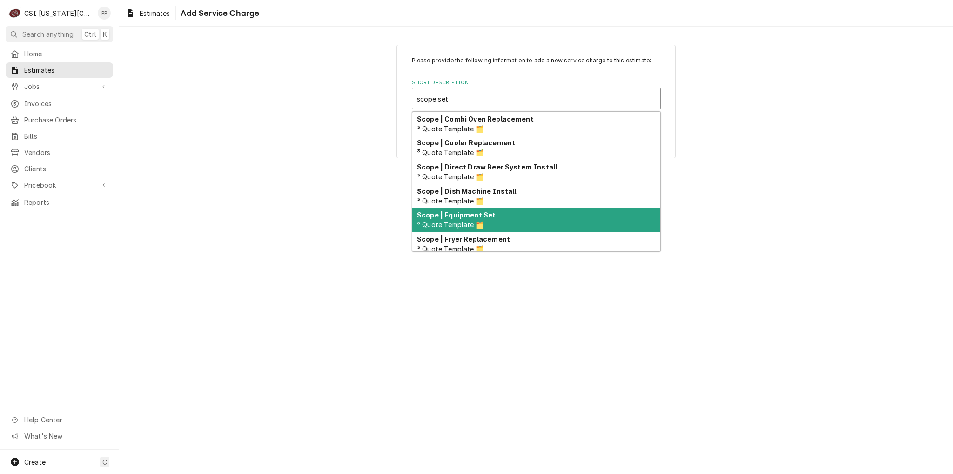
click at [490, 219] on div "Scope | Equipment Set ³ Quote Template 🗂️" at bounding box center [536, 220] width 248 height 24
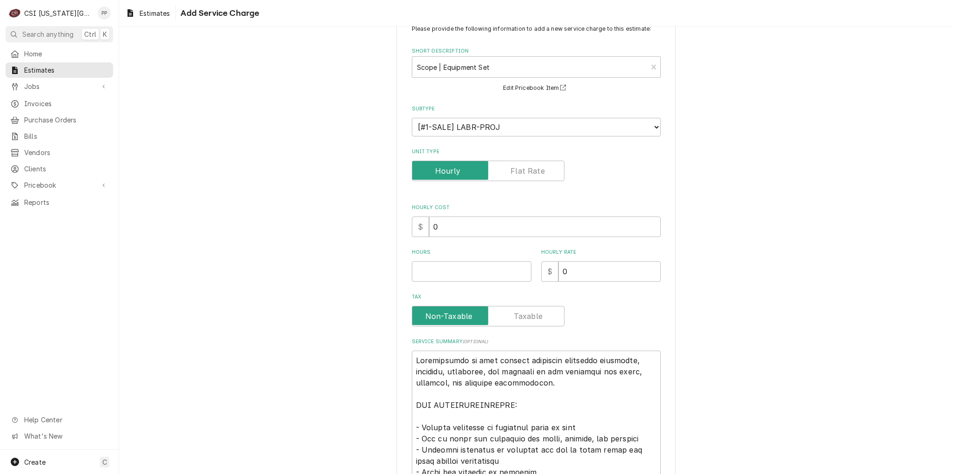
scroll to position [47, 0]
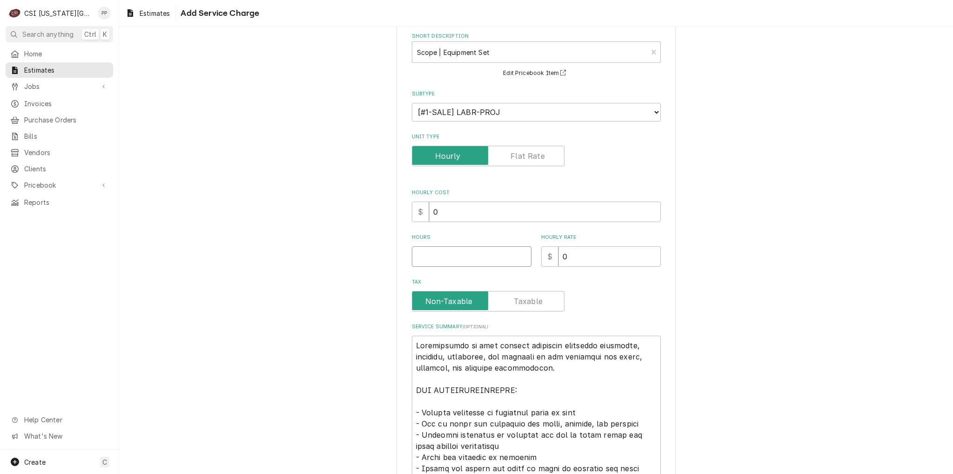
click at [484, 255] on input "Hours" at bounding box center [472, 256] width 120 height 20
type textarea "x"
type input "1"
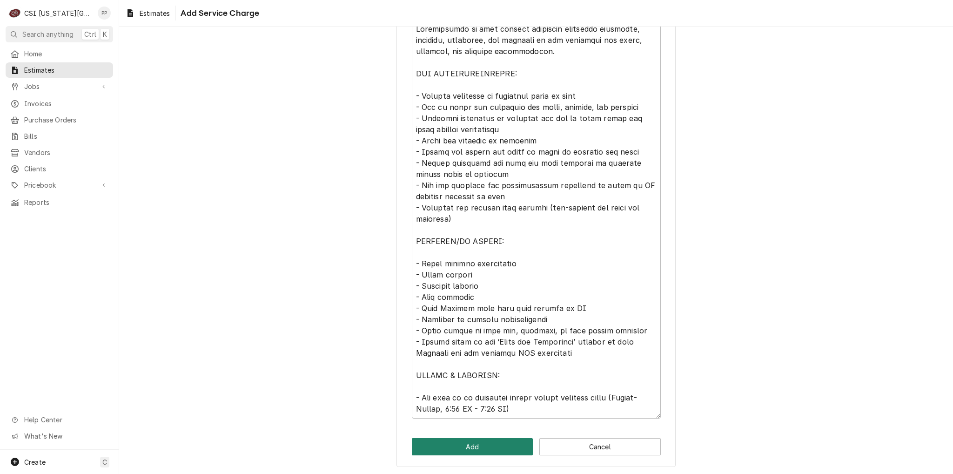
click at [486, 445] on button "Add" at bounding box center [472, 446] width 121 height 17
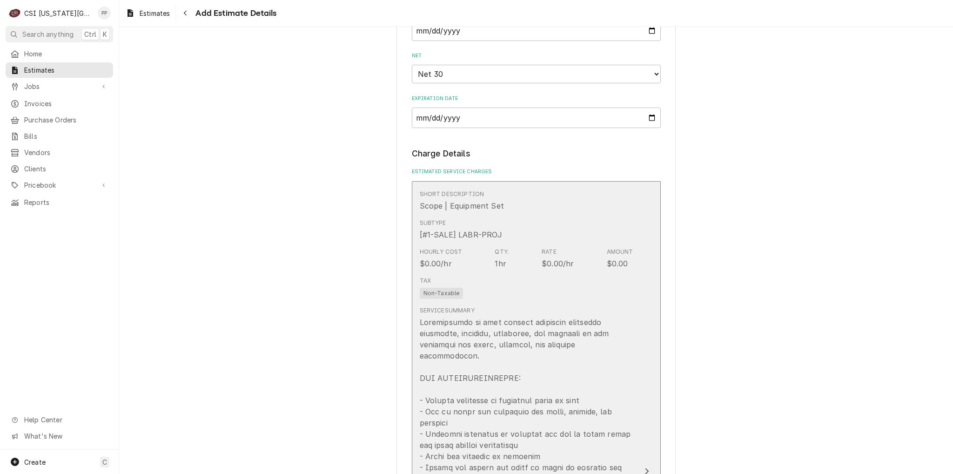
type textarea "x"
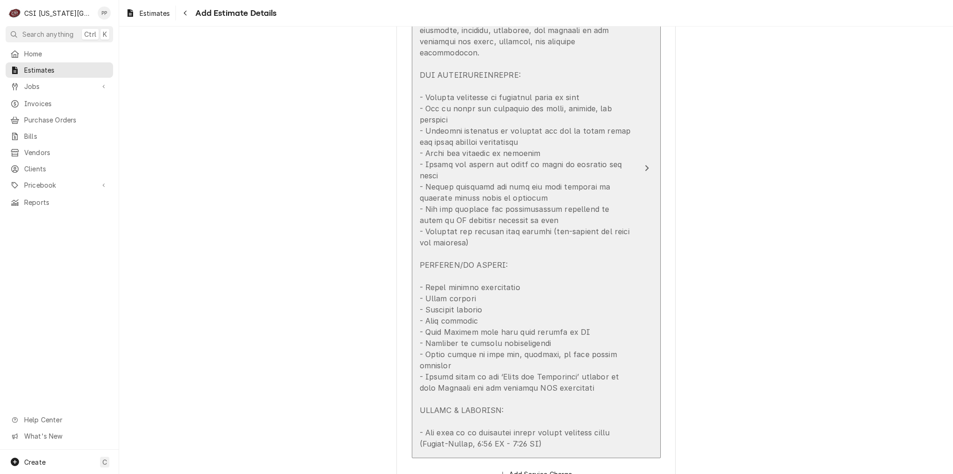
scroll to position [1012, 0]
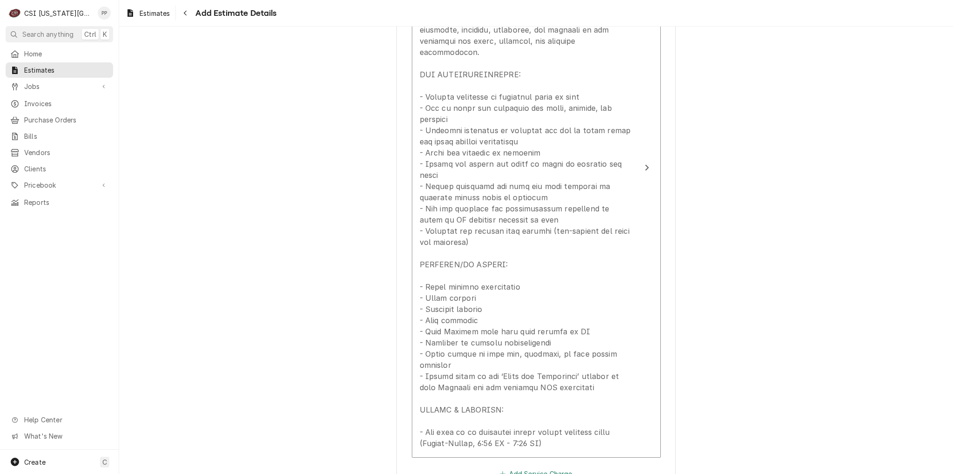
click at [545, 467] on button "Add Service Charge" at bounding box center [535, 473] width 75 height 13
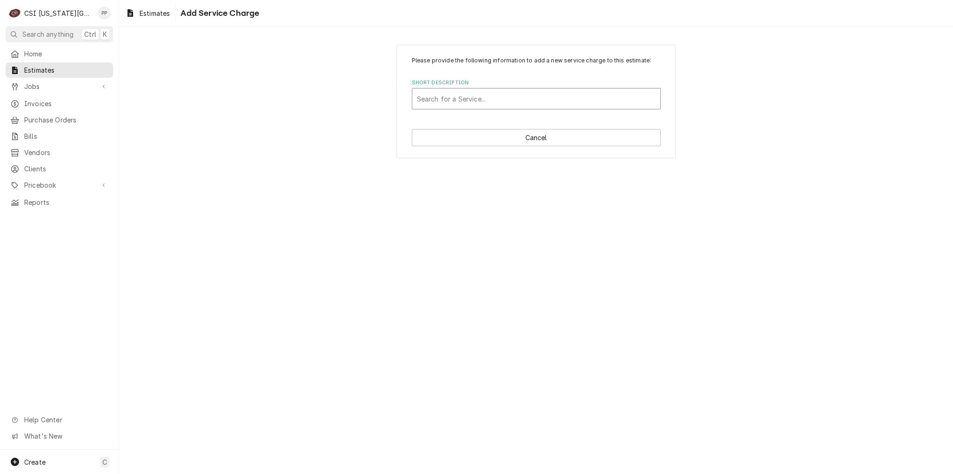
click at [493, 97] on div "Short Description" at bounding box center [536, 98] width 239 height 17
type input "project labor"
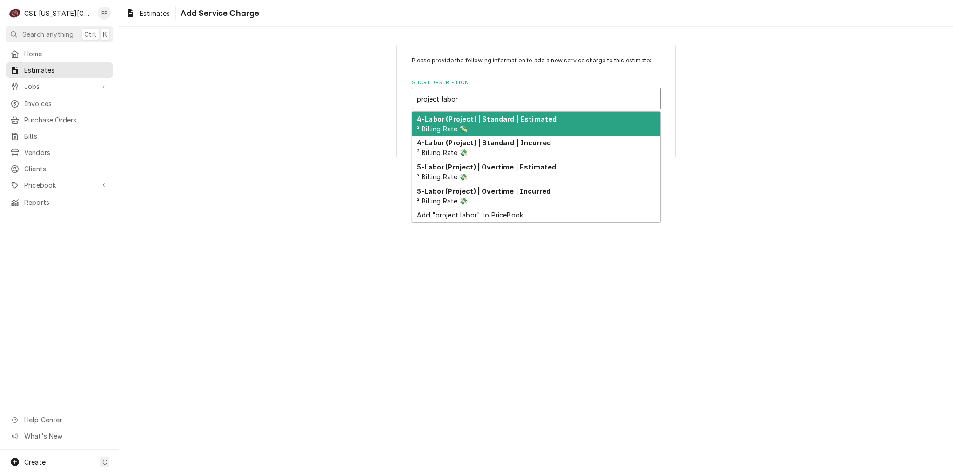
click at [576, 117] on div "4-Labor (Project) | Standard | Estimated ² Billing Rate 💸" at bounding box center [536, 124] width 248 height 24
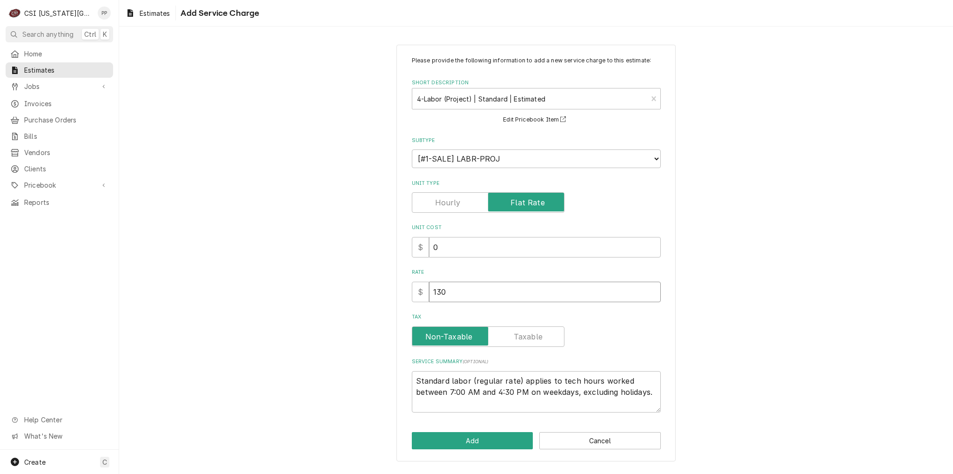
drag, startPoint x: 489, startPoint y: 298, endPoint x: 430, endPoint y: 296, distance: 59.1
click at [430, 296] on input "130" at bounding box center [545, 291] width 232 height 20
type textarea "x"
type input "2"
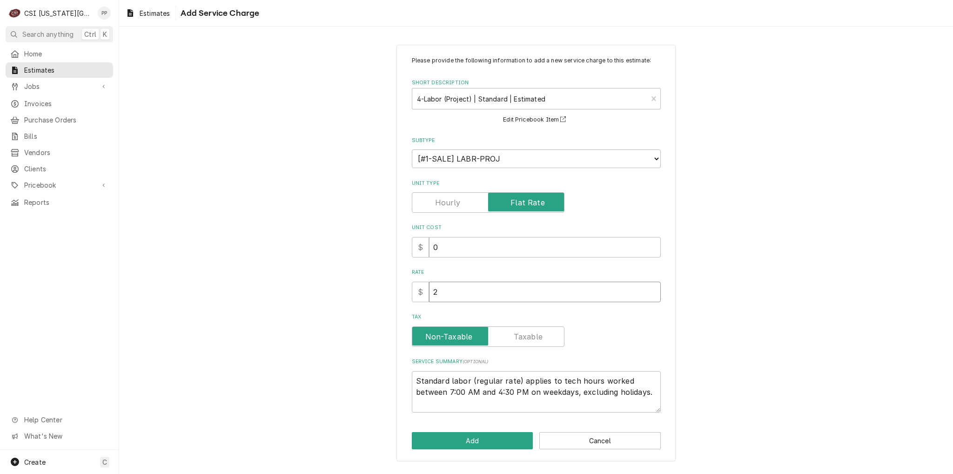
type textarea "x"
type input "28"
type textarea "x"
type input "2"
type textarea "x"
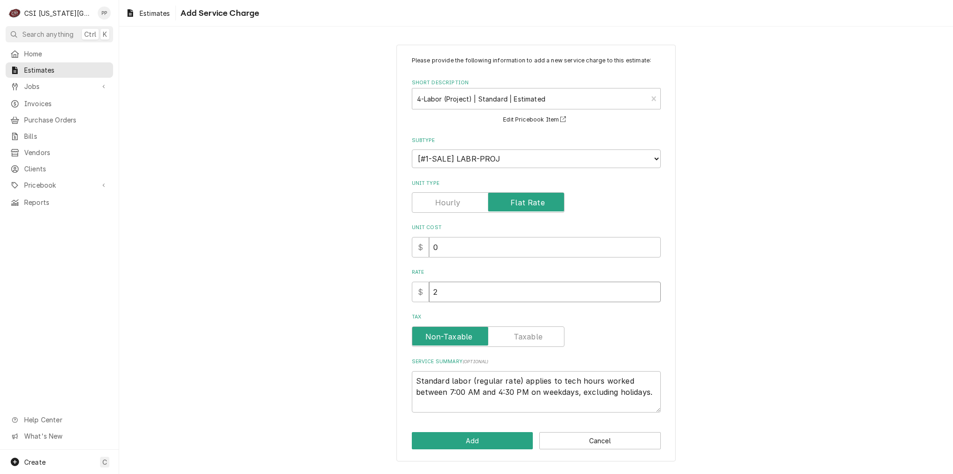
type input "20"
type textarea "x"
type input "208"
type textarea "x"
type input "2080"
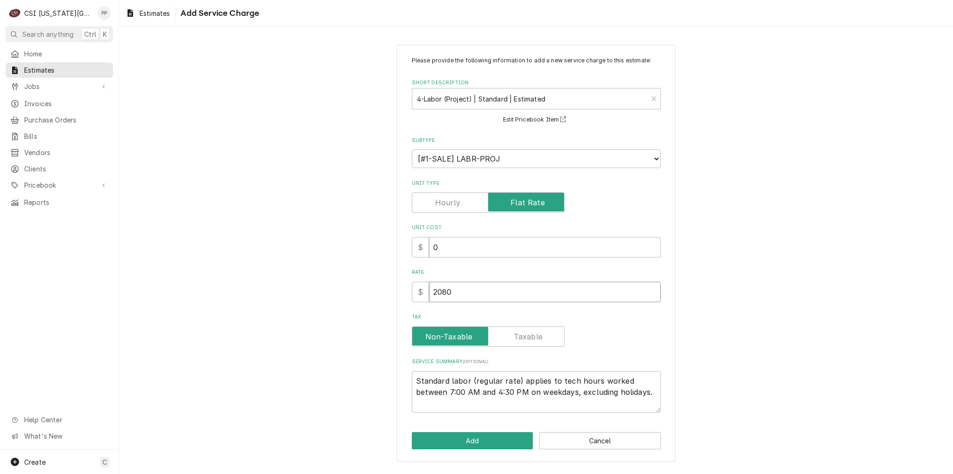
type textarea "x"
type input "2080"
click at [497, 447] on button "Add" at bounding box center [472, 440] width 121 height 17
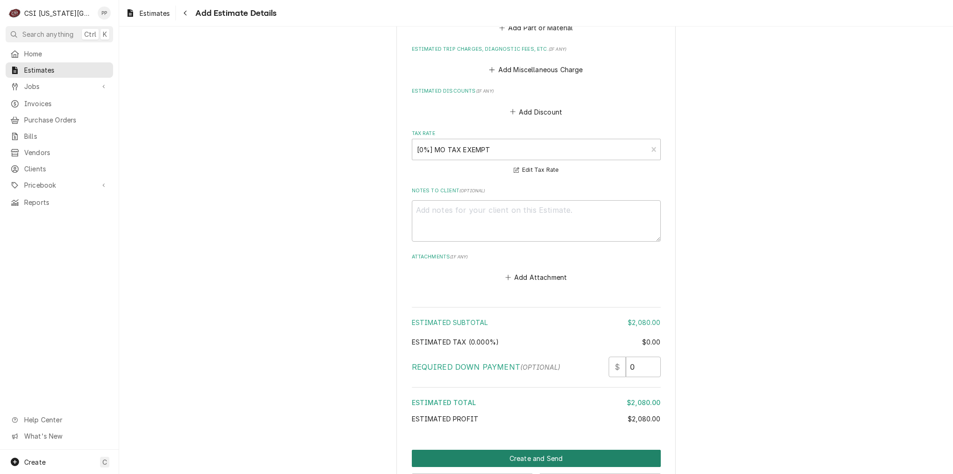
click at [517, 449] on button "Create and Send" at bounding box center [536, 457] width 249 height 17
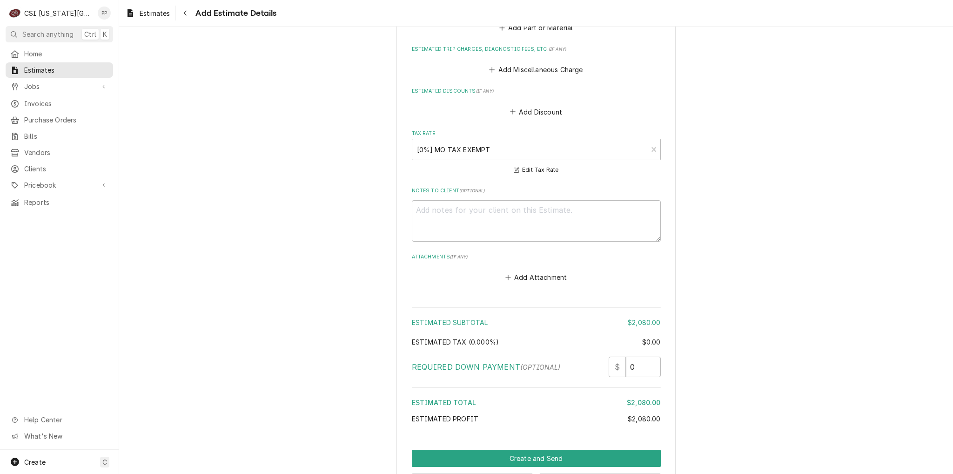
scroll to position [1678, 0]
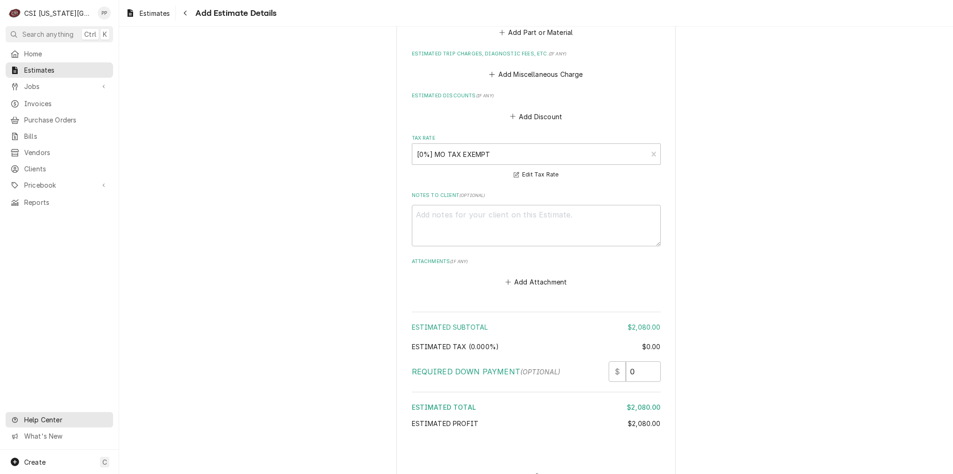
type textarea "x"
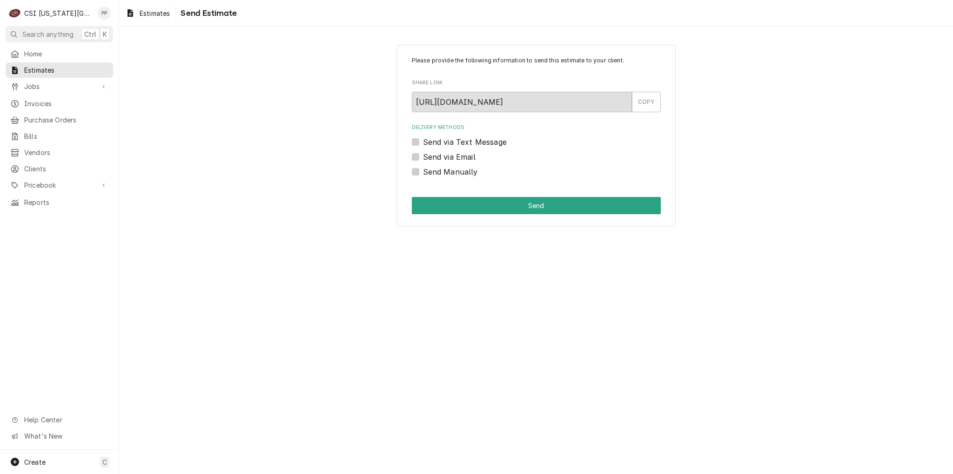
drag, startPoint x: 417, startPoint y: 161, endPoint x: 422, endPoint y: 164, distance: 6.7
click at [417, 161] on div "Send via Email" at bounding box center [536, 156] width 249 height 11
click at [423, 154] on label "Send via Email" at bounding box center [449, 156] width 53 height 11
click at [423, 154] on input "Send via Email" at bounding box center [547, 161] width 249 height 20
checkbox input "true"
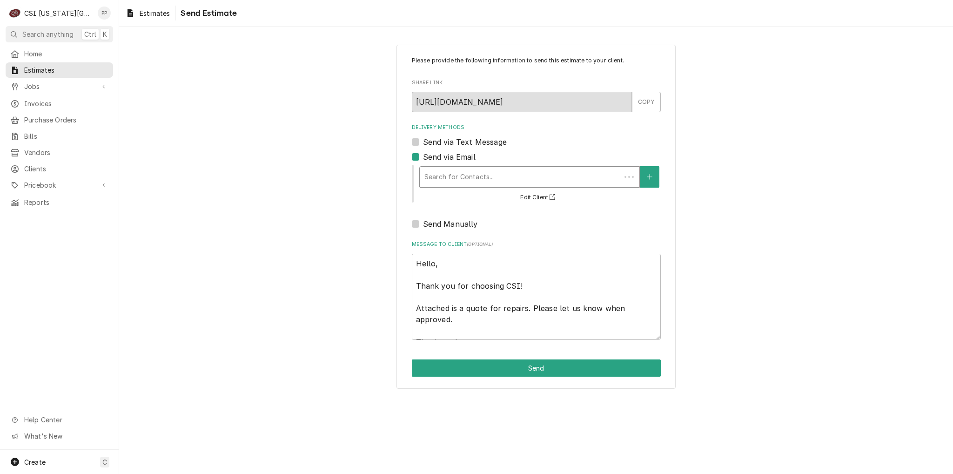
click at [456, 166] on div "Search for Contacts..." at bounding box center [529, 176] width 221 height 21
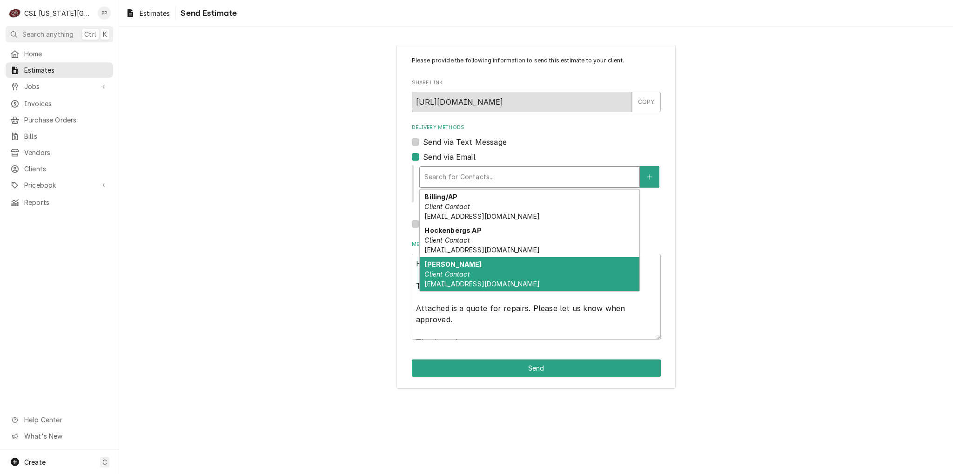
click at [477, 261] on div "[PERSON_NAME] Client Contact [EMAIL_ADDRESS][DOMAIN_NAME]" at bounding box center [530, 274] width 220 height 34
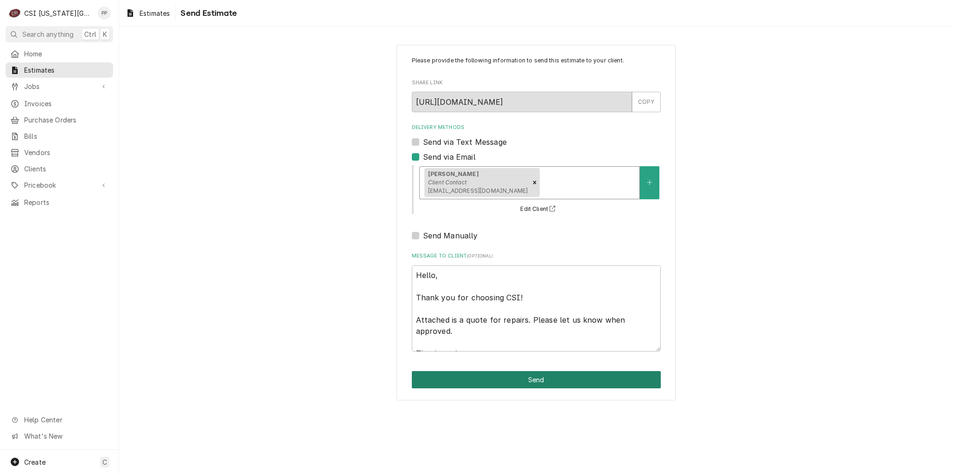
click at [523, 377] on button "Send" at bounding box center [536, 379] width 249 height 17
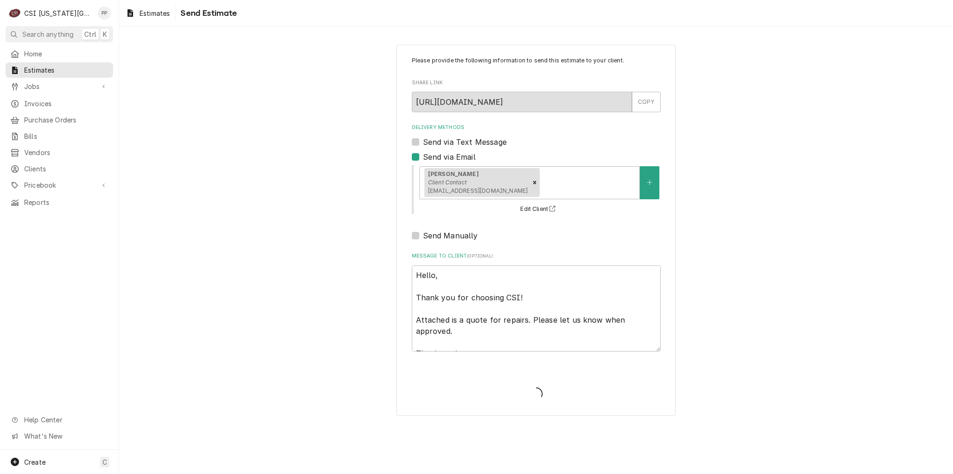
type textarea "x"
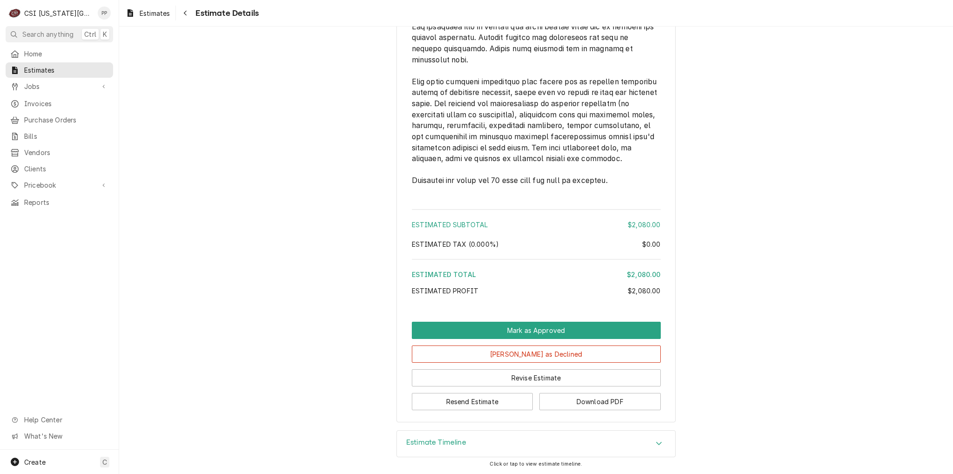
scroll to position [1548, 0]
